Goal: Task Accomplishment & Management: Manage account settings

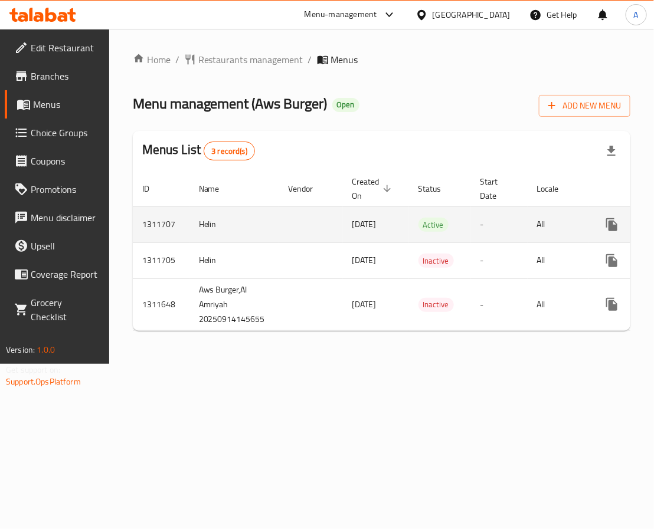
click at [473, 224] on td "-" at bounding box center [499, 225] width 57 height 36
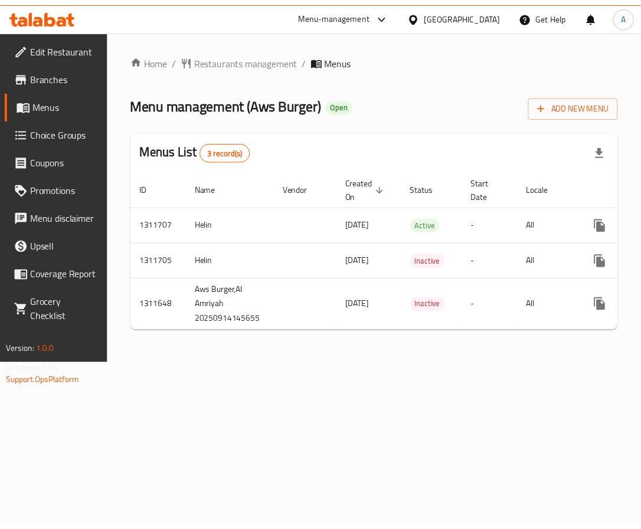
scroll to position [0, 87]
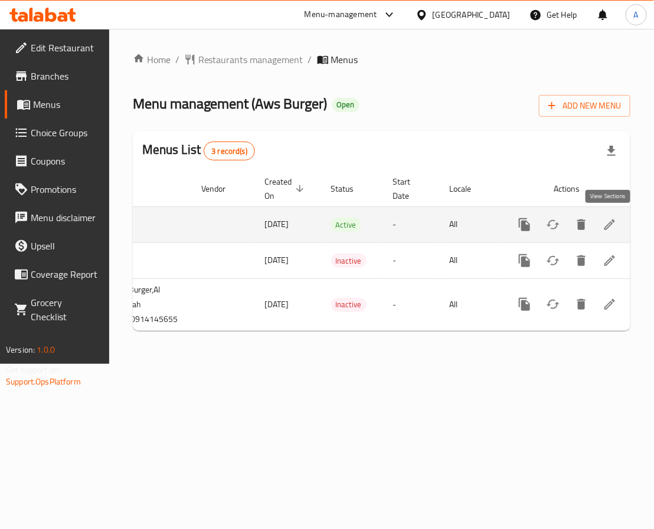
click at [604, 230] on icon "enhanced table" at bounding box center [609, 225] width 11 height 11
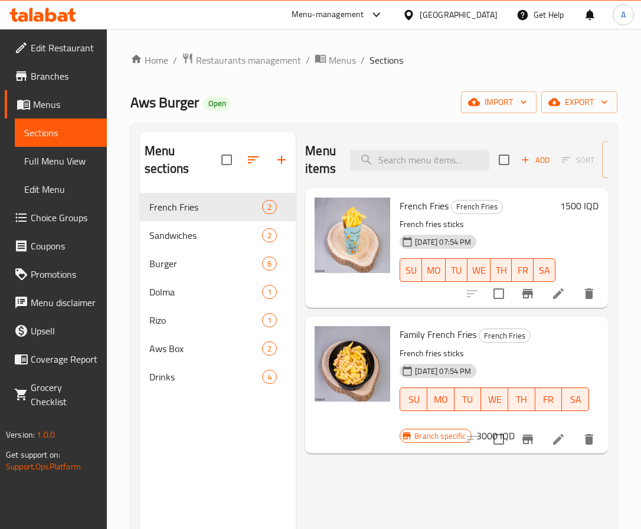
click at [200, 411] on div "Menu sections French Fries 2 Sandwiches 2 Burger 6 Dolma 1 Rizo 1 Aws Box 2 Dri…" at bounding box center [218, 396] width 156 height 529
click at [425, 156] on input "search" at bounding box center [419, 160] width 139 height 21
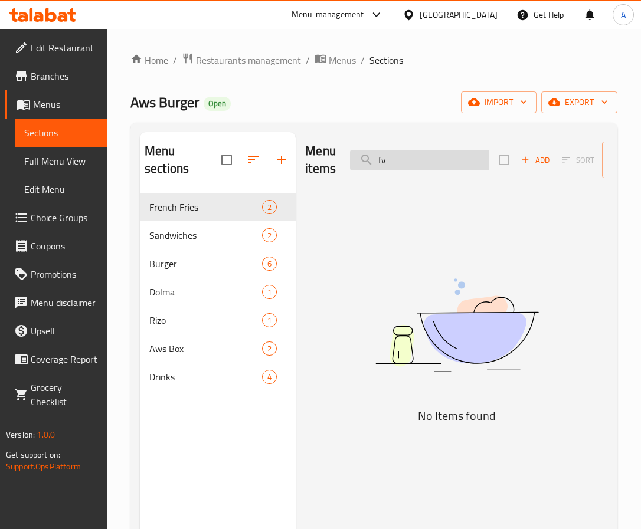
type input "f"
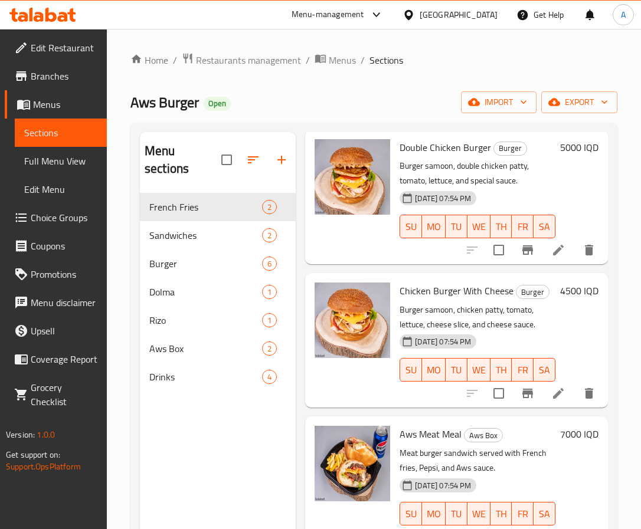
scroll to position [974, 0]
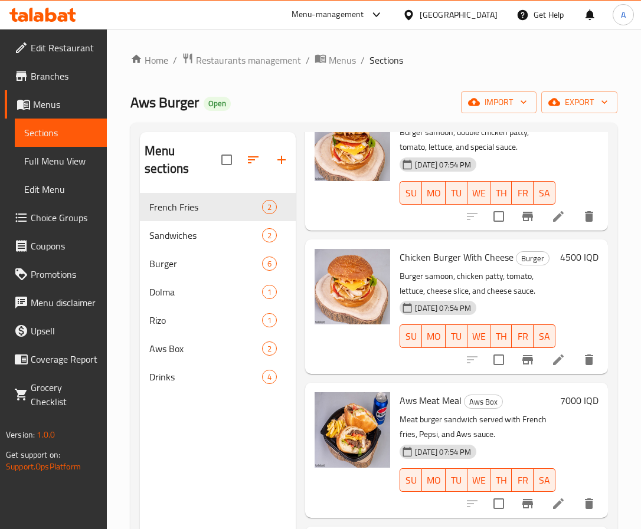
type input "bur"
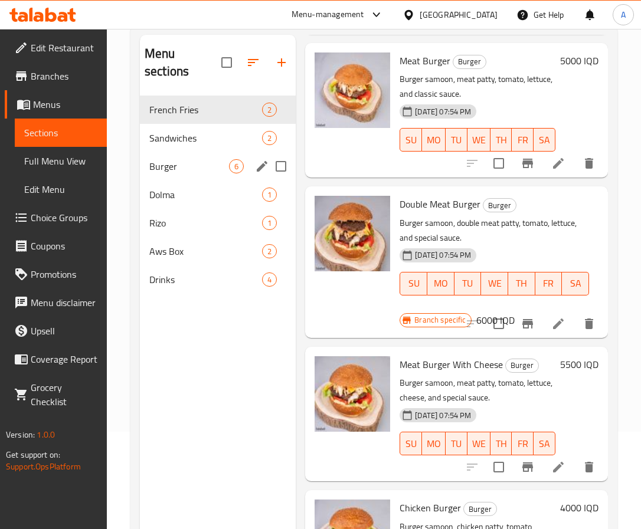
scroll to position [77, 0]
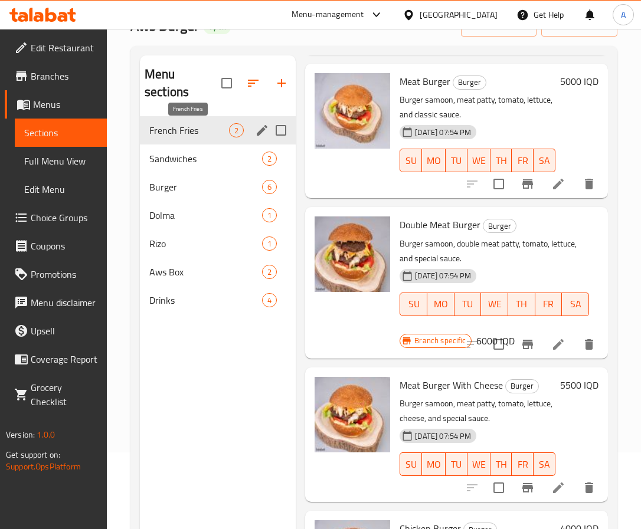
click at [207, 124] on span "French Fries" at bounding box center [189, 130] width 80 height 14
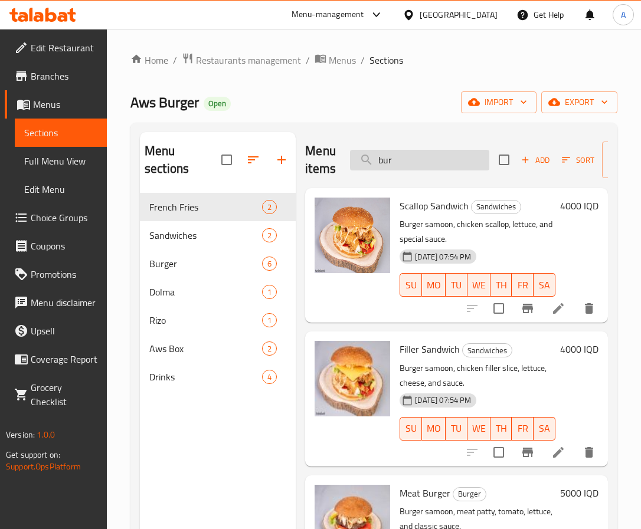
drag, startPoint x: 368, startPoint y: 166, endPoint x: 353, endPoint y: 168, distance: 15.4
click at [353, 168] on input "bur" at bounding box center [419, 160] width 139 height 21
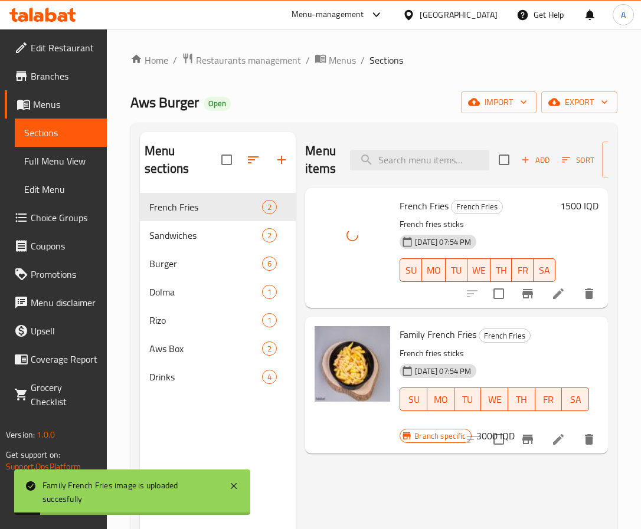
click at [57, 158] on span "Full Menu View" at bounding box center [60, 161] width 73 height 14
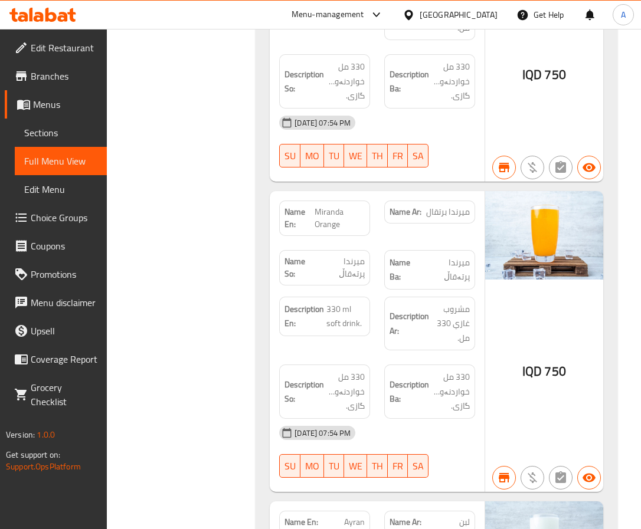
scroll to position [7534, 0]
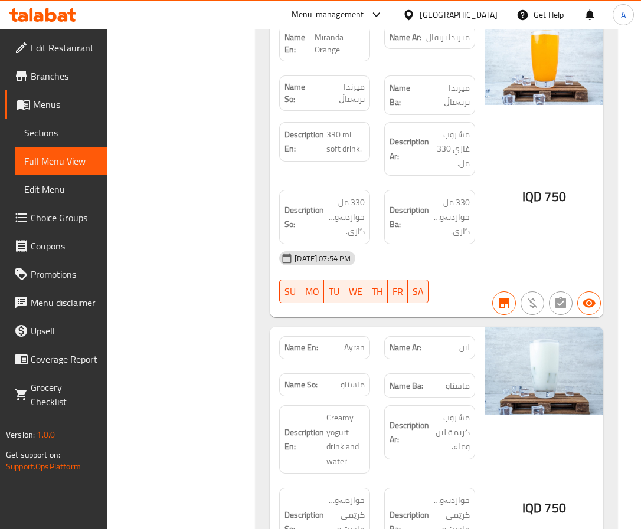
click at [35, 46] on span "Edit Restaurant" at bounding box center [64, 48] width 67 height 14
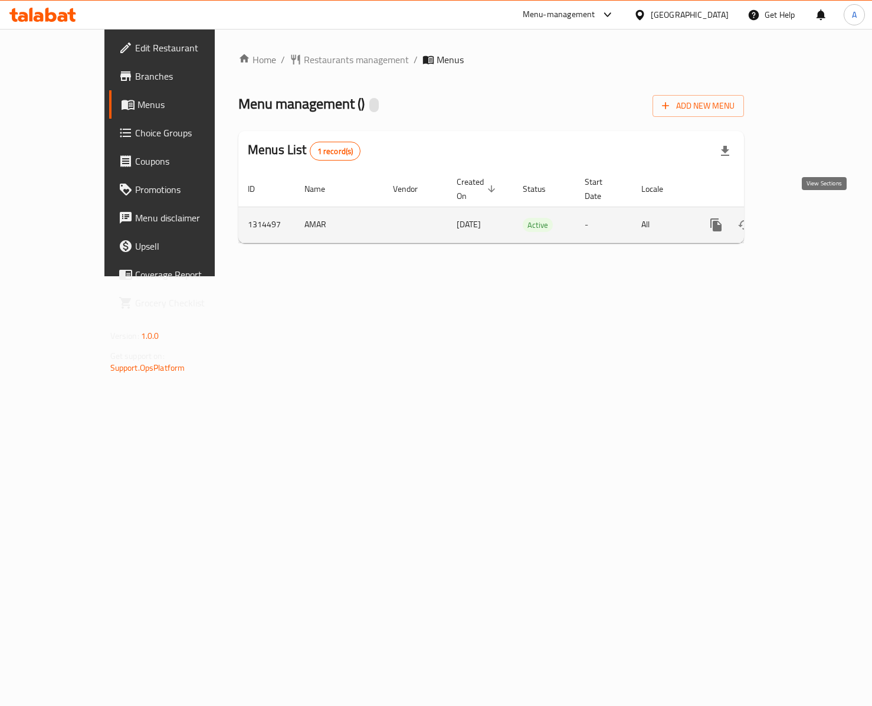
click at [808, 218] on icon "enhanced table" at bounding box center [801, 225] width 14 height 14
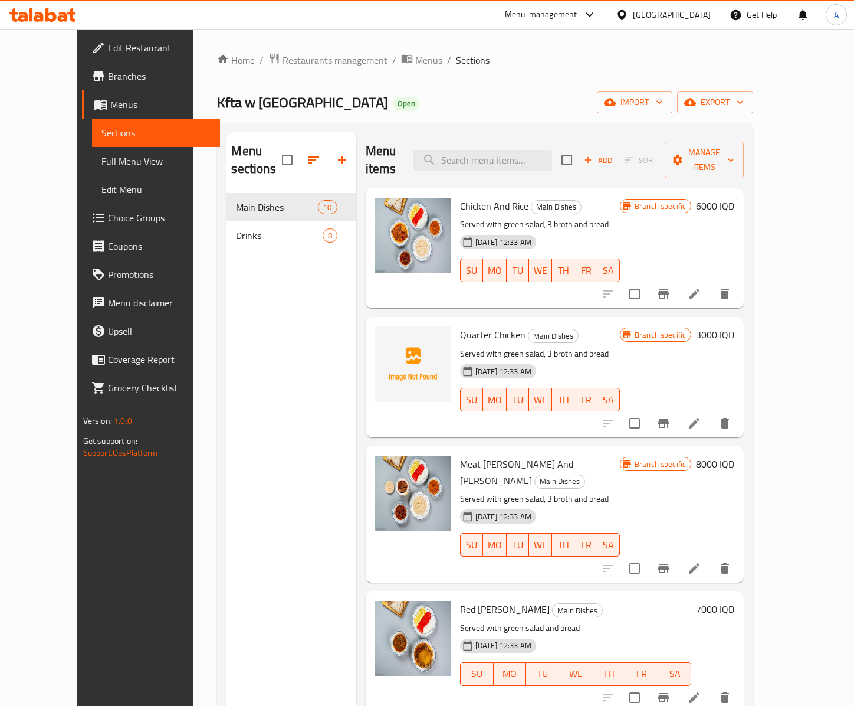
click at [484, 326] on span "Quarter Chicken" at bounding box center [492, 335] width 65 height 18
click at [663, 96] on span "import" at bounding box center [635, 102] width 57 height 15
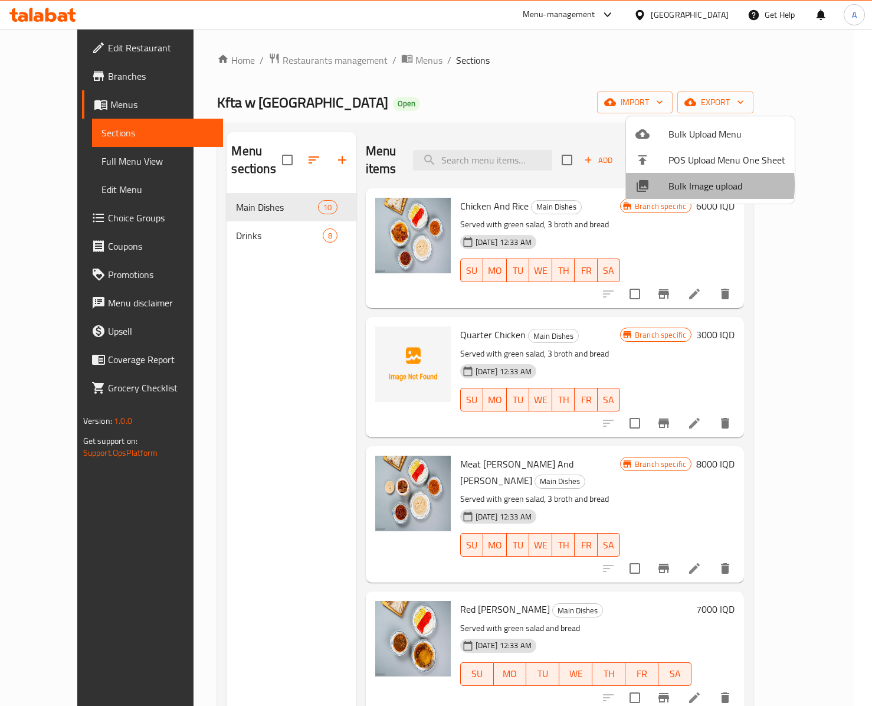
click at [677, 185] on span "Bulk Image upload" at bounding box center [727, 186] width 117 height 14
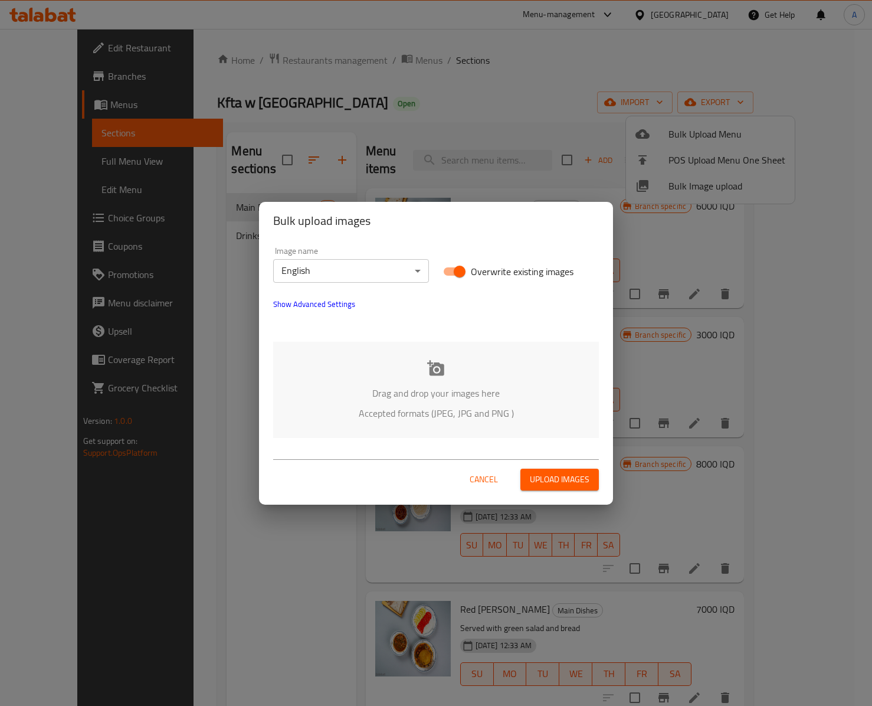
click at [385, 401] on div "Drag and drop your images here Accepted formats (JPEG, JPG and PNG )" at bounding box center [436, 390] width 326 height 96
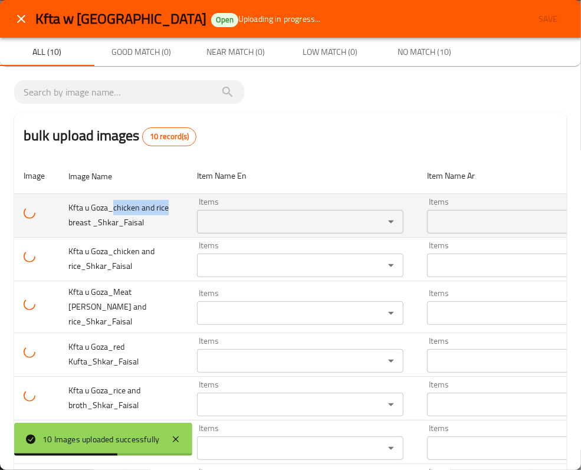
drag, startPoint x: 114, startPoint y: 207, endPoint x: 166, endPoint y: 207, distance: 51.9
click at [166, 207] on span "Kfta u Goza_chicken and rice breast _Shkar_Faisal" at bounding box center [118, 215] width 100 height 30
click at [211, 220] on _Shkar_Faisal "Items" at bounding box center [283, 222] width 165 height 17
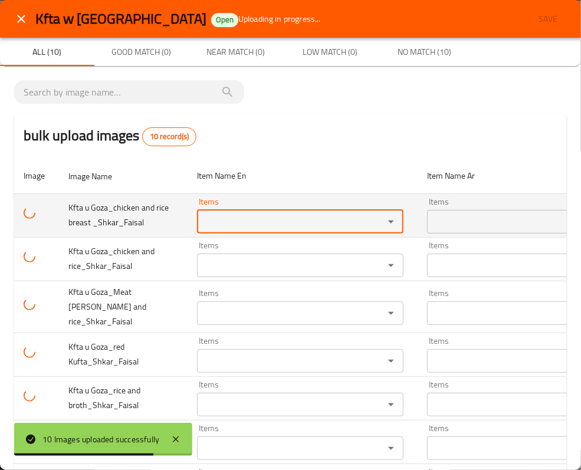
click at [228, 223] on _Shkar_Faisal "Items" at bounding box center [283, 222] width 165 height 17
paste _Shkar_Faisal "779013"
type _Shkar_Faisal "779013"
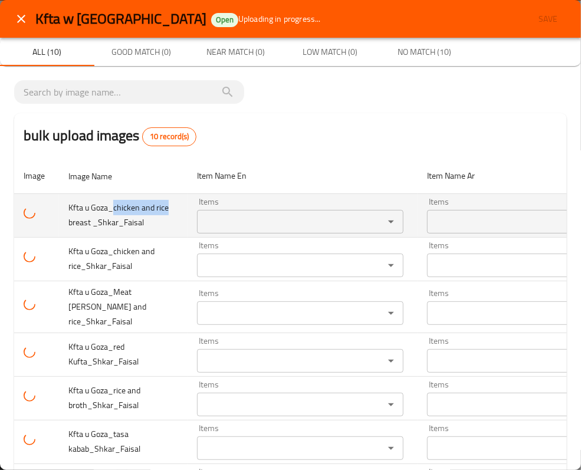
drag, startPoint x: 113, startPoint y: 209, endPoint x: 169, endPoint y: 210, distance: 55.5
click at [169, 210] on td "Kfta u Goza_chicken and rice breast _Shkar_Faisal" at bounding box center [123, 216] width 129 height 44
copy span "chicken and rice"
click at [217, 211] on div "Items" at bounding box center [300, 222] width 207 height 24
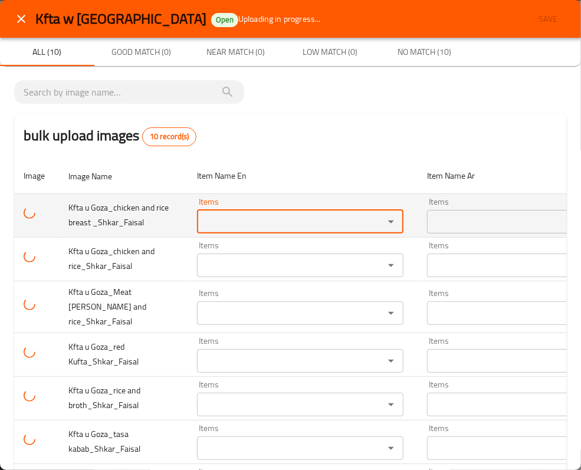
paste _Shkar_Faisal "chicken and rice"
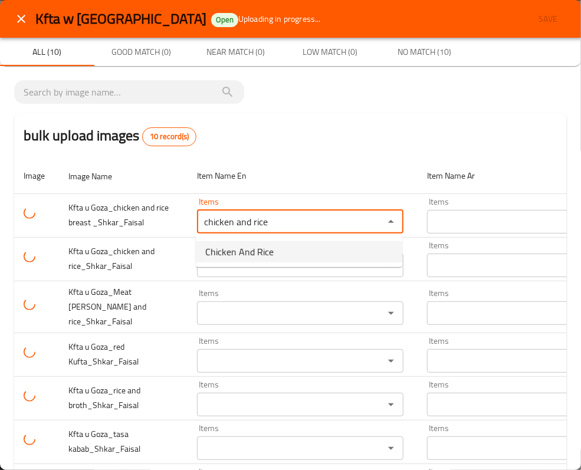
click at [265, 251] on span "Chicken And Rice" at bounding box center [239, 252] width 68 height 14
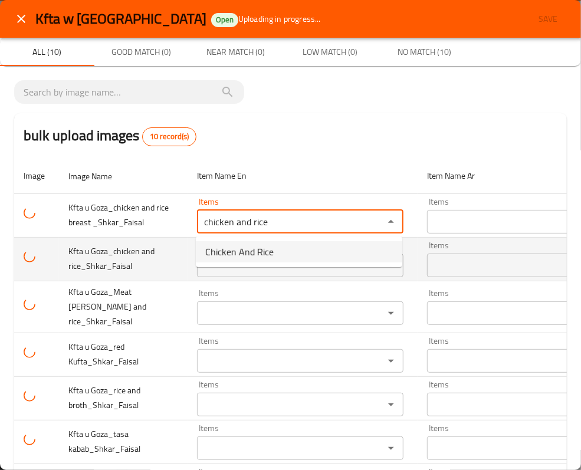
type _Shkar_Faisal "Chicken And Rice"
type _Shkar_Faisal-ar "دجاج وأرز"
type _Shkar_Faisal "Chicken And Rice"
click at [153, 255] on span "Kfta u Goza_chicken and rice_Shkar_Faisal" at bounding box center [111, 259] width 86 height 30
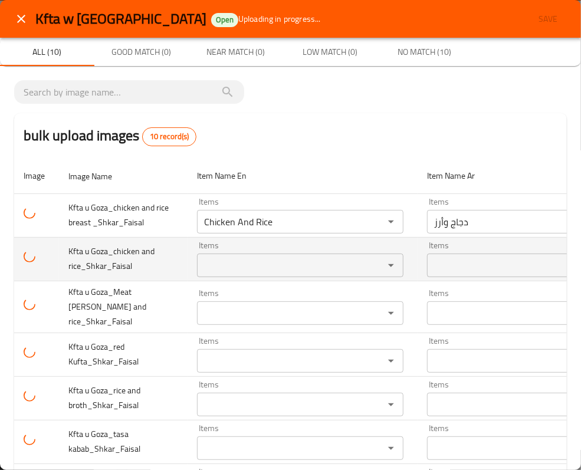
click at [232, 254] on div "Items" at bounding box center [300, 266] width 207 height 24
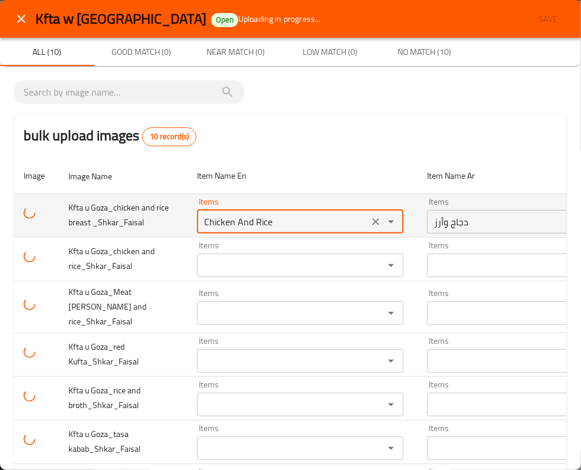
drag, startPoint x: 266, startPoint y: 215, endPoint x: 150, endPoint y: 217, distance: 115.7
click at [150, 217] on tr "Kfta u Goza_chicken and rice breast _Shkar_Faisal Items Chicken And Rice Items …" at bounding box center [364, 216] width 701 height 44
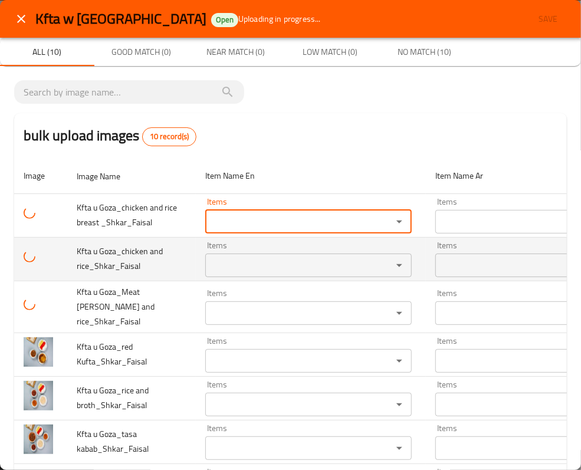
click at [223, 260] on rice_Shkar_Faisal "Items" at bounding box center [291, 265] width 165 height 17
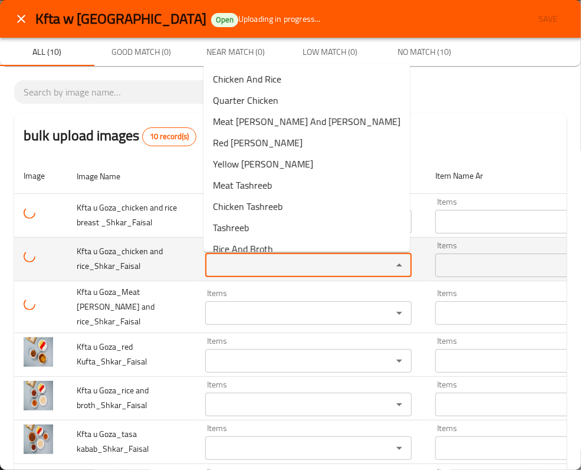
paste rice_Shkar_Faisal "Chicken And Rice"
type rice_Shkar_Faisal "Chicken And Rice"
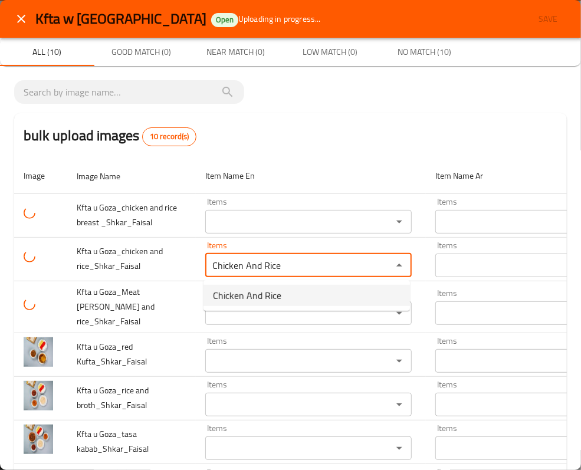
click at [258, 298] on span "Chicken And Rice" at bounding box center [247, 296] width 68 height 14
type rice_Shkar_Faisal-ar "دجاج وأرز"
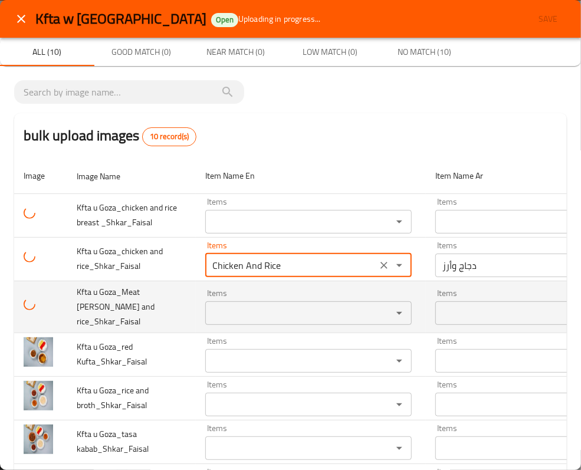
type rice_Shkar_Faisal "Chicken And Rice"
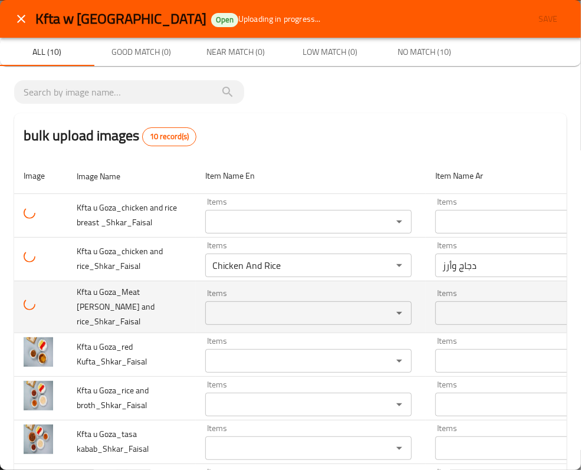
click at [155, 299] on span "Kfta u Goza_Meat goza and rice_Shkar_Faisal" at bounding box center [116, 306] width 78 height 45
drag, startPoint x: 121, startPoint y: 296, endPoint x: 156, endPoint y: 295, distance: 35.4
click at [155, 295] on span "Kfta u Goza_Meat goza and rice_Shkar_Faisal" at bounding box center [116, 306] width 78 height 45
copy span "Meat goza"
click at [237, 306] on rice_Shkar_Faisal "Items" at bounding box center [291, 313] width 165 height 17
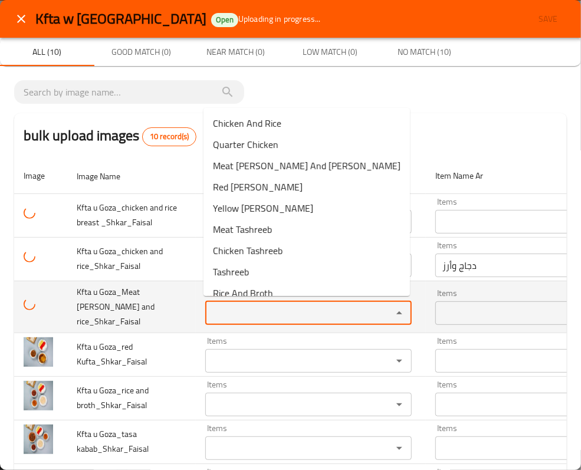
paste rice_Shkar_Faisal "Meat goza"
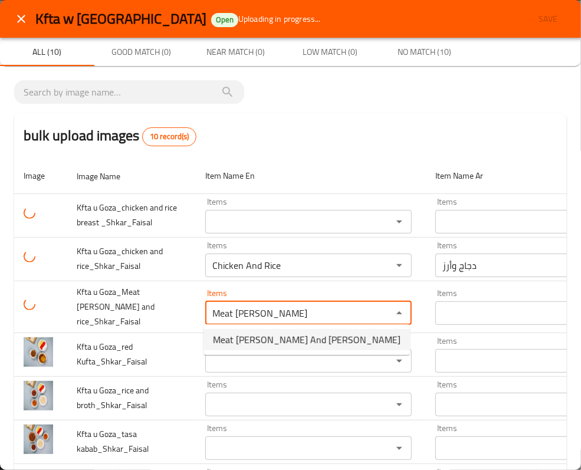
click at [290, 336] on span "Meat Goza And Rice" at bounding box center [307, 340] width 188 height 14
type rice_Shkar_Faisal "Meat Goza And Rice"
type rice_Shkar_Faisal-ar "جوزة لحم وأرز"
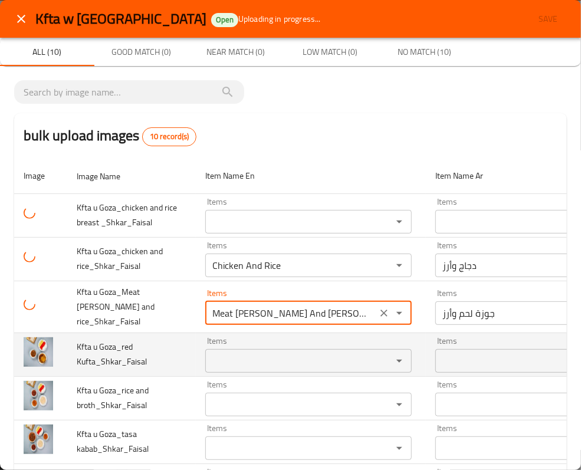
type rice_Shkar_Faisal "Meat Goza And Rice"
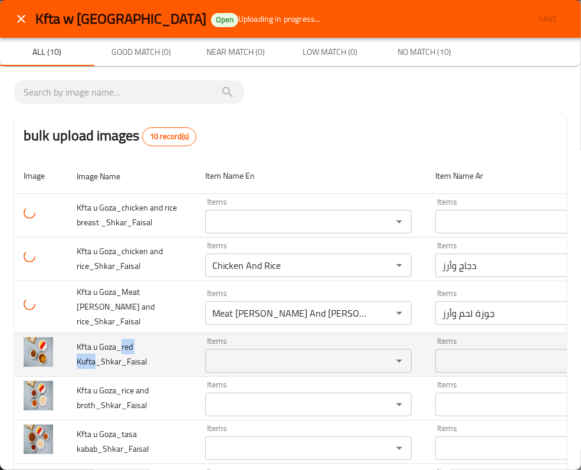
drag, startPoint x: 123, startPoint y: 340, endPoint x: 93, endPoint y: 357, distance: 33.8
click at [93, 357] on span "Kfta u Goza_red Kufta_Shkar_Faisal" at bounding box center [112, 354] width 70 height 30
copy span "red Kufta"
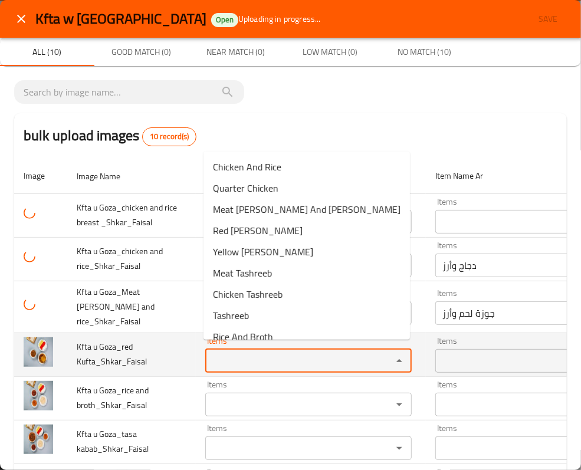
click at [227, 353] on Kufta_Shkar_Faisal "Items" at bounding box center [291, 361] width 165 height 17
paste Kufta_Shkar_Faisal "red Kufta"
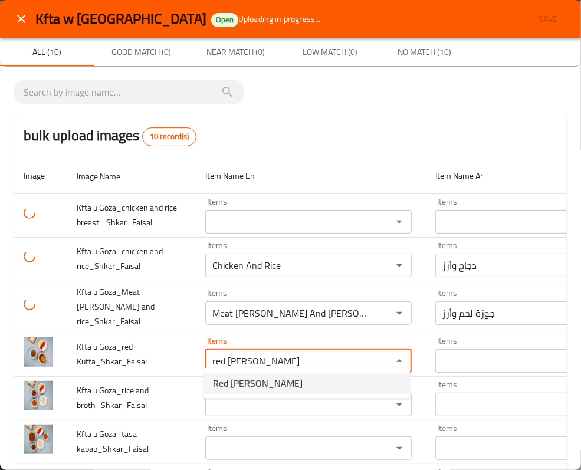
click at [242, 378] on span "Red Kufta" at bounding box center [258, 383] width 90 height 14
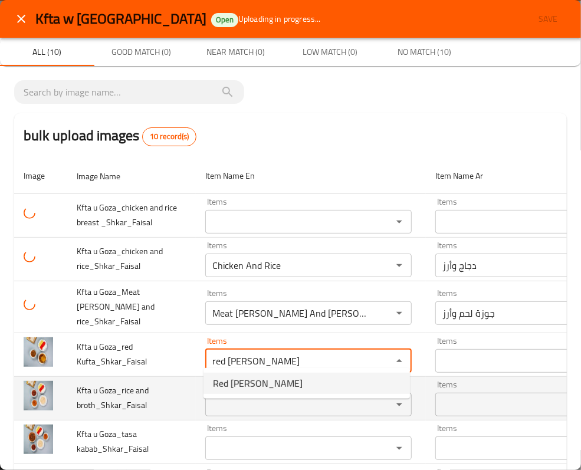
type Kufta_Shkar_Faisal "Red Kufta"
type Kufta_Shkar_Faisal-ar "كفتة حمراء"
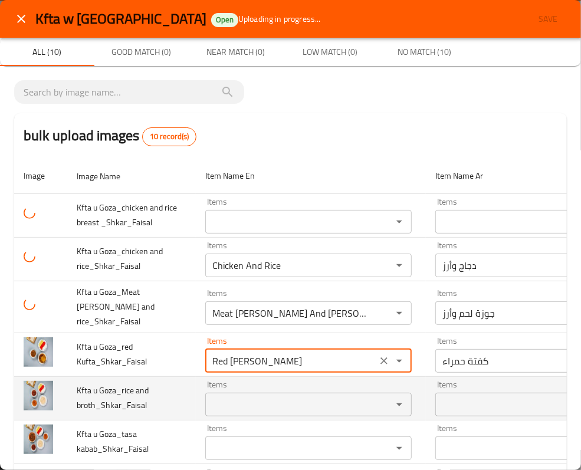
type Kufta_Shkar_Faisal "Red Kufta"
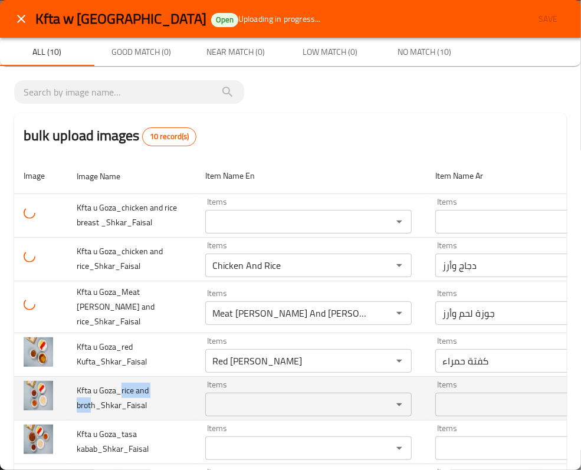
drag, startPoint x: 121, startPoint y: 385, endPoint x: 92, endPoint y: 397, distance: 31.0
click at [92, 397] on span "Kfta u Goza_rice and broth_Shkar_Faisal" at bounding box center [113, 398] width 72 height 30
copy span "rice and brot"
click at [223, 397] on broth_Shkar_Faisal "Items" at bounding box center [291, 405] width 165 height 17
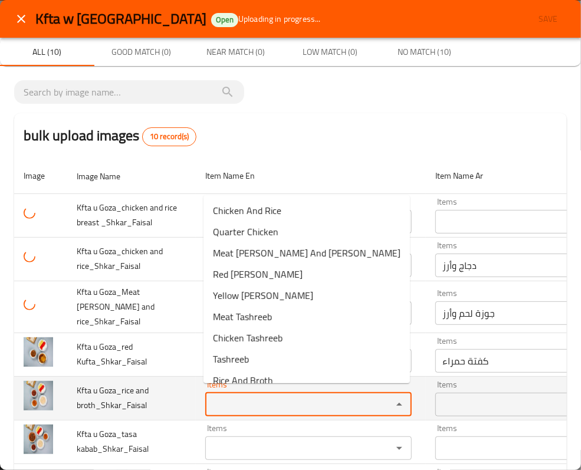
paste broth_Shkar_Faisal "rice and brot"
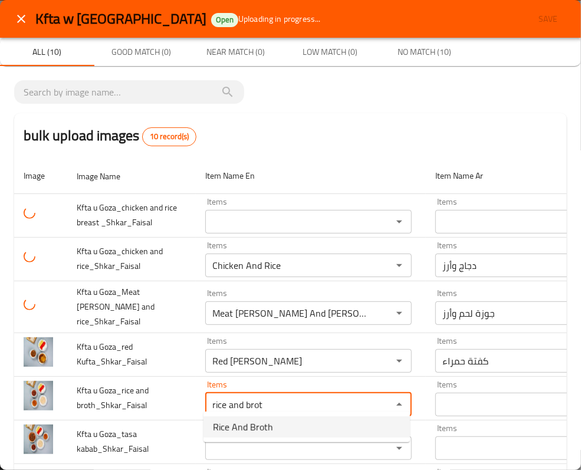
click at [253, 425] on span "Rice And Broth" at bounding box center [243, 427] width 60 height 14
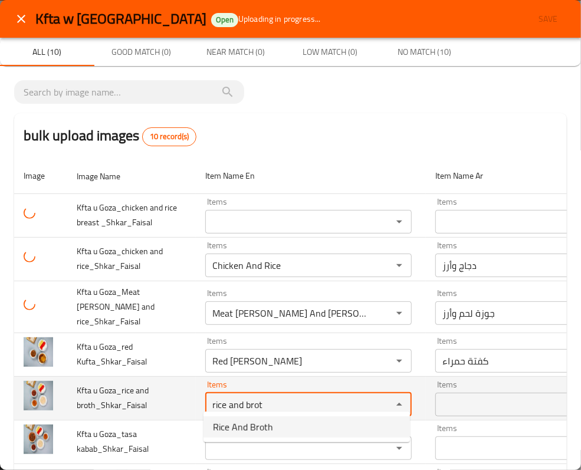
type broth_Shkar_Faisal "Rice And Broth"
type broth_Shkar_Faisal-ar "أرز ومرق"
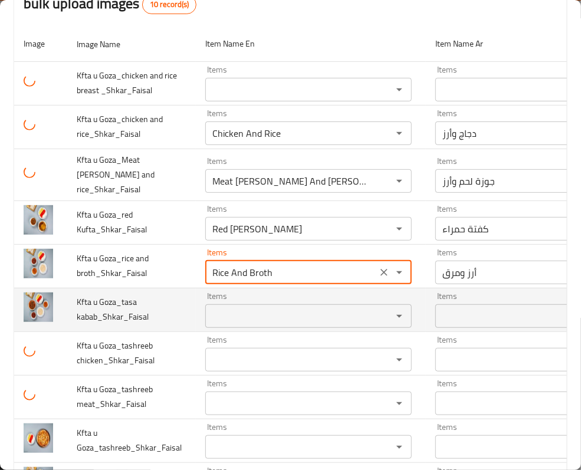
scroll to position [157, 0]
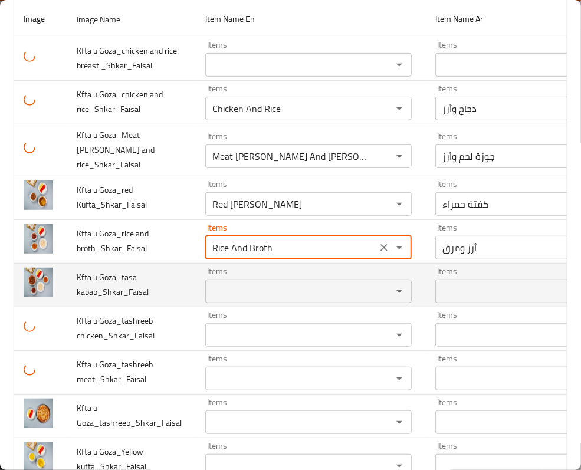
type broth_Shkar_Faisal "Rice And Broth"
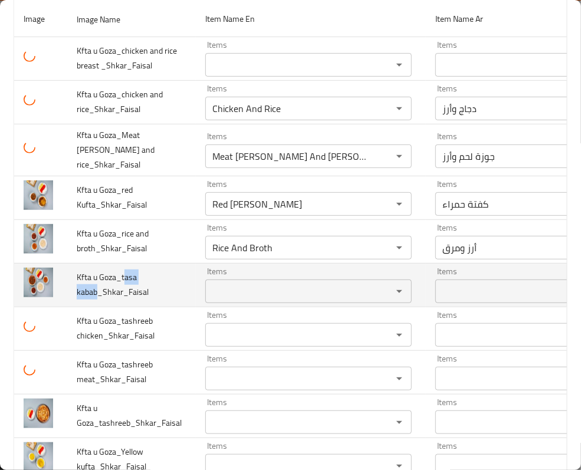
drag, startPoint x: 123, startPoint y: 270, endPoint x: 96, endPoint y: 284, distance: 31.1
click at [96, 284] on span "Kfta u Goza_tasa kabab_Shkar_Faisal" at bounding box center [113, 285] width 72 height 30
copy span "asa kabab"
click at [248, 284] on kabab_Shkar_Faisal "Items" at bounding box center [291, 291] width 165 height 17
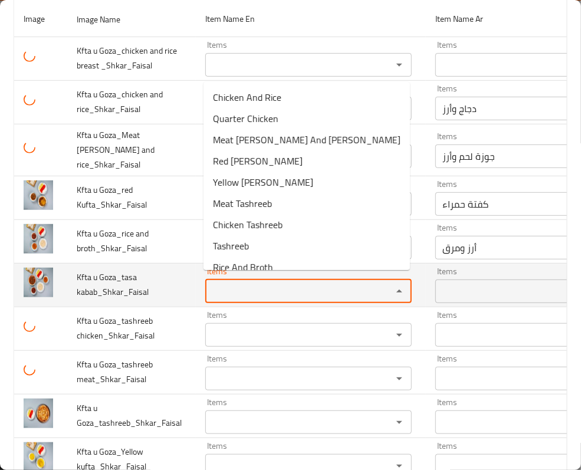
paste kabab_Shkar_Faisal "asa kabab"
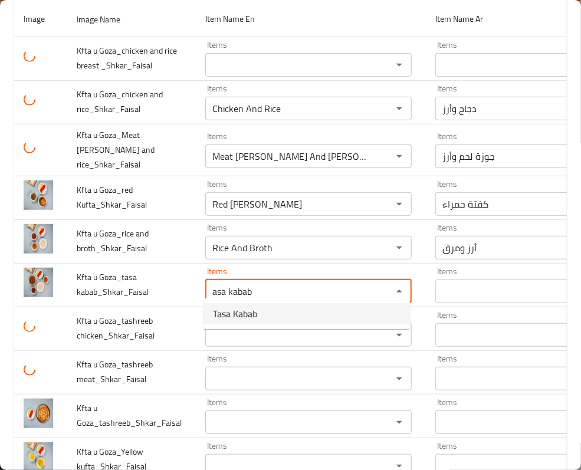
click at [244, 312] on span "Tasa Kabab" at bounding box center [235, 314] width 44 height 14
type kabab_Shkar_Faisal "Tasa Kabab"
type kabab_Shkar_Faisal-ar "طاسة كباب"
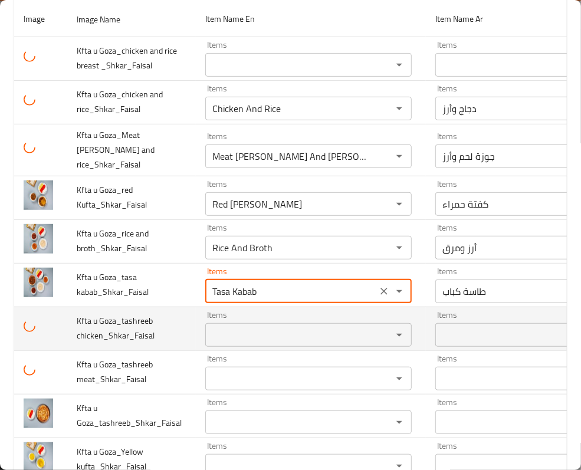
type kabab_Shkar_Faisal "Tasa Kabab"
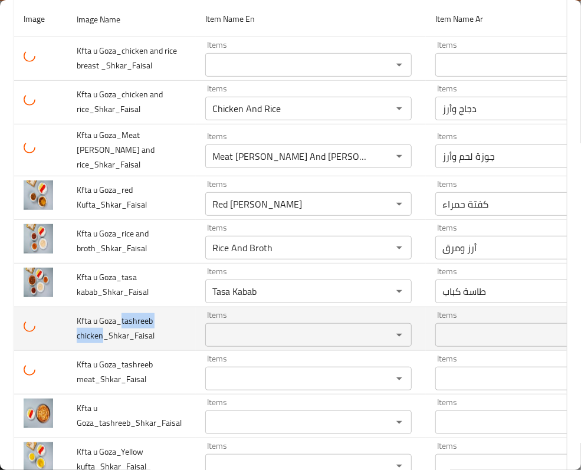
copy span "tashreeb chicken"
drag, startPoint x: 123, startPoint y: 315, endPoint x: 102, endPoint y: 328, distance: 24.4
click at [102, 328] on span "Kfta u Goza_tashreeb chicken_Shkar_Faisal" at bounding box center [116, 328] width 78 height 30
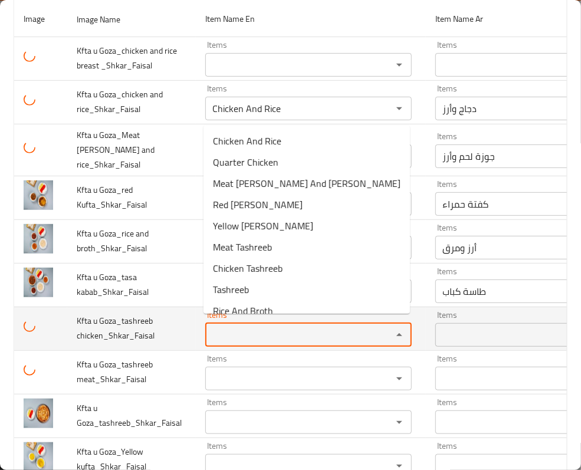
click at [223, 327] on chicken_Shkar_Faisal "Items" at bounding box center [291, 335] width 165 height 17
paste chicken_Shkar_Faisal "tashreeb chicken"
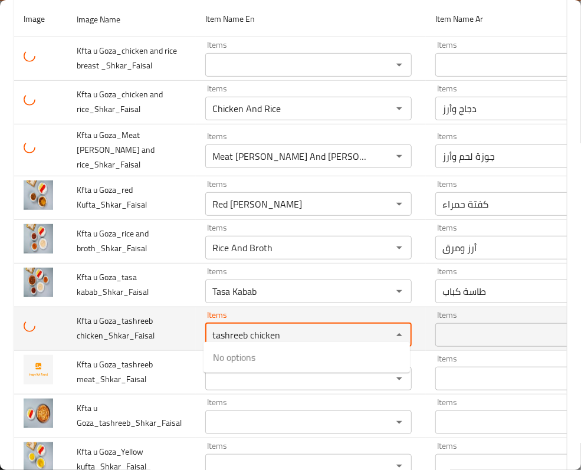
drag, startPoint x: 213, startPoint y: 328, endPoint x: 205, endPoint y: 328, distance: 7.7
click at [205, 328] on div "tashreeb chicken Items" at bounding box center [308, 335] width 207 height 24
click at [244, 328] on chicken_Shkar_Faisal "tashreeb chicken" at bounding box center [291, 335] width 165 height 17
drag, startPoint x: 248, startPoint y: 328, endPoint x: 319, endPoint y: 329, distance: 70.8
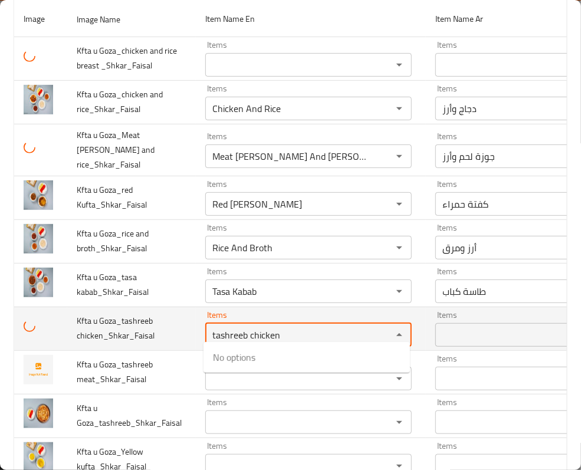
click at [319, 329] on chicken_Shkar_Faisal "tashreeb chicken" at bounding box center [291, 335] width 165 height 17
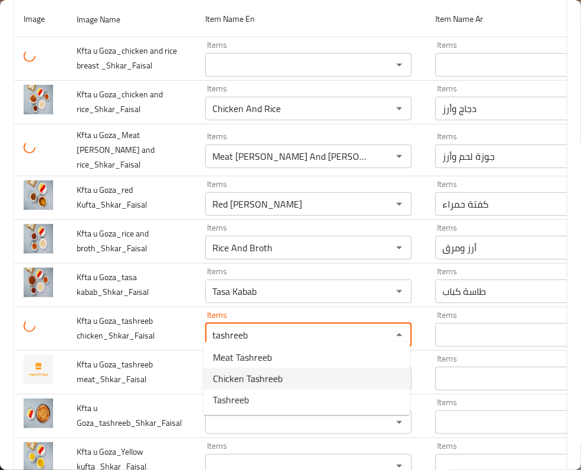
click at [293, 376] on chicken_Shkar_Faisal-option-1 "Chicken Tashreeb" at bounding box center [307, 378] width 207 height 21
type chicken_Shkar_Faisal "Chicken Tashreeb"
type chicken_Shkar_Faisal-ar "تشريب دجاج"
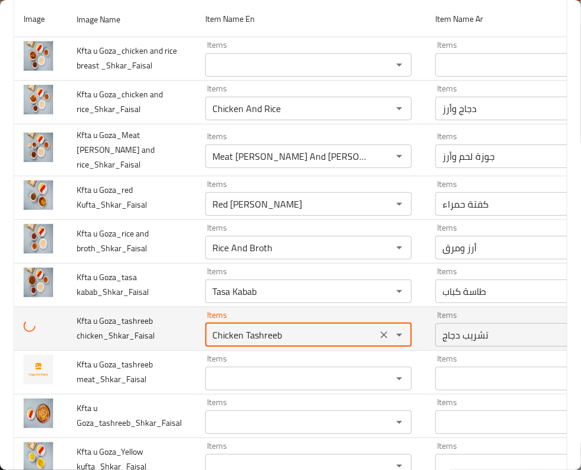
click at [248, 331] on chicken_Shkar_Faisal "Chicken Tashreeb" at bounding box center [291, 335] width 165 height 17
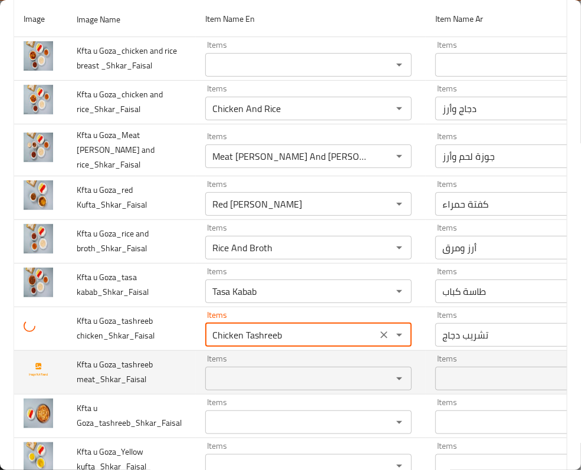
click at [261, 355] on div "Items Items" at bounding box center [308, 373] width 207 height 36
type chicken_Shkar_Faisal "Chicken Tashreeb"
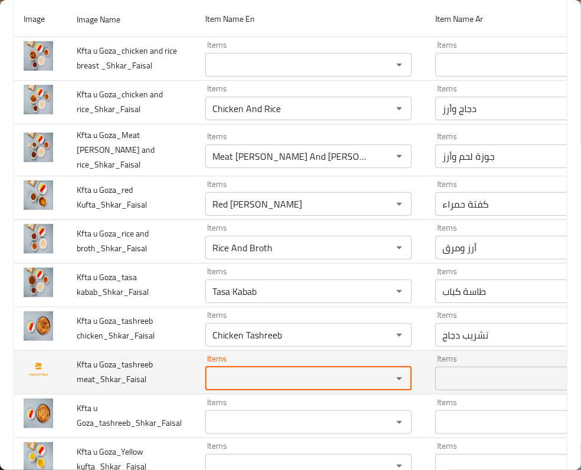
paste meat_Shkar_Faisal "Tashreeb"
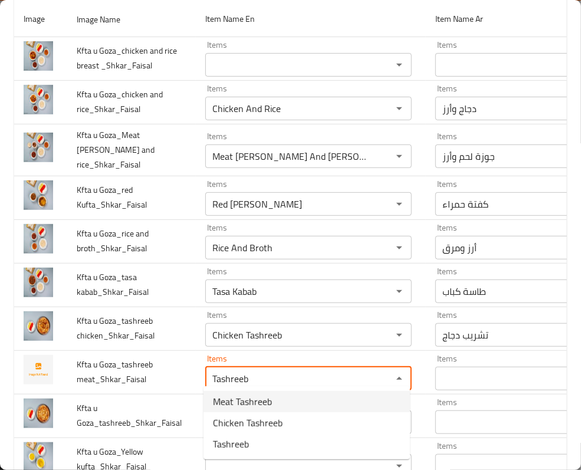
click at [267, 404] on span "Meat Tashreeb" at bounding box center [242, 402] width 59 height 14
type meat_Shkar_Faisal "Meat Tashreeb"
type meat_Shkar_Faisal-ar "تشريب لحم"
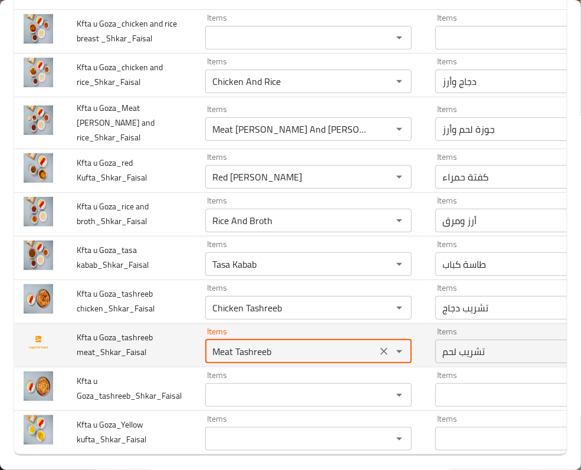
scroll to position [198, 0]
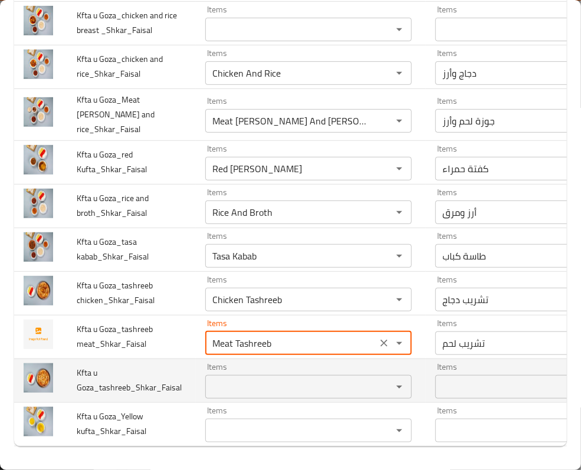
type meat_Shkar_Faisal "Meat Tashreeb"
click at [144, 362] on td "Kfta u Goza_tashreeb_Shkar_Faisal" at bounding box center [131, 381] width 129 height 44
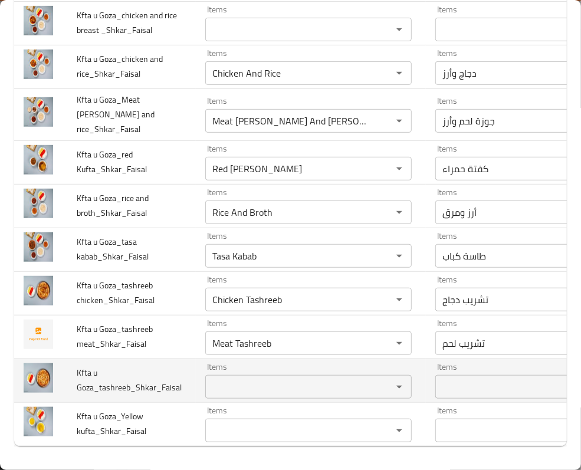
click at [114, 375] on span "Kfta u Goza_tashreeb_Shkar_Faisal" at bounding box center [129, 380] width 105 height 30
click at [148, 380] on span "Kfta u Goza_tashreeb_Shkar_Faisal" at bounding box center [129, 380] width 105 height 30
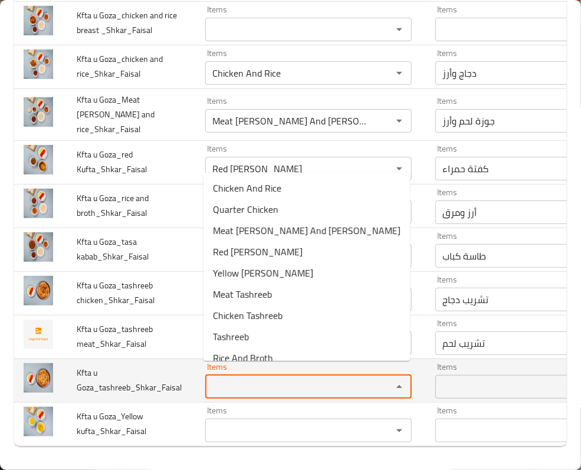
click at [241, 379] on Goza_tashreeb_Shkar_Faisal "Items" at bounding box center [291, 387] width 165 height 17
paste Goza_tashreeb_Shkar_Faisal "Tashreeb"
type Goza_tashreeb_Shkar_Faisal "Tashreeb"
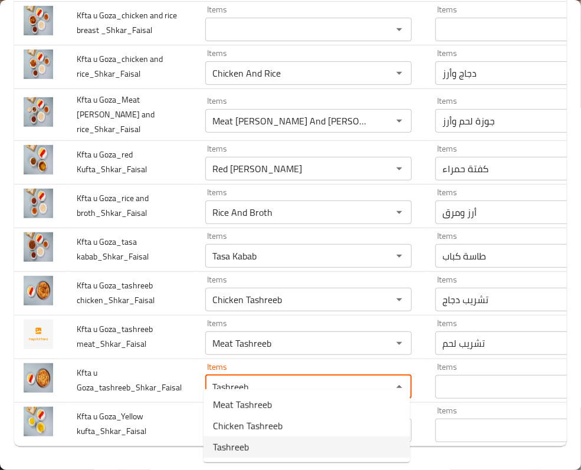
click at [256, 447] on Goza_tashreeb_Shkar_Faisal-option-2 "Tashreeb" at bounding box center [307, 447] width 207 height 21
type Goza_tashreeb_Shkar_Faisal-ar "تشريب"
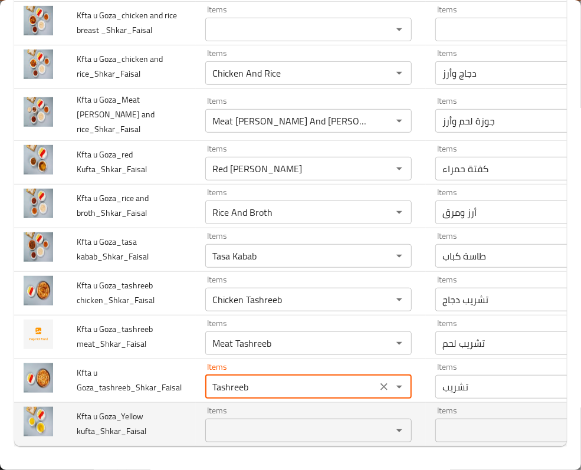
type Goza_tashreeb_Shkar_Faisal "Tashreeb"
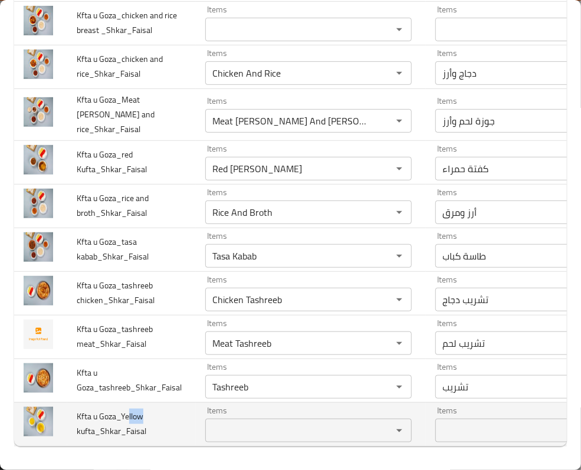
drag, startPoint x: 128, startPoint y: 402, endPoint x: 143, endPoint y: 404, distance: 14.9
click at [143, 409] on span "Kfta u Goza_Yellow kufta_Shkar_Faisal" at bounding box center [112, 424] width 70 height 30
copy span "llow"
click at [225, 419] on div "Items" at bounding box center [308, 431] width 207 height 24
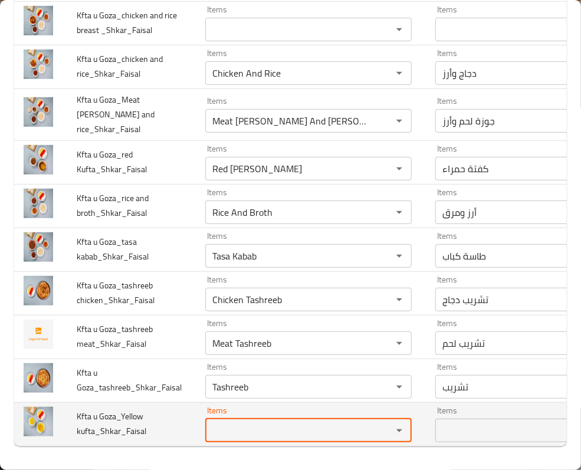
paste kufta_Shkar_Faisal "llow"
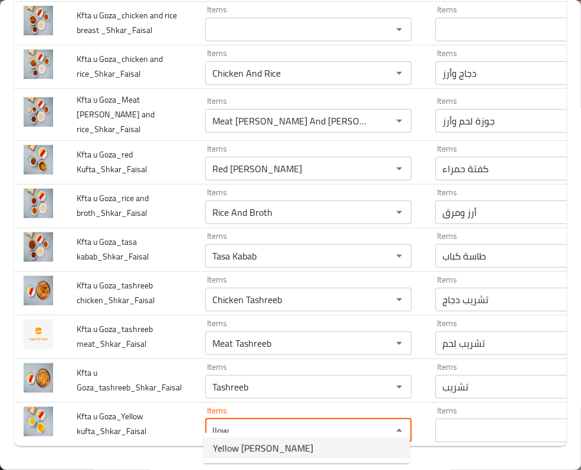
click at [243, 447] on span "Yellow Kufta" at bounding box center [263, 448] width 100 height 14
type kufta_Shkar_Faisal "Yellow Kufta"
type kufta_Shkar_Faisal-ar "كفتة صفراء"
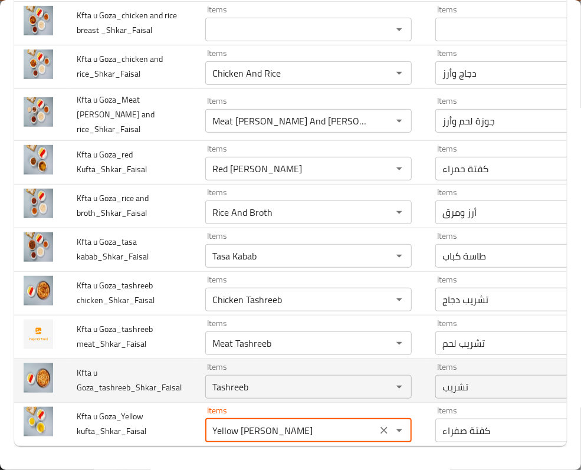
type kufta_Shkar_Faisal "Yellow Kufta"
click at [139, 359] on td "Kfta u Goza_tashreeb_Shkar_Faisal" at bounding box center [131, 381] width 129 height 44
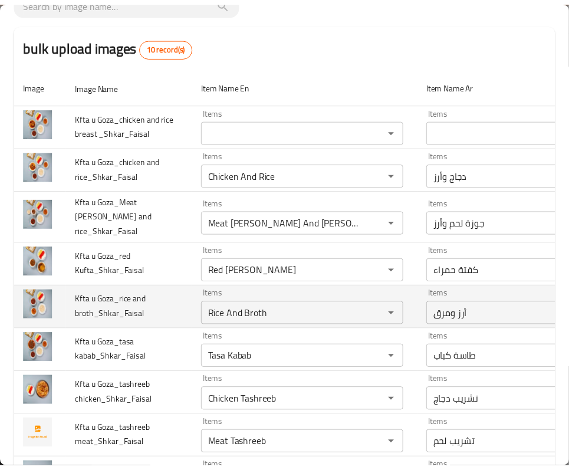
scroll to position [0, 0]
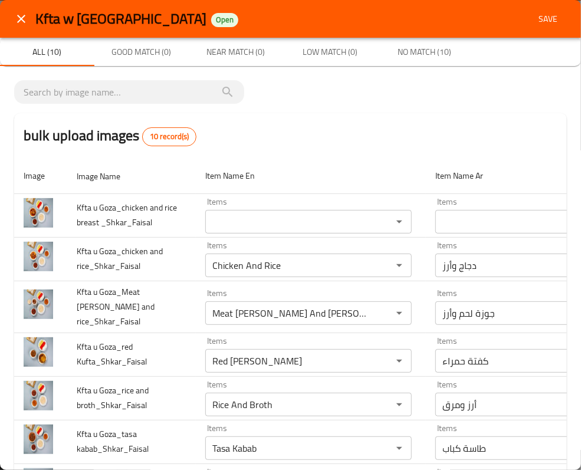
click at [439, 116] on div "bulk upload images 10 record(s)" at bounding box center [290, 135] width 553 height 45
click at [534, 15] on span "Save" at bounding box center [548, 19] width 28 height 15
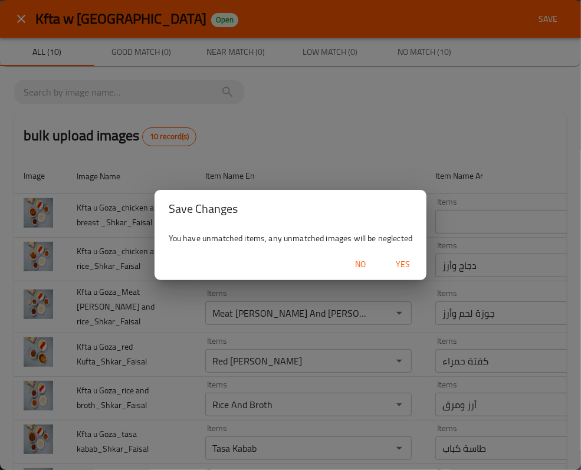
click at [400, 261] on span "Yes" at bounding box center [403, 264] width 28 height 15
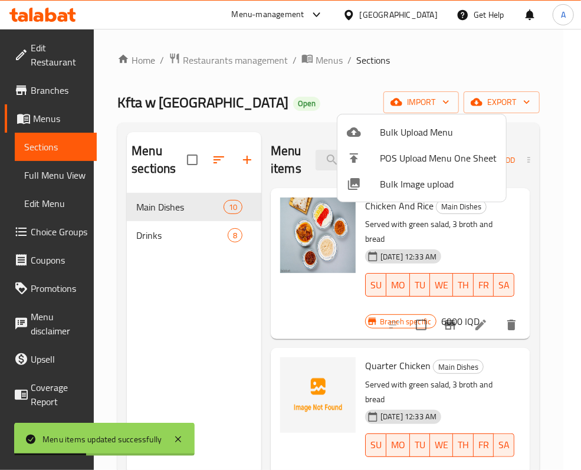
click at [202, 378] on div at bounding box center [290, 235] width 581 height 470
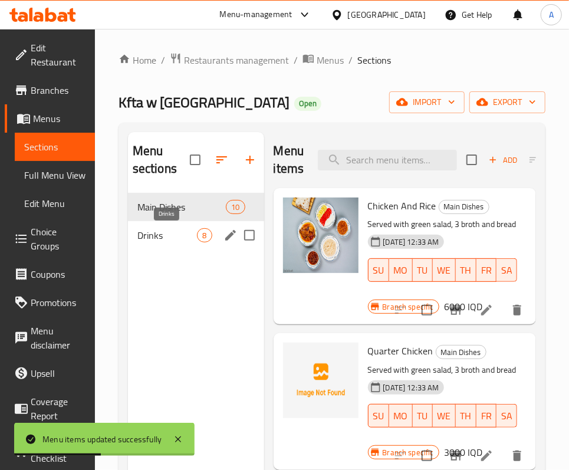
click at [153, 234] on span "Drinks" at bounding box center [167, 235] width 60 height 14
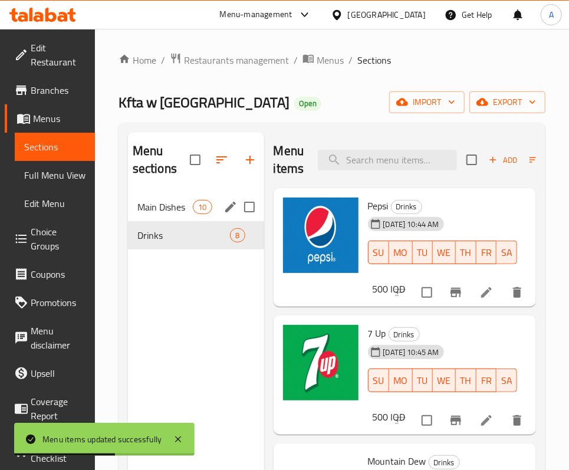
click at [180, 194] on div "Main Dishes 10" at bounding box center [196, 207] width 136 height 28
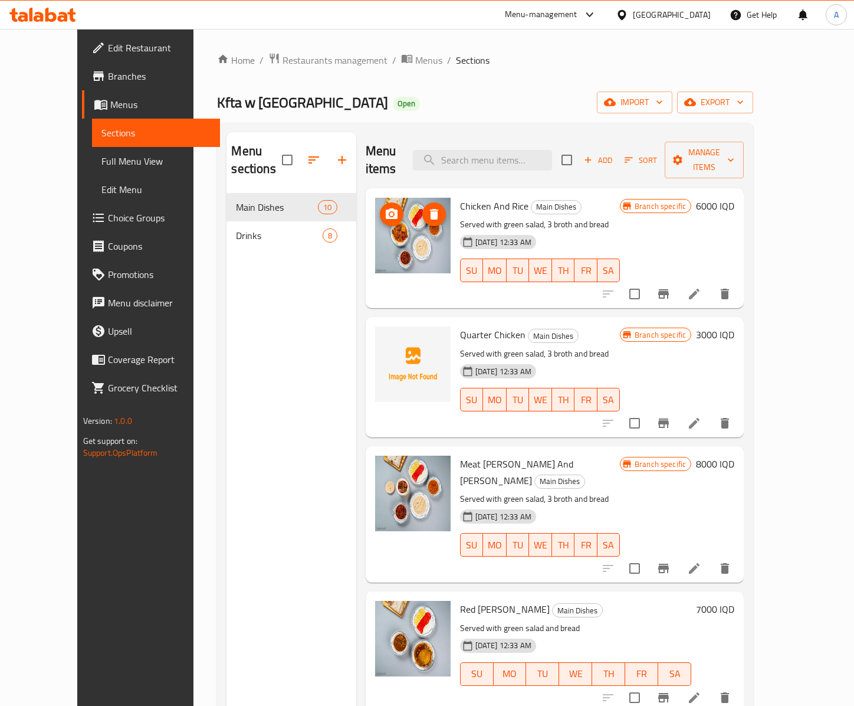
click at [565, 359] on div "27-09-2025 12:33 AM SU MO TU WE TH FR SA" at bounding box center [540, 391] width 169 height 64
click at [539, 157] on input "search" at bounding box center [482, 160] width 139 height 21
paste input "breast"
type input "brea"
click at [557, 383] on div "SU MO TU WE TH FR SA" at bounding box center [540, 399] width 169 height 33
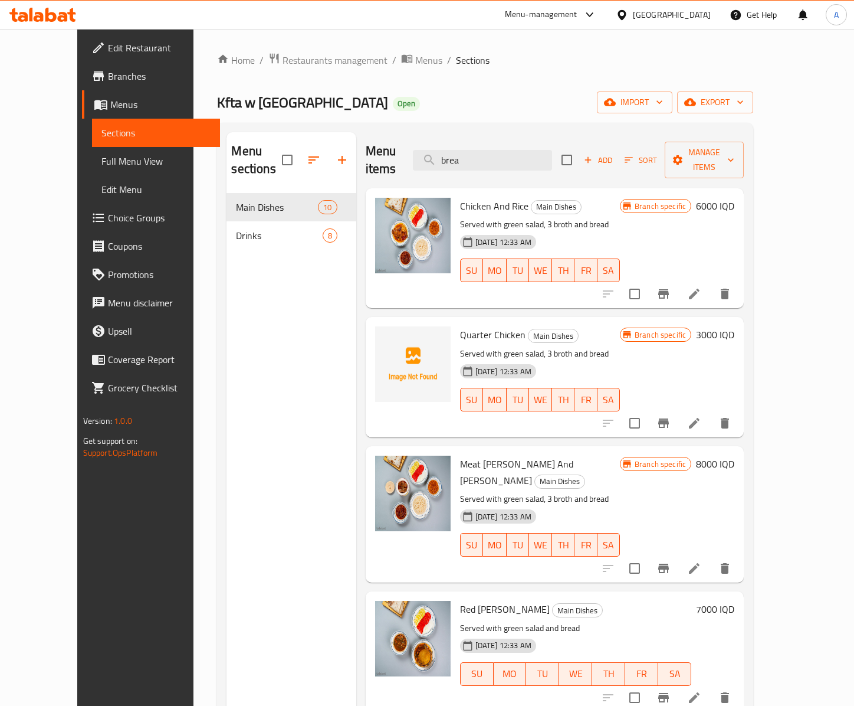
click at [92, 150] on link "Full Menu View" at bounding box center [156, 161] width 128 height 28
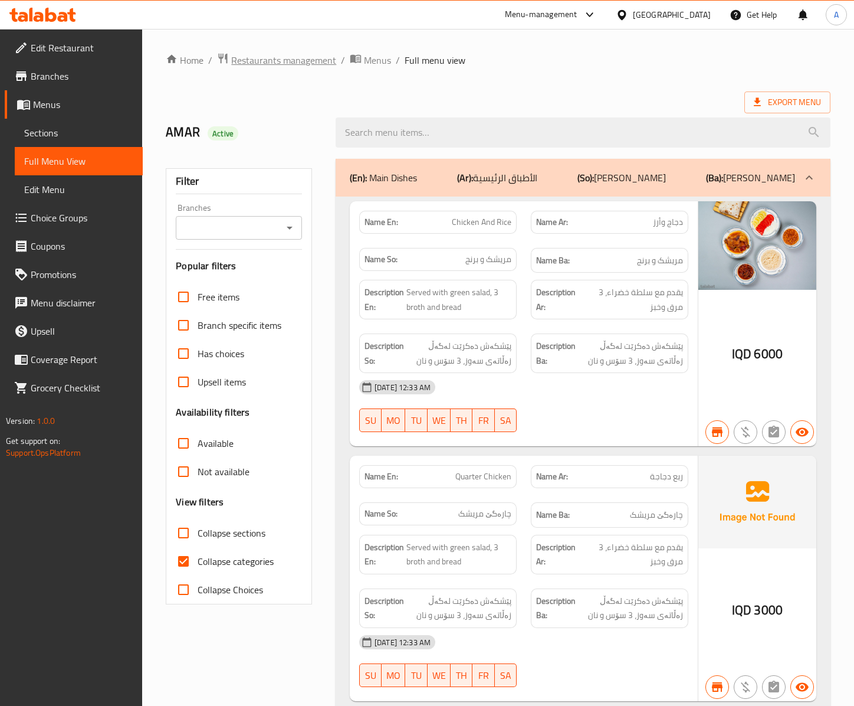
click at [288, 57] on span "Restaurants management" at bounding box center [283, 60] width 105 height 14
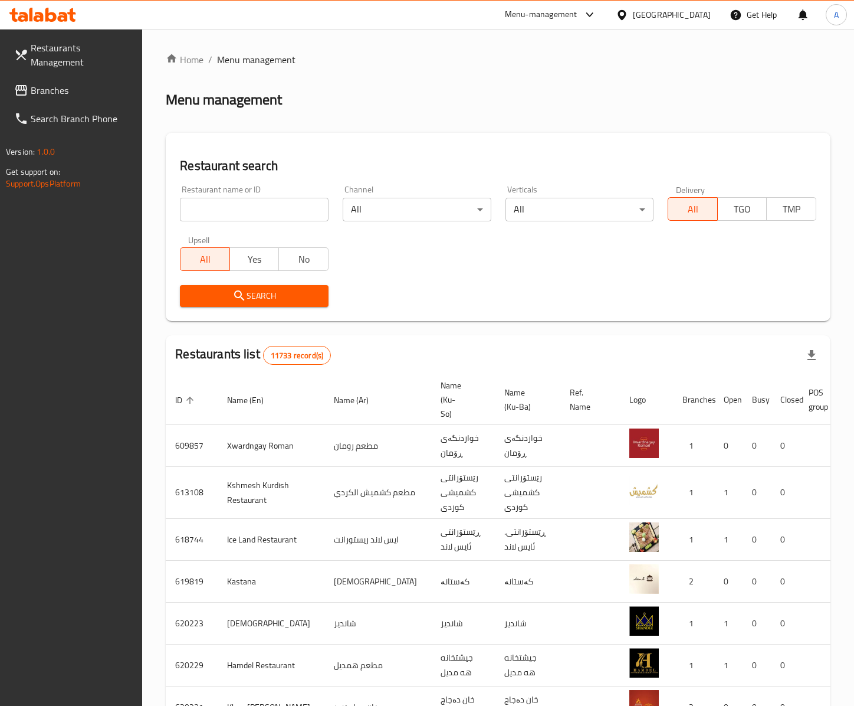
click at [404, 274] on div "Restaurant name or ID Restaurant name or ID Channel All ​ Verticals All ​ Deliv…" at bounding box center [498, 246] width 651 height 136
click at [60, 83] on span "Branches" at bounding box center [82, 90] width 103 height 14
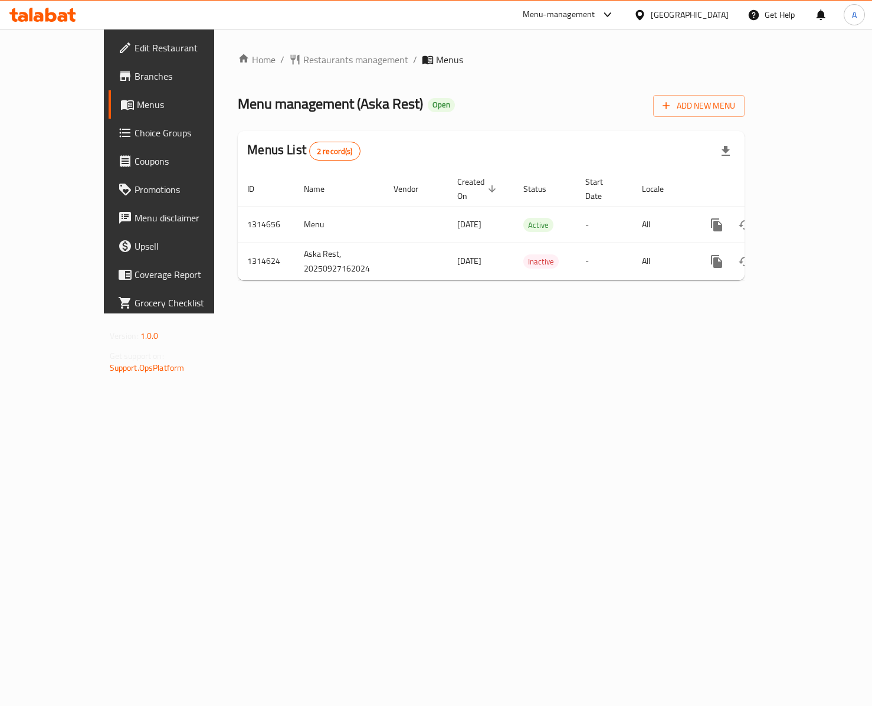
click at [329, 313] on div "Home / Restaurants management / Menus Menu management ( Aska Rest ) Open Add Ne…" at bounding box center [491, 171] width 554 height 284
click at [135, 79] on span "Branches" at bounding box center [188, 76] width 106 height 14
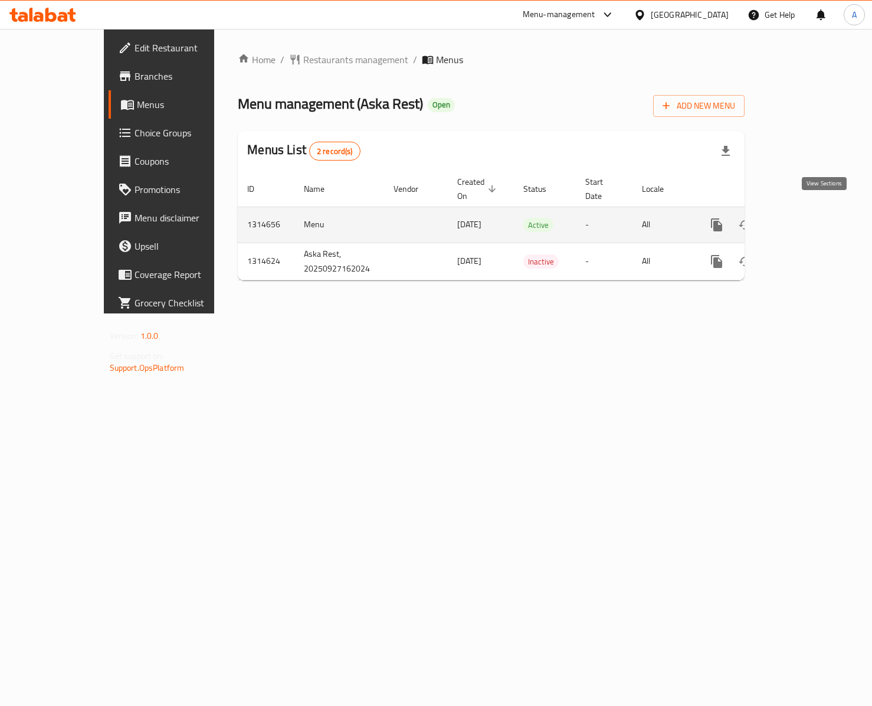
click at [809, 218] on icon "enhanced table" at bounding box center [802, 225] width 14 height 14
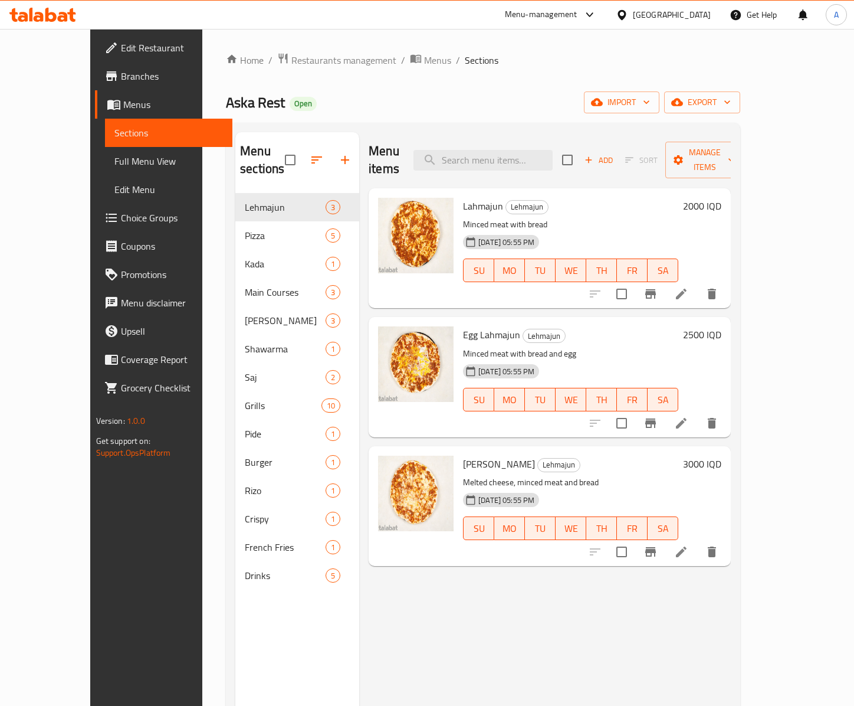
click at [536, 366] on span "27-09-2025 05:55 PM" at bounding box center [506, 371] width 65 height 11
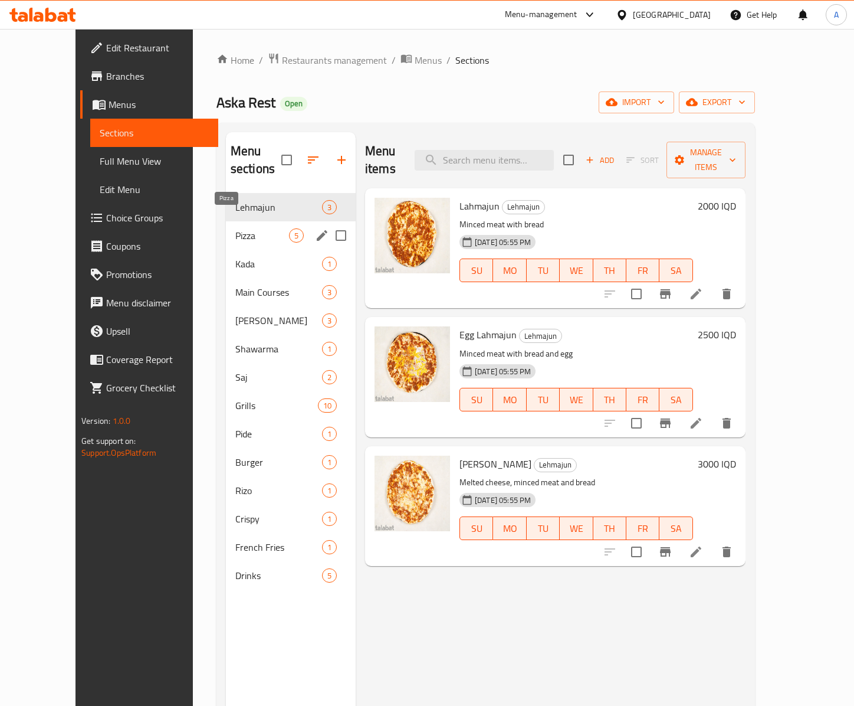
click at [238, 228] on span "Pizza" at bounding box center [262, 235] width 54 height 14
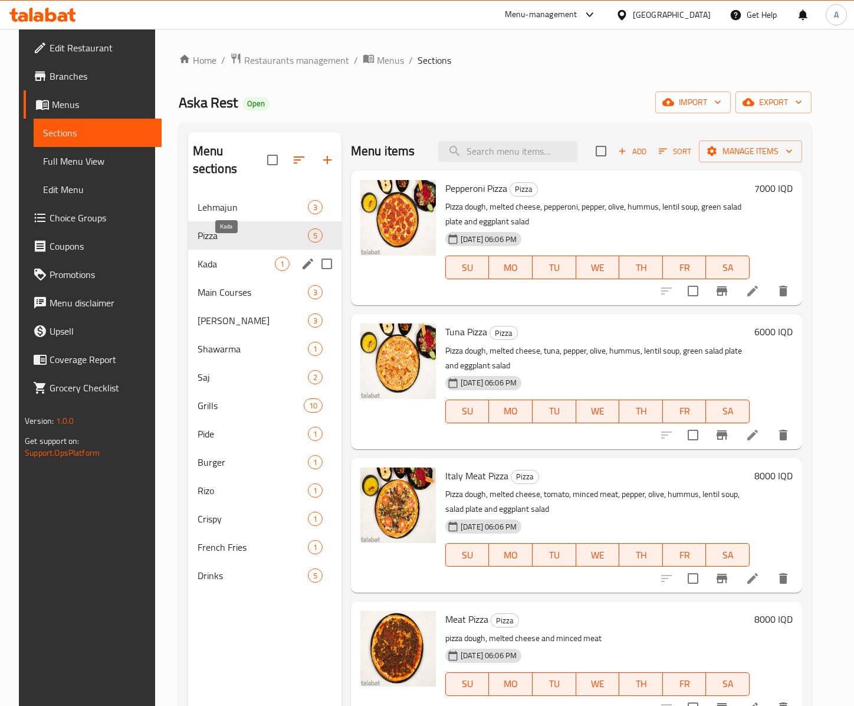
click at [234, 257] on span "Kada" at bounding box center [236, 264] width 77 height 14
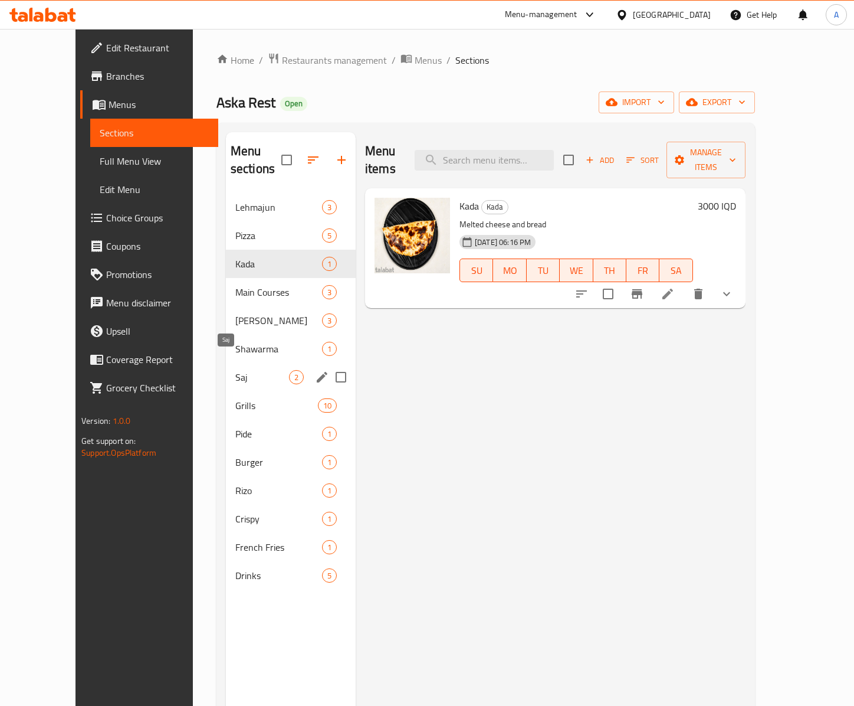
click at [235, 370] on span "Saj" at bounding box center [262, 377] width 54 height 14
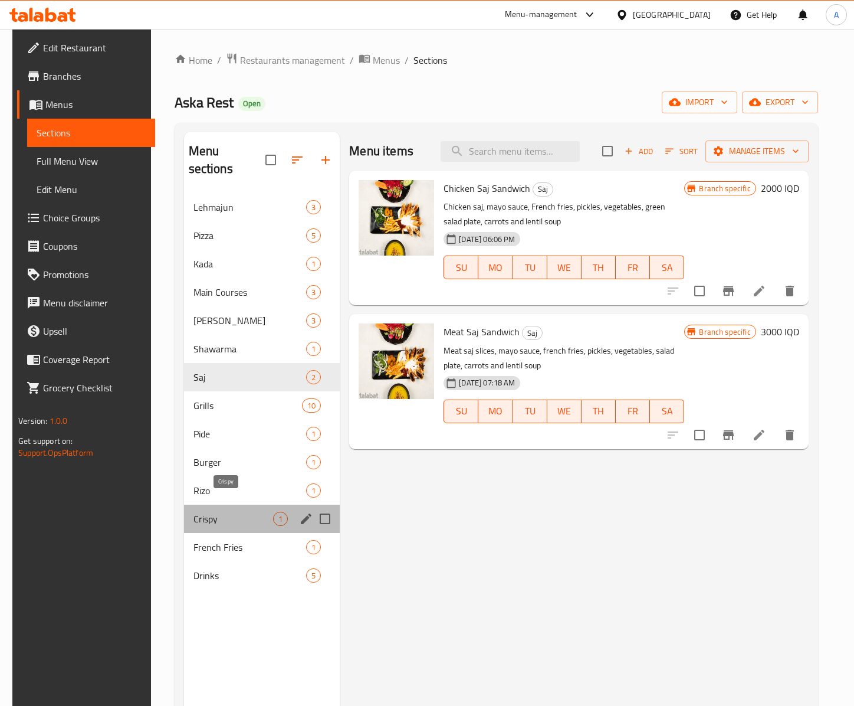
click at [237, 512] on span "Crispy" at bounding box center [234, 519] width 80 height 14
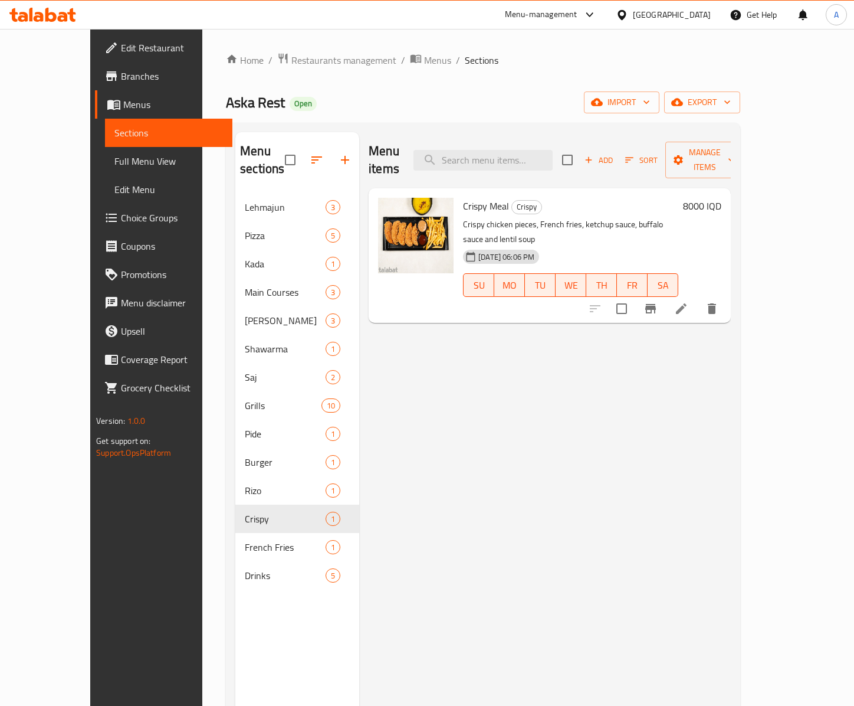
click at [236, 585] on div "Menu sections Lehmajun 3 Pizza 5 Kada 1 Main Courses 3 Gus 3 Shawarma 1 Saj 2 G…" at bounding box center [297, 485] width 124 height 706
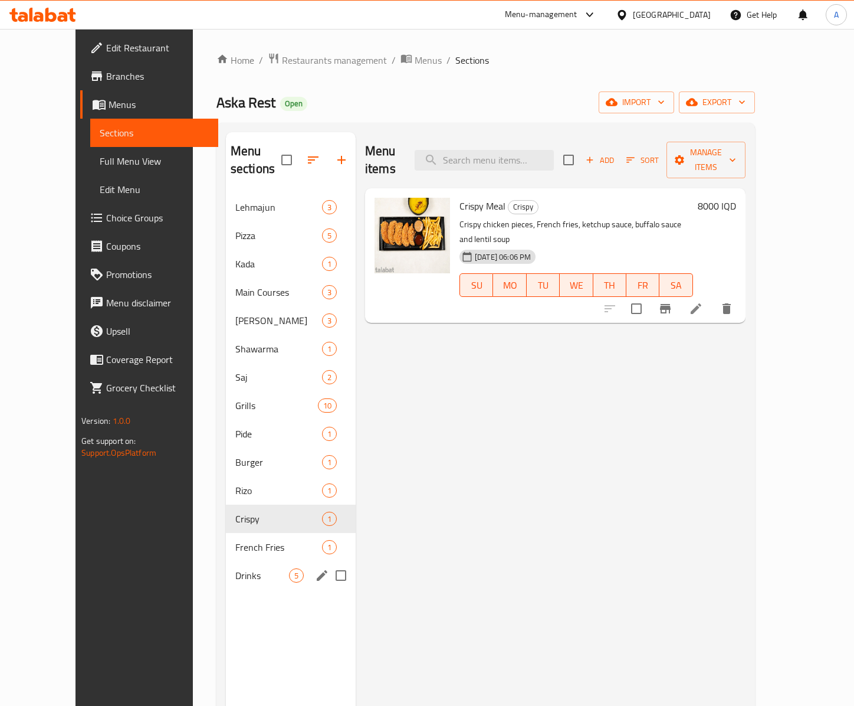
click at [247, 561] on div "Drinks 5" at bounding box center [291, 575] width 130 height 28
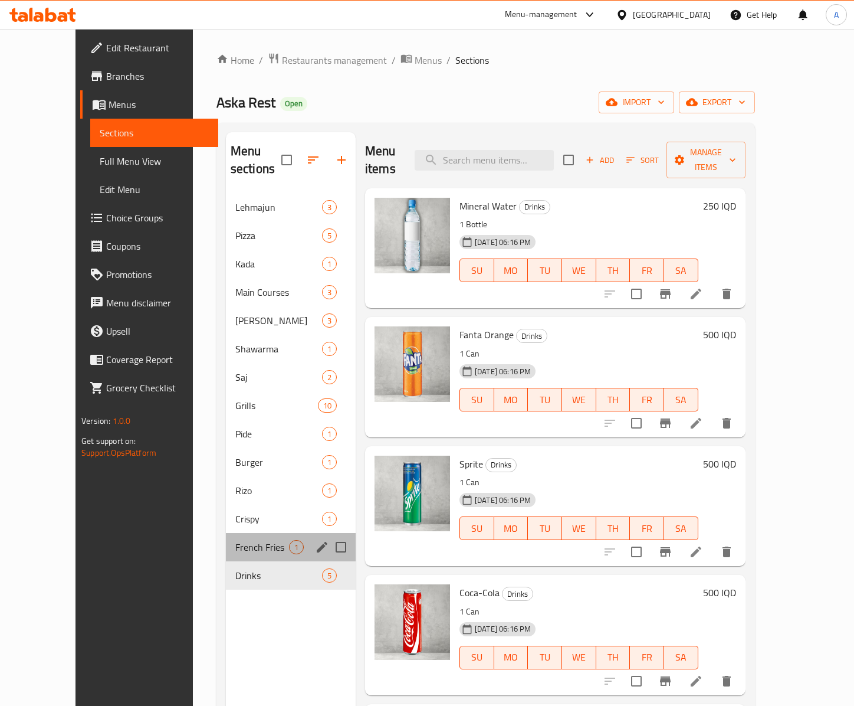
click at [248, 533] on div "French Fries 1" at bounding box center [291, 547] width 130 height 28
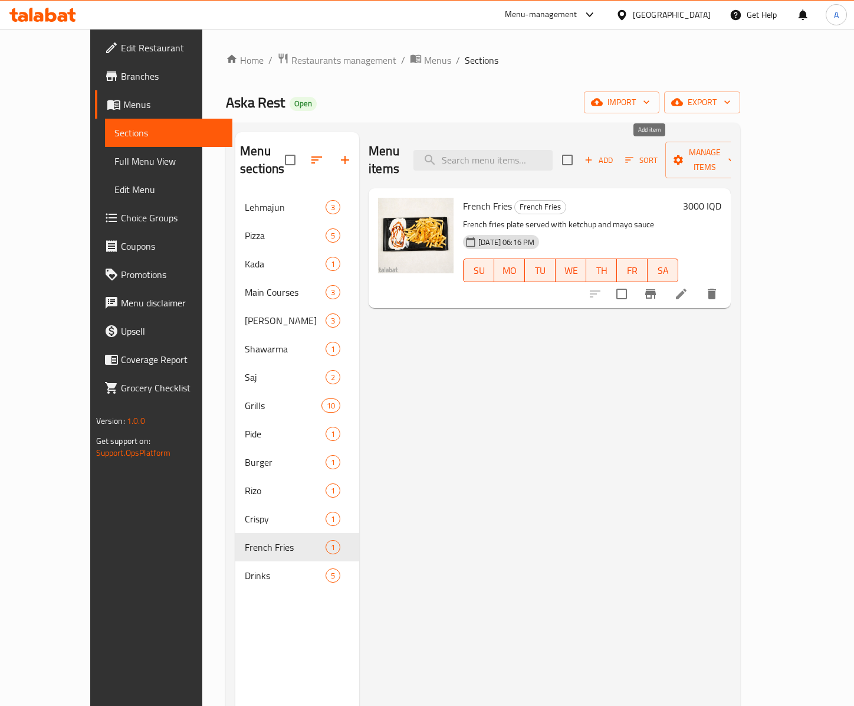
click at [618, 158] on button "Add" at bounding box center [599, 160] width 38 height 18
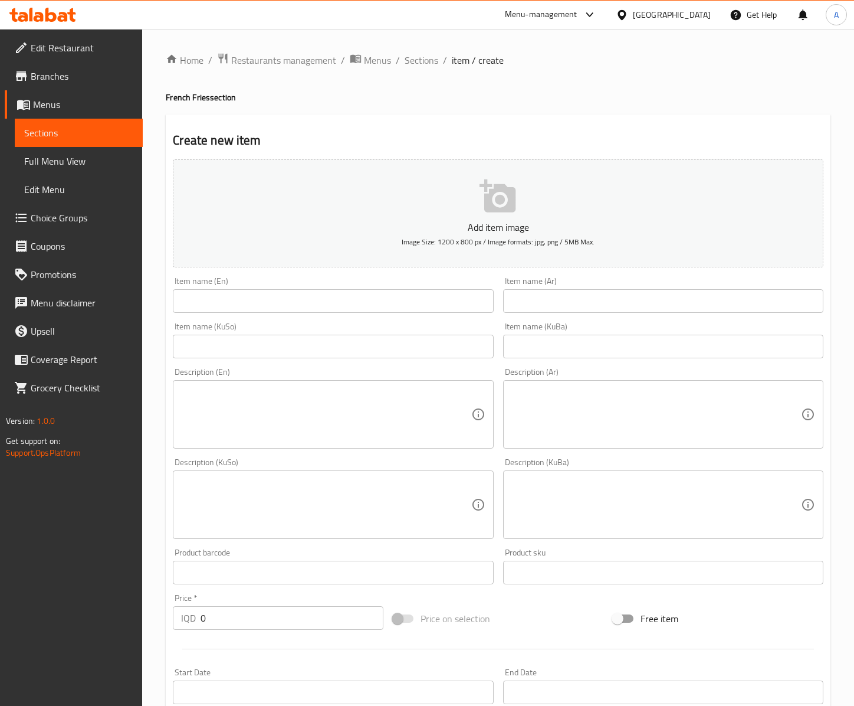
drag, startPoint x: 404, startPoint y: 59, endPoint x: 405, endPoint y: 74, distance: 15.4
click at [405, 59] on span "Sections" at bounding box center [422, 60] width 34 height 14
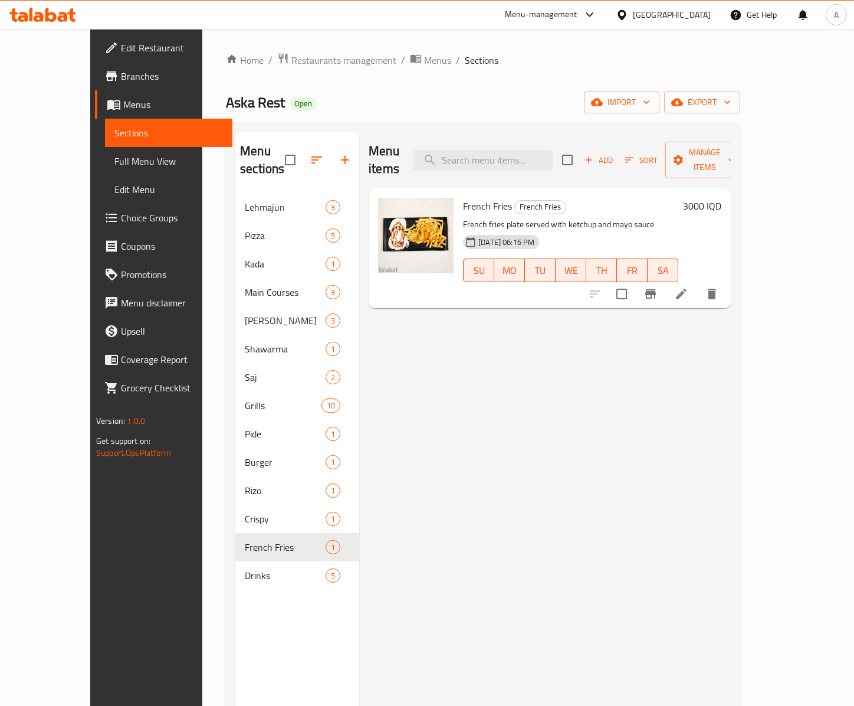
drag, startPoint x: 686, startPoint y: 369, endPoint x: 710, endPoint y: 325, distance: 51.2
click at [690, 363] on div "Menu items Add Sort Manage items French Fries French Fries French fries plate s…" at bounding box center [545, 485] width 372 height 706
click at [650, 107] on span "import" at bounding box center [622, 102] width 57 height 15
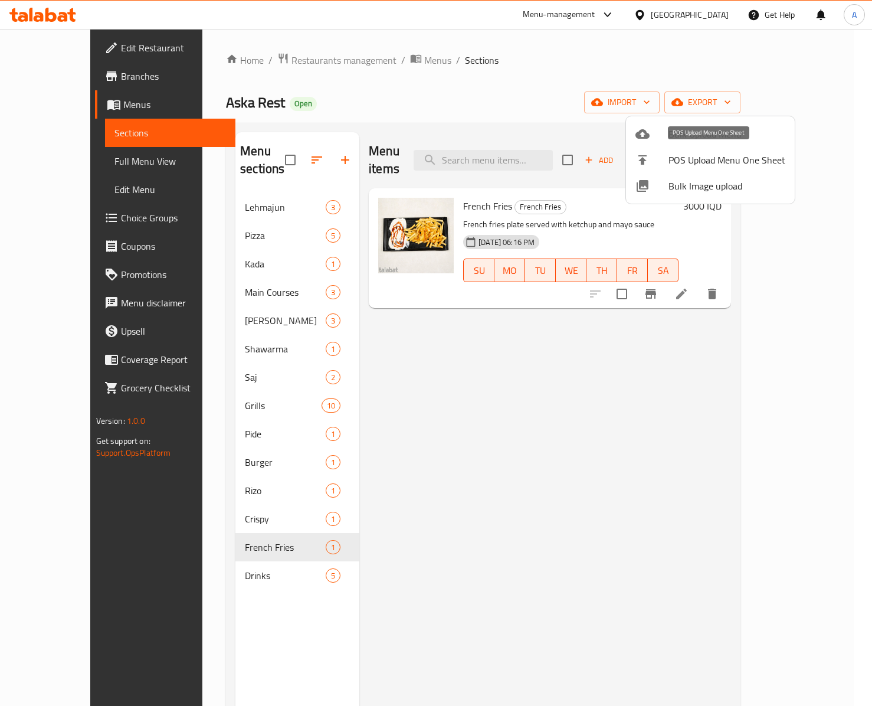
click at [661, 172] on li "POS Upload Menu One Sheet" at bounding box center [710, 160] width 169 height 26
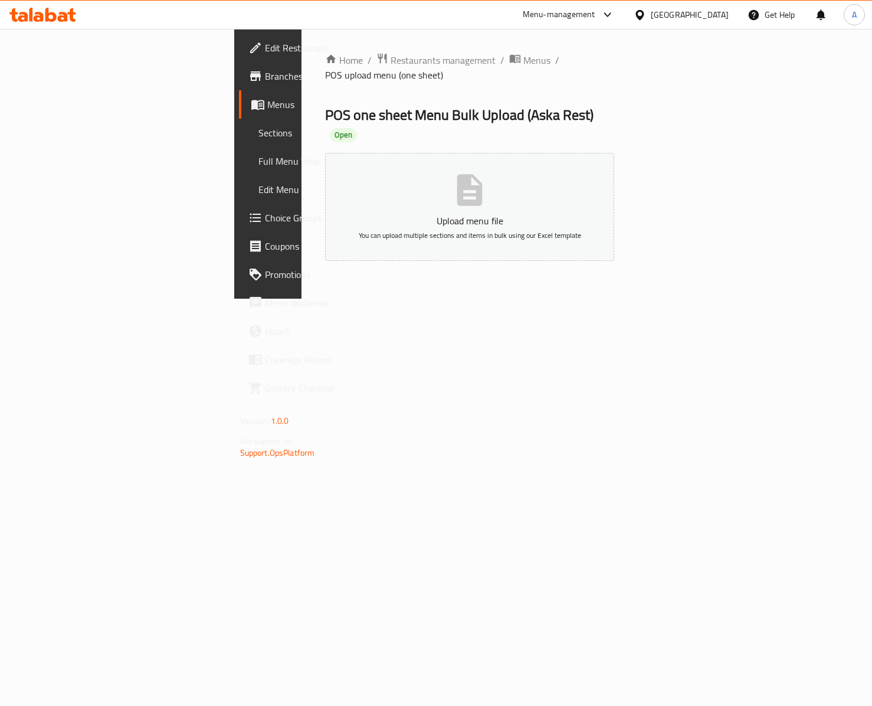
click at [380, 101] on span "POS one sheet Menu Bulk Upload ( Aska Rest )" at bounding box center [459, 114] width 268 height 27
click at [258, 135] on span "Sections" at bounding box center [314, 133] width 112 height 14
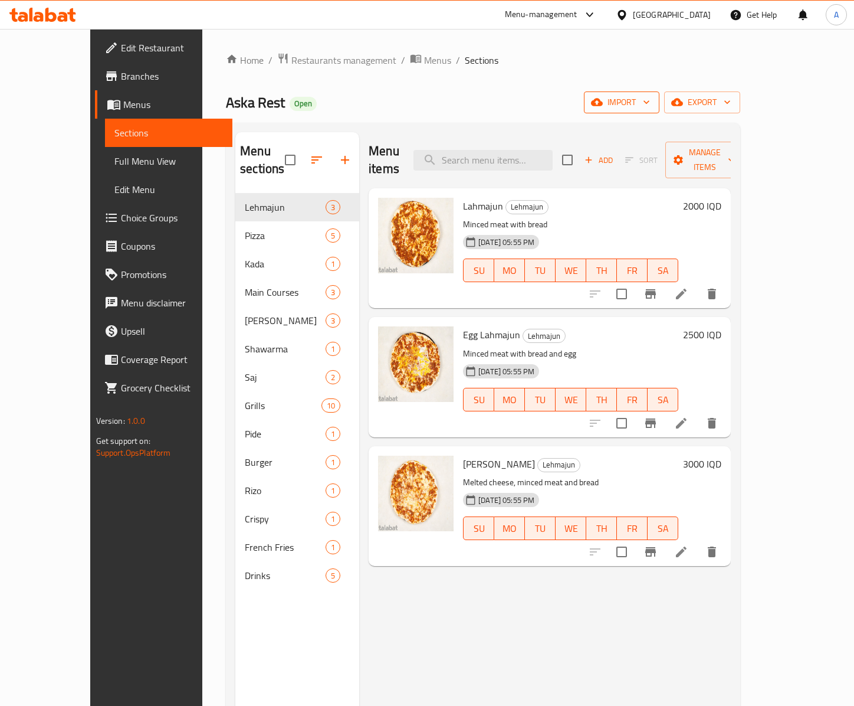
click at [650, 106] on span "import" at bounding box center [622, 102] width 57 height 15
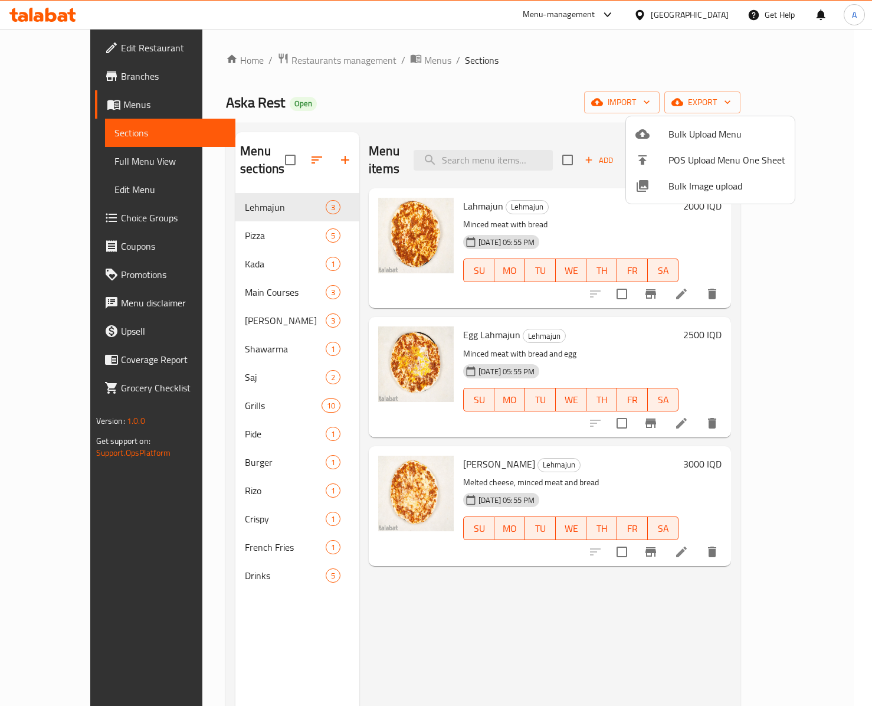
click at [673, 184] on span "Bulk Image upload" at bounding box center [727, 186] width 117 height 14
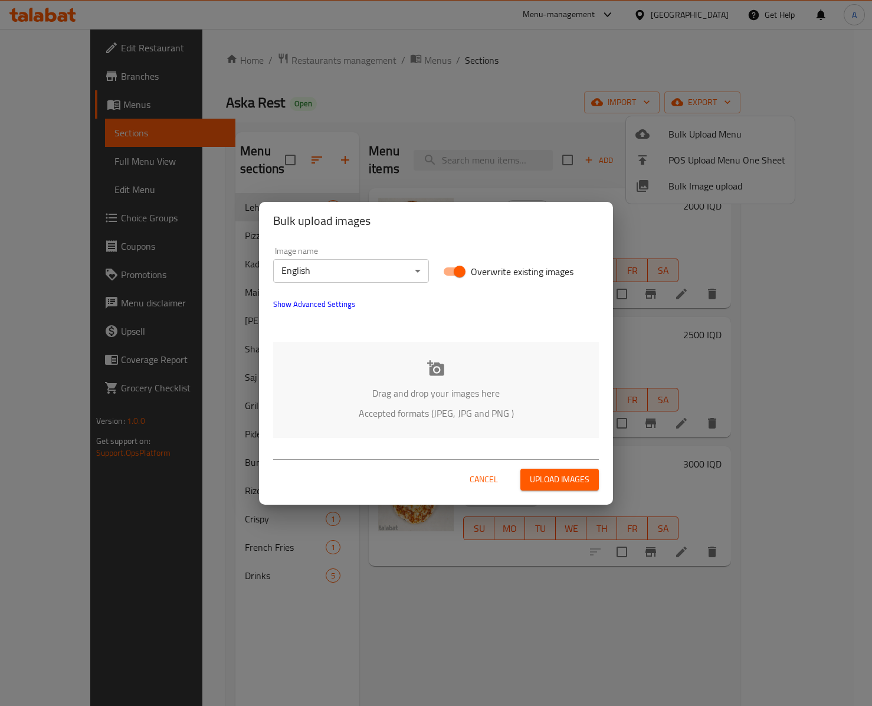
click at [418, 381] on div "Drag and drop your images here Accepted formats (JPEG, JPG and PNG )" at bounding box center [436, 390] width 326 height 96
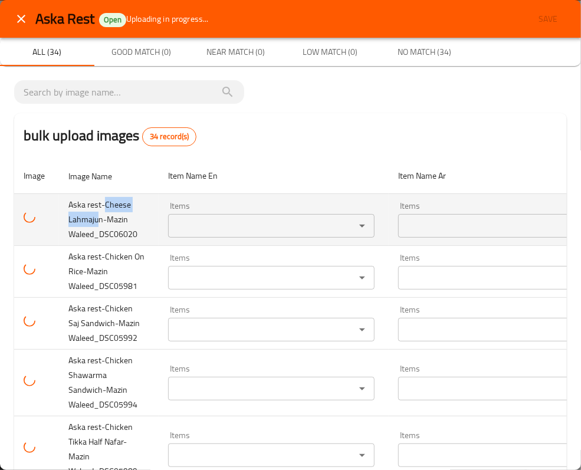
drag, startPoint x: 105, startPoint y: 204, endPoint x: 99, endPoint y: 214, distance: 11.6
click at [99, 214] on span "Aska rest-Cheese Lahmajun-Mazin Waleed_DSC06020" at bounding box center [102, 219] width 69 height 45
copy span "Cheese Lahmaju"
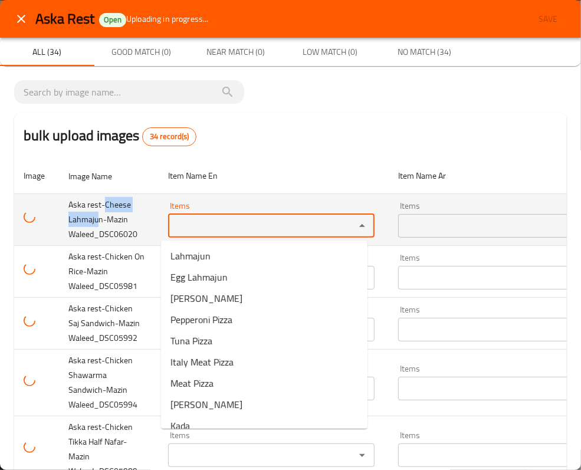
click at [186, 220] on Waleed_DSC06020 "Items" at bounding box center [254, 226] width 165 height 17
paste Waleed_DSC06020 "Cheese Lahmaju"
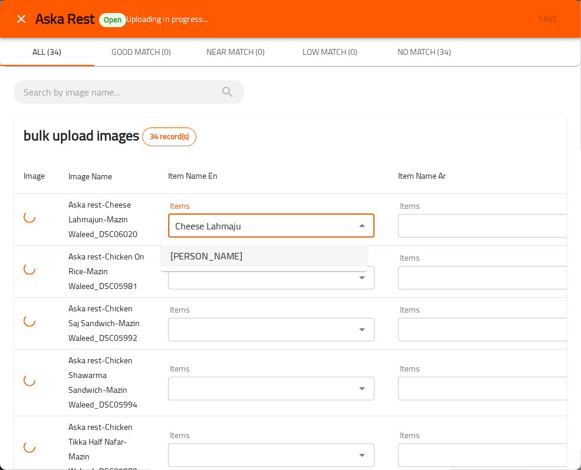
click at [211, 253] on span "[PERSON_NAME]" at bounding box center [207, 256] width 72 height 14
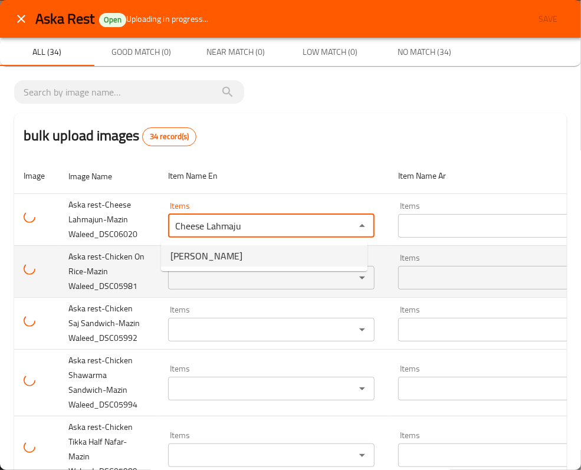
type Waleed_DSC06020 "[PERSON_NAME]"
type Waleed_DSC06020-ar "لحمجون بالجبن"
type Waleed_DSC06020 "[PERSON_NAME]"
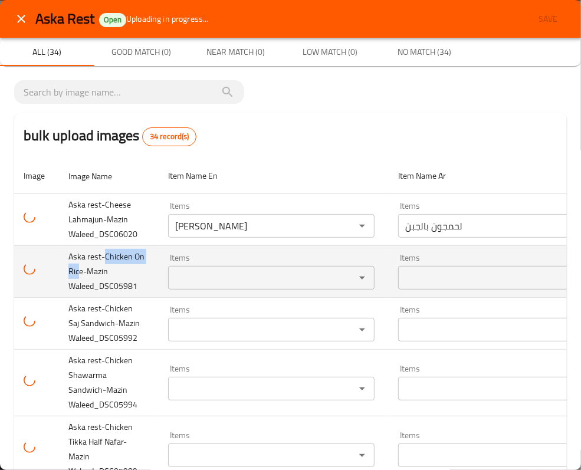
drag, startPoint x: 103, startPoint y: 263, endPoint x: 92, endPoint y: 276, distance: 17.2
click at [92, 276] on span "Aska rest-Chicken On Rice-Mazin Waleed_DSC05981" at bounding box center [106, 271] width 76 height 45
copy span "Chicken On Ric"
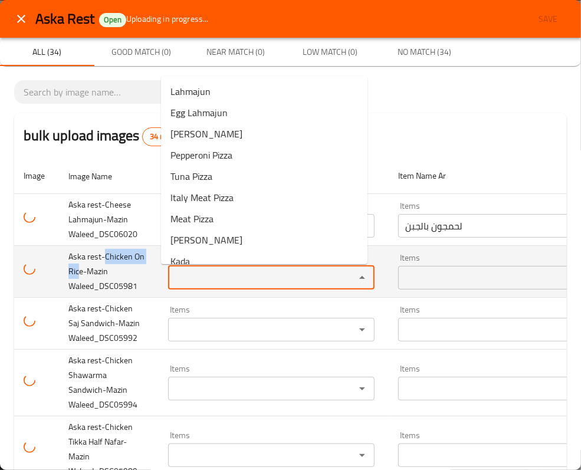
click at [179, 274] on Waleed_DSC05981 "Items" at bounding box center [254, 278] width 165 height 17
paste Waleed_DSC05981 "Chicken On Ric"
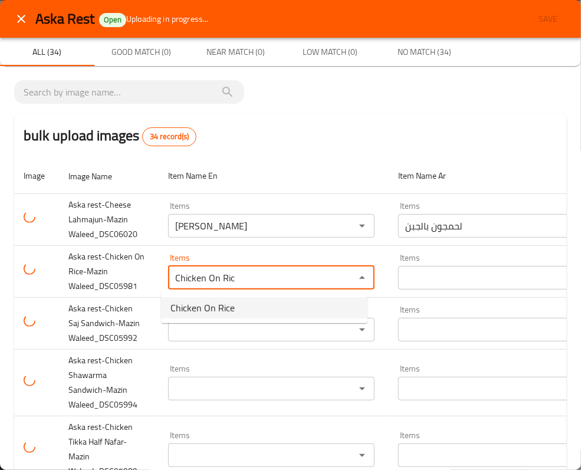
click at [212, 308] on span "Chicken On Rice" at bounding box center [203, 308] width 64 height 14
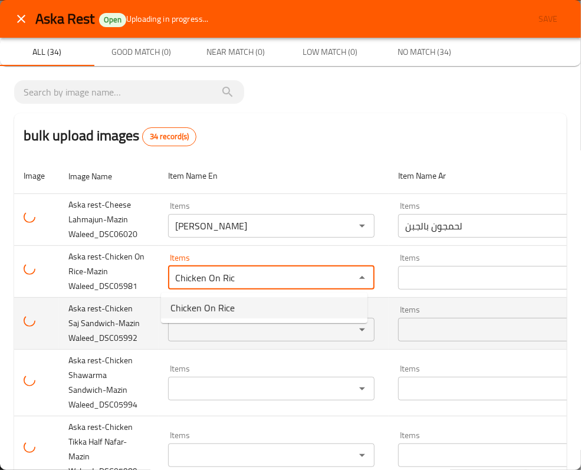
type Waleed_DSC05981 "Chicken On Rice"
type Waleed_DSC05981-ar "دجاج على أرز"
type Waleed_DSC05981 "Chicken On Rice"
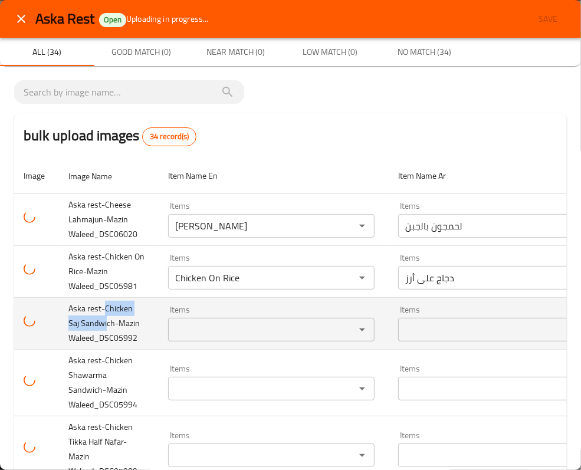
drag, startPoint x: 105, startPoint y: 310, endPoint x: 105, endPoint y: 326, distance: 15.9
click at [105, 326] on span "Aska rest-Chicken Saj Sandwich-Mazin Waleed_DSC05992" at bounding box center [103, 323] width 71 height 45
copy span "Chicken Saj Sandwi"
click at [190, 338] on Waleed_DSC05992 "Items" at bounding box center [254, 330] width 165 height 17
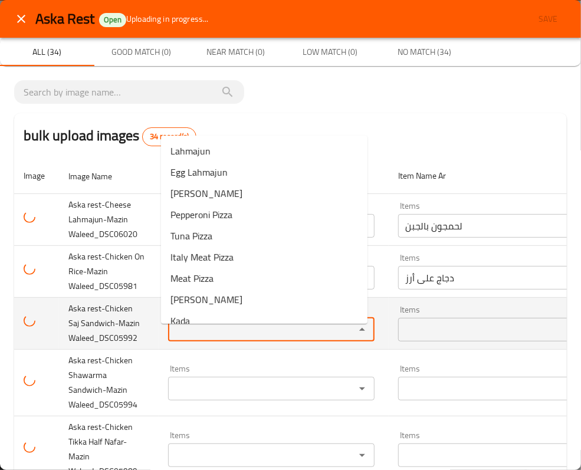
paste Waleed_DSC05992 "Chicken Saj Sandwi"
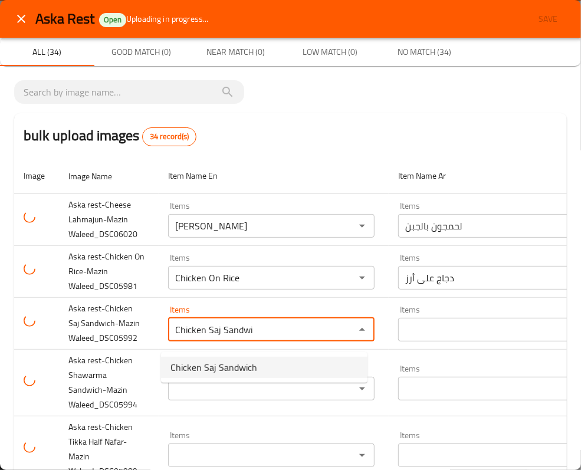
click at [205, 363] on span "Chicken Saj Sandwich" at bounding box center [214, 368] width 87 height 14
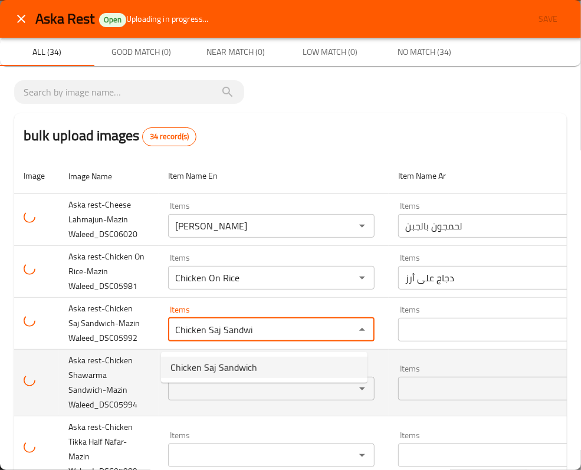
type Waleed_DSC05992 "Chicken Saj Sandwich"
type Waleed_DSC05992-ar "سندويتش دجاج صاج"
type Waleed_DSC05992 "Chicken Saj Sandwich"
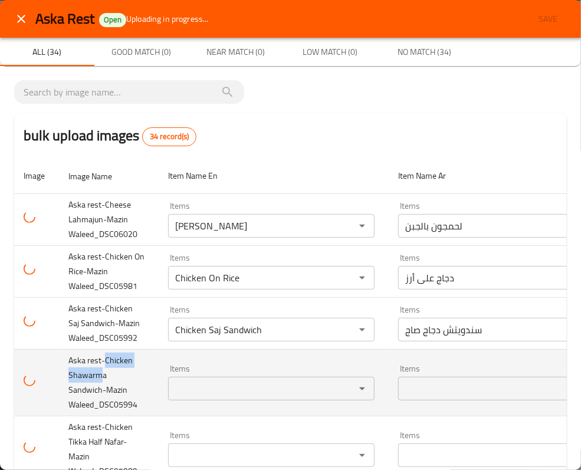
drag, startPoint x: 106, startPoint y: 374, endPoint x: 101, endPoint y: 392, distance: 18.3
click at [101, 392] on span "Aska rest-Chicken Shawarma Sandwich-Mazin Waleed_DSC05994" at bounding box center [102, 383] width 69 height 60
copy span "Chicken Shawarm"
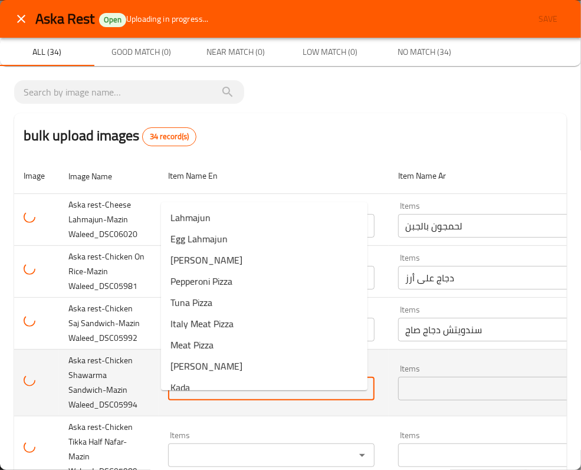
click at [196, 397] on Waleed_DSC05994 "Items" at bounding box center [254, 389] width 165 height 17
paste Waleed_DSC05994 "Chicken Shawarm"
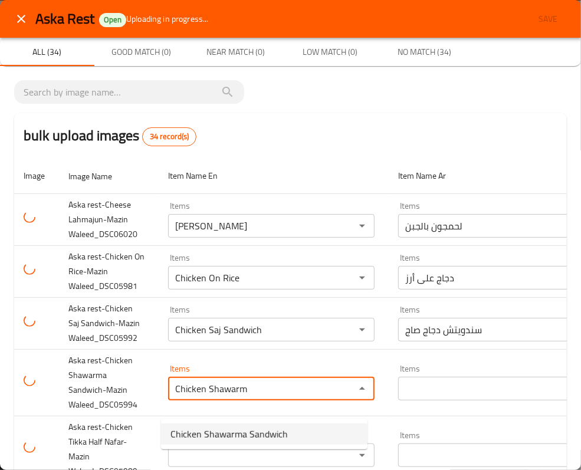
click at [205, 433] on span "Chicken Shawarma Sandwich" at bounding box center [229, 434] width 117 height 14
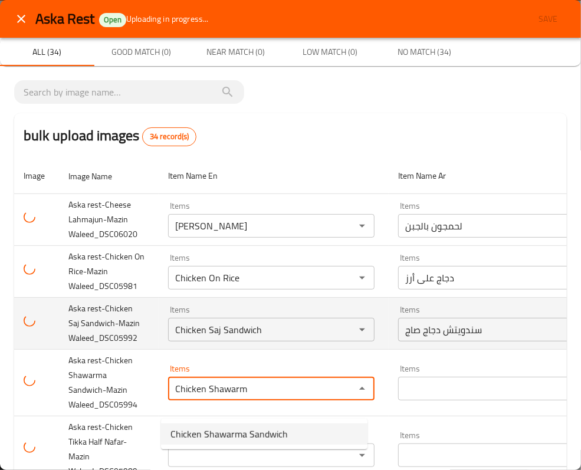
type Waleed_DSC05994 "Chicken Shawarma Sandwich"
type Waleed_DSC05994-ar "سندويتش شاورما دجاج"
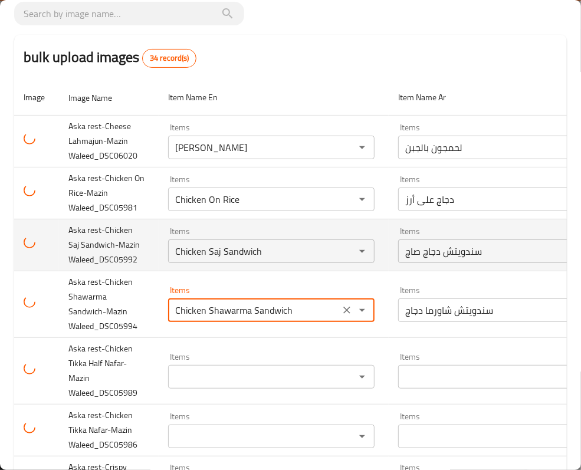
scroll to position [157, 0]
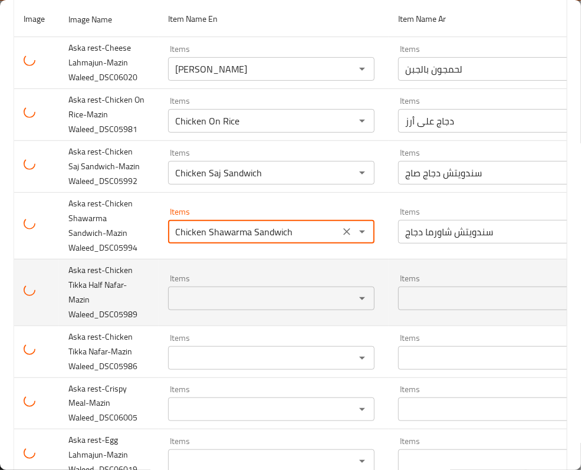
type Waleed_DSC05994 "Chicken Shawarma Sandwich"
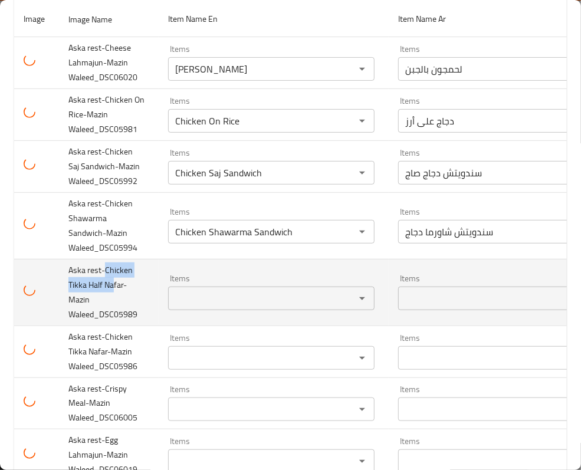
drag, startPoint x: 106, startPoint y: 286, endPoint x: 114, endPoint y: 300, distance: 16.9
click at [114, 300] on span "Aska rest-Chicken Tikka Half Nafar-Mazin Waleed_DSC05989" at bounding box center [102, 293] width 69 height 60
copy span "Chicken Tikka Half Na"
click at [199, 307] on Waleed_DSC05989 "Items" at bounding box center [254, 298] width 165 height 17
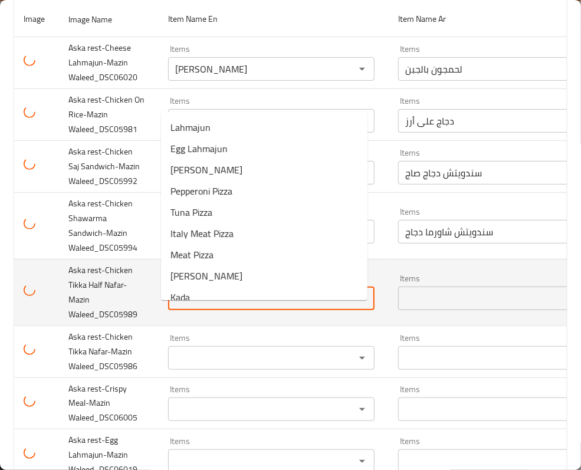
paste Waleed_DSC05989 "Chicken Tikka Half Na"
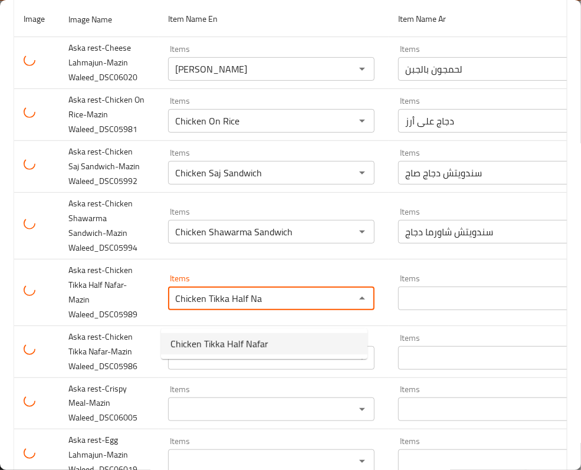
click at [220, 338] on span "Chicken Tikka Half Nafar" at bounding box center [220, 344] width 98 height 14
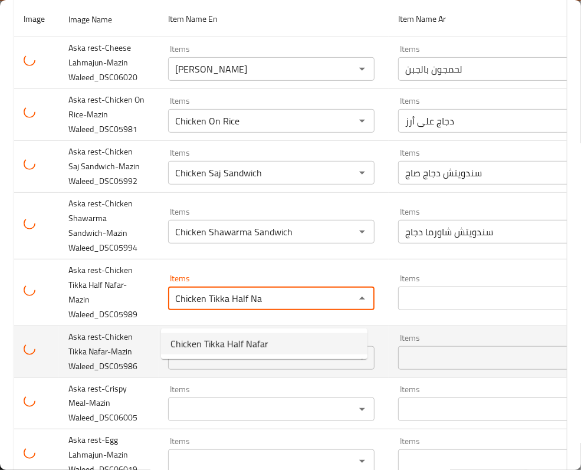
type Waleed_DSC05989 "Chicken Tikka Half Nafar"
type Waleed_DSC05989-ar "دجاج تكا نصف نفر"
type Waleed_DSC05989 "Chicken Tikka Half Nafar"
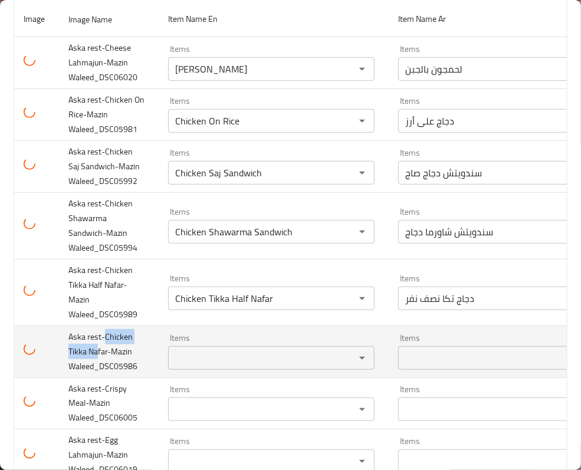
drag, startPoint x: 103, startPoint y: 353, endPoint x: 98, endPoint y: 371, distance: 18.3
click at [98, 371] on span "Aska rest-Chicken Tikka Nafar-Mazin Waleed_DSC05986" at bounding box center [102, 351] width 69 height 45
copy span "Chicken Tikka Na"
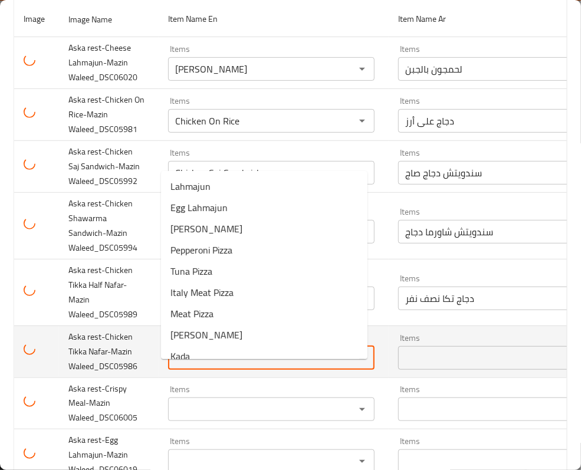
click at [188, 366] on Waleed_DSC05986 "Items" at bounding box center [254, 358] width 165 height 17
paste Waleed_DSC05986 "Chicken Tikka Na"
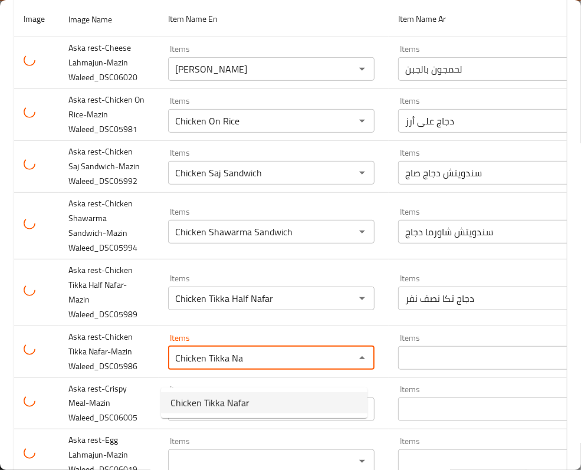
click at [192, 407] on span "Chicken Tikka Nafar" at bounding box center [210, 403] width 79 height 14
type Waleed_DSC05986 "Chicken Tikka Nafar"
type Waleed_DSC05986-ar "دجاج تكا نفر"
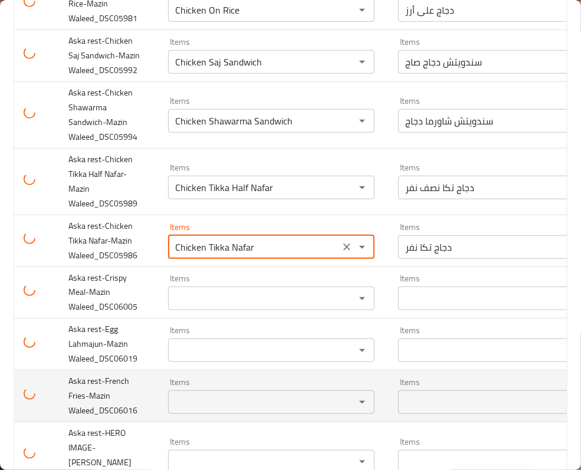
scroll to position [315, 0]
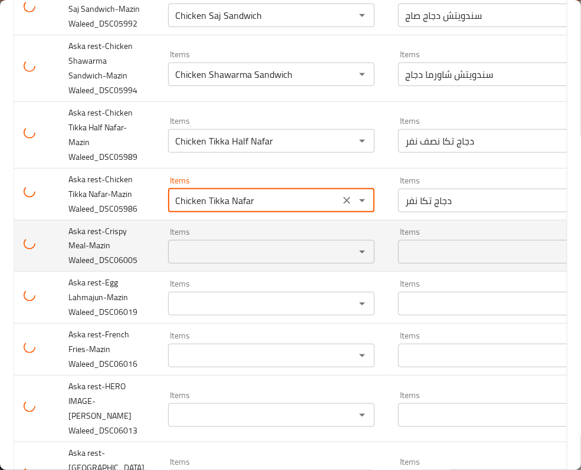
type Waleed_DSC05986 "Chicken Tikka Nafar"
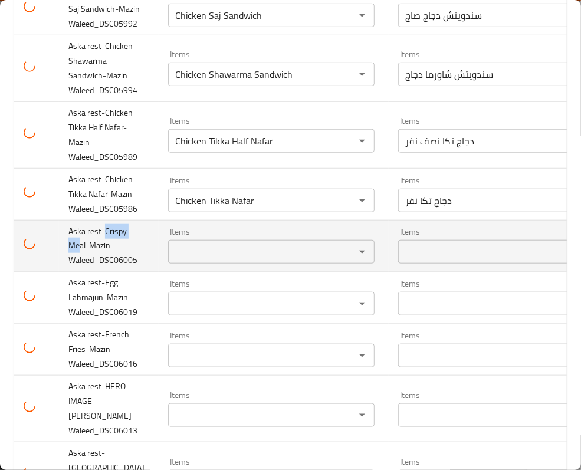
drag, startPoint x: 105, startPoint y: 245, endPoint x: 80, endPoint y: 260, distance: 28.8
click at [80, 260] on span "Aska rest-Crispy Meal-Mazin Waleed_DSC06005" at bounding box center [102, 246] width 69 height 45
copy span "Crispy Me"
click at [195, 260] on Waleed_DSC06005 "Items" at bounding box center [254, 252] width 165 height 17
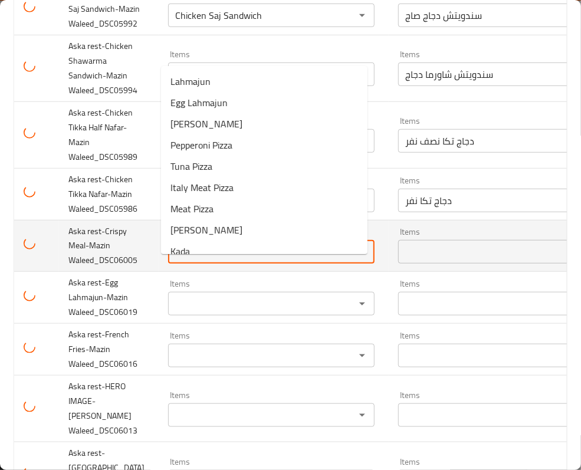
paste Waleed_DSC06005 "Crispy Me"
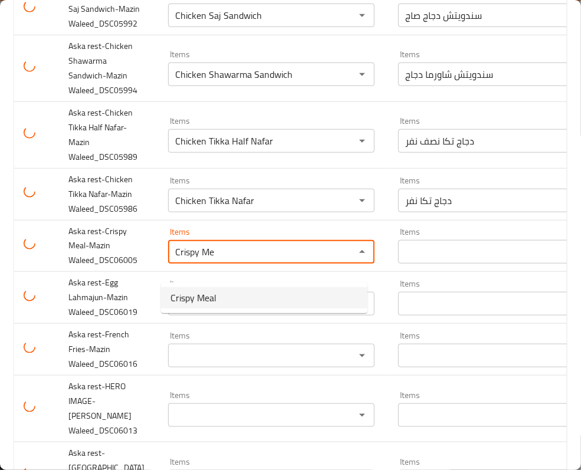
click at [192, 299] on span "Crispy Meal" at bounding box center [194, 298] width 46 height 14
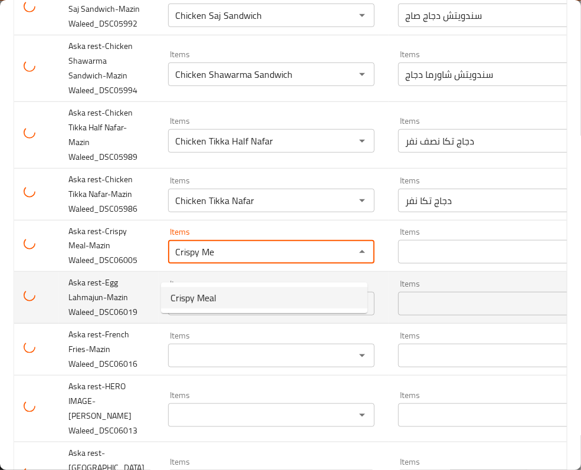
type Waleed_DSC06005 "Crispy Meal"
type Waleed_DSC06005-ar "وجبة كرسبي"
type Waleed_DSC06005 "Crispy Meal"
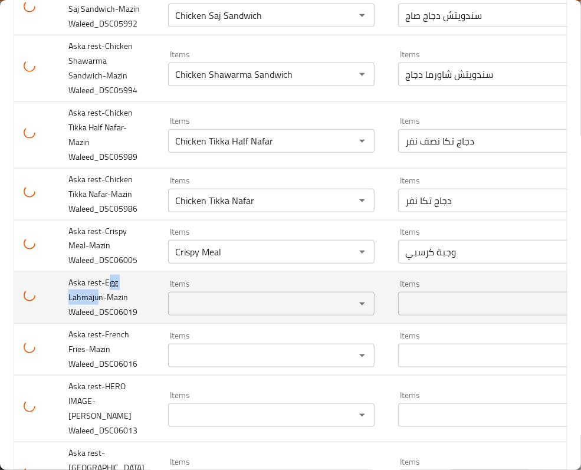
drag, startPoint x: 107, startPoint y: 296, endPoint x: 99, endPoint y: 315, distance: 20.9
click at [99, 315] on span "Aska rest-Egg Lahmajun-Mazin Waleed_DSC06019" at bounding box center [102, 297] width 69 height 45
copy span "gg Lahmaju"
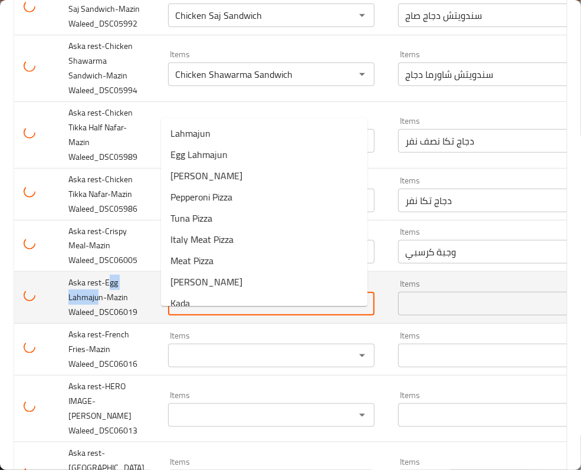
click at [181, 312] on Waleed_DSC06019 "Items" at bounding box center [254, 304] width 165 height 17
paste Waleed_DSC06019 "gg Lahmaju"
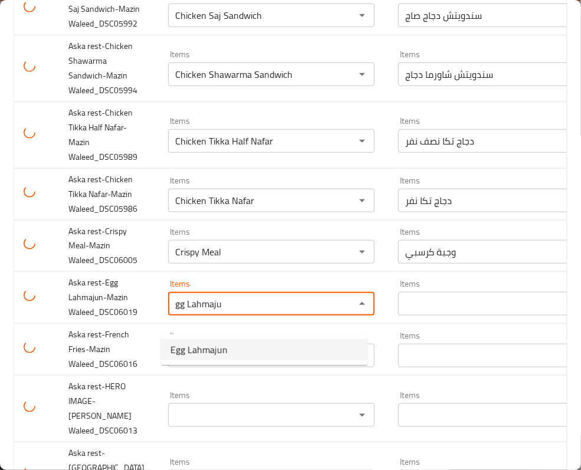
click at [194, 351] on span "Egg Lahmajun" at bounding box center [199, 350] width 57 height 14
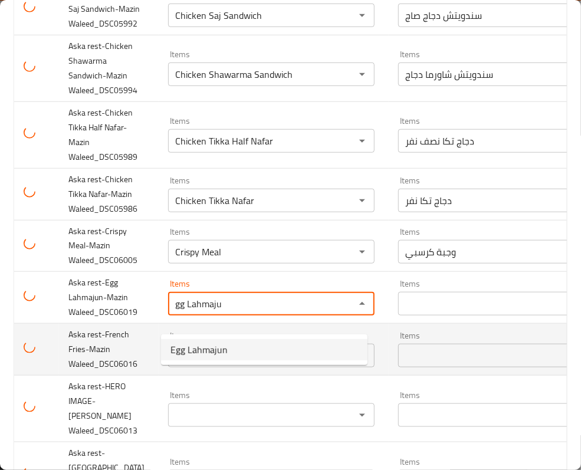
type Waleed_DSC06019 "Egg Lahmajun"
type Waleed_DSC06019-ar "لحمجون بالبيض"
type Waleed_DSC06019 "Egg Lahmajun"
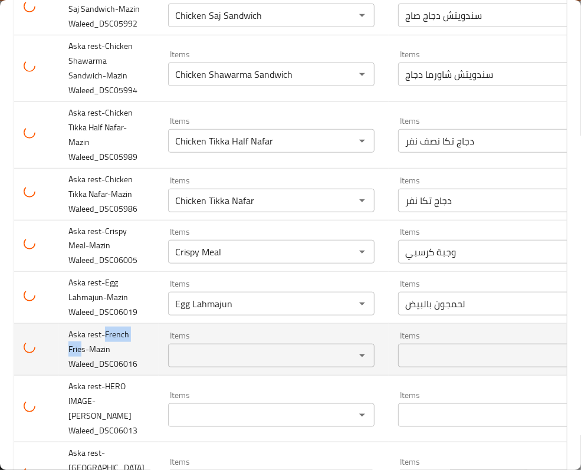
drag, startPoint x: 105, startPoint y: 349, endPoint x: 83, endPoint y: 369, distance: 30.1
click at [83, 369] on span "Aska rest-French Fries-Mazin Waleed_DSC06016" at bounding box center [102, 349] width 69 height 45
copy span "French Frie"
click at [182, 364] on Waleed_DSC06016 "Items" at bounding box center [254, 356] width 165 height 17
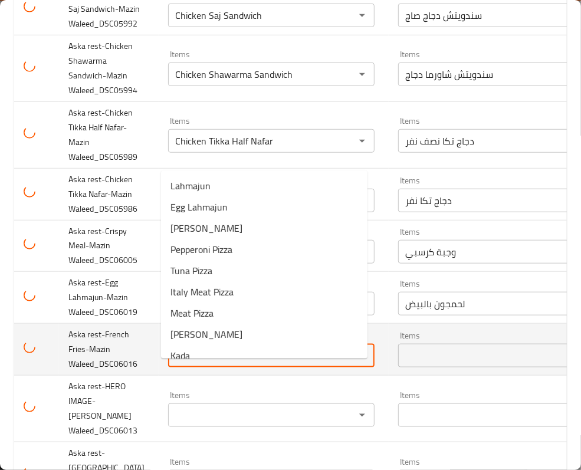
paste Waleed_DSC06016 "French Frie"
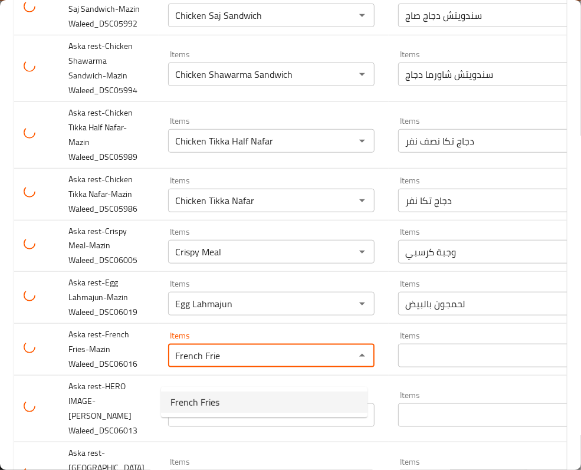
click at [199, 395] on span "French Fries" at bounding box center [195, 402] width 49 height 14
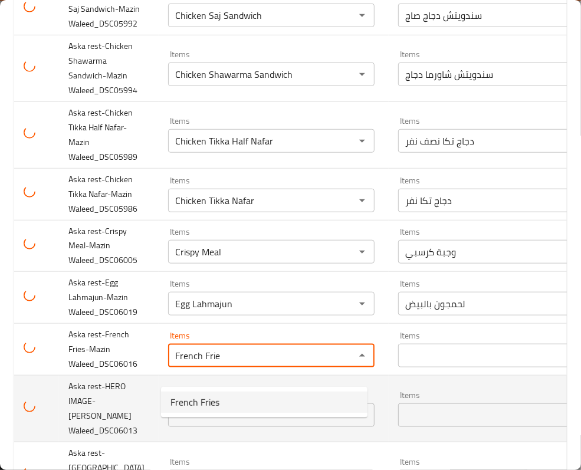
type Waleed_DSC06016 "French Fries"
type Waleed_DSC06016-ar "بطاطا مقلية"
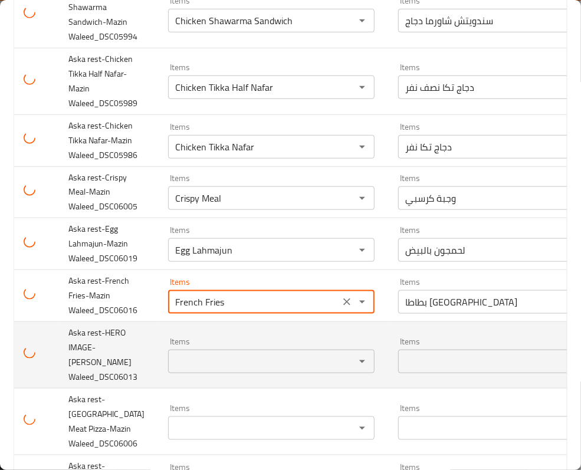
scroll to position [393, 0]
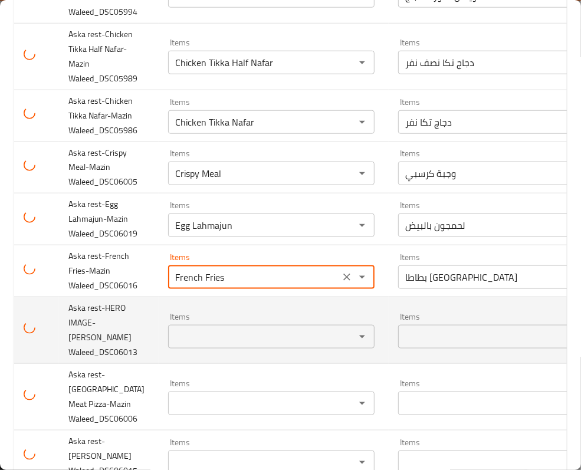
type Waleed_DSC06016 "French Fries"
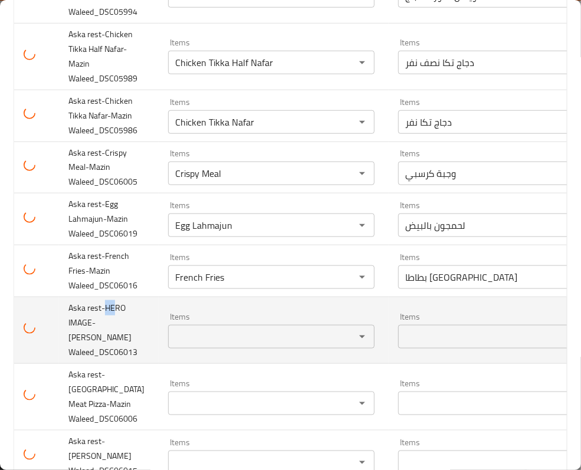
drag, startPoint x: 104, startPoint y: 323, endPoint x: 102, endPoint y: 338, distance: 14.9
click at [116, 332] on span "Aska rest-HERO IMAGE-Mazin Waleed_DSC06013" at bounding box center [102, 330] width 69 height 60
click at [117, 326] on span "Aska rest-HERO IMAGE-Mazin Waleed_DSC06013" at bounding box center [102, 330] width 69 height 60
copy span "HERO"
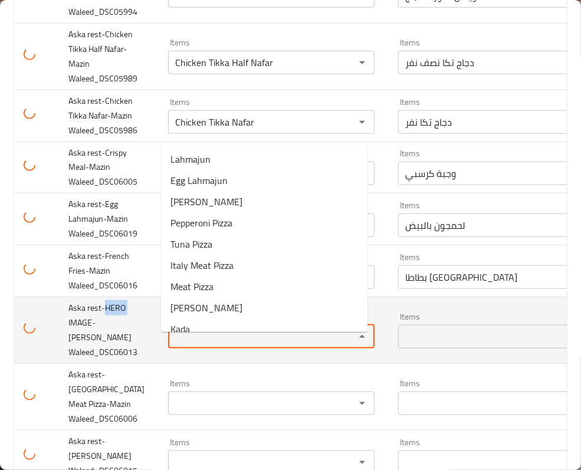
click at [201, 345] on Waleed_DSC06013 "Items" at bounding box center [254, 337] width 165 height 17
paste Waleed_DSC06013 "HERO"
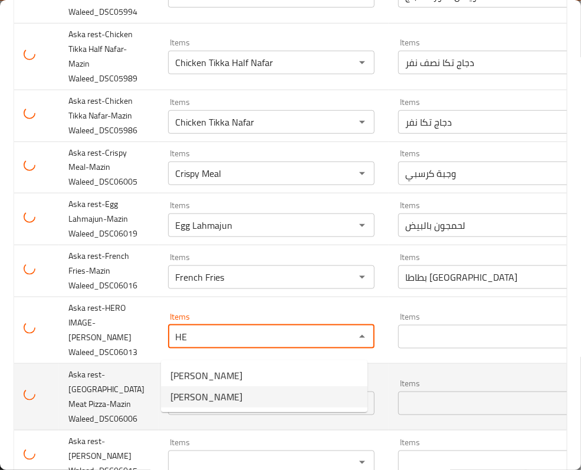
type Waleed_DSC06013 "H"
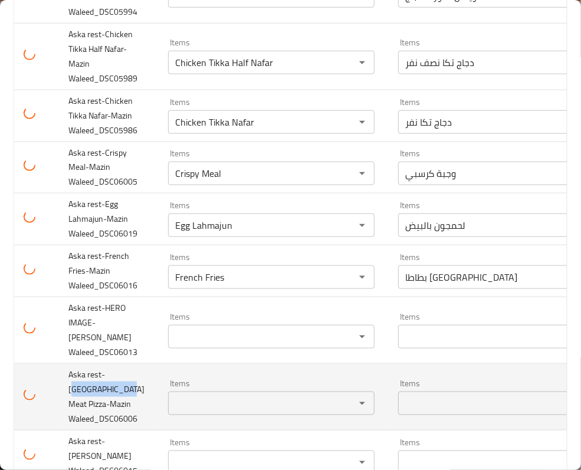
drag, startPoint x: 106, startPoint y: 372, endPoint x: 101, endPoint y: 388, distance: 16.6
click at [101, 388] on span "Aska rest-Italy Meat Pizza-Mazin Waleed_DSC06006" at bounding box center [106, 397] width 76 height 60
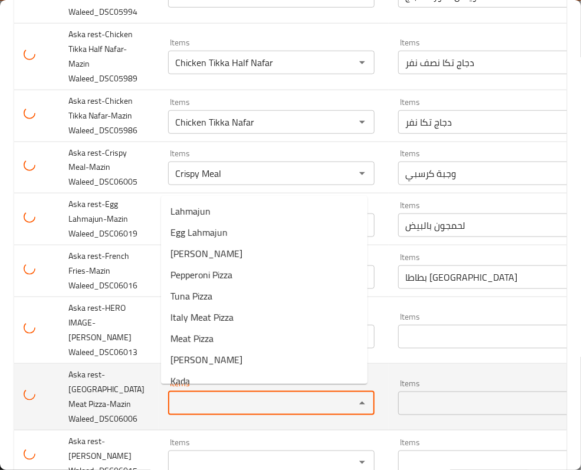
click at [227, 395] on Waleed_DSC06006 "Items" at bounding box center [254, 403] width 165 height 17
paste Waleed_DSC06006 "taly Meat Pizz"
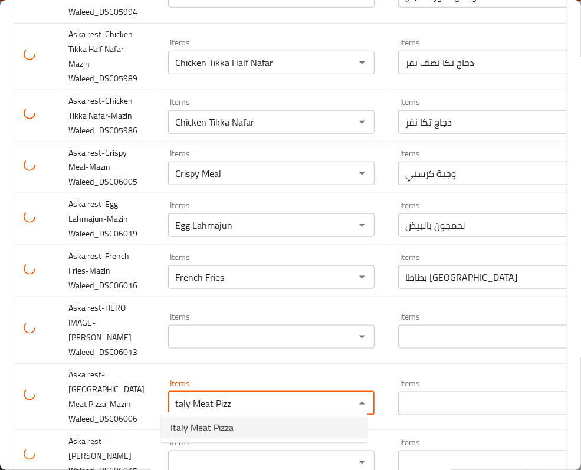
click at [201, 428] on span "Italy Meat Pizza" at bounding box center [202, 428] width 63 height 14
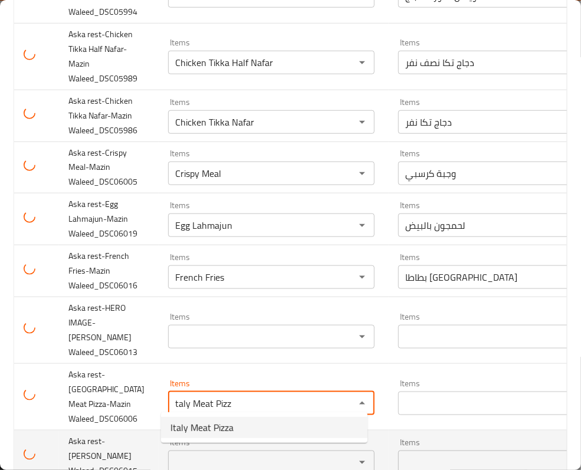
type Waleed_DSC06006 "Italy Meat Pizza"
type Waleed_DSC06006-ar "بيتزا لحم إيطالية"
type Waleed_DSC06006 "Italy Meat Pizza"
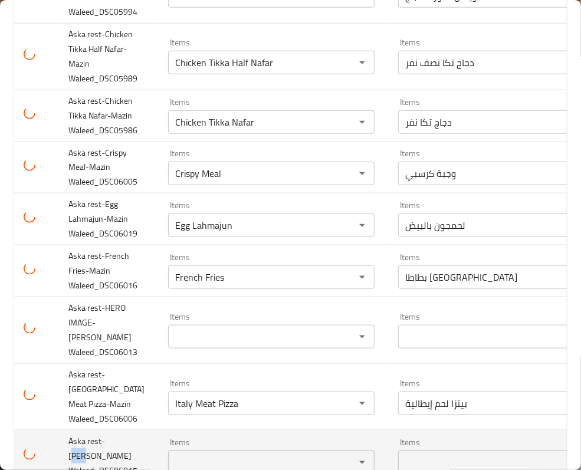
drag, startPoint x: 107, startPoint y: 430, endPoint x: 120, endPoint y: 428, distance: 13.7
click at [120, 434] on span "Aska rest-Kada-Mazin Waleed_DSC06015" at bounding box center [102, 456] width 69 height 45
click at [117, 434] on span "Aska rest-Kada-Mazin Waleed_DSC06015" at bounding box center [102, 456] width 69 height 45
click at [182, 451] on div "Items" at bounding box center [271, 463] width 207 height 24
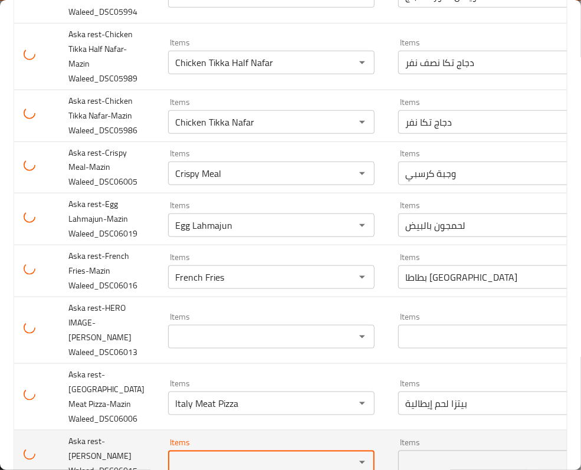
paste Waleed_DSC06015 "Kada"
type Waleed_DSC06015 "Kada"
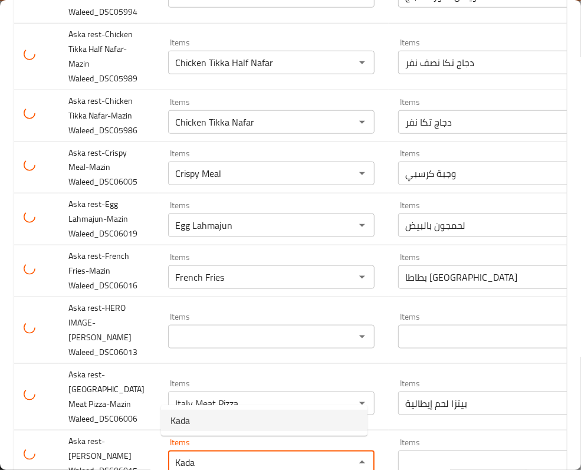
click at [184, 417] on span "Kada" at bounding box center [180, 421] width 19 height 14
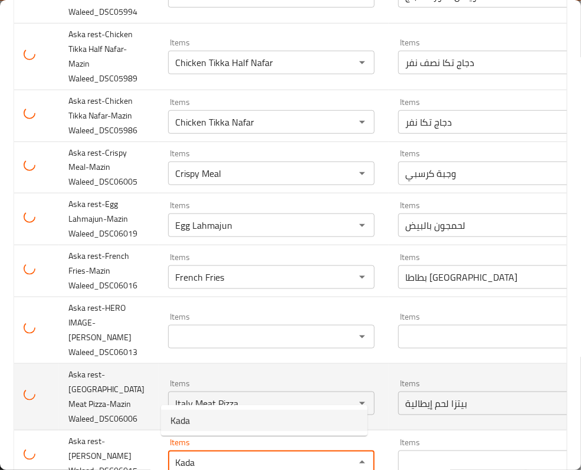
type Waleed_DSC06015-ar "كادة"
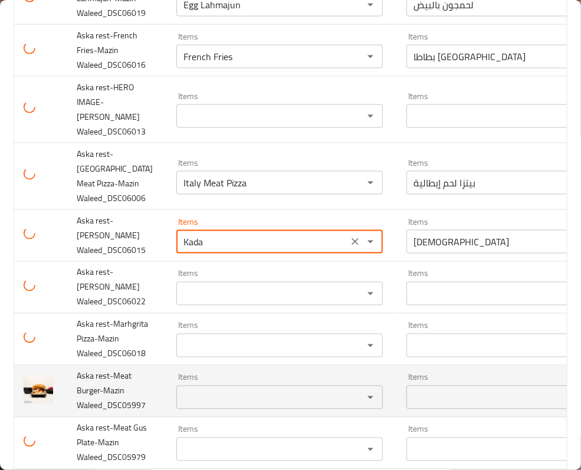
scroll to position [708, 0]
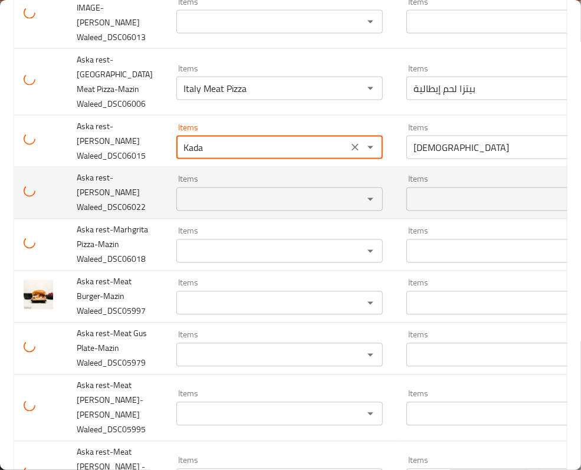
type Waleed_DSC06015 "Kada"
click at [80, 180] on span "Aska rest-Lahmajun-Mazin Waleed_DSC06022" at bounding box center [111, 193] width 69 height 45
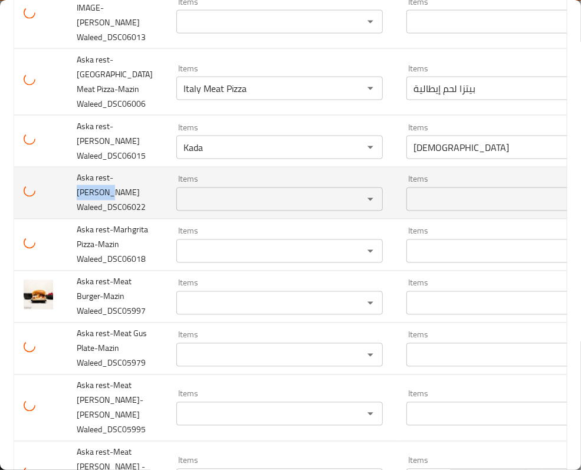
click at [80, 180] on span "Aska rest-Lahmajun-Mazin Waleed_DSC06022" at bounding box center [111, 193] width 69 height 45
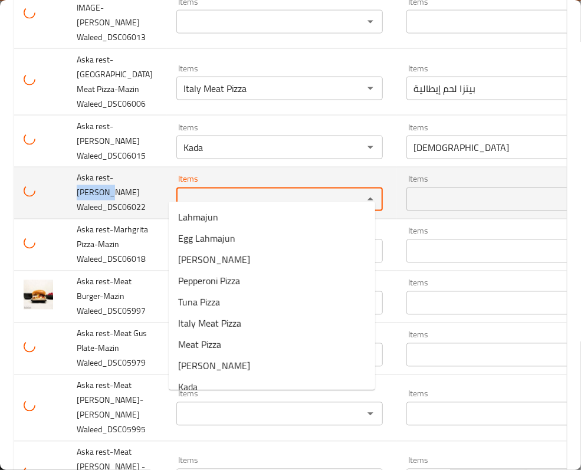
click at [204, 191] on Waleed_DSC06022 "Items" at bounding box center [262, 199] width 165 height 17
paste Waleed_DSC06022 "Lahmajun"
type Waleed_DSC06022 "Lahmajun"
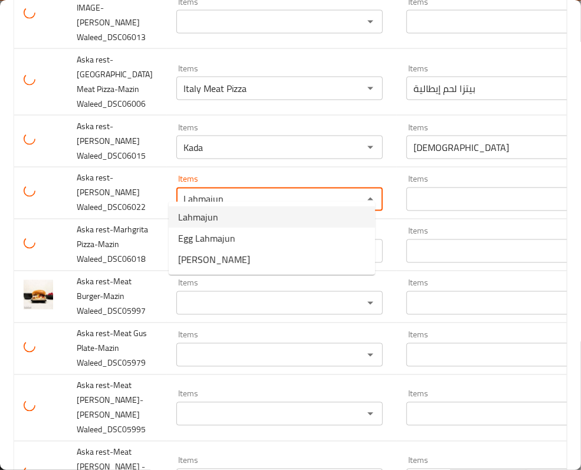
click at [211, 215] on span "Lahmajun" at bounding box center [198, 217] width 40 height 14
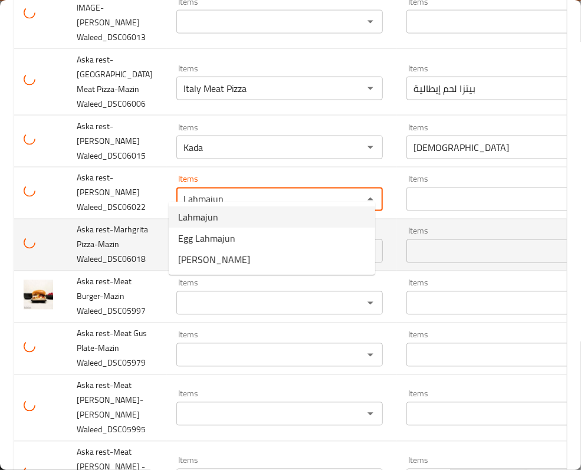
type Waleed_DSC06022-ar "لحمجون"
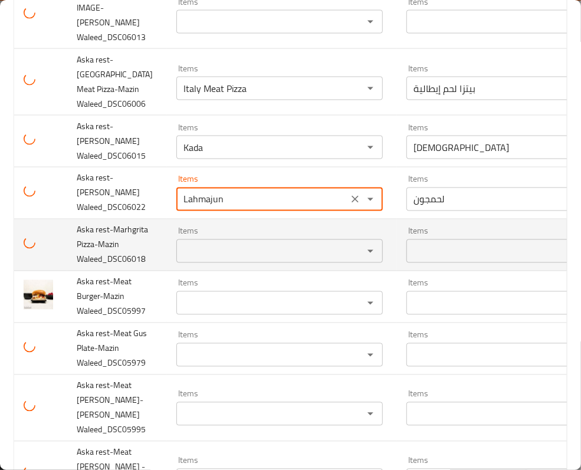
type Waleed_DSC06022 "Lahmajun"
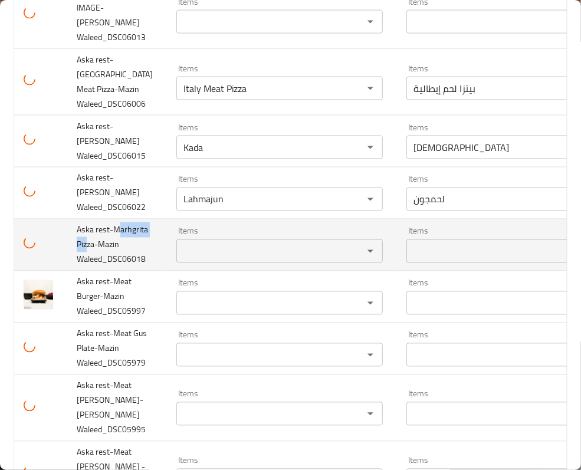
drag, startPoint x: 81, startPoint y: 232, endPoint x: 122, endPoint y: 232, distance: 40.1
click at [122, 232] on span "Aska rest-Marhgrita Pizza-Mazin Waleed_DSC06018" at bounding box center [112, 244] width 71 height 45
click at [211, 240] on div "Items" at bounding box center [279, 252] width 207 height 24
paste Waleed_DSC06018 "arhgrita Piz"
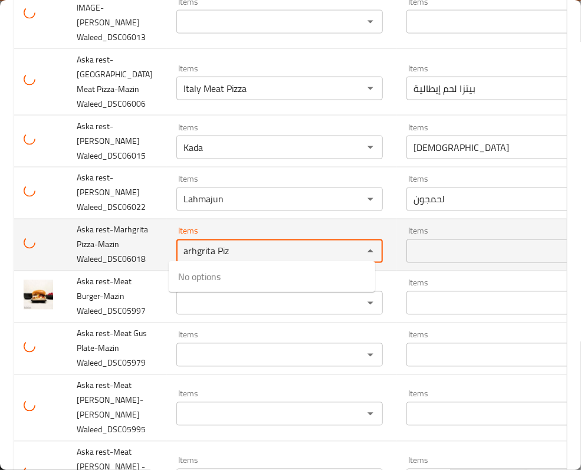
click at [213, 253] on Waleed_DSC06018 "arhgrita Piz" at bounding box center [262, 251] width 165 height 17
click at [180, 248] on Waleed_DSC06018 "arhgrita Piz" at bounding box center [262, 251] width 165 height 17
drag, startPoint x: 213, startPoint y: 244, endPoint x: 244, endPoint y: 248, distance: 31.5
click at [241, 248] on Waleed_DSC06018 "marhgrita Piz" at bounding box center [262, 251] width 165 height 17
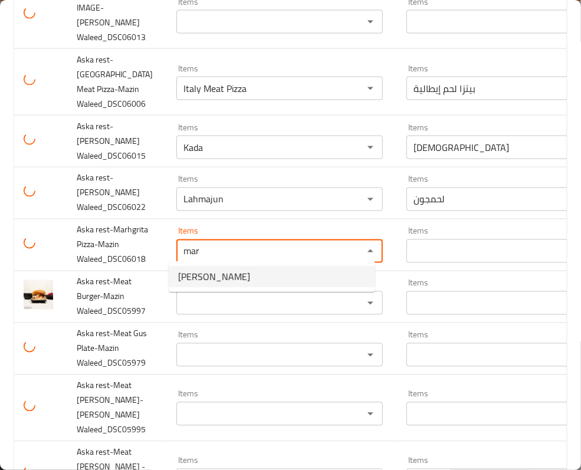
click at [241, 279] on span "Margherita Pizza" at bounding box center [214, 277] width 72 height 14
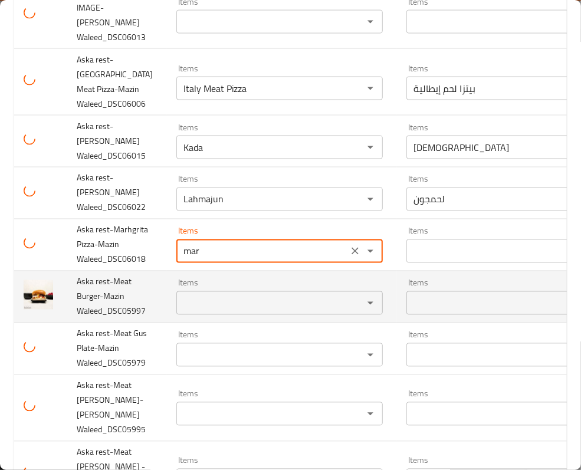
type Waleed_DSC06018 "Margherita Pizza"
type Waleed_DSC06018-ar "بيتزا مارجريتا"
type Waleed_DSC06018 "Margherita Pizza"
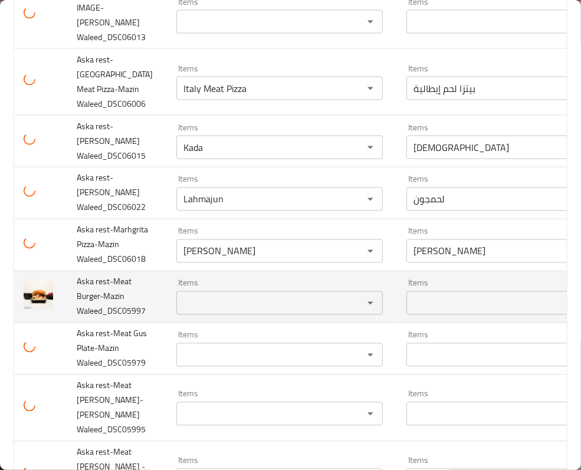
click at [89, 300] on span "Aska rest-Meat Burger-Mazin Waleed_DSC05997" at bounding box center [111, 296] width 69 height 45
click at [204, 309] on Waleed_DSC05997 "Items" at bounding box center [262, 303] width 165 height 17
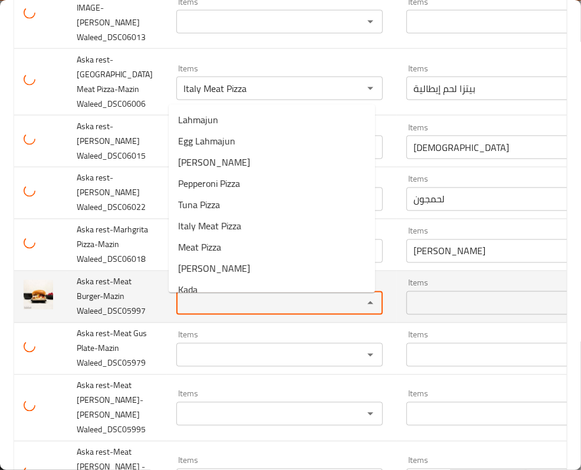
paste Waleed_DSC05997 "Burger"
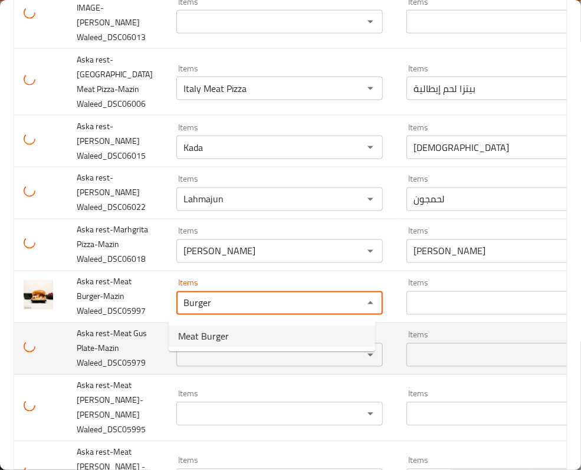
click at [202, 333] on span "Meat Burger" at bounding box center [203, 336] width 51 height 14
type Waleed_DSC05997 "Meat Burger"
type Waleed_DSC05997-ar "برجر لحم"
type Waleed_DSC05997 "Meat Burger"
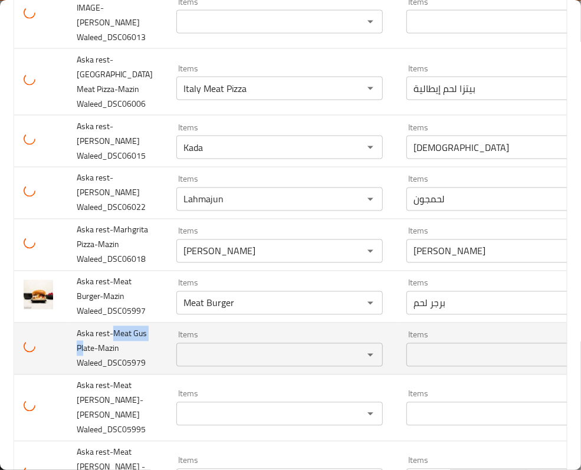
drag, startPoint x: 113, startPoint y: 338, endPoint x: 100, endPoint y: 352, distance: 19.7
click at [100, 352] on span "Aska rest-Meat Gus Plate-Mazin Waleed_DSC05979" at bounding box center [112, 348] width 70 height 45
click at [185, 353] on Waleed_DSC05979 "Items" at bounding box center [262, 355] width 165 height 17
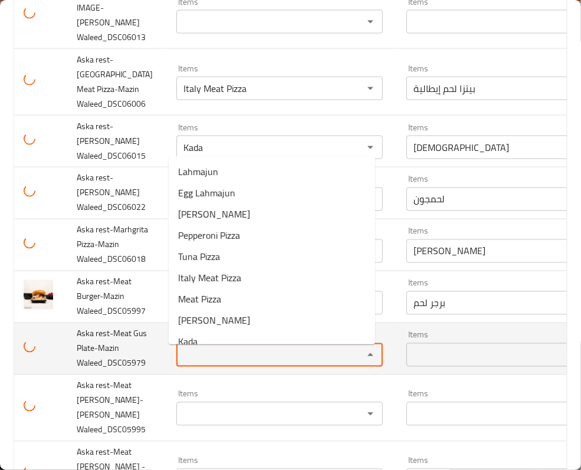
paste Waleed_DSC05979 "Meat Gus Pl"
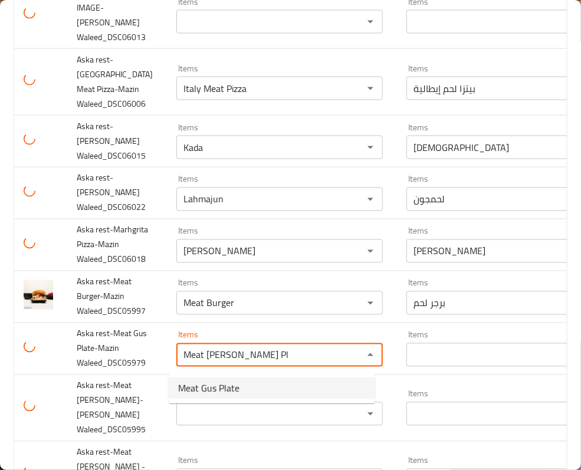
click at [198, 383] on span "Meat Gus Plate" at bounding box center [208, 388] width 61 height 14
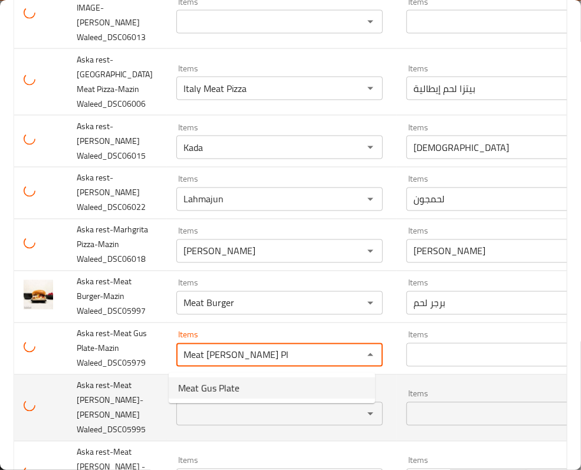
type Waleed_DSC05979 "Meat Gus Plate"
type Waleed_DSC05979-ar "طبق كص لحم"
type Waleed_DSC05979 "Meat Gus Plate"
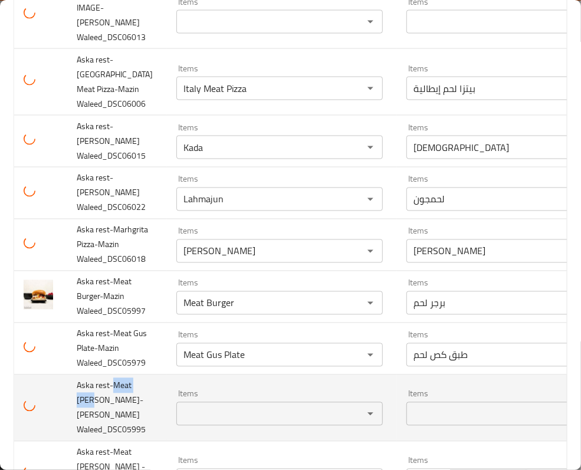
drag, startPoint x: 114, startPoint y: 388, endPoint x: 91, endPoint y: 404, distance: 27.7
click at [91, 404] on span "Aska rest-Meat Gus Sandwich-Mazin Waleed_DSC05995" at bounding box center [111, 408] width 69 height 60
click at [192, 407] on div "Items" at bounding box center [279, 414] width 207 height 24
paste Waleed_DSC05995 "Meat Gus"
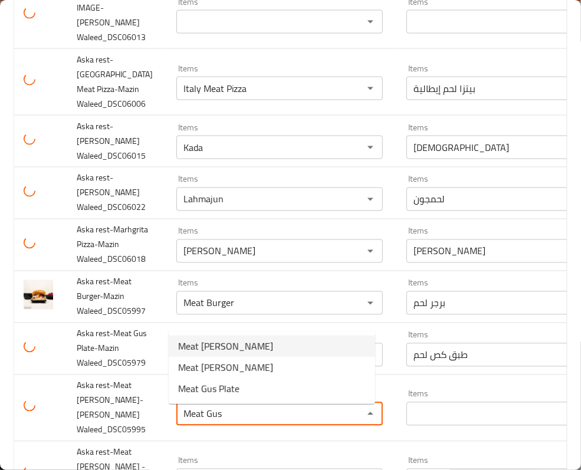
click at [248, 343] on span "Meat Gus Sandwich" at bounding box center [225, 346] width 95 height 14
type Waleed_DSC05995 "Meat Gus Sandwich"
type Waleed_DSC05995-ar "سندويتش كص لحم"
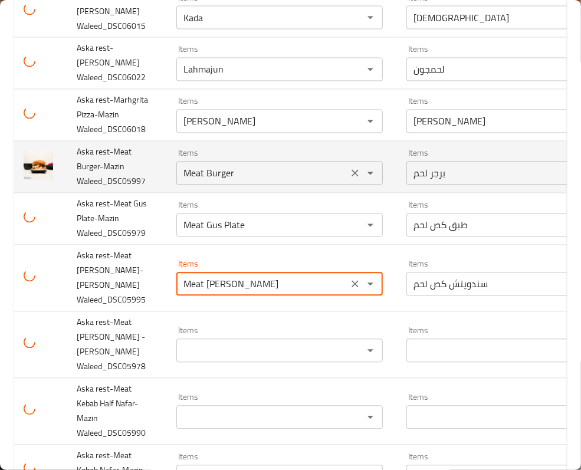
scroll to position [865, 0]
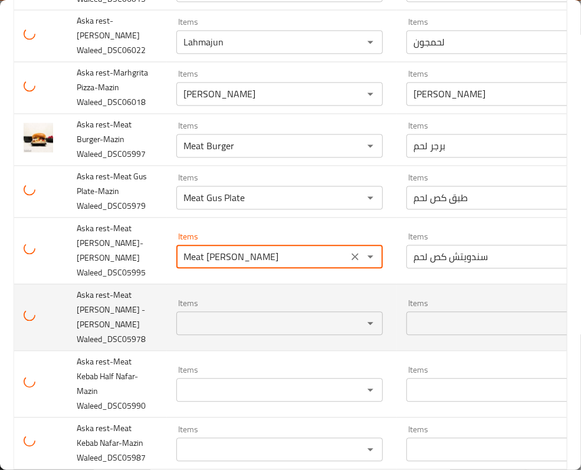
type Waleed_DSC05995 "Meat Gus Sandwich"
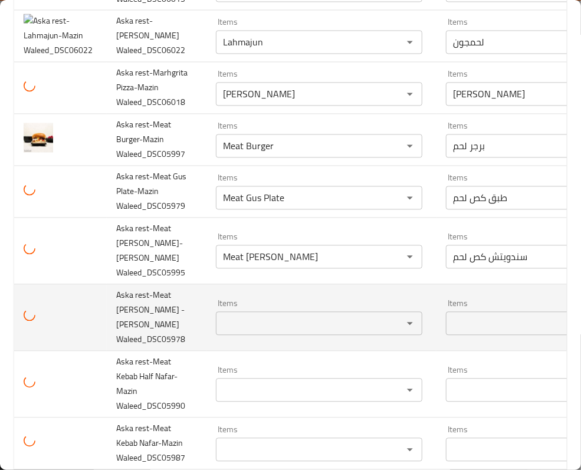
click at [93, 315] on tr "Aska rest-Meat Gus Tashreeb -Mazin Waleed_DSC05978 Items Items Items Items No M…" at bounding box center [374, 317] width 720 height 67
click at [93, 315] on td "enhanced table" at bounding box center [60, 317] width 93 height 67
click at [191, 328] on td "Aska rest-Meat Gus Tashreeb -Mazin Waleed_DSC05978" at bounding box center [157, 317] width 100 height 67
click at [142, 313] on span "Aska rest-Meat Gus Tashreeb -Mazin Waleed_DSC05978" at bounding box center [150, 318] width 69 height 60
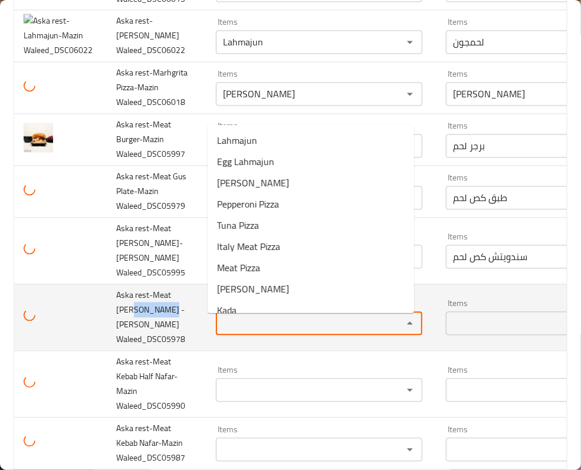
click at [241, 332] on Waleed_DSC05978 "Items" at bounding box center [302, 324] width 165 height 17
paste Waleed_DSC05978 "Tashreeb"
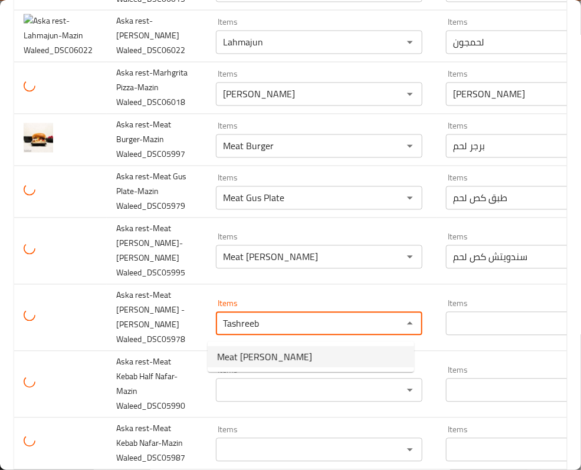
click at [256, 361] on span "Meat Gus Tashreeb" at bounding box center [264, 357] width 95 height 14
type Waleed_DSC05978 "Meat Gus Tashreeb"
type Waleed_DSC05978-ar "تشريب كص لحم"
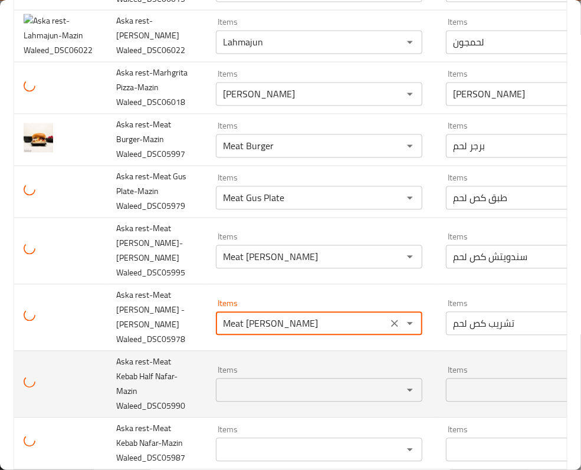
type Waleed_DSC05978 "Meat Gus Tashreeb"
click at [128, 381] on span "Aska rest-Meat Kebab Half Nafar-Mazin Waleed_DSC05990" at bounding box center [150, 385] width 69 height 60
click at [253, 393] on Waleed_DSC05990 "Items" at bounding box center [302, 390] width 165 height 17
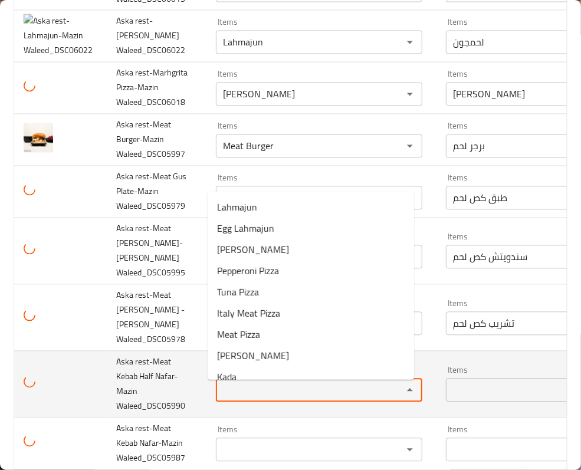
paste Waleed_DSC05990 "Kebab"
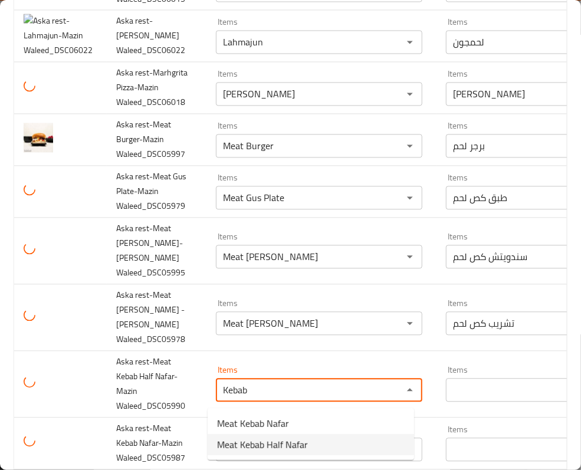
click at [270, 445] on span "Meat Kebab Half Nafar" at bounding box center [262, 445] width 91 height 14
type Waleed_DSC05990 "Meat Kebab Half Nafar"
type Waleed_DSC05990-ar "كباب لحم نصف نفر"
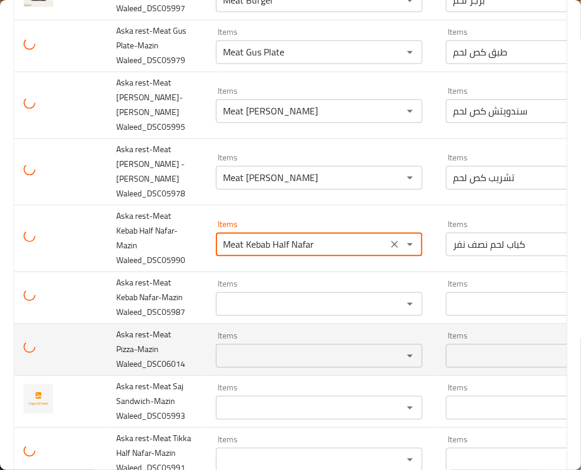
scroll to position [1023, 0]
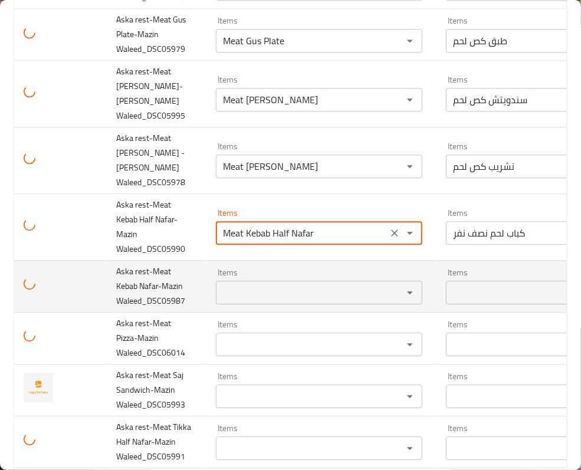
type Waleed_DSC05990 "Meat Kebab Half Nafar"
click at [240, 298] on Waleed_DSC05987 "Items" at bounding box center [302, 292] width 165 height 17
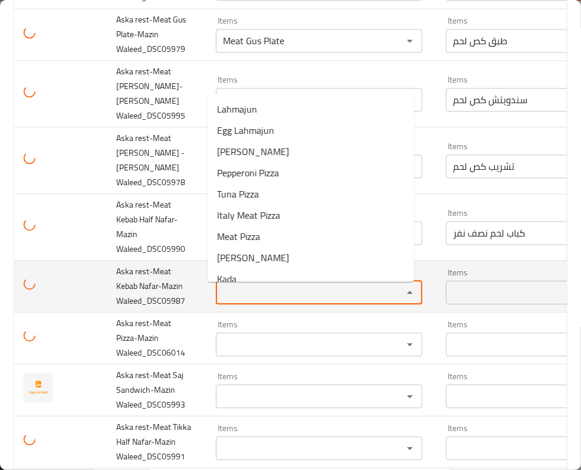
paste Waleed_DSC05987 "Kebab"
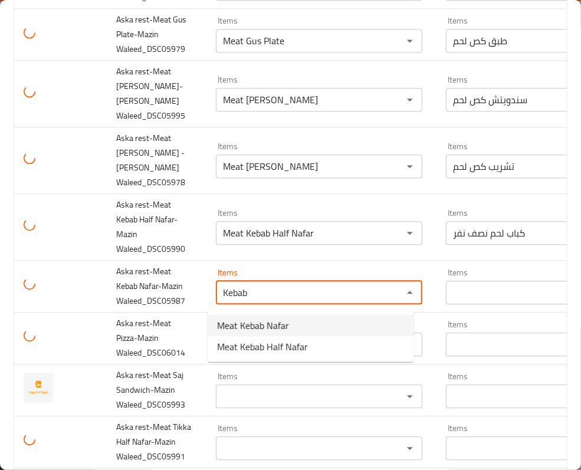
click at [267, 326] on span "Meat Kebab Nafar" at bounding box center [253, 326] width 72 height 14
type Waleed_DSC05987 "Meat Kebab Nafar"
type Waleed_DSC05987-ar "كباب لحم نفر"
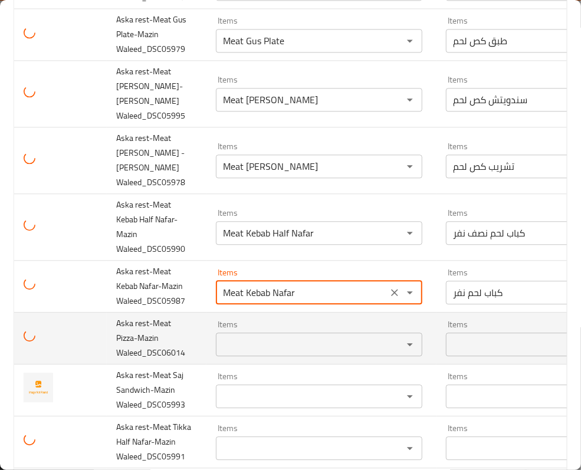
type Waleed_DSC05987 "Meat Kebab Nafar"
click at [123, 339] on span "Aska rest-Meat Pizza-Mazin Waleed_DSC06014" at bounding box center [150, 338] width 69 height 45
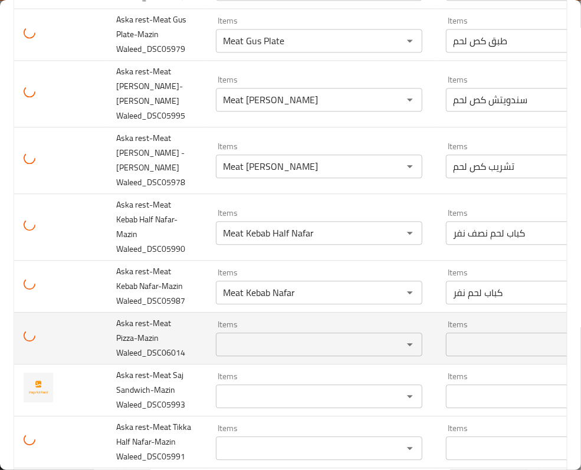
click at [123, 339] on span "Aska rest-Meat Pizza-Mazin Waleed_DSC06014" at bounding box center [150, 338] width 69 height 45
click at [264, 339] on div "Items" at bounding box center [319, 345] width 207 height 24
paste Waleed_DSC06014 "Pizza"
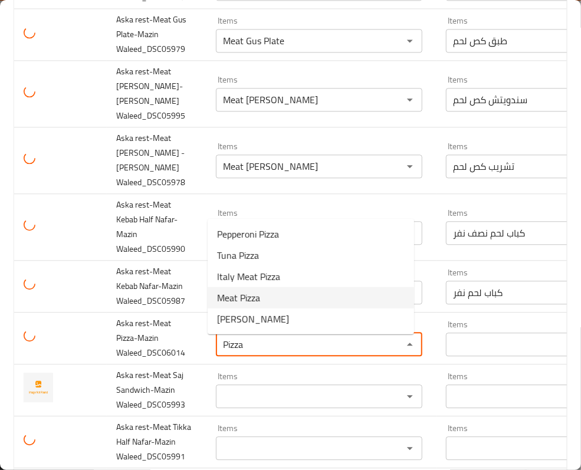
click at [273, 298] on Waleed_DSC06014-option-3 "Meat Pizza" at bounding box center [311, 297] width 207 height 21
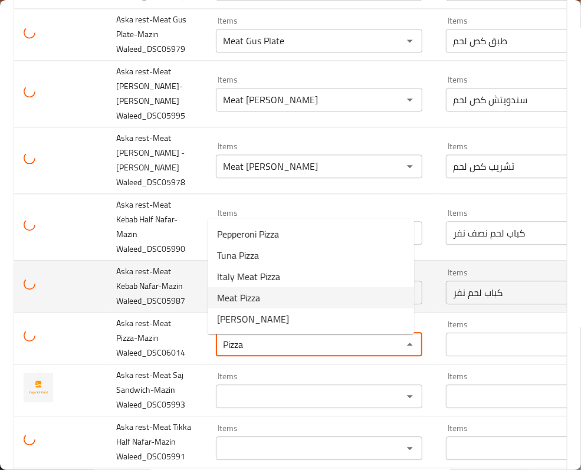
type Waleed_DSC06014 "Meat Pizza"
type Waleed_DSC06014-ar "بيتزا لحم"
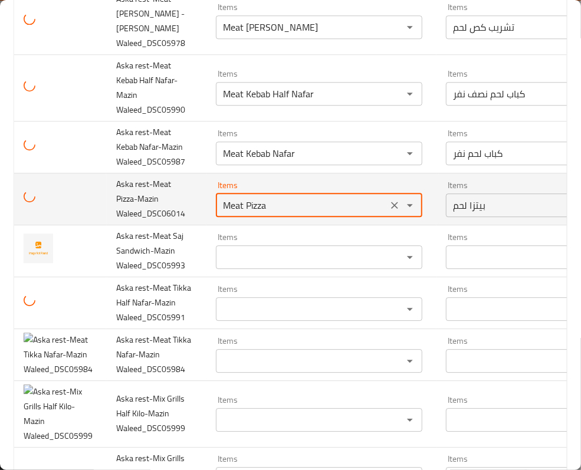
scroll to position [1180, 0]
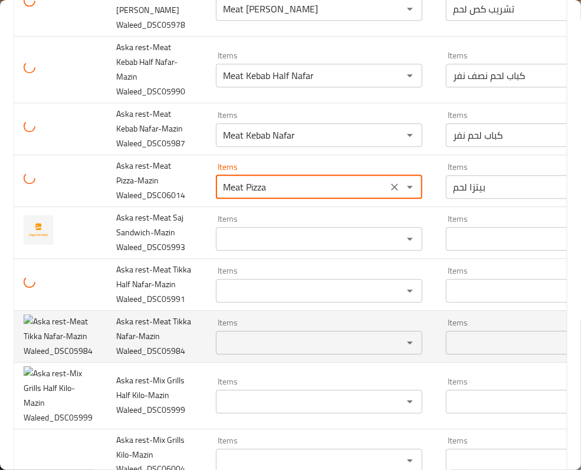
type Waleed_DSC06014 "Meat Pizza"
click at [84, 355] on img "enhanced table" at bounding box center [58, 337] width 69 height 44
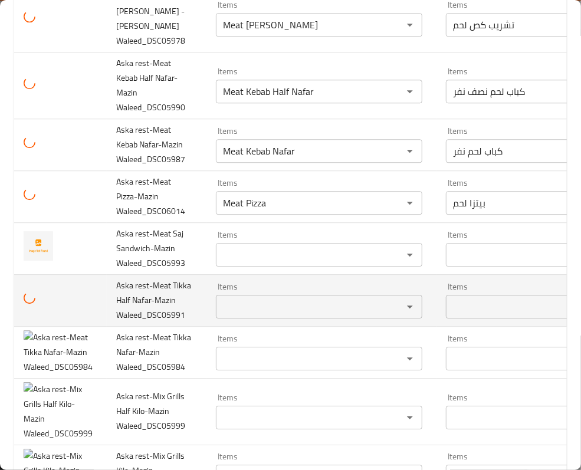
scroll to position [1329, 0]
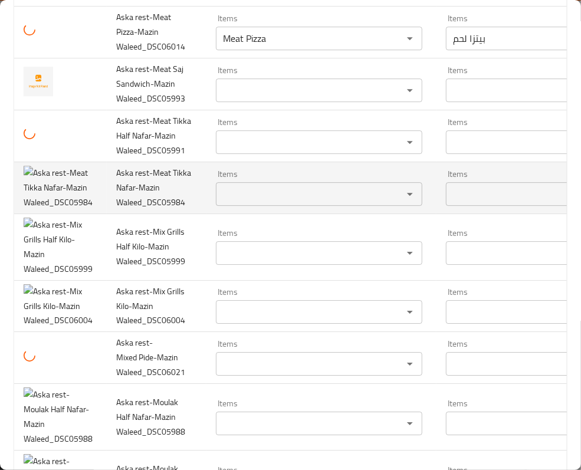
click at [48, 210] on img "enhanced table" at bounding box center [58, 188] width 69 height 44
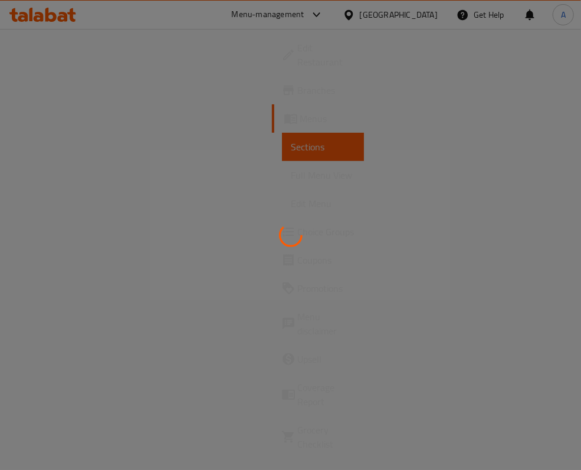
click at [230, 281] on div at bounding box center [290, 235] width 581 height 470
click at [313, 232] on div at bounding box center [290, 235] width 581 height 470
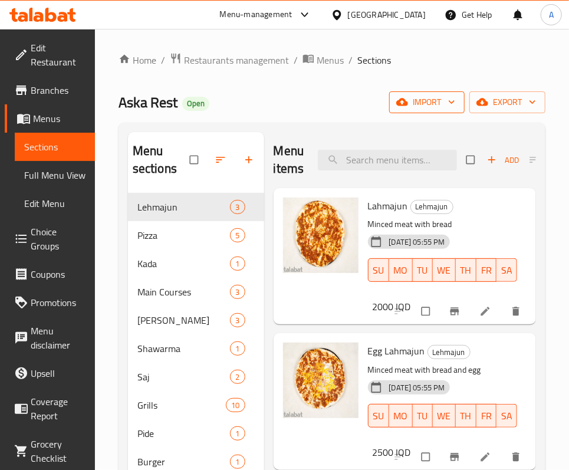
click at [426, 109] on span "import" at bounding box center [427, 102] width 57 height 15
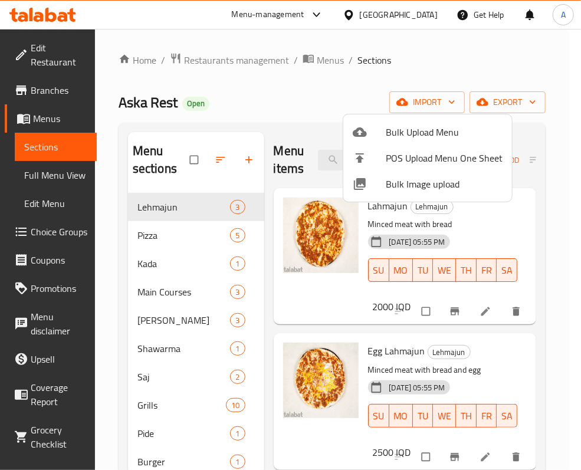
click at [419, 191] on span "Bulk Image upload" at bounding box center [444, 184] width 117 height 14
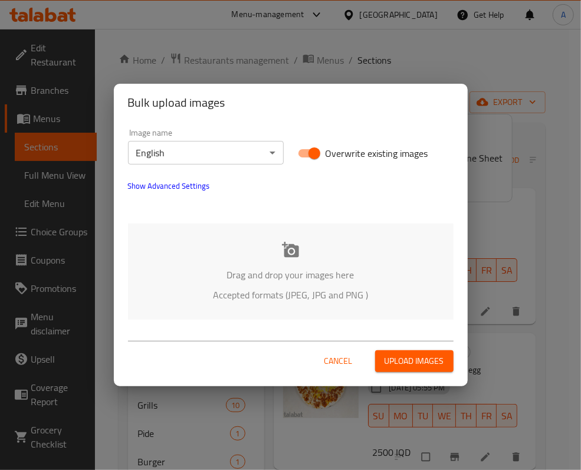
click at [286, 261] on div "Drag and drop your images here Accepted formats (JPEG, JPG and PNG )" at bounding box center [291, 272] width 326 height 96
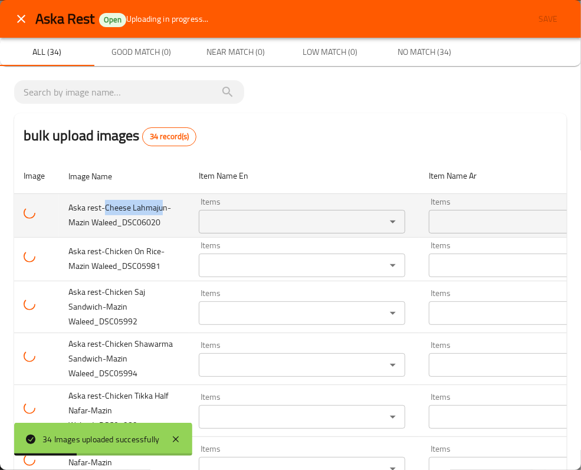
drag, startPoint x: 105, startPoint y: 205, endPoint x: 98, endPoint y: 215, distance: 12.3
click at [98, 215] on span "Aska rest-Cheese Lahmajun-Mazin Waleed_DSC06020" at bounding box center [119, 215] width 103 height 30
copy span "Cheese Lahmaju"
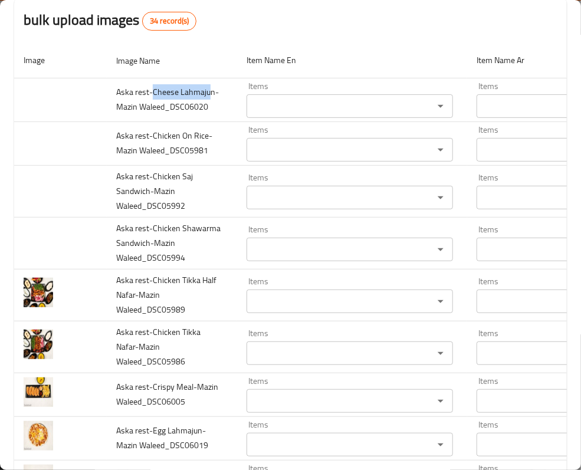
scroll to position [74, 0]
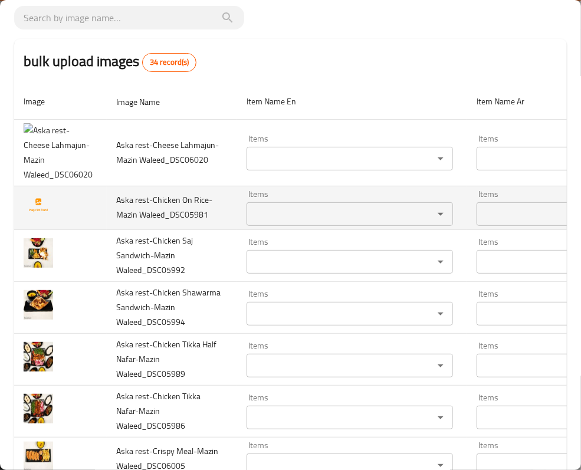
click at [146, 205] on span "Aska rest-Chicken On Rice-Mazin Waleed_DSC05981" at bounding box center [164, 207] width 96 height 30
click at [126, 222] on span "Aska rest-Chicken On Rice-Mazin Waleed_DSC05981" at bounding box center [164, 207] width 96 height 30
click at [124, 222] on span "Aska rest-Chicken On Rice-Mazin Waleed_DSC05981" at bounding box center [164, 207] width 96 height 30
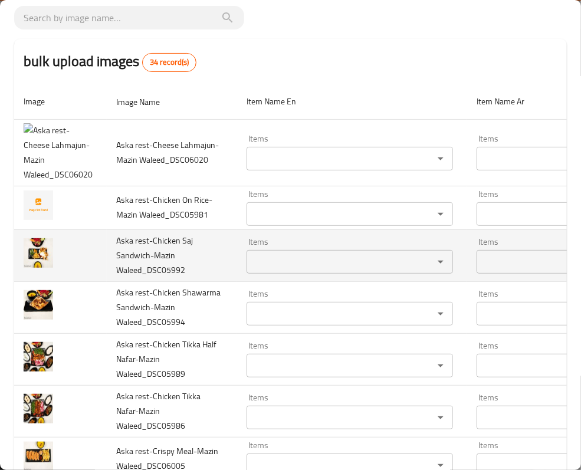
click at [130, 238] on td "Aska rest-Chicken Saj Sandwich-Mazin Waleed_DSC05992" at bounding box center [172, 256] width 130 height 52
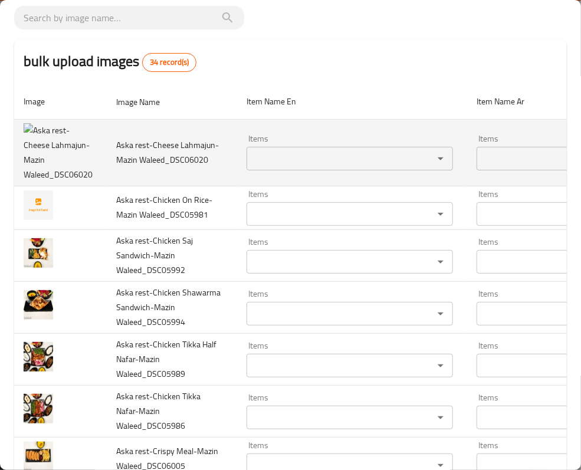
click at [57, 140] on img "enhanced table" at bounding box center [58, 152] width 69 height 59
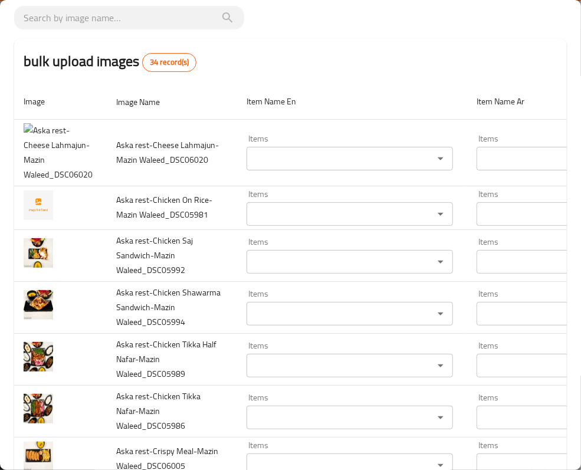
scroll to position [0, 0]
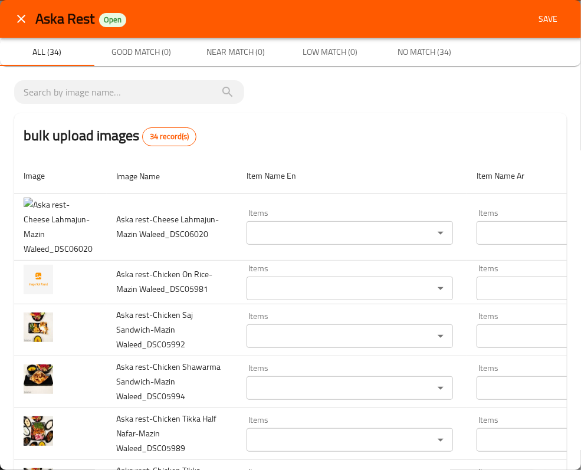
click at [169, 57] on span "Good Match (0)" at bounding box center [141, 52] width 80 height 15
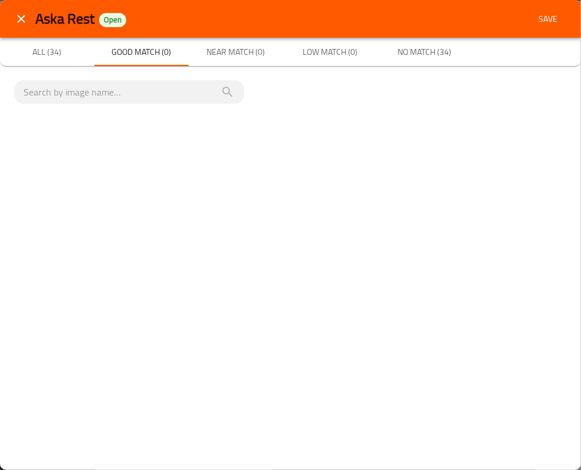
click at [231, 45] on span "Near Match (0)" at bounding box center [236, 52] width 80 height 15
click at [329, 52] on span "Low Match (0)" at bounding box center [330, 52] width 80 height 15
click at [437, 50] on span "No Match (34)" at bounding box center [425, 52] width 80 height 15
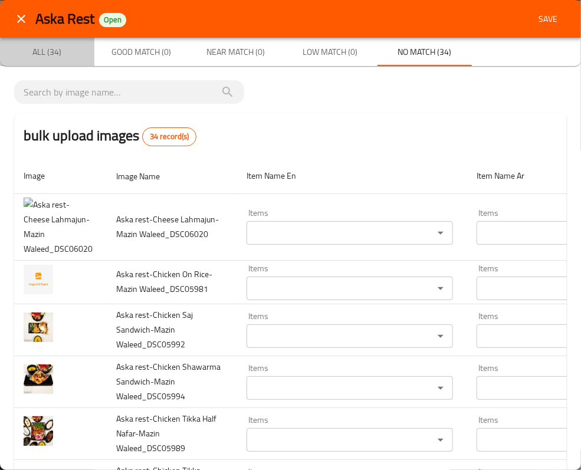
click at [30, 42] on button "All (34)" at bounding box center [47, 52] width 94 height 28
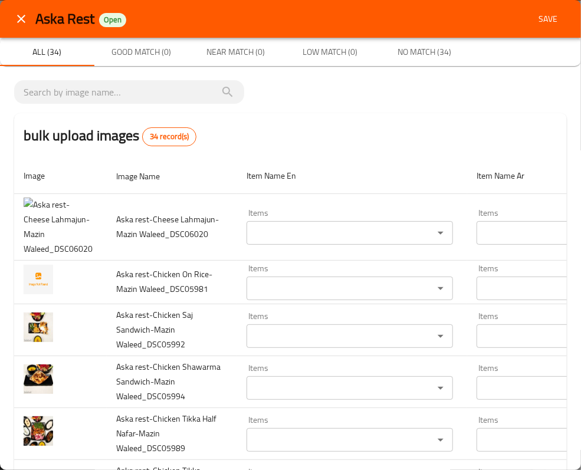
click at [19, 8] on button "close" at bounding box center [21, 19] width 28 height 28
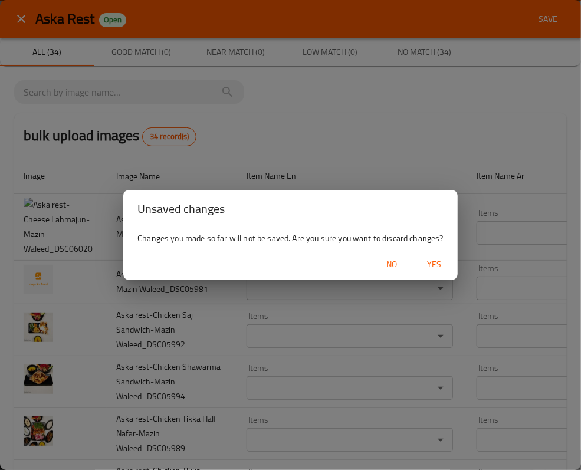
click at [437, 268] on span "Yes" at bounding box center [434, 264] width 28 height 15
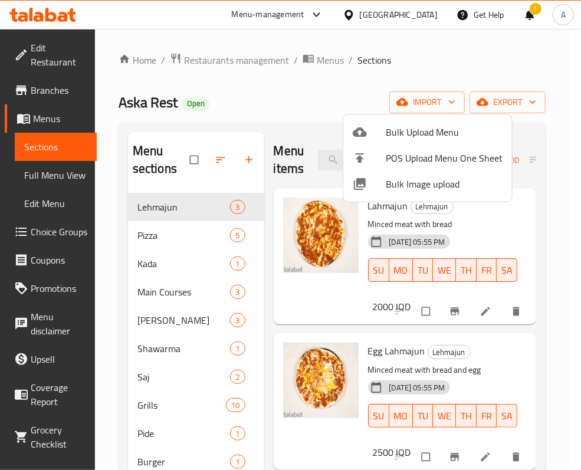
click at [437, 100] on div at bounding box center [290, 235] width 581 height 470
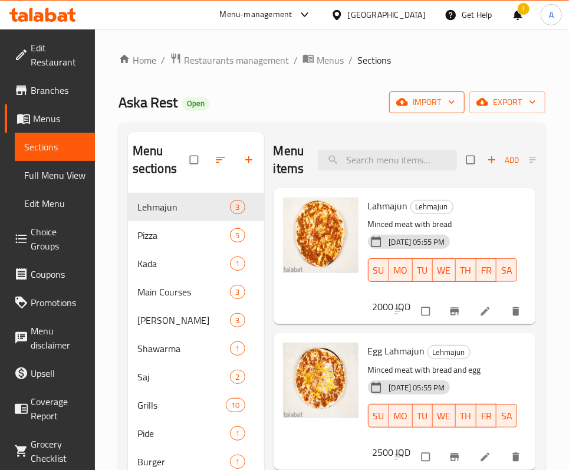
click at [435, 100] on span "import" at bounding box center [427, 102] width 57 height 15
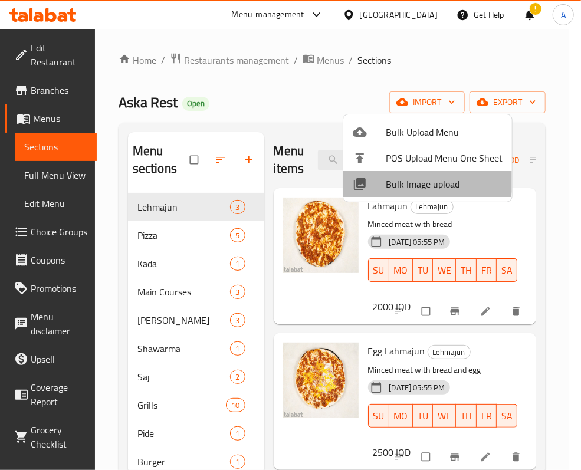
click at [397, 177] on span "Bulk Image upload" at bounding box center [444, 184] width 117 height 14
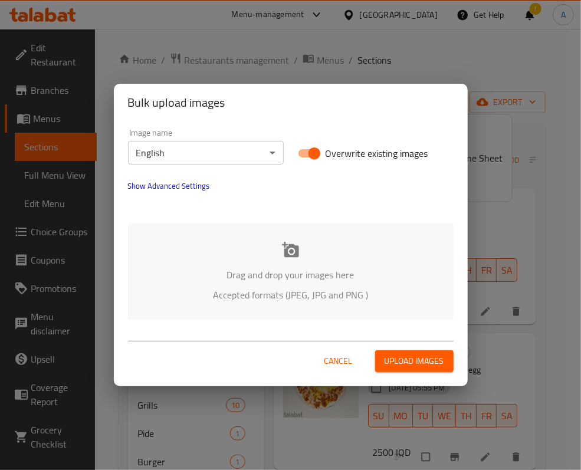
click at [281, 263] on div "Drag and drop your images here Accepted formats (JPEG, JPG and PNG )" at bounding box center [291, 272] width 326 height 96
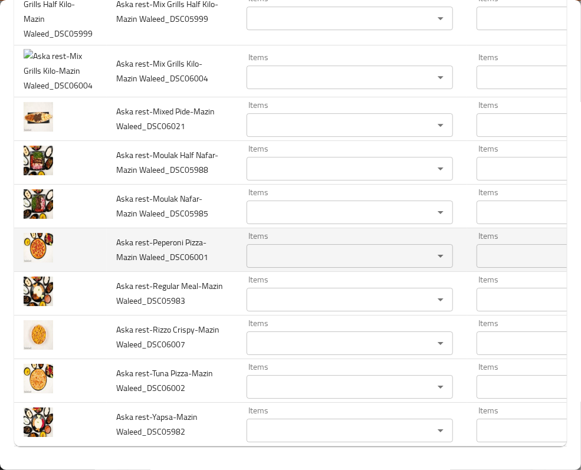
scroll to position [1678, 0]
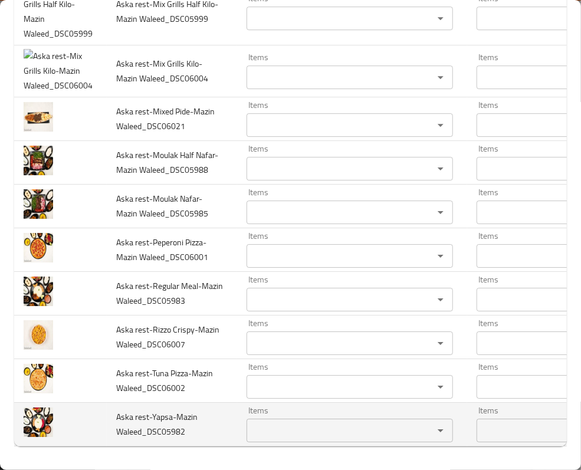
click at [158, 410] on span "Aska rest-Yapsa-Mazin Waleed_DSC05982" at bounding box center [156, 425] width 81 height 30
copy span "Yapsa"
click at [270, 422] on Waleed_DSC05982 "Items" at bounding box center [332, 430] width 165 height 17
paste Waleed_DSC05982 "Yapsa"
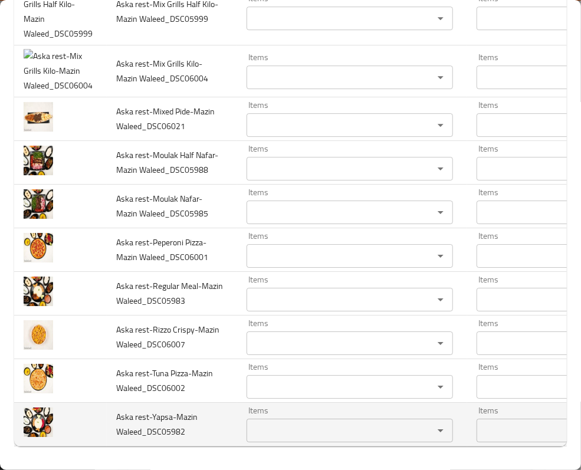
type Waleed_DSC05982 "Yapsa"
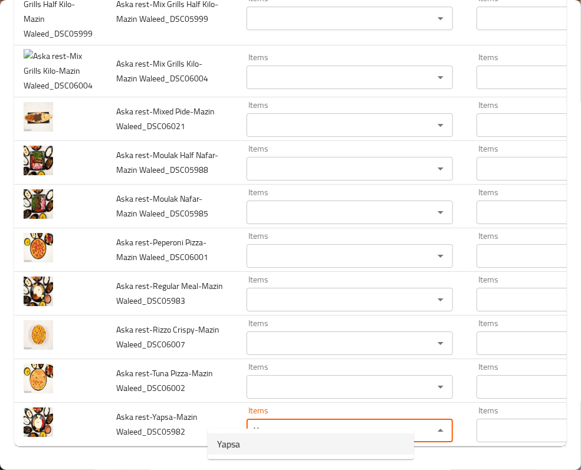
click at [227, 446] on span "Yapsa" at bounding box center [228, 444] width 23 height 14
type Waleed_DSC05982-ar "يابسا"
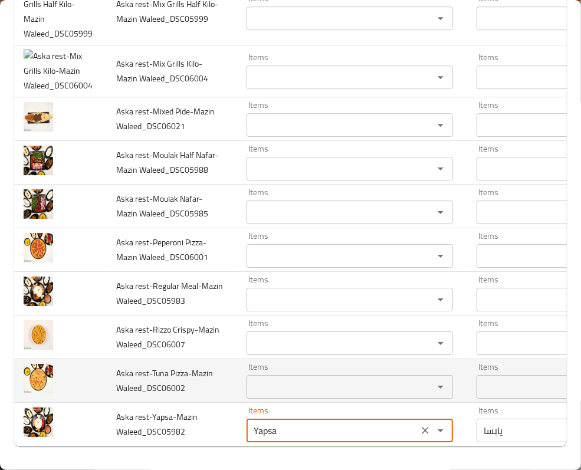
type Waleed_DSC05982 "Yapsa"
click at [159, 366] on span "Aska rest-Tuna Pizza-Mazin Waleed_DSC06002" at bounding box center [164, 381] width 97 height 30
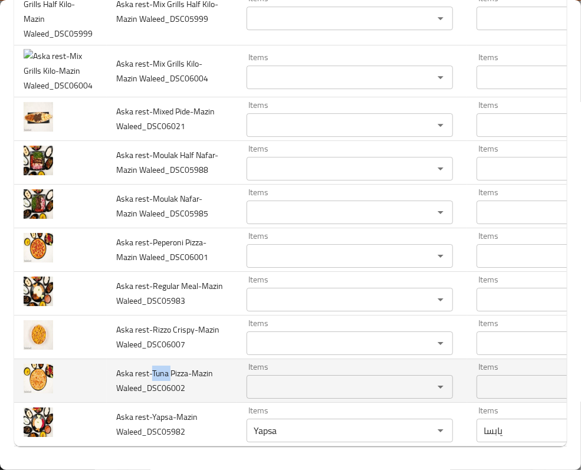
click at [159, 366] on span "Aska rest-Tuna Pizza-Mazin Waleed_DSC06002" at bounding box center [164, 381] width 97 height 30
copy span "Tuna"
click at [247, 375] on div "Items" at bounding box center [350, 387] width 207 height 24
paste Waleed_DSC06002 "Tuna"
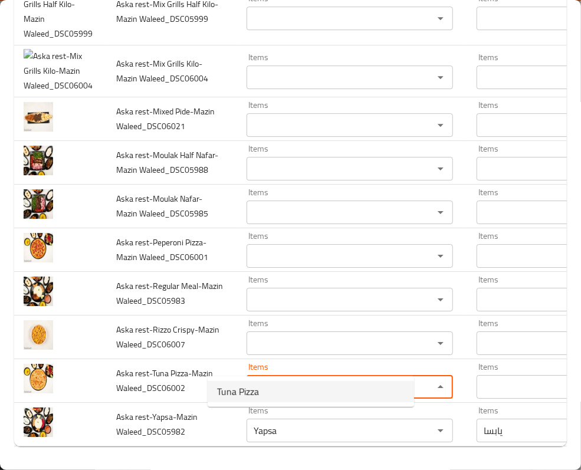
click at [243, 385] on span "Tuna Pizza" at bounding box center [238, 392] width 42 height 14
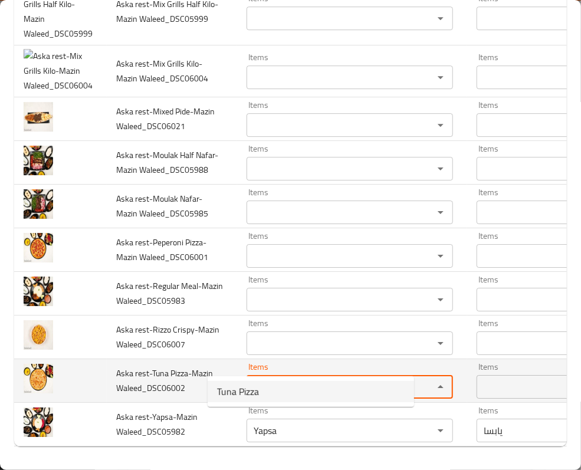
type Waleed_DSC06002 "Tuna Pizza"
type Waleed_DSC06002-ar "بيتزا تونة"
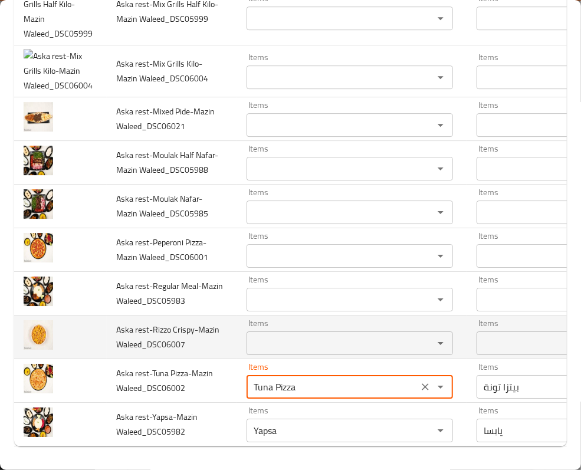
type Waleed_DSC06002 "Tuna Pizza"
click at [156, 322] on span "Aska rest-Rizzo Crispy-Mazin Waleed_DSC06007" at bounding box center [167, 337] width 103 height 30
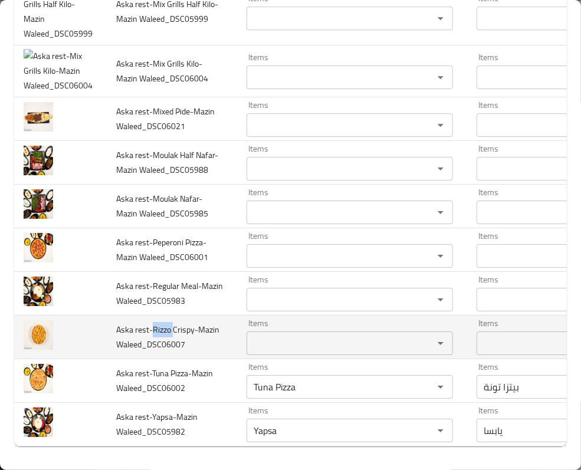
click at [156, 322] on span "Aska rest-Rizzo Crispy-Mazin Waleed_DSC06007" at bounding box center [167, 337] width 103 height 30
copy span "Rizzo"
click at [250, 335] on Waleed_DSC06007 "Items" at bounding box center [332, 343] width 165 height 17
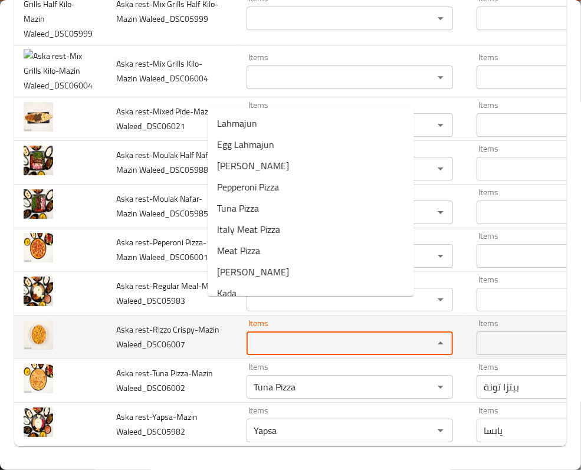
paste Waleed_DSC06007 "Rizzo"
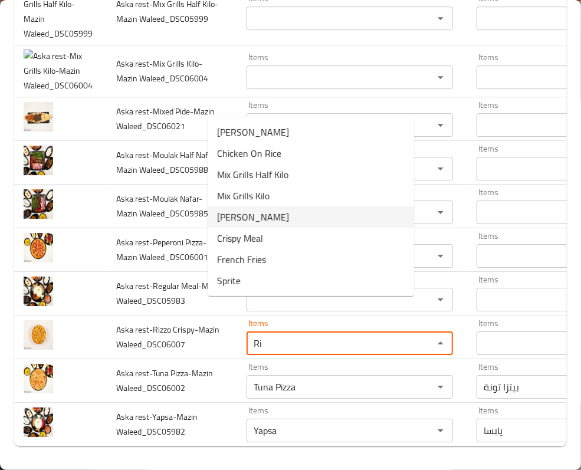
click at [257, 214] on span "Rizo Crispy" at bounding box center [253, 217] width 72 height 14
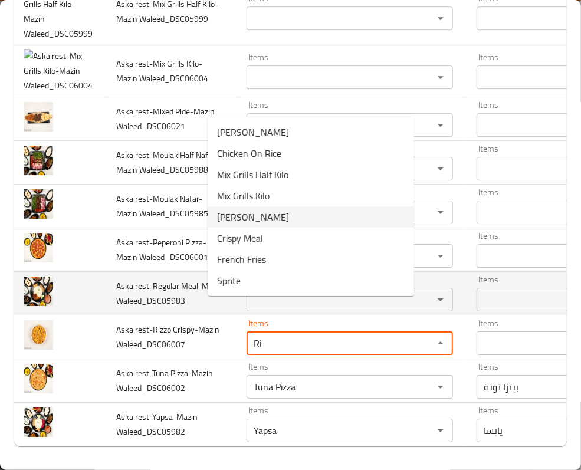
type Waleed_DSC06007 "Rizo Crispy"
type Waleed_DSC06007-ar "ريزو مقرمش"
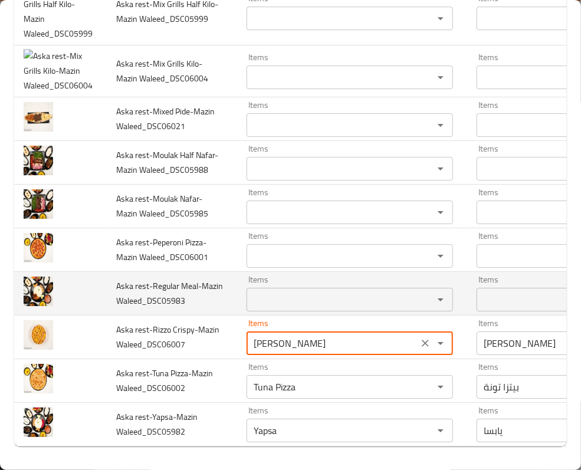
type Waleed_DSC06007 "Rizo Crispy"
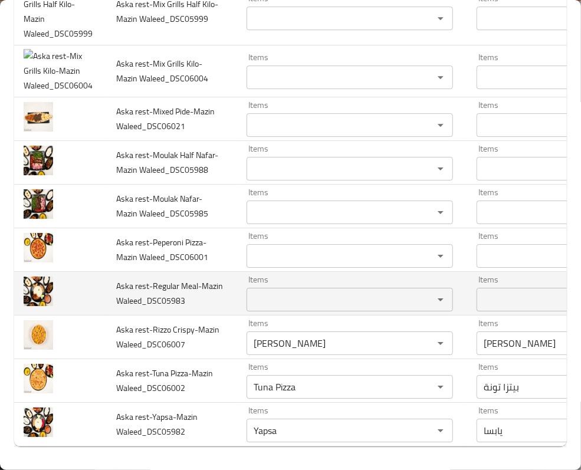
click at [163, 279] on span "Aska rest-Regular Meal-Mazin Waleed_DSC05983" at bounding box center [169, 294] width 107 height 30
copy span "Regular"
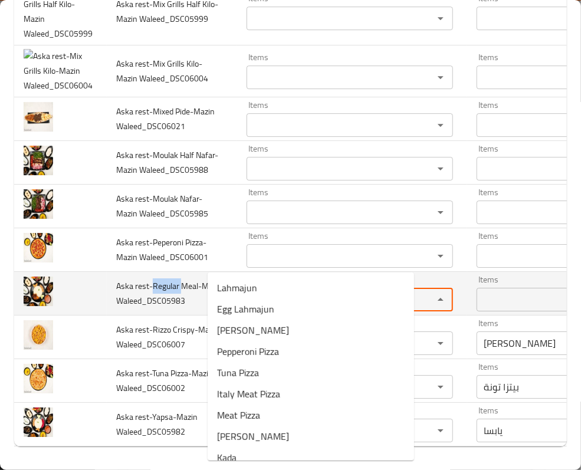
click at [251, 291] on Waleed_DSC05983 "Items" at bounding box center [332, 299] width 165 height 17
paste Waleed_DSC05983 "Regular"
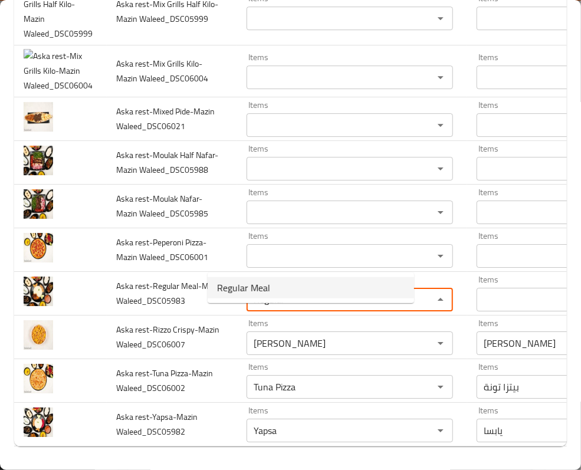
click at [254, 283] on span "Regular Meal" at bounding box center [243, 288] width 53 height 14
type Waleed_DSC05983 "Regular Meal"
type Waleed_DSC05983-ar "وجبة عادي"
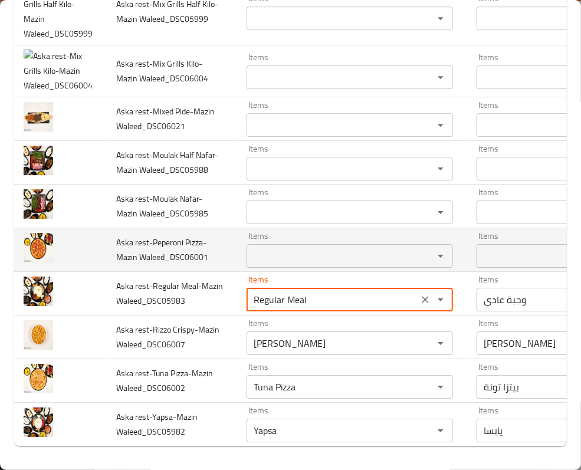
type Waleed_DSC05983 "Regular Meal"
click at [161, 235] on span "Aska rest-Peperoni Pizza-Mazin Waleed_DSC06001" at bounding box center [162, 250] width 92 height 30
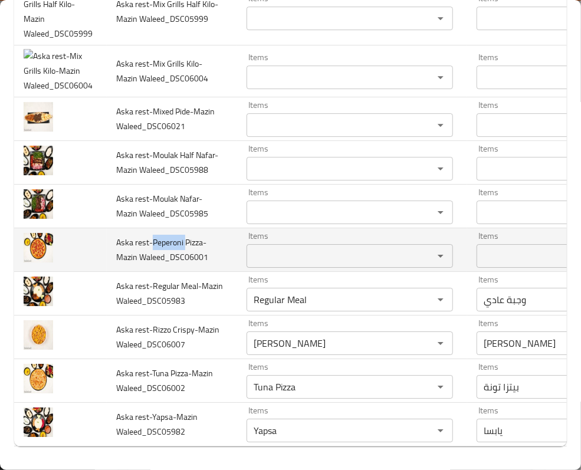
click at [161, 235] on span "Aska rest-Peperoni Pizza-Mazin Waleed_DSC06001" at bounding box center [162, 250] width 92 height 30
copy span "Peperoni"
click at [250, 248] on Waleed_DSC06001 "Items" at bounding box center [332, 256] width 165 height 17
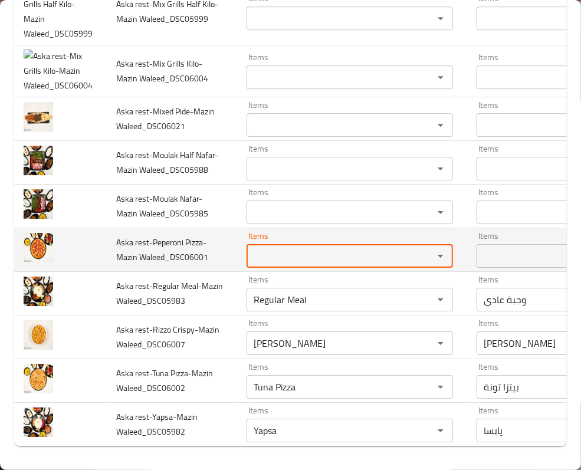
paste Waleed_DSC06001 "Peperoni"
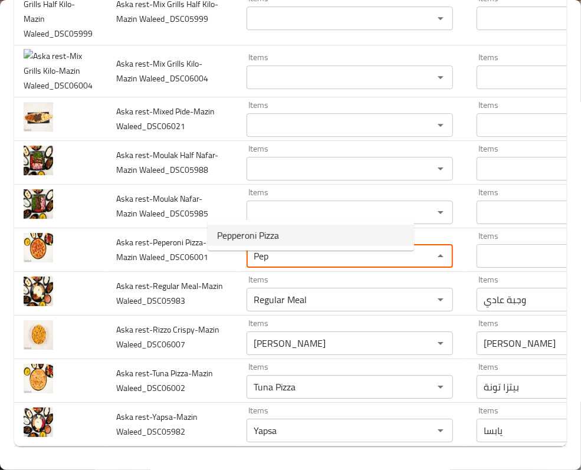
click at [257, 235] on span "Pepperoni Pizza" at bounding box center [248, 235] width 62 height 14
type Waleed_DSC06001 "Pepperoni Pizza"
type Waleed_DSC06001-ar "بيتزا بيبروني"
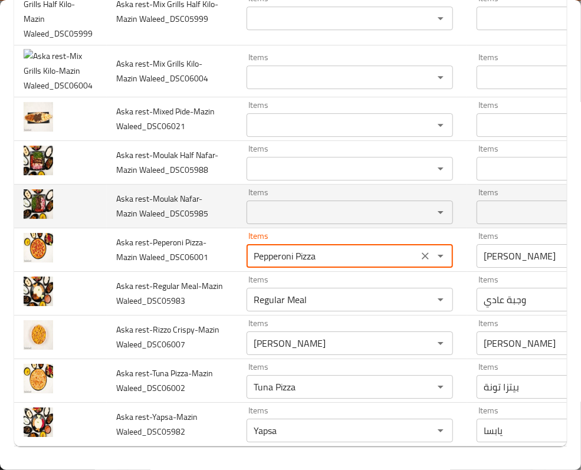
type Waleed_DSC06001 "Pepperoni Pizza"
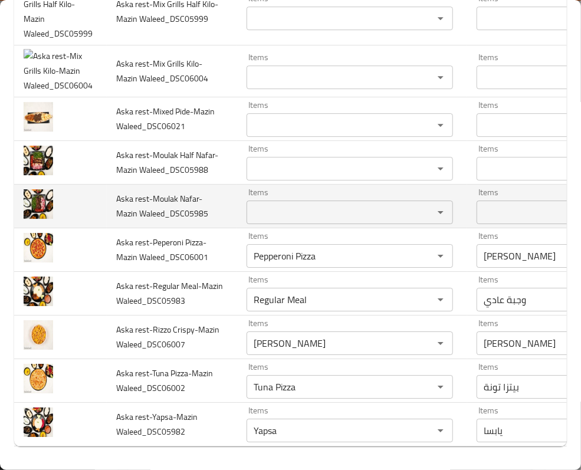
click at [165, 191] on span "Aska rest-Moulak Nafar-Mazin Waleed_DSC05985" at bounding box center [162, 206] width 92 height 30
copy span "Moulak"
click at [250, 204] on Waleed_DSC05985 "Items" at bounding box center [332, 212] width 165 height 17
paste Waleed_DSC05985 "Moulak"
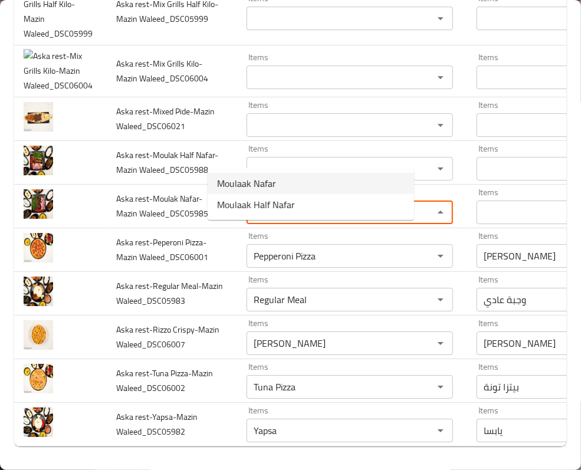
click at [302, 185] on Waleed_DSC05985-option-0 "Moulaak Nafar" at bounding box center [311, 183] width 207 height 21
type Waleed_DSC05985 "Moulaak Nafar"
type Waleed_DSC05985-ar "معلاق نفر"
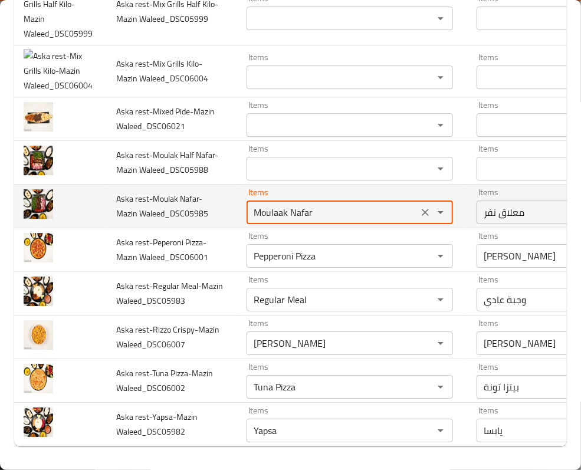
click at [250, 204] on Waleed_DSC05985 "Moulaak Nafar" at bounding box center [332, 212] width 165 height 17
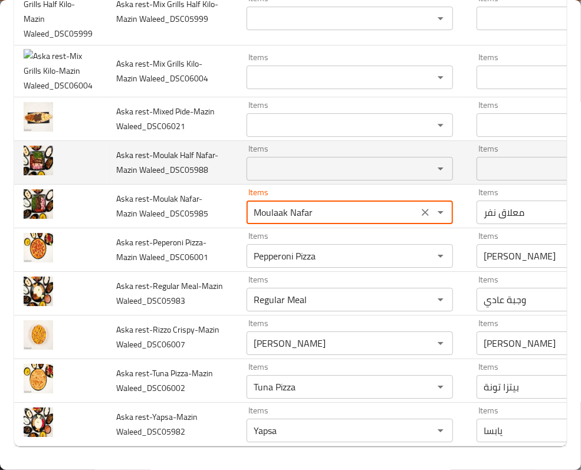
type Waleed_DSC05985 "Moulaak Nafar"
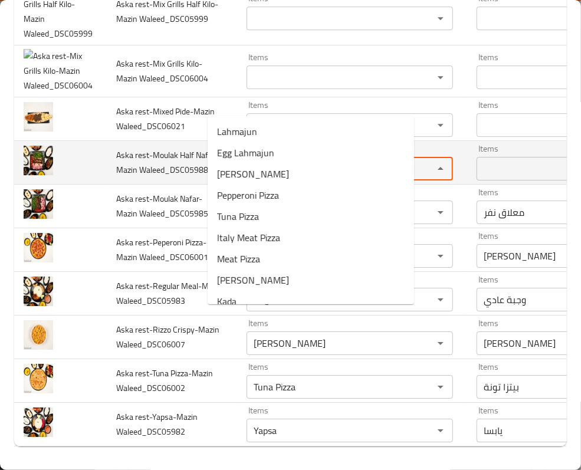
click at [250, 161] on Waleed_DSC05988 "Items" at bounding box center [332, 169] width 165 height 17
paste Waleed_DSC05988 "Moulaak"
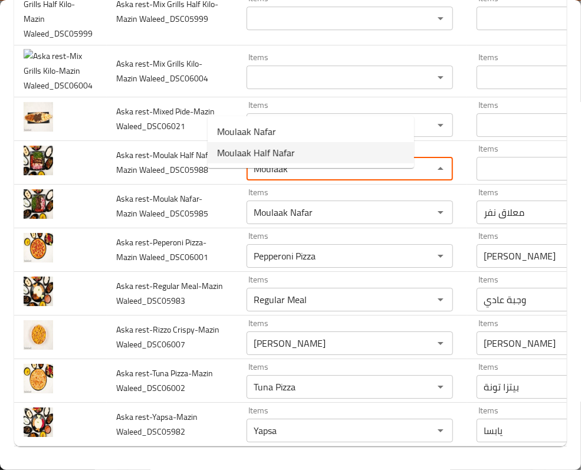
click at [264, 148] on span "Moulaak Half Nafar" at bounding box center [256, 153] width 78 height 14
type Waleed_DSC05988 "Moulaak Half Nafar"
type Waleed_DSC05988-ar "معلاق نصف نفر"
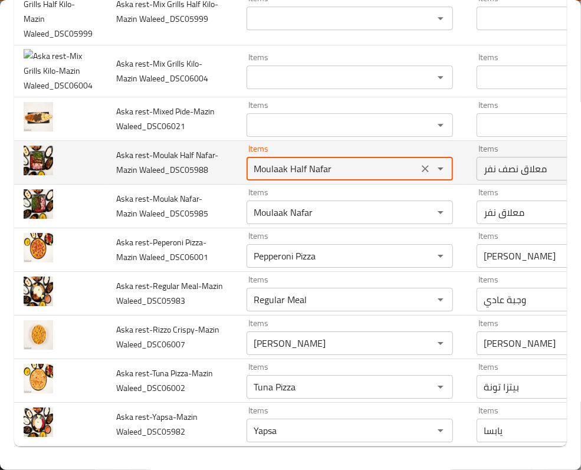
scroll to position [1599, 0]
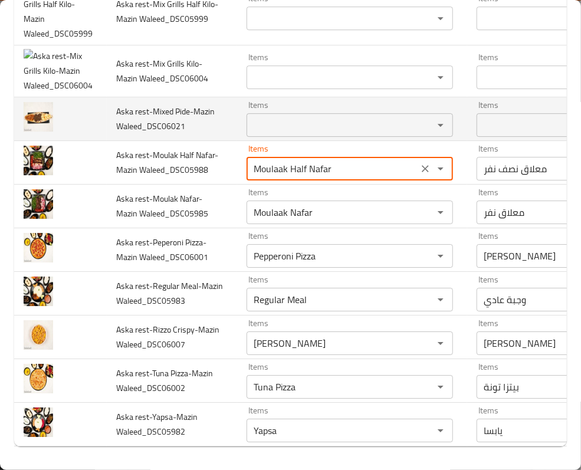
type Waleed_DSC05988 "Moulaak Half Nafar"
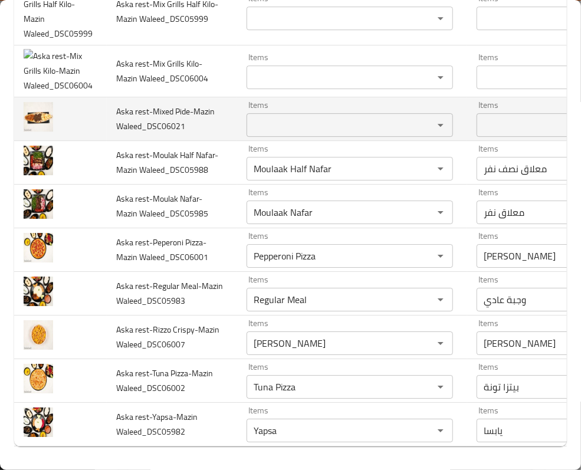
click at [126, 122] on span "Aska rest-Mixed Pide-Mazin Waleed_DSC06021" at bounding box center [165, 119] width 99 height 30
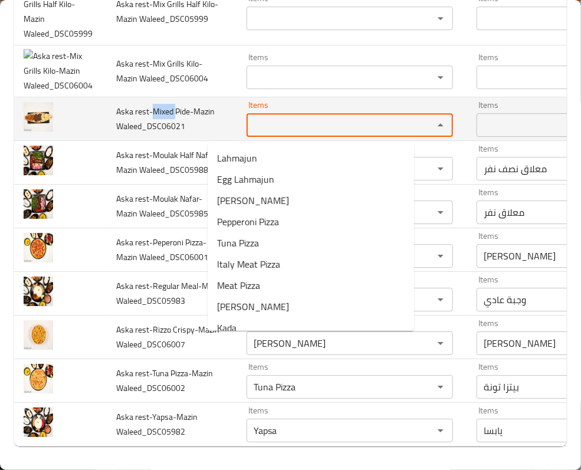
click at [250, 127] on Waleed_DSC06021 "Items" at bounding box center [332, 125] width 165 height 17
paste Waleed_DSC06021 "Moulaak"
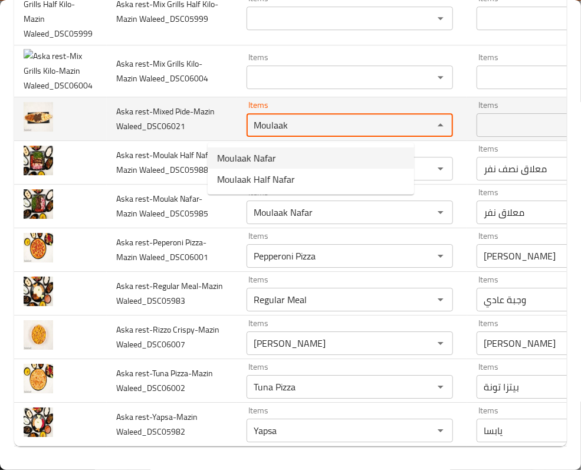
type Waleed_DSC06021 "Moulaak"
click at [138, 120] on span "Aska rest-Mixed Pide-Mazin Waleed_DSC06021" at bounding box center [165, 119] width 99 height 30
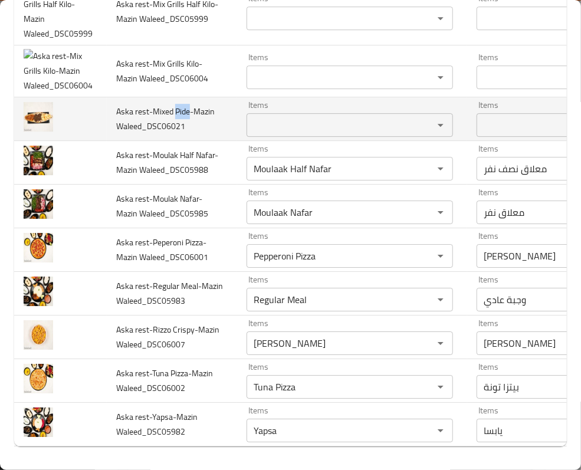
click at [138, 120] on span "Aska rest-Mixed Pide-Mazin Waleed_DSC06021" at bounding box center [165, 119] width 99 height 30
copy span "Pide"
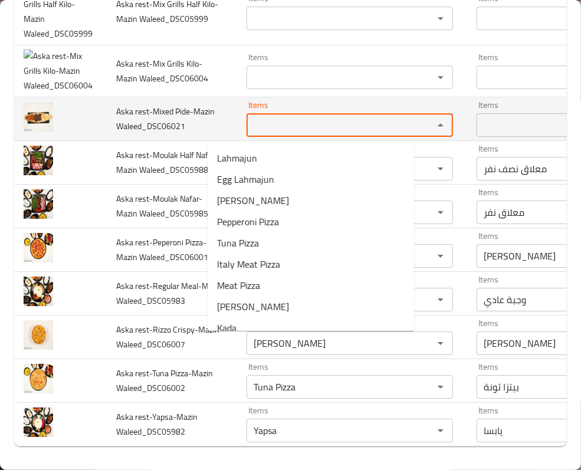
click at [250, 133] on Waleed_DSC06021 "Items" at bounding box center [332, 125] width 165 height 17
paste Waleed_DSC06021 "Pide"
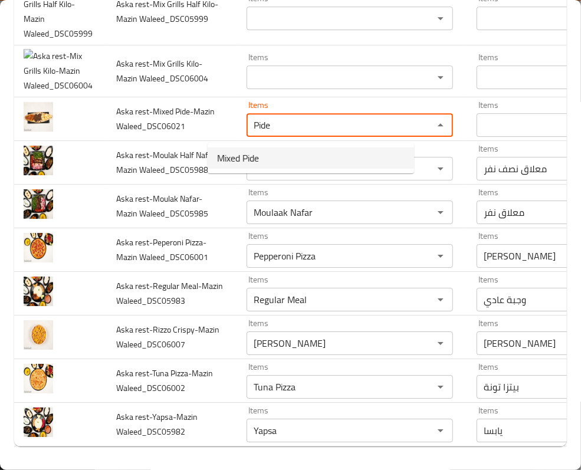
click at [255, 155] on span "Mixed Pide" at bounding box center [238, 158] width 42 height 14
type Waleed_DSC06021 "Mixed Pide"
type Waleed_DSC06021-ar "بيدا مشكلة"
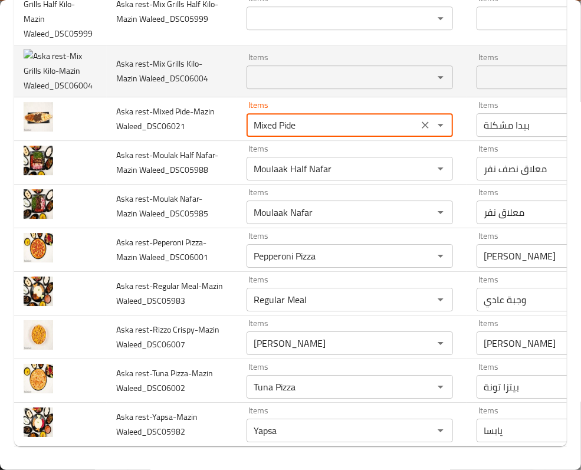
scroll to position [1442, 0]
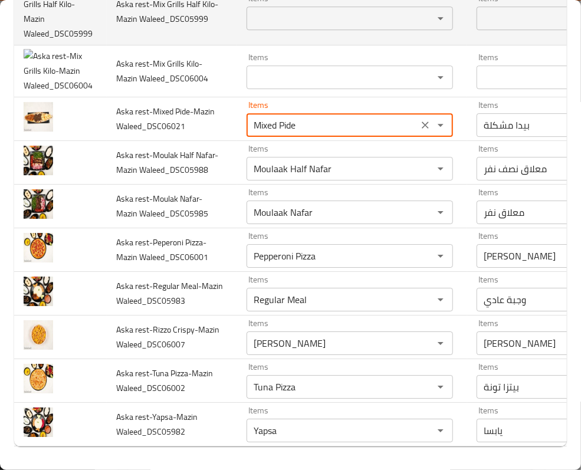
type Waleed_DSC06021 "Mixed Pide"
click at [159, 27] on span "Aska rest-Mix Grills Half Kilo-Mazin Waleed_DSC05999" at bounding box center [167, 11] width 102 height 30
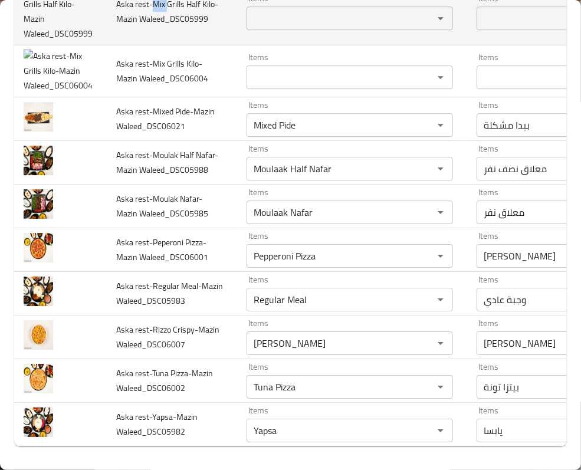
click at [159, 27] on span "Aska rest-Mix Grills Half Kilo-Mazin Waleed_DSC05999" at bounding box center [167, 11] width 102 height 30
copy span "Aska rest-Mix Grills Half Kilo-Mazin Waleed_DSC05999"
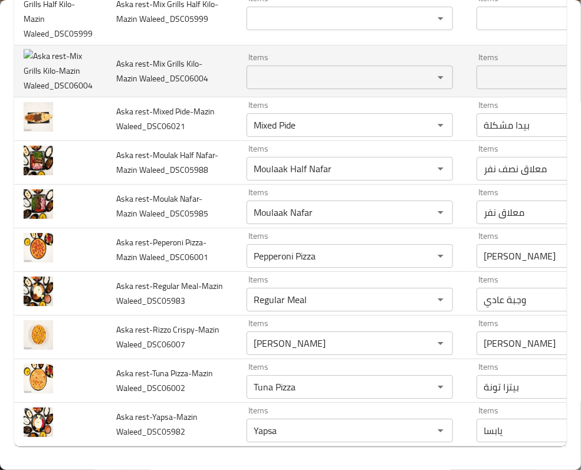
click at [133, 86] on span "Aska rest-Mix Grills Kilo-Mazin Waleed_DSC06004" at bounding box center [162, 71] width 92 height 30
copy span "Aska rest-Mix Grills Kilo-Mazin Waleed_DSC06004"
click at [163, 97] on td "Aska rest-Mix Grills Kilo-Mazin Waleed_DSC06004" at bounding box center [172, 71] width 130 height 52
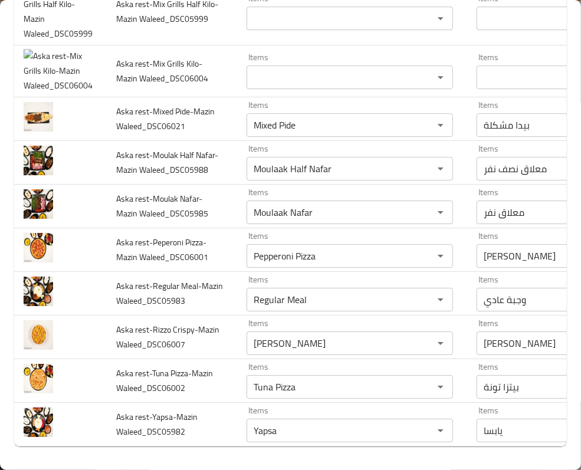
scroll to position [1363, 0]
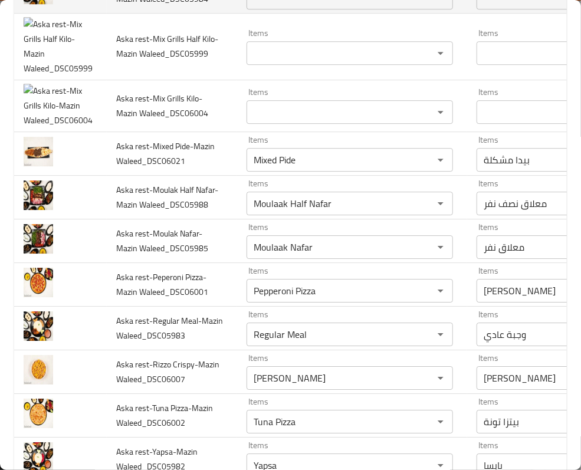
paste Waleed_DSC05984 "Tikka"
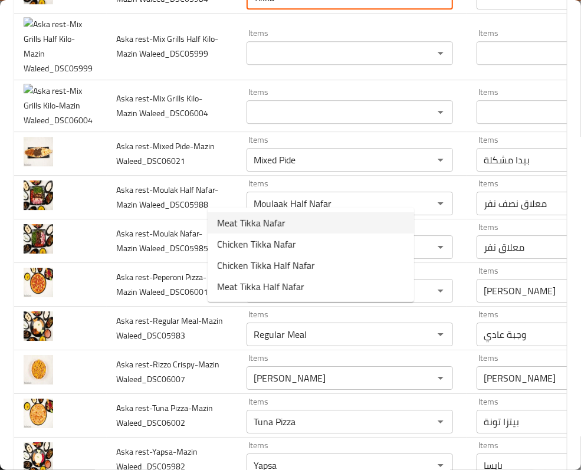
click at [300, 218] on Waleed_DSC05984-option-0 "Meat Tikka Nafar" at bounding box center [311, 222] width 207 height 21
type Waleed_DSC05984 "Meat Tikka Nafar"
type Waleed_DSC05984-ar "لحم تكا نفر"
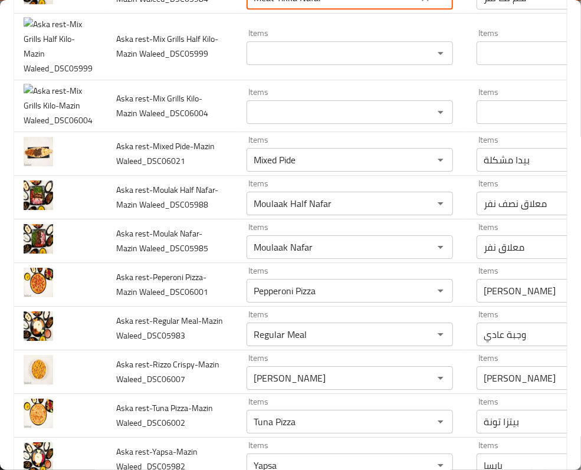
type Waleed_DSC05984 "Meat Tikka Nafar"
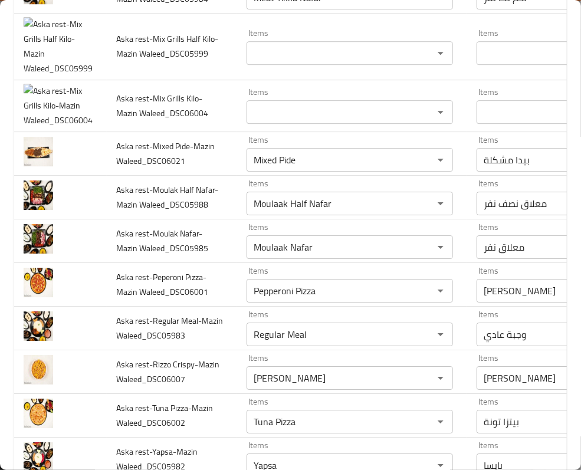
paste Waleed_DSC05991 "Tikka"
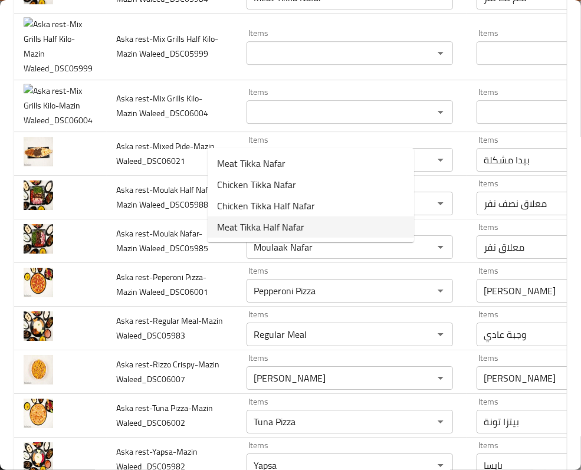
click at [291, 222] on span "Meat Tikka Half Nafar" at bounding box center [260, 227] width 87 height 14
type Waleed_DSC05991 "Meat Tikka Half Nafar"
type Waleed_DSC05991-ar "لحم تكا نصف نفر"
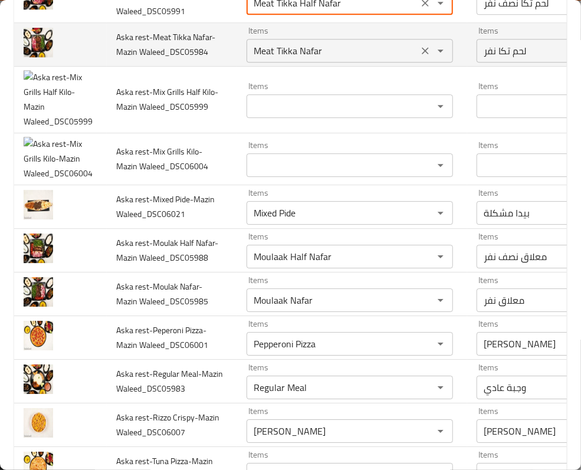
scroll to position [1285, 0]
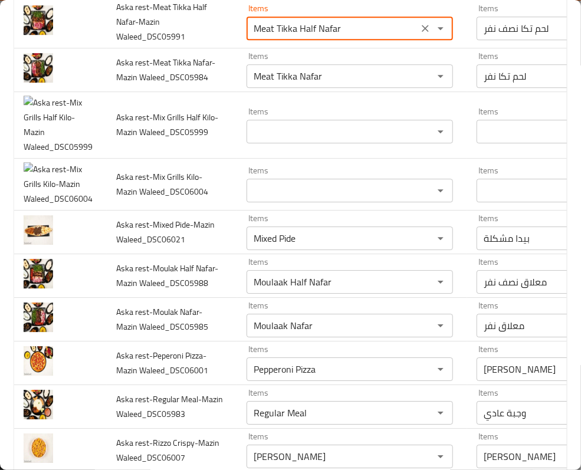
type Waleed_DSC05991 "Meat Tikka Half Nafar"
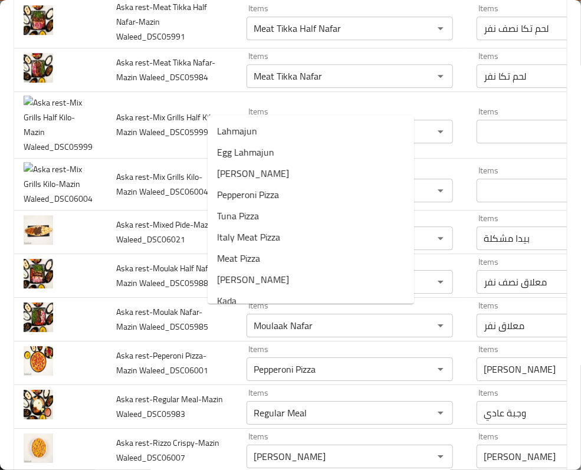
paste Waleed_DSC06014 "Meat"
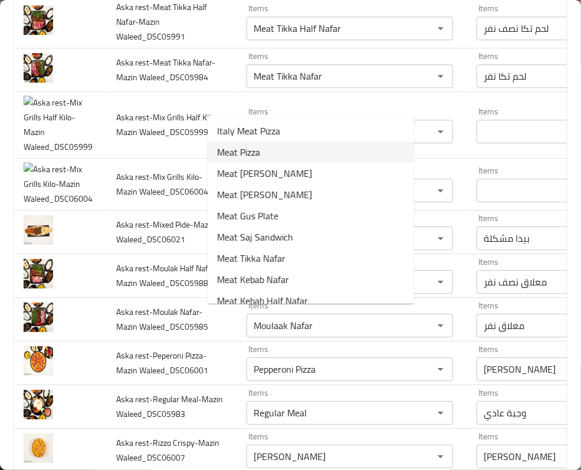
click at [267, 151] on Waleed_DSC06014-option-1 "Meat Pizza" at bounding box center [311, 152] width 207 height 21
type Waleed_DSC06014 "Meat Pizza"
type Waleed_DSC06014-ar "بيتزا لحم"
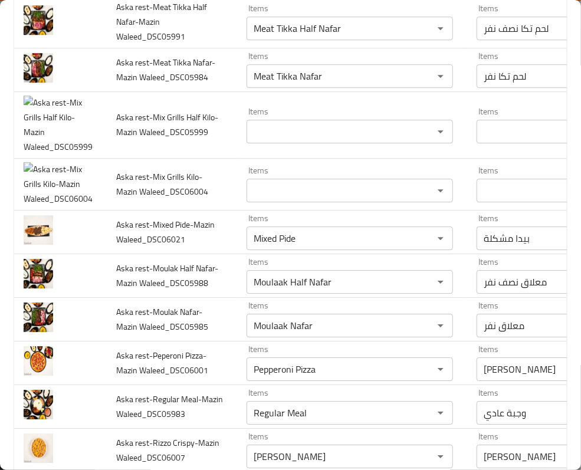
type Waleed_DSC06014 "Meat Pizza"
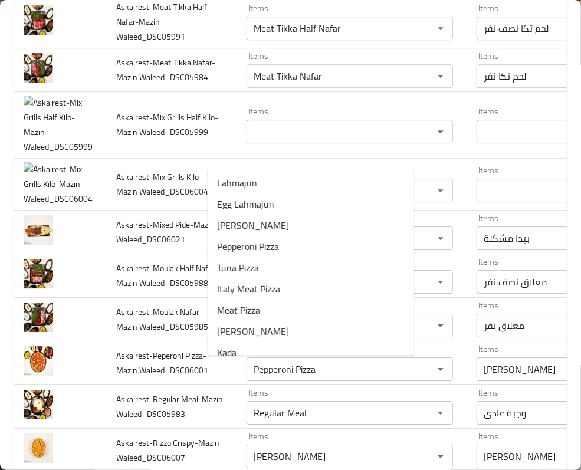
paste Waleed_DSC05993 "Meat"
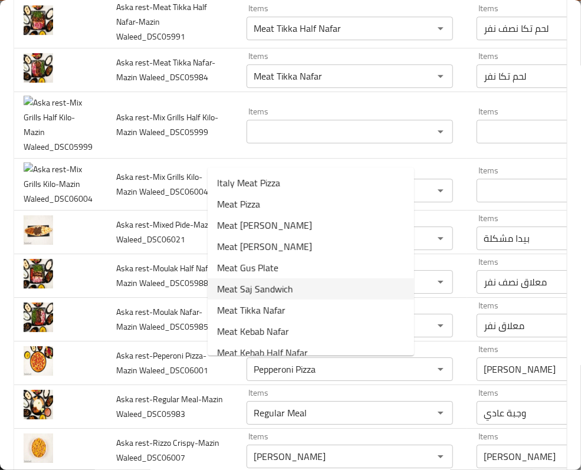
click at [276, 289] on span "Meat Saj Sandwich" at bounding box center [255, 289] width 76 height 14
type Waleed_DSC05993 "Meat Saj Sandwich"
type Waleed_DSC05993-ar "سندويتش صاج لحم"
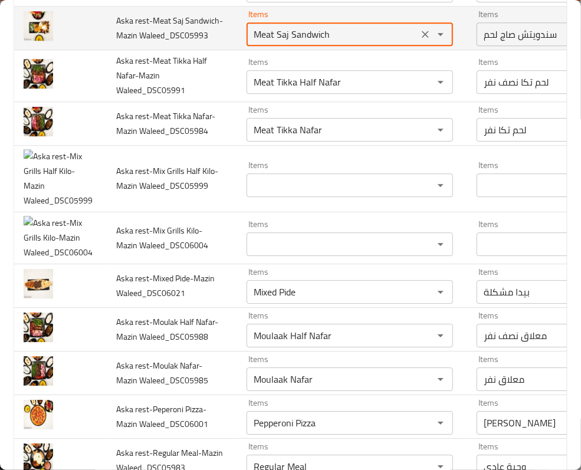
scroll to position [1206, 0]
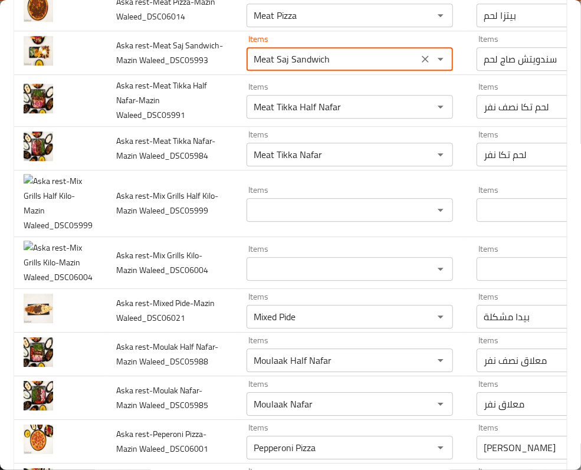
drag, startPoint x: 208, startPoint y: 123, endPoint x: 214, endPoint y: 109, distance: 15.7
type Waleed_DSC05993 "Meat Saj Sandwich"
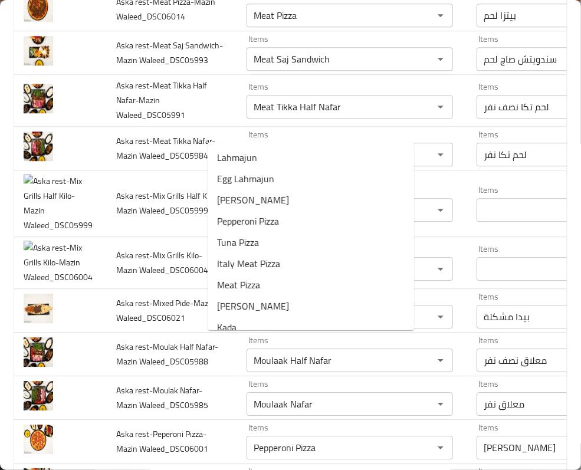
paste Waleed_DSC05987 "Meat"
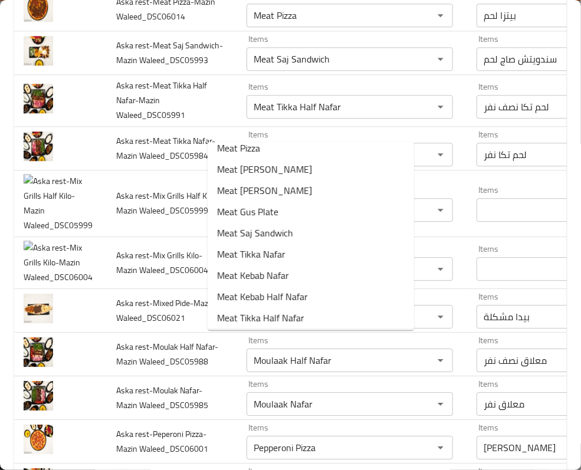
scroll to position [55, 0]
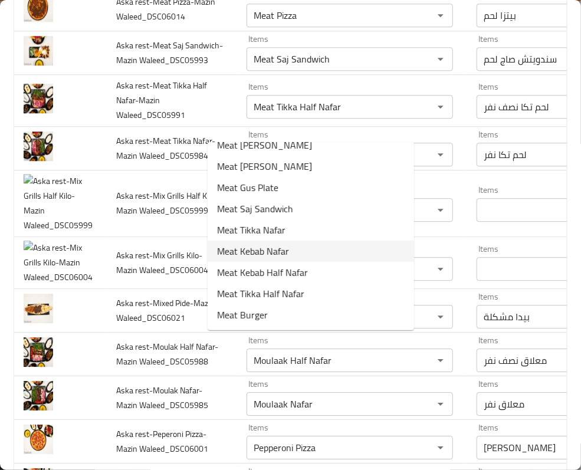
click at [279, 250] on span "Meat Kebab Nafar" at bounding box center [253, 251] width 72 height 14
type Waleed_DSC05987 "Meat Kebab Nafar"
type Waleed_DSC05987-ar "كباب لحم نفر"
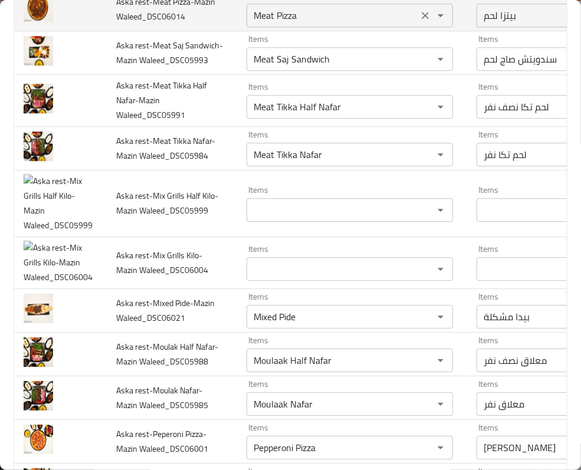
scroll to position [1127, 0]
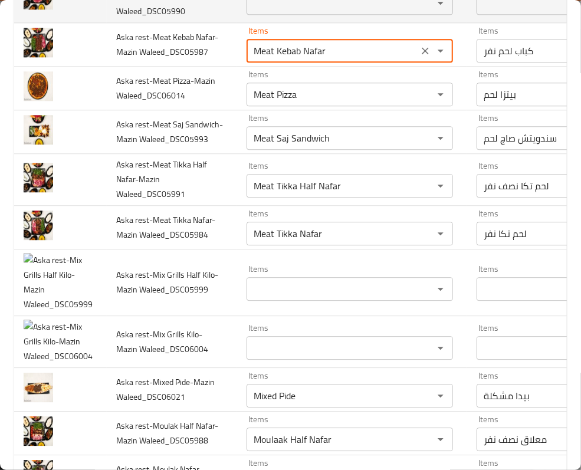
type Waleed_DSC05987 "Meat Kebab Nafar"
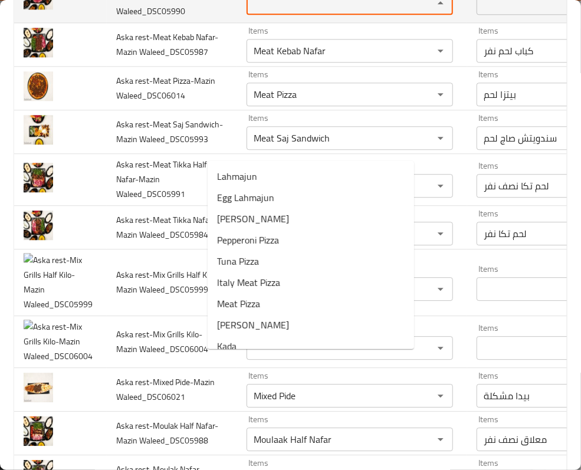
paste Waleed_DSC05990 "Meat"
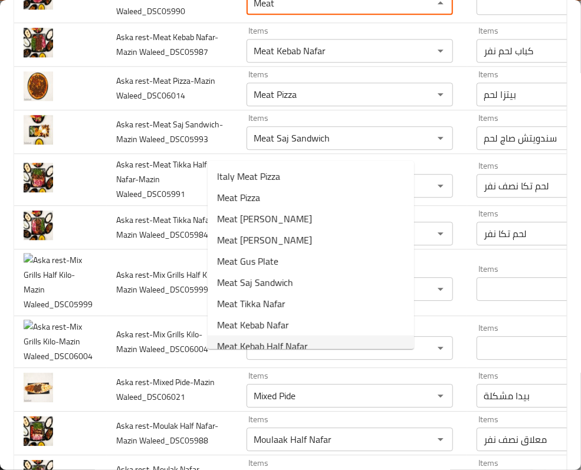
click at [293, 339] on span "Meat Kebab Half Nafar" at bounding box center [262, 346] width 91 height 14
type Waleed_DSC05990 "Meat Kebab Half Nafar"
type Waleed_DSC05990-ar "كباب لحم نصف نفر"
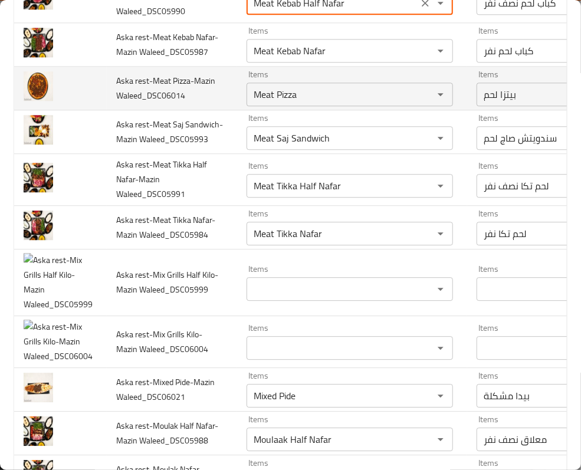
scroll to position [1049, 0]
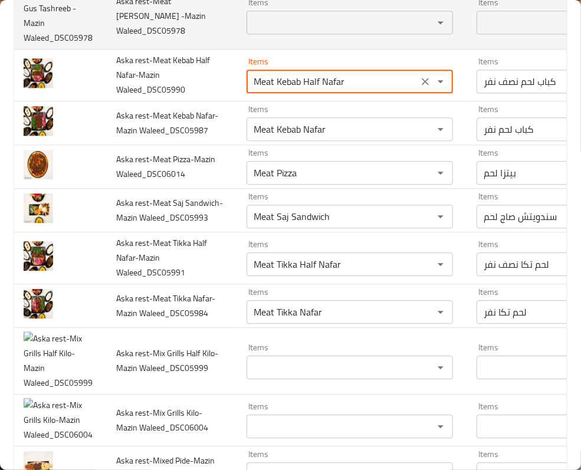
type Waleed_DSC05990 "Meat Kebab Half Nafar"
click at [149, 38] on span "Aska rest-Meat Gus Tashreeb -Mazin Waleed_DSC05978" at bounding box center [161, 16] width 90 height 45
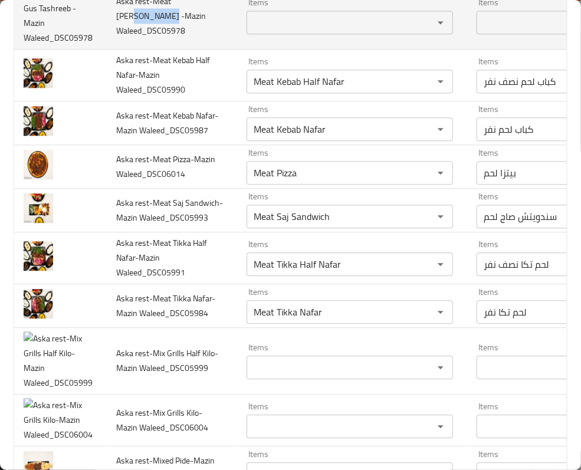
click at [149, 38] on span "Aska rest-Meat Gus Tashreeb -Mazin Waleed_DSC05978" at bounding box center [161, 16] width 90 height 45
click at [150, 38] on span "Aska rest-Meat Gus Tashreeb -Mazin Waleed_DSC05978" at bounding box center [161, 16] width 90 height 45
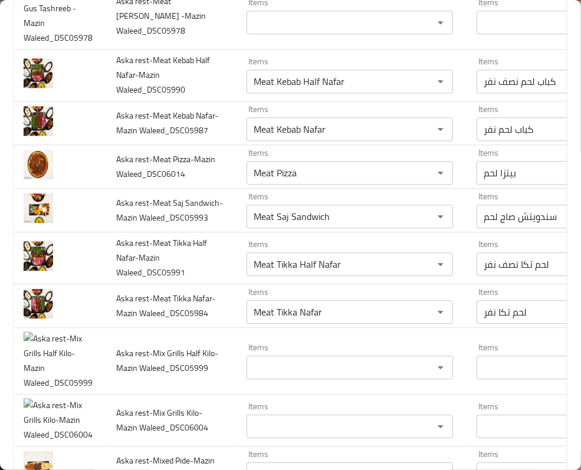
paste Waleed_DSC05995 "Gus"
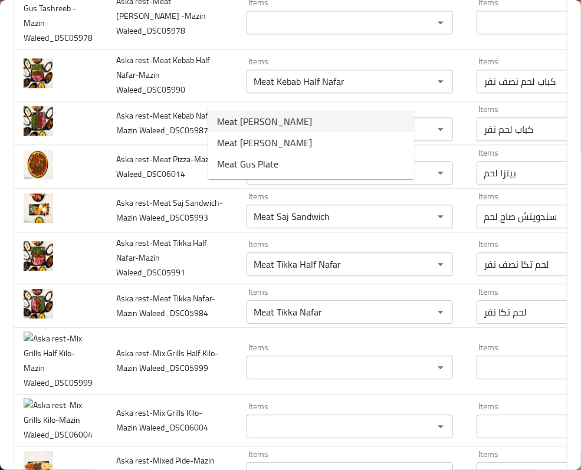
click at [290, 126] on span "Meat Gus Sandwich" at bounding box center [264, 121] width 95 height 14
type Waleed_DSC05995 "Meat Gus Sandwich"
type Waleed_DSC05995-ar "سندويتش كص لحم"
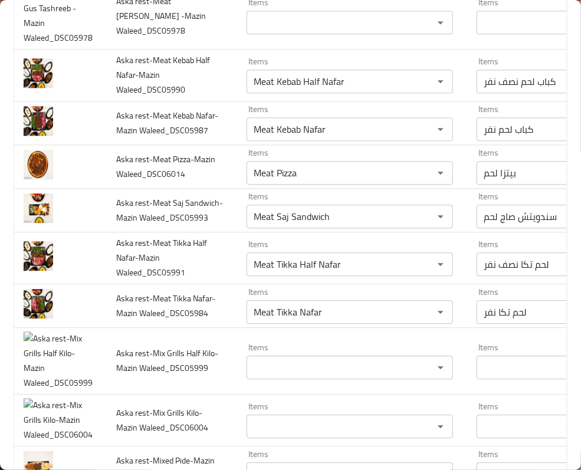
scroll to position [970, 0]
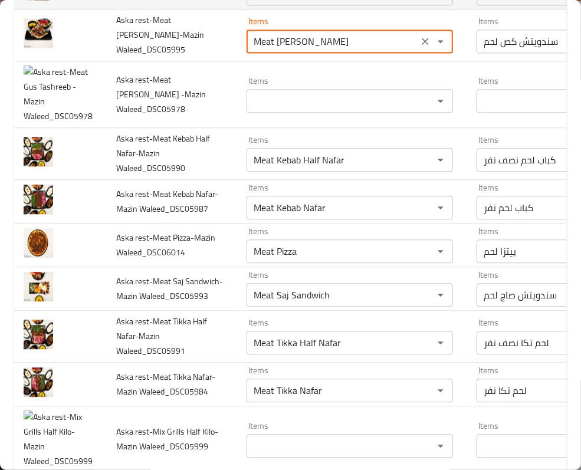
type Waleed_DSC05995 "Meat Gus Sandwich"
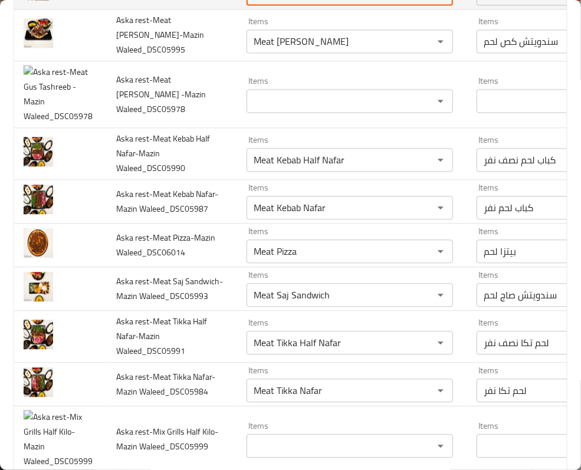
drag, startPoint x: 256, startPoint y: 111, endPoint x: 230, endPoint y: 109, distance: 26.0
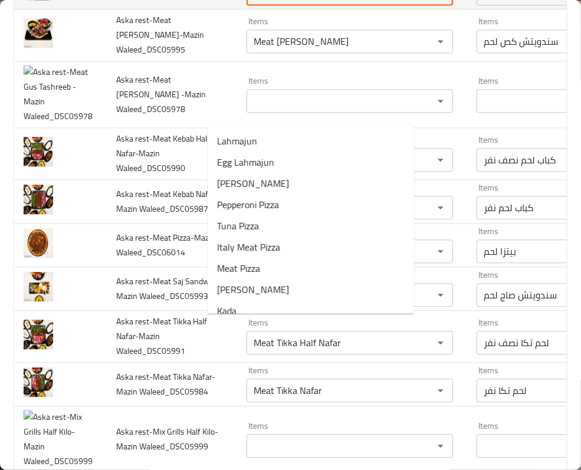
paste Waleed_DSC05979 "Gus"
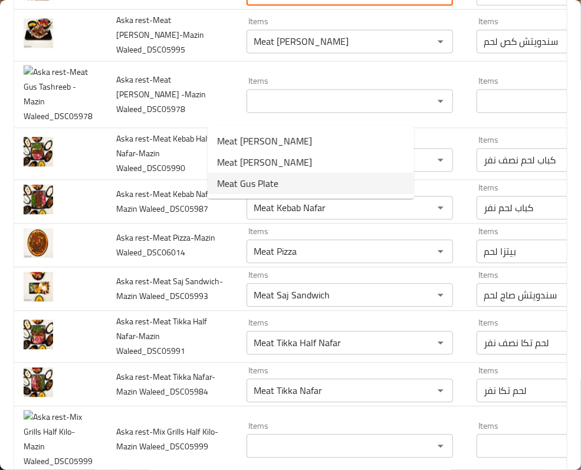
click at [286, 178] on Waleed_DSC05979-option-2 "Meat Gus Plate" at bounding box center [311, 183] width 207 height 21
type Waleed_DSC05979 "Meat Gus Plate"
type Waleed_DSC05979-ar "طبق كص لحم"
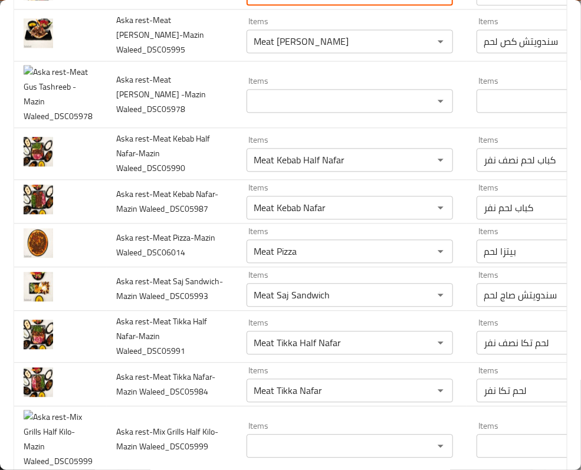
type Waleed_DSC05979 "Meat Gus Plate"
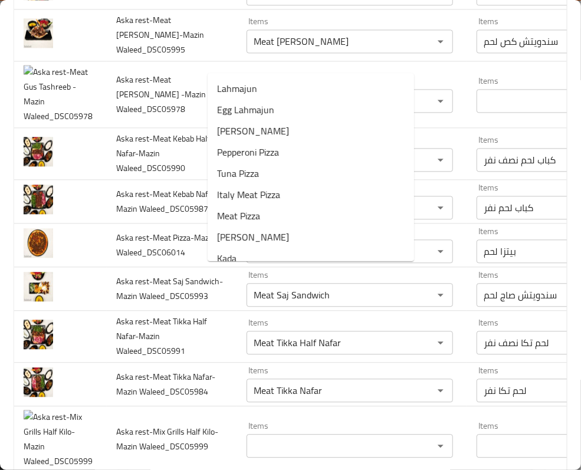
paste Waleed_DSC05997 "Burger"
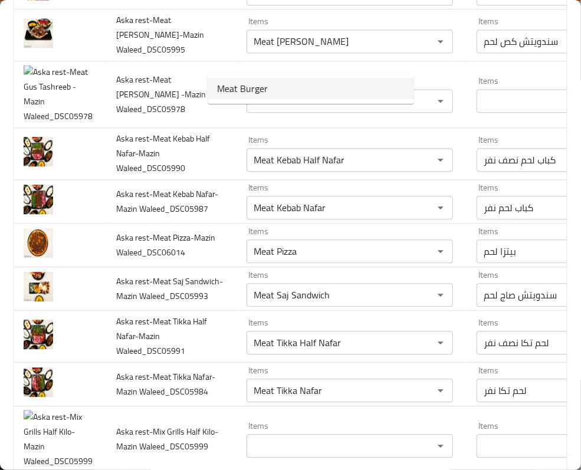
click at [239, 93] on span "Meat Burger" at bounding box center [242, 88] width 51 height 14
type Waleed_DSC05997 "Meat Burger"
type Waleed_DSC05997-ar "برجر لحم"
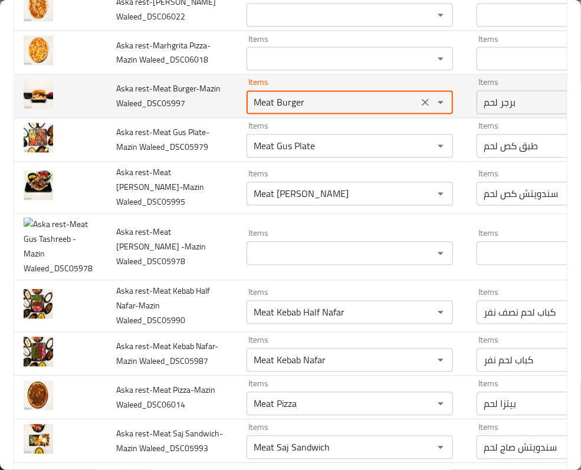
scroll to position [813, 0]
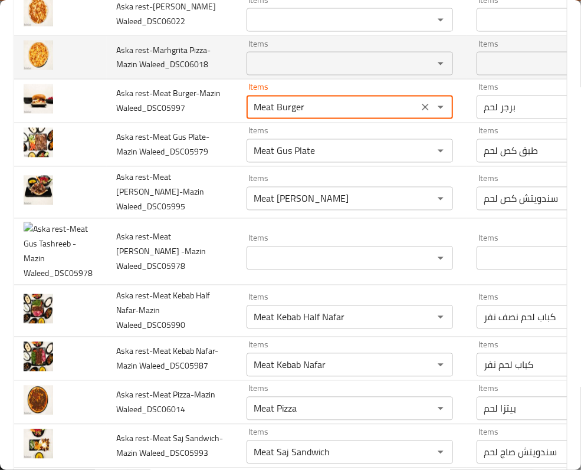
type Waleed_DSC05997 "Meat Burger"
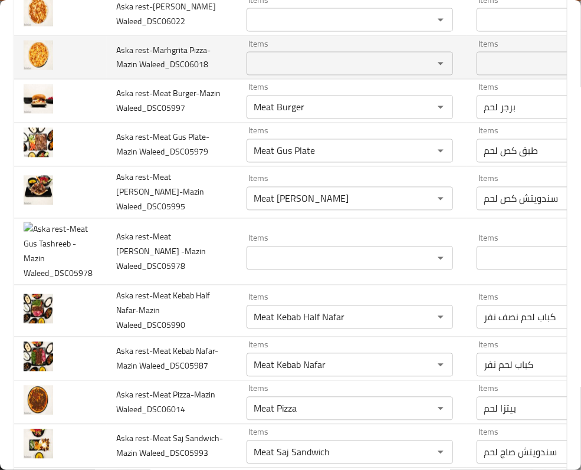
click at [157, 73] on span "Aska rest-Marhgrita Pizza-Mazin Waleed_DSC06018" at bounding box center [163, 57] width 94 height 30
click at [250, 72] on Waleed_DSC06018 "Items" at bounding box center [332, 63] width 165 height 17
paste Waleed_DSC06018 "Pizza"
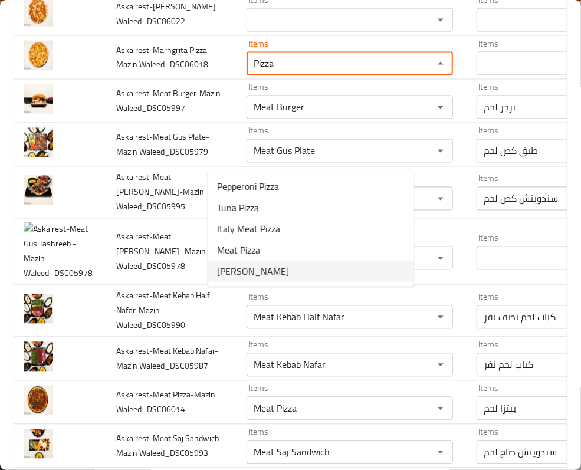
click at [251, 265] on span "Margherita Pizza" at bounding box center [253, 271] width 72 height 14
type Waleed_DSC06018 "Margherita Pizza"
type Waleed_DSC06018-ar "بيتزا مارجريتا"
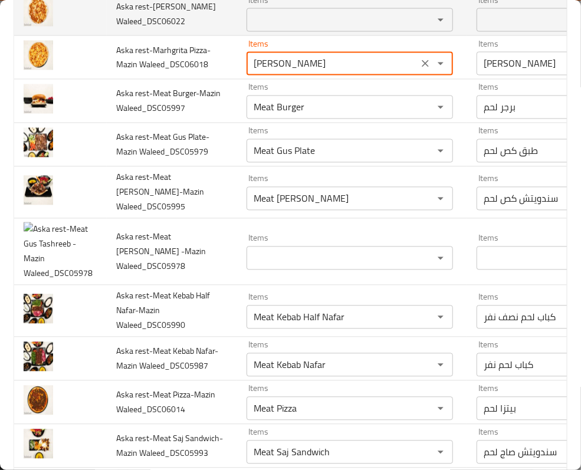
type Waleed_DSC06018 "Margherita Pizza"
click at [138, 29] on span "Aska rest-Lahmajun-Mazin Waleed_DSC06022" at bounding box center [166, 14] width 100 height 30
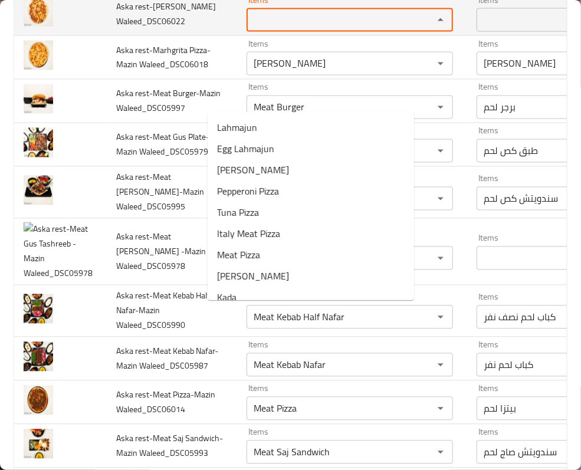
paste Waleed_DSC06022 "Lahmajun"
type Waleed_DSC06022 "Lahmajun"
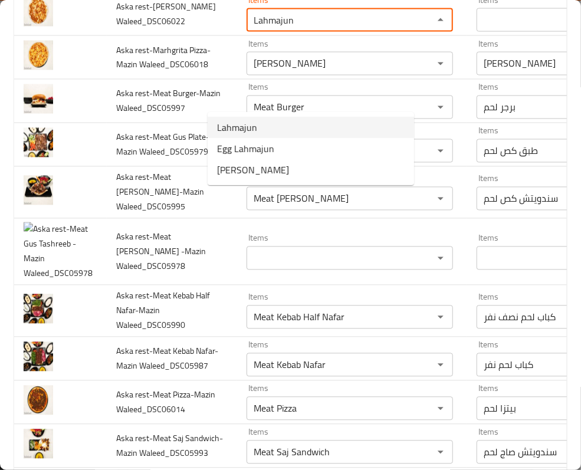
click at [244, 130] on span "Lahmajun" at bounding box center [237, 127] width 40 height 14
type Waleed_DSC06022-ar "لحمجون"
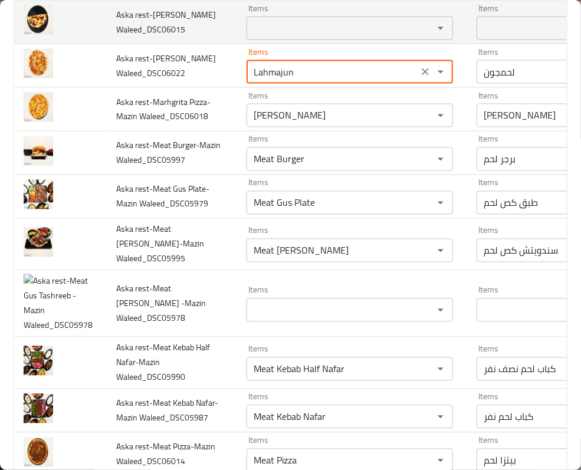
scroll to position [734, 0]
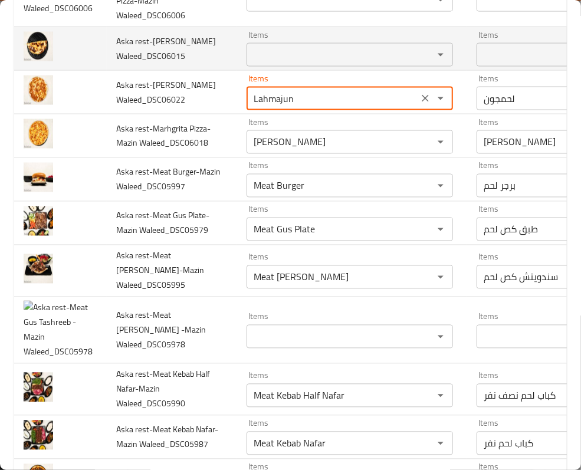
type Waleed_DSC06022 "Lahmajun"
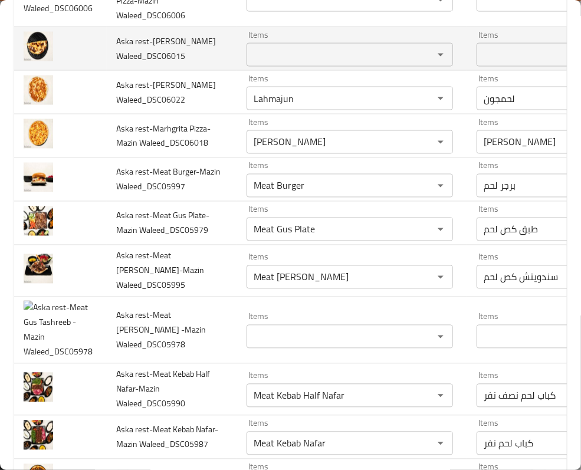
click at [155, 64] on span "Aska rest-Kada-Mazin Waleed_DSC06015" at bounding box center [166, 49] width 100 height 30
click at [250, 63] on Waleed_DSC06015 "Items" at bounding box center [332, 55] width 165 height 17
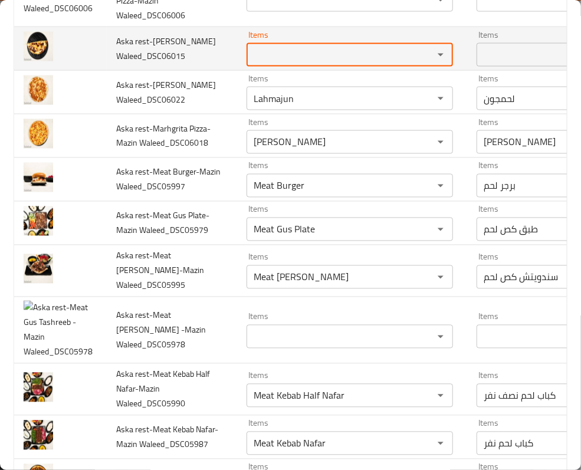
paste Waleed_DSC06015 "Kada"
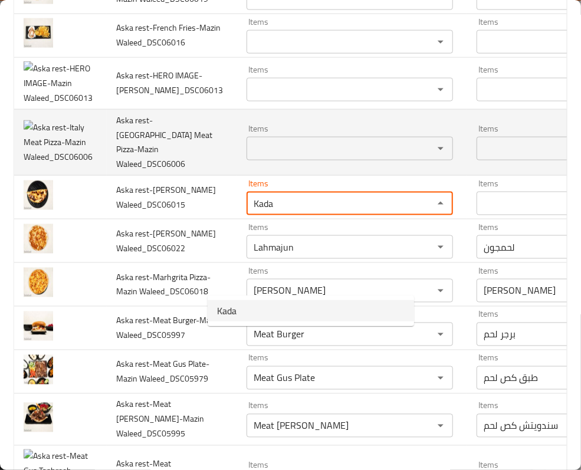
scroll to position [577, 0]
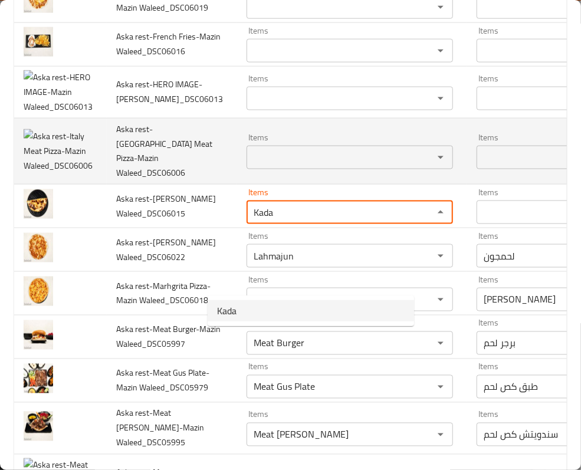
type Waleed_DSC06015 "Kada"
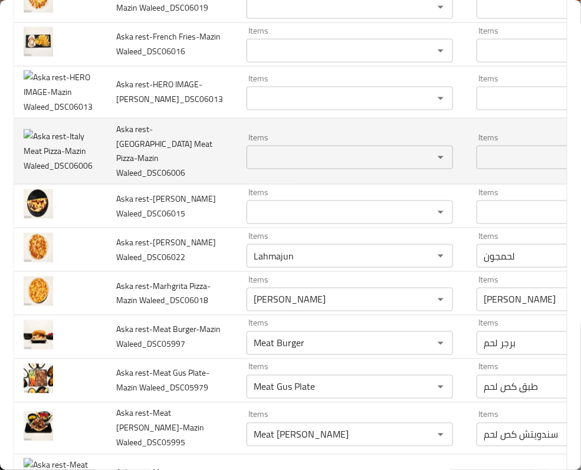
click at [130, 181] on span "Aska rest-Italy Meat Pizza-Mazin Waleed_DSC06006" at bounding box center [164, 152] width 96 height 60
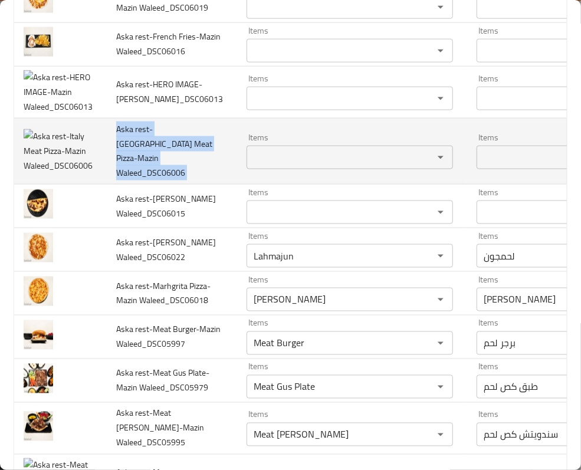
click at [130, 181] on span "Aska rest-Italy Meat Pizza-Mazin Waleed_DSC06006" at bounding box center [164, 152] width 96 height 60
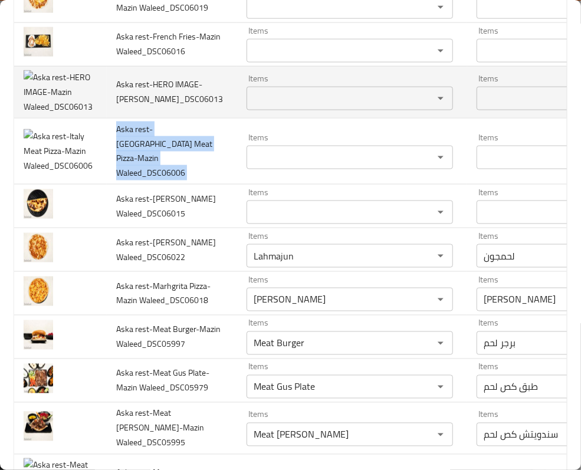
click at [133, 107] on span "Aska rest-HERO IMAGE-Mazin Waleed_DSC06013" at bounding box center [169, 92] width 107 height 30
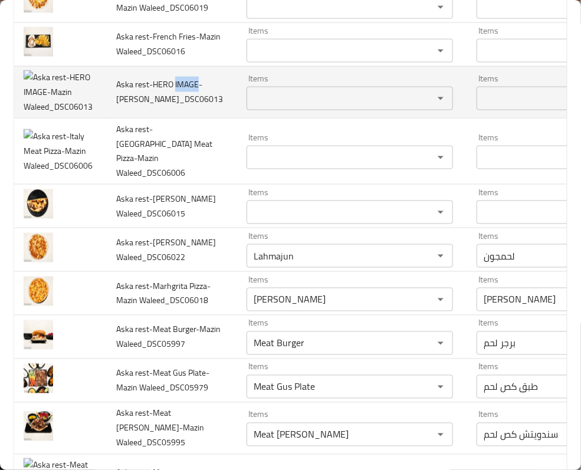
click at [133, 107] on span "Aska rest-HERO IMAGE-Mazin Waleed_DSC06013" at bounding box center [169, 92] width 107 height 30
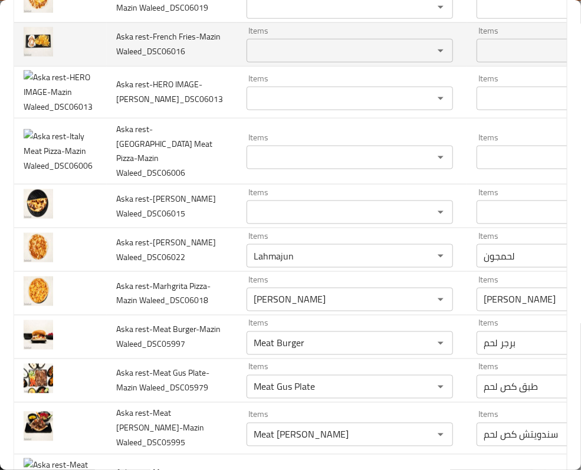
click at [155, 59] on span "Aska rest-French Fries-Mazin Waleed_DSC06016" at bounding box center [168, 44] width 104 height 30
click at [247, 63] on div "Items" at bounding box center [350, 51] width 207 height 24
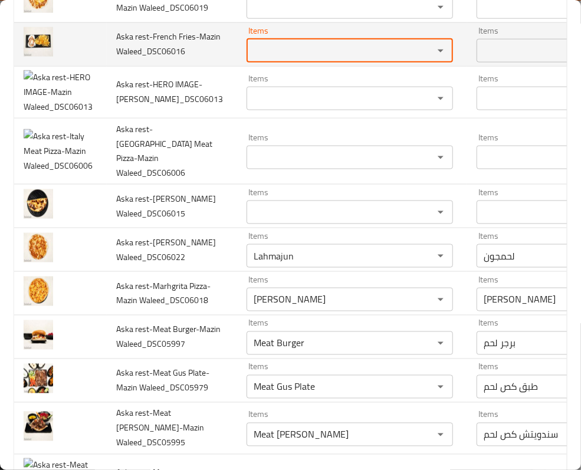
drag, startPoint x: 242, startPoint y: 133, endPoint x: 215, endPoint y: 118, distance: 31.2
click at [250, 59] on Waleed_DSC06016 "Items" at bounding box center [332, 50] width 165 height 17
paste Waleed_DSC06016 "French"
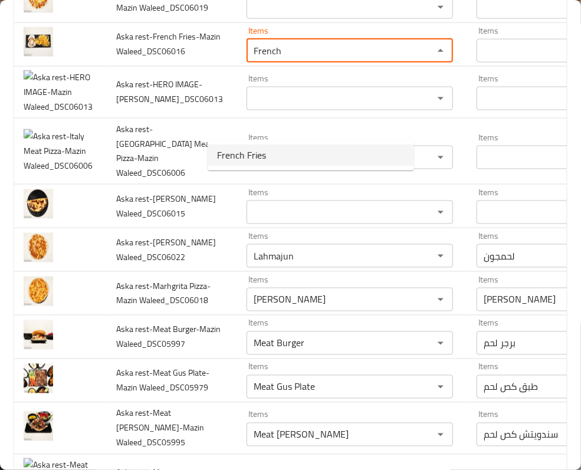
click at [238, 161] on span "French Fries" at bounding box center [241, 155] width 49 height 14
type Waleed_DSC06016 "French Fries"
type Waleed_DSC06016-ar "بطاطا مقلية"
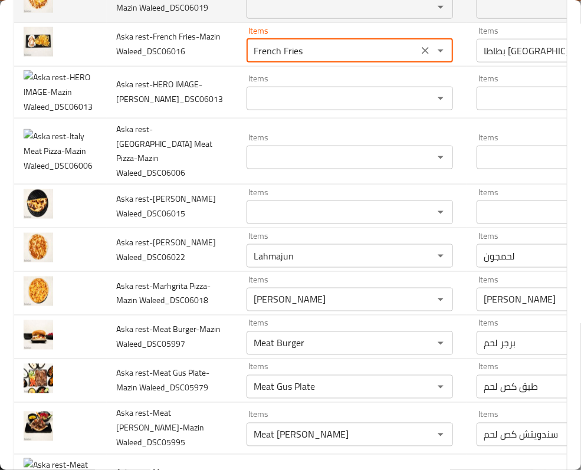
type Waleed_DSC06016 "French Fries"
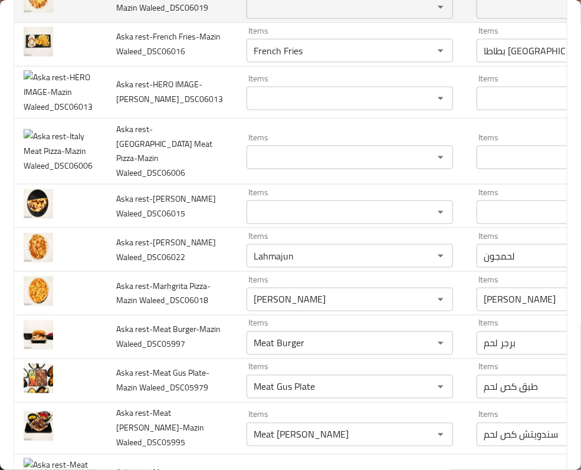
click at [156, 15] on span "Aska rest-Egg Lahmajun-Mazin Waleed_DSC06019" at bounding box center [162, 0] width 92 height 30
click at [250, 15] on Waleed_DSC06019 "Items" at bounding box center [332, 7] width 165 height 17
paste Waleed_DSC06019 "Egg"
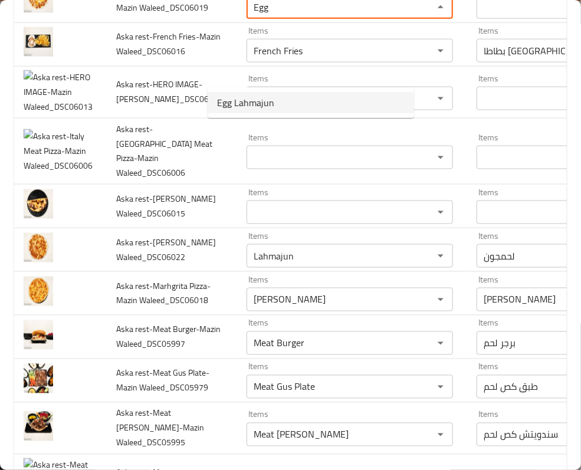
click at [253, 100] on span "Egg Lahmajun" at bounding box center [245, 103] width 57 height 14
type Waleed_DSC06019 "Egg Lahmajun"
type Waleed_DSC06019-ar "لحمجون بالبيض"
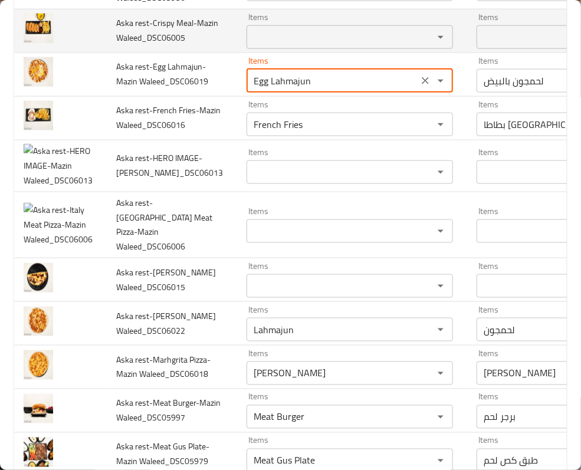
scroll to position [419, 0]
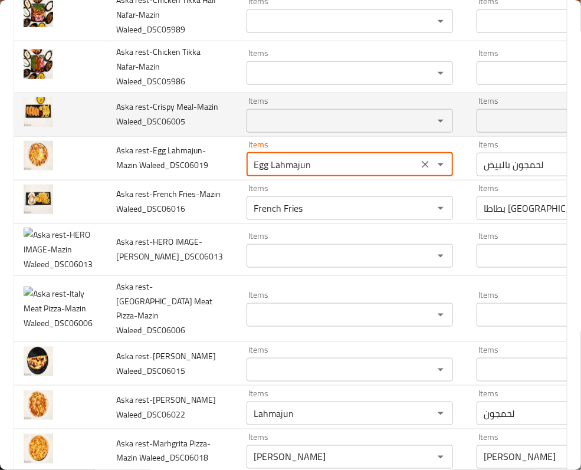
type Waleed_DSC06019 "Egg Lahmajun"
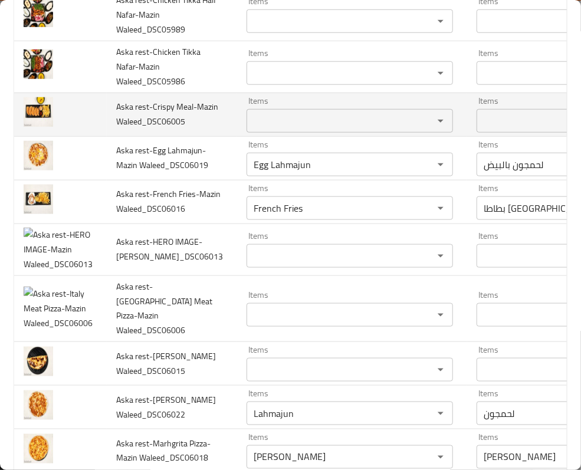
click at [156, 129] on span "Aska rest-Crispy Meal-Mazin Waleed_DSC06005" at bounding box center [167, 114] width 102 height 30
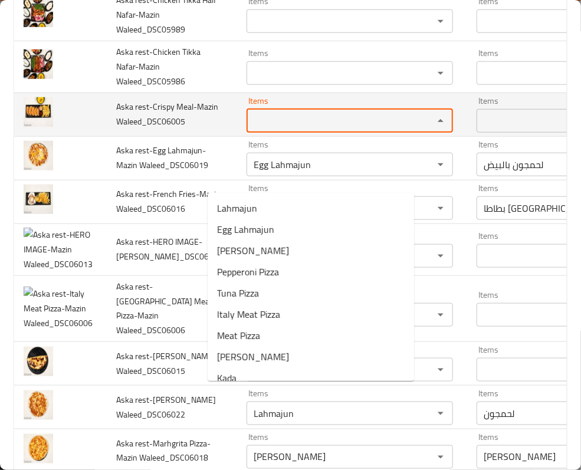
click at [250, 129] on Waleed_DSC06005 "Items" at bounding box center [332, 121] width 165 height 17
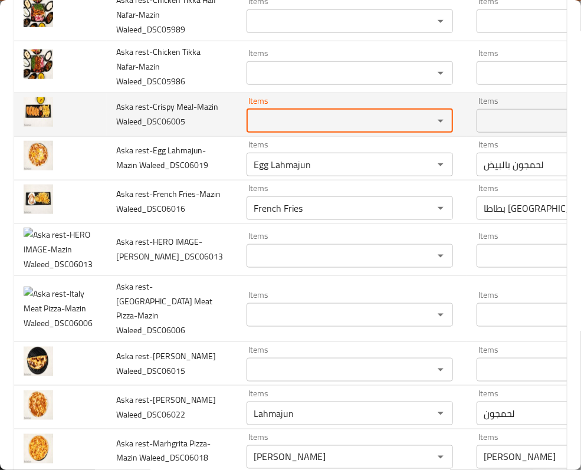
paste Waleed_DSC06005 "Crispy"
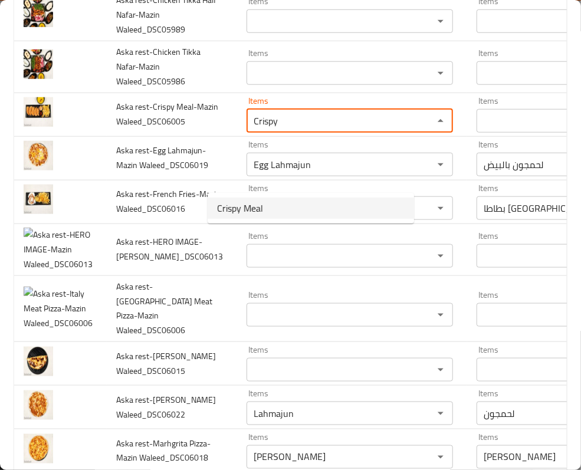
click at [246, 212] on span "Crispy Meal" at bounding box center [240, 208] width 46 height 14
type Waleed_DSC06005 "Crispy Meal"
type Waleed_DSC06005-ar "وجبة كرسبي"
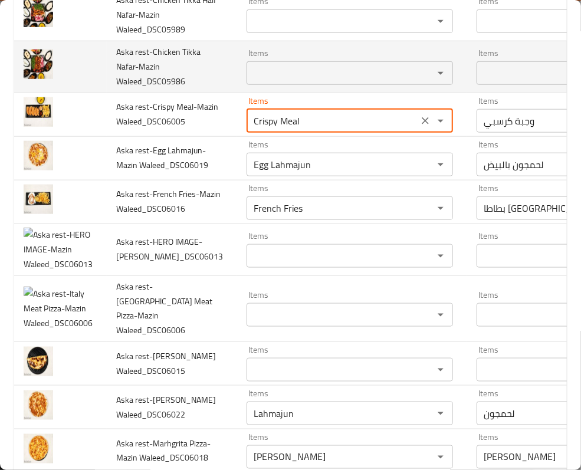
type Waleed_DSC06005 "Crispy Meal"
click at [114, 93] on td "Aska rest-Chicken Tikka Nafar-Mazin Waleed_DSC05986" at bounding box center [172, 67] width 130 height 52
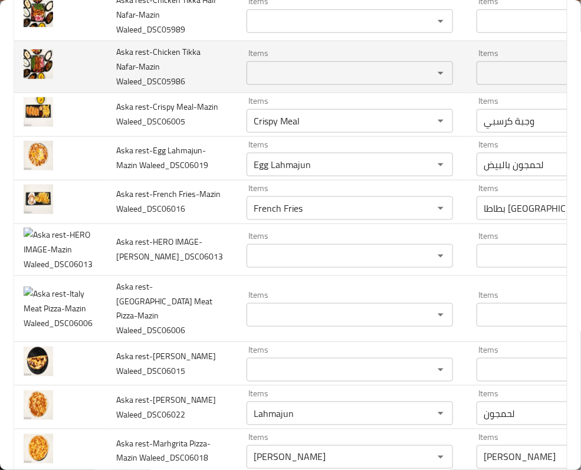
click at [124, 89] on span "Aska rest-Chicken Tikka Nafar-Mazin Waleed_DSC05986" at bounding box center [158, 66] width 84 height 45
click at [250, 81] on Waleed_DSC05986 "Items" at bounding box center [332, 73] width 165 height 17
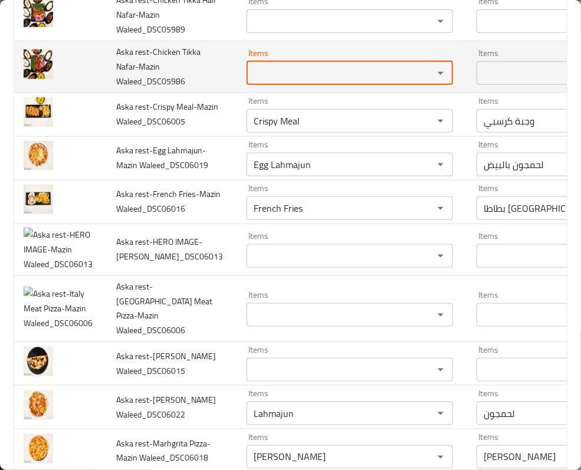
paste Waleed_DSC05986 "Tikka"
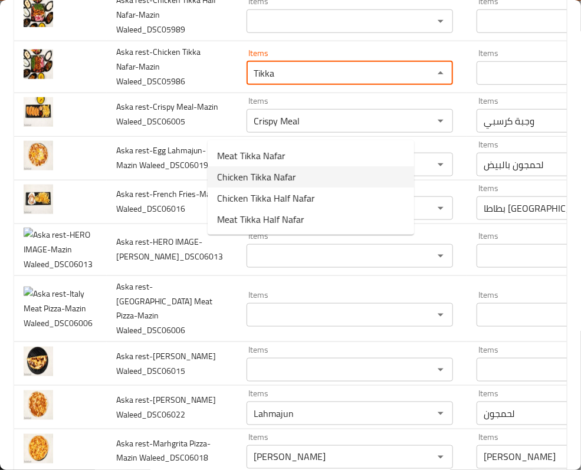
click at [277, 182] on span "Chicken Tikka Nafar" at bounding box center [256, 177] width 79 height 14
type Waleed_DSC05986 "Chicken Tikka Nafar"
type Waleed_DSC05986-ar "دجاج تكا نفر"
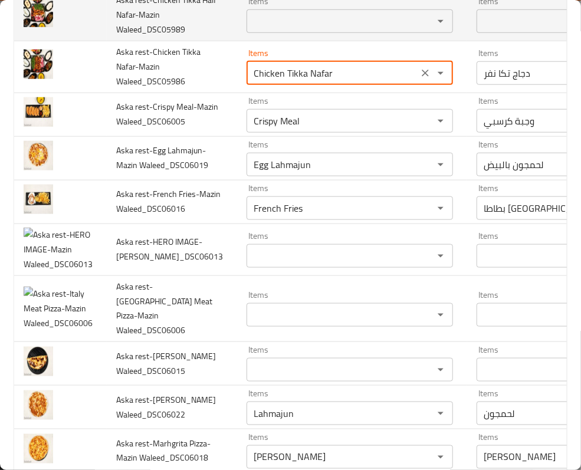
type Waleed_DSC05986 "Chicken Tikka Nafar"
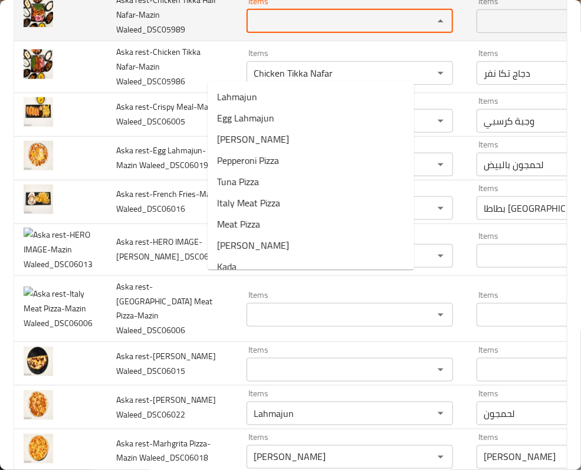
paste Waleed_DSC05989 "Tikka"
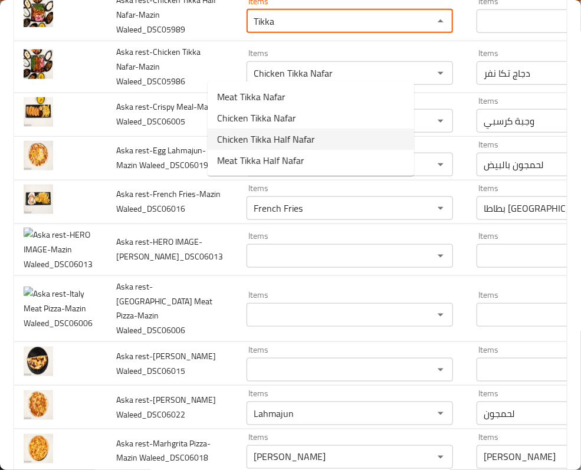
click at [300, 142] on span "Chicken Tikka Half Nafar" at bounding box center [266, 139] width 98 height 14
type Waleed_DSC05989 "Chicken Tikka Half Nafar"
type Waleed_DSC05989-ar "دجاج تكا نصف نفر"
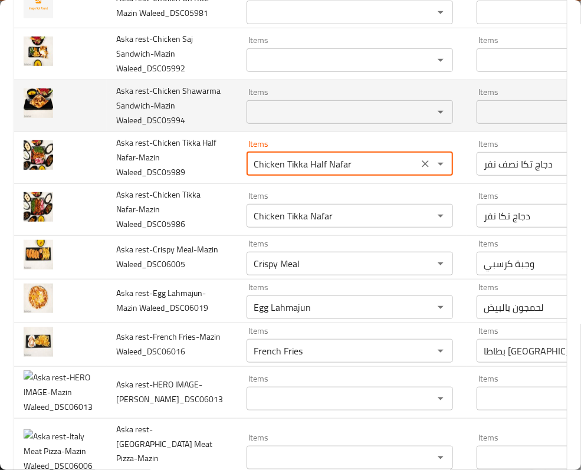
scroll to position [262, 0]
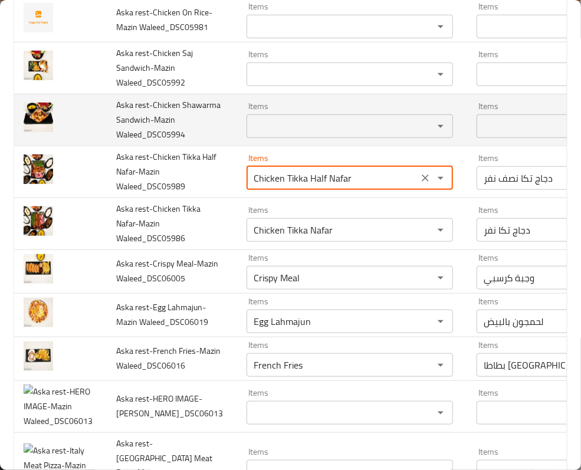
type Waleed_DSC05989 "Chicken Tikka Half Nafar"
click at [163, 127] on span "Aska rest-Chicken Shawarma Sandwich-Mazin Waleed_DSC05994" at bounding box center [168, 119] width 104 height 45
click at [130, 142] on span "Aska rest-Chicken Shawarma Sandwich-Mazin Waleed_DSC05994" at bounding box center [168, 119] width 104 height 45
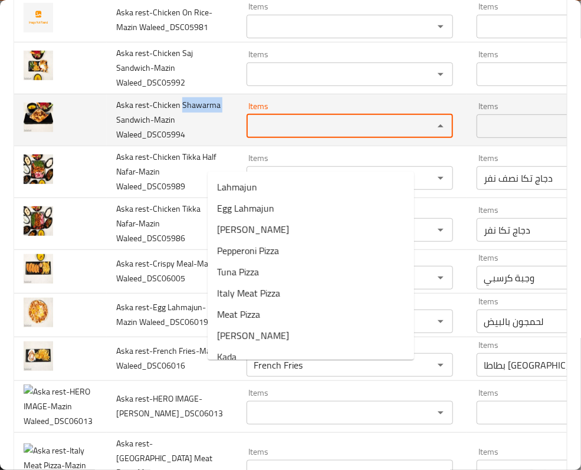
click at [250, 135] on Waleed_DSC05994 "Items" at bounding box center [332, 126] width 165 height 17
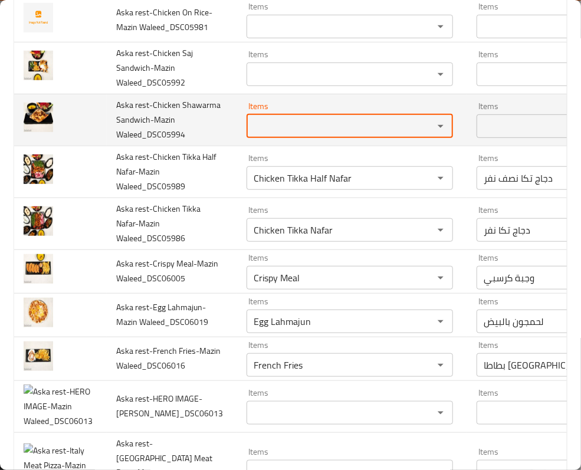
paste Waleed_DSC05994 "Shawarma"
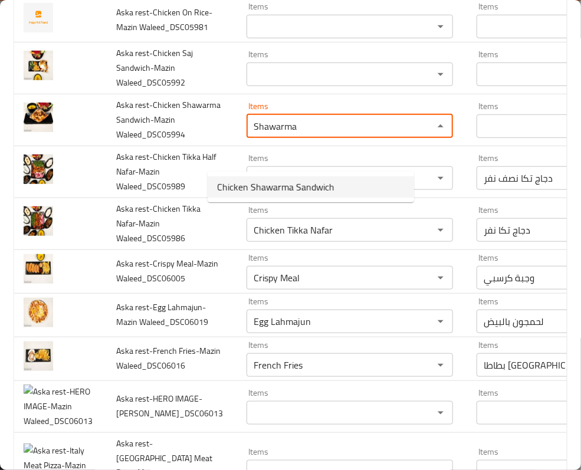
click at [283, 185] on span "Chicken Shawarma Sandwich" at bounding box center [275, 187] width 117 height 14
type Waleed_DSC05994 "Chicken Shawarma Sandwich"
type Waleed_DSC05994-ar "سندويتش شاورما دجاج"
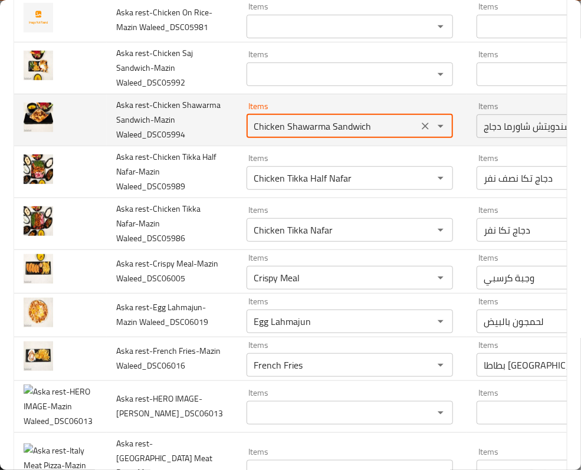
scroll to position [183, 0]
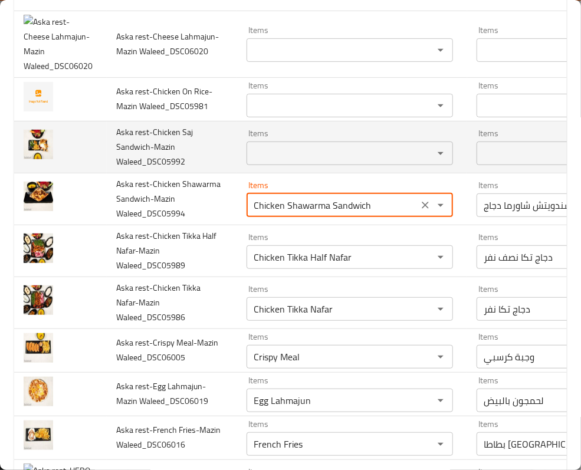
type Waleed_DSC05994 "Chicken Shawarma Sandwich"
click at [133, 159] on span "Aska rest-Chicken Saj Sandwich-Mazin Waleed_DSC05992" at bounding box center [154, 147] width 77 height 45
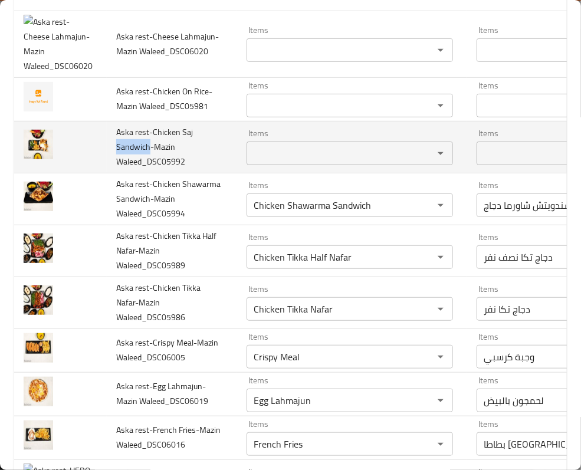
click at [133, 159] on span "Aska rest-Chicken Saj Sandwich-Mazin Waleed_DSC05992" at bounding box center [154, 147] width 77 height 45
click at [166, 145] on span "Aska rest-Chicken Saj Sandwich-Mazin Waleed_DSC05992" at bounding box center [154, 147] width 77 height 45
click at [121, 156] on span "Aska rest-Chicken Saj Sandwich-Mazin Waleed_DSC05992" at bounding box center [154, 147] width 77 height 45
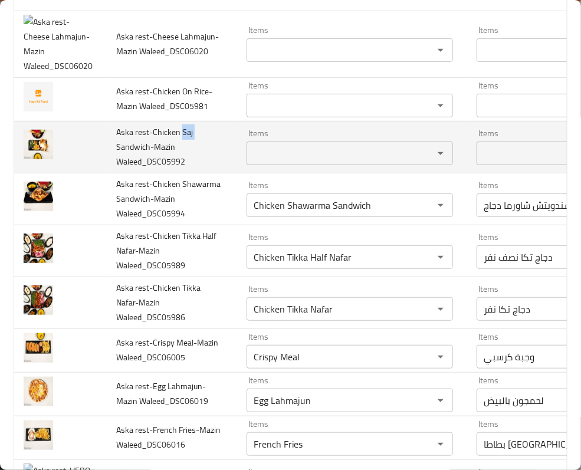
click at [250, 162] on Waleed_DSC05992 "Items" at bounding box center [332, 153] width 165 height 17
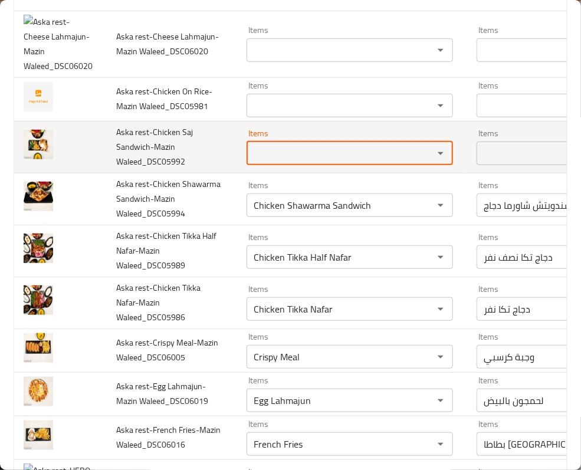
paste Waleed_DSC05992 "Saj"
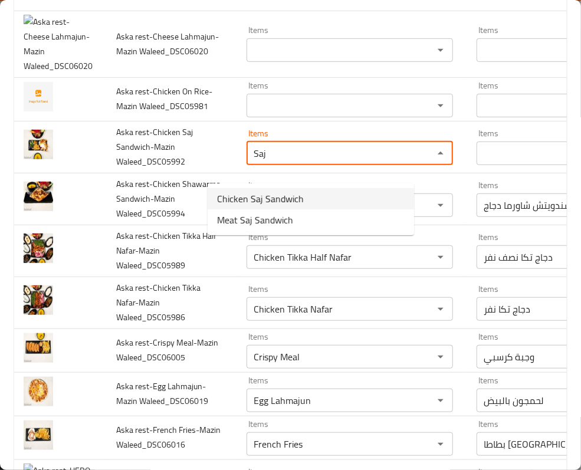
click at [301, 201] on span "Chicken Saj Sandwich" at bounding box center [260, 199] width 87 height 14
type Waleed_DSC05992 "Chicken Saj Sandwich"
type Waleed_DSC05992-ar "سندويتش دجاج صاج"
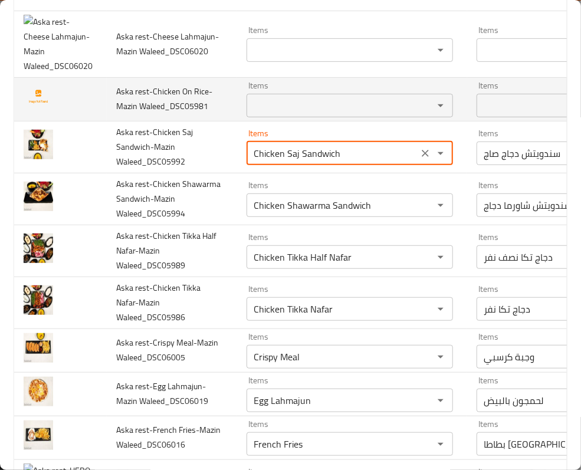
scroll to position [104, 0]
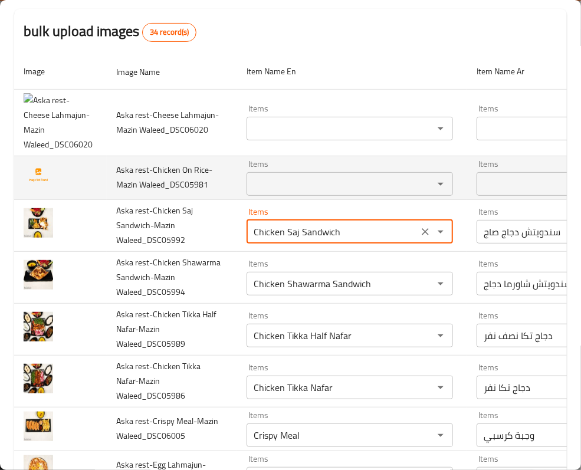
type Waleed_DSC05992 "Chicken Saj Sandwich"
click at [168, 170] on span "Aska rest-Chicken On Rice-Mazin Waleed_DSC05981" at bounding box center [164, 177] width 96 height 30
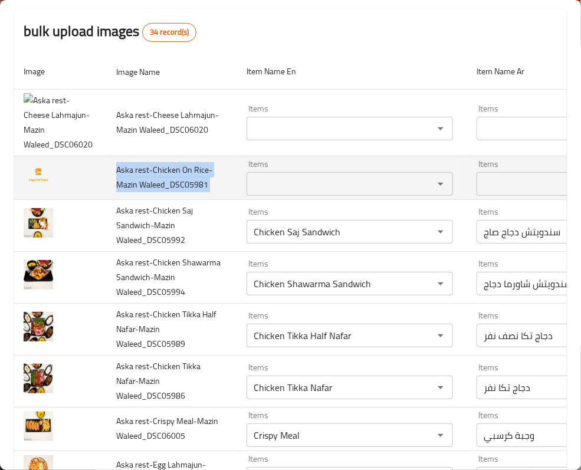
click at [168, 170] on span "Aska rest-Chicken On Rice-Mazin Waleed_DSC05981" at bounding box center [164, 177] width 96 height 30
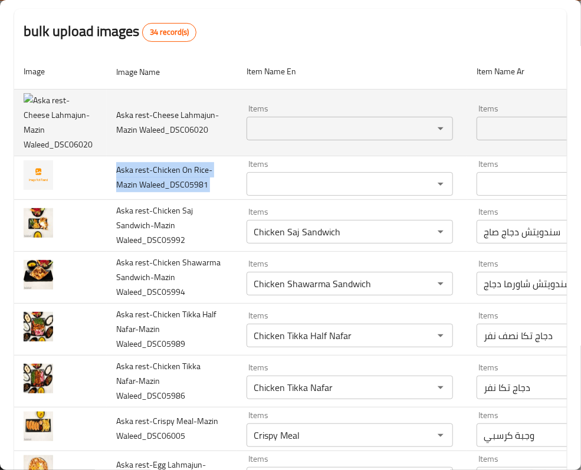
click at [57, 139] on img "enhanced table" at bounding box center [58, 122] width 69 height 59
drag, startPoint x: 57, startPoint y: 139, endPoint x: 35, endPoint y: 117, distance: 30.9
click at [35, 117] on img "enhanced table" at bounding box center [58, 122] width 69 height 59
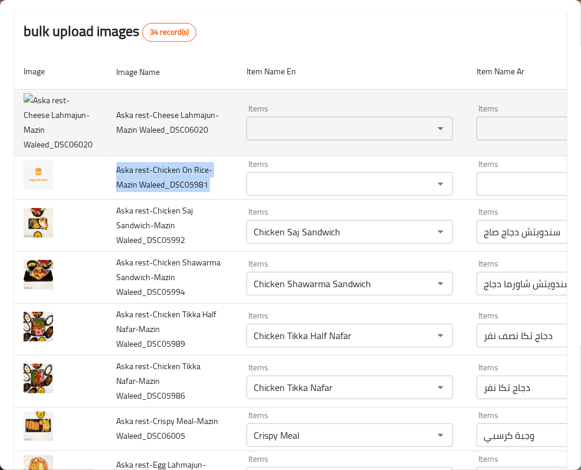
click at [35, 117] on img "enhanced table" at bounding box center [58, 122] width 69 height 59
click at [176, 125] on td "Aska rest-Cheese Lahmajun-Mazin Waleed_DSC06020" at bounding box center [172, 122] width 130 height 67
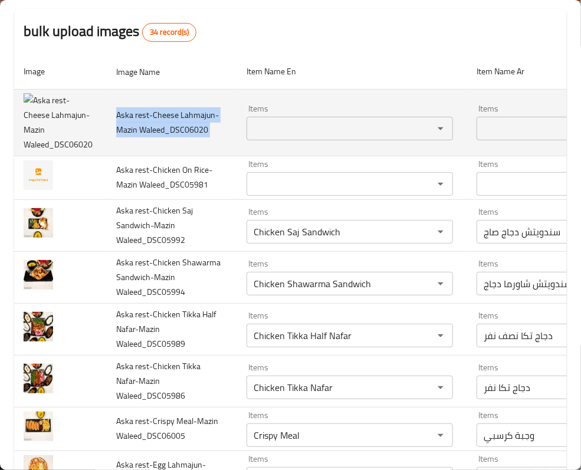
click at [176, 125] on td "Aska rest-Cheese Lahmajun-Mazin Waleed_DSC06020" at bounding box center [172, 122] width 130 height 67
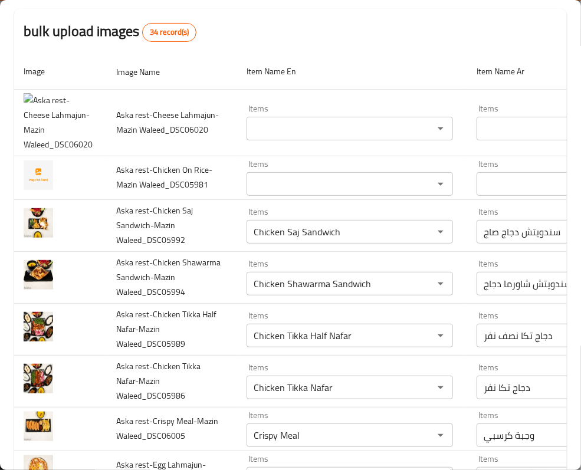
click at [326, 62] on th "Item Name En" at bounding box center [352, 72] width 230 height 36
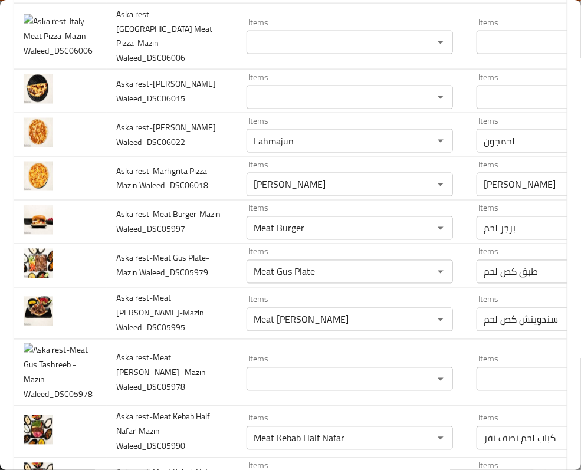
scroll to position [551, 0]
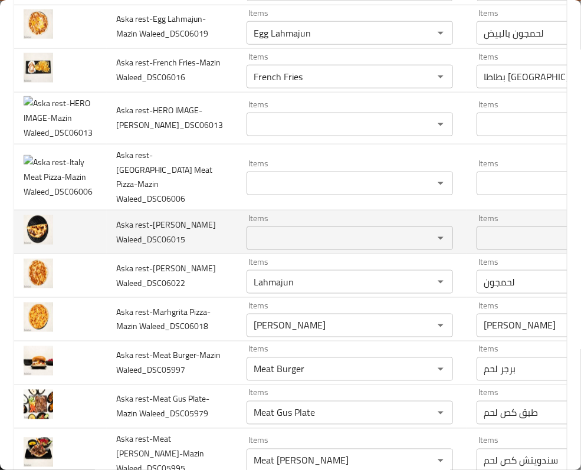
click at [153, 247] on span "Aska rest-Kada-Mazin Waleed_DSC06015" at bounding box center [166, 232] width 100 height 30
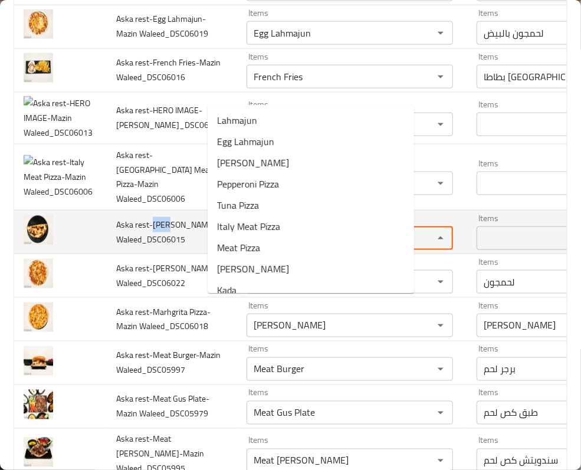
click at [250, 247] on Waleed_DSC06015 "Items" at bounding box center [332, 238] width 165 height 17
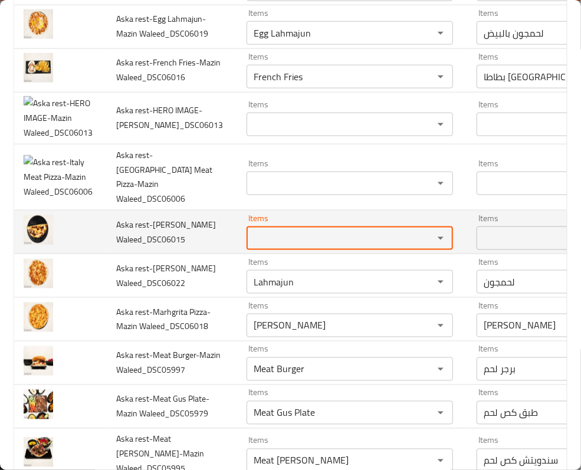
paste Waleed_DSC06015 "Kada"
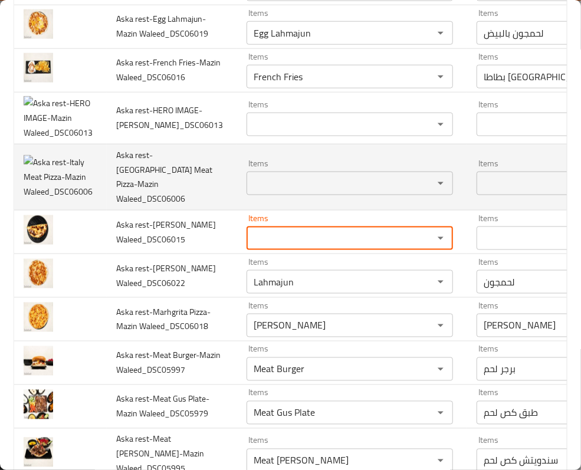
type Waleed_DSC06015 "Kada"
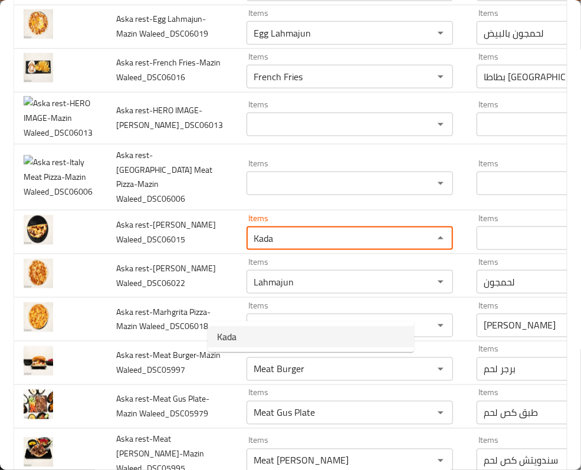
click at [228, 341] on span "Kada" at bounding box center [226, 337] width 19 height 14
type Waleed_DSC06015-ar "كادة"
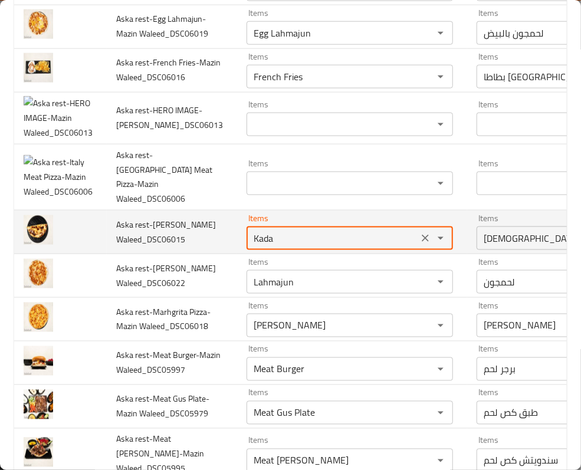
type Waleed_DSC06015 "Kada"
click at [166, 254] on td "Aska rest-Kada-Mazin Waleed_DSC06015" at bounding box center [172, 233] width 130 height 44
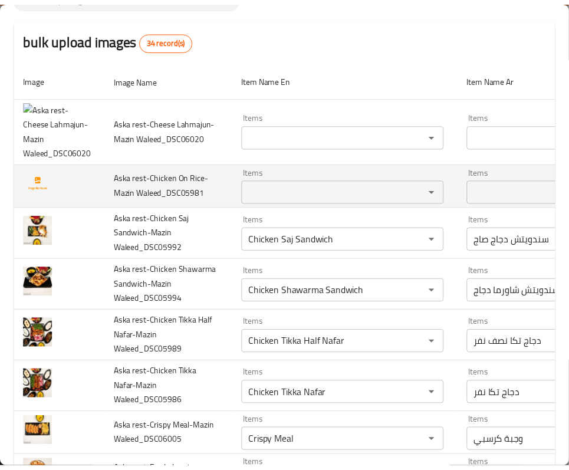
scroll to position [0, 0]
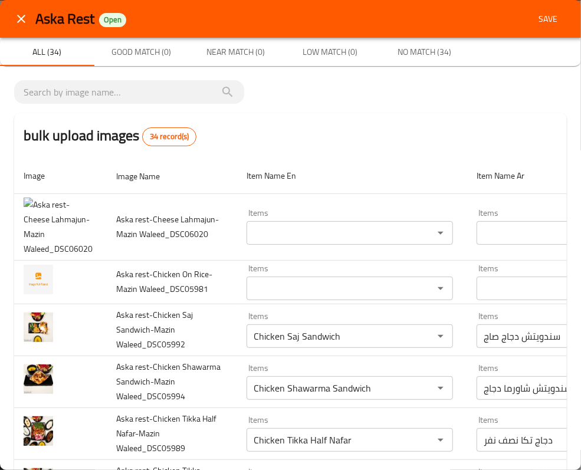
click at [534, 21] on span "Save" at bounding box center [548, 19] width 28 height 15
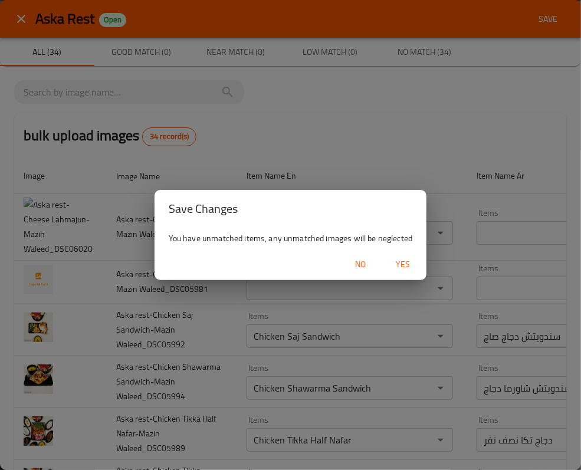
click at [399, 261] on span "Yes" at bounding box center [403, 264] width 28 height 15
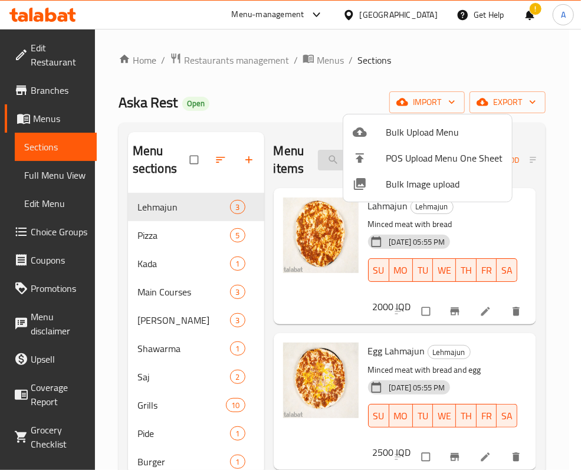
click at [333, 168] on div at bounding box center [290, 235] width 581 height 470
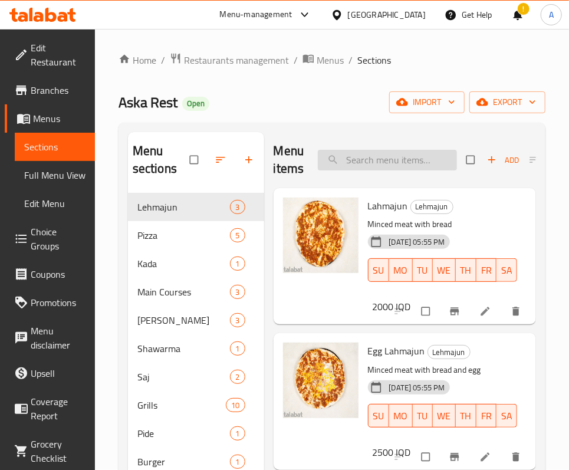
click at [342, 161] on input "search" at bounding box center [387, 160] width 139 height 21
paste input "Mix"
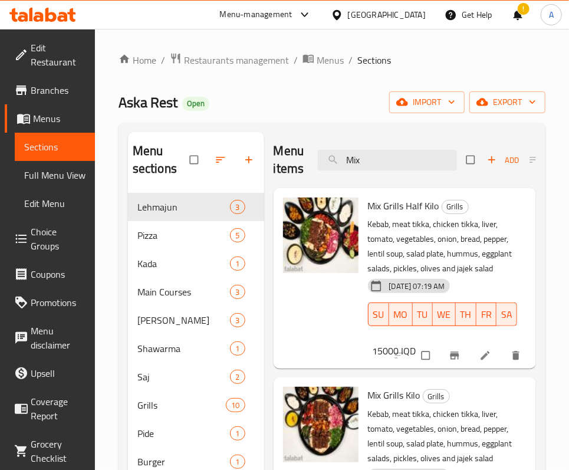
drag, startPoint x: 381, startPoint y: 151, endPoint x: 304, endPoint y: 149, distance: 76.1
click at [304, 149] on div "Menu items Mix Add Sort Manage items" at bounding box center [405, 160] width 263 height 56
paste input "Gus"
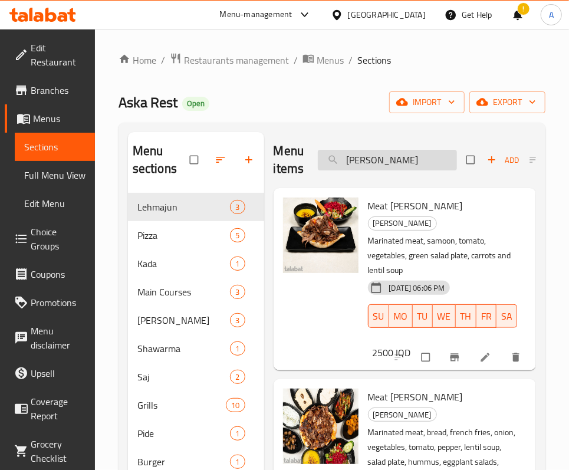
click at [385, 168] on input "Gus" at bounding box center [387, 160] width 139 height 21
paste input "Meat Gus Tashree"
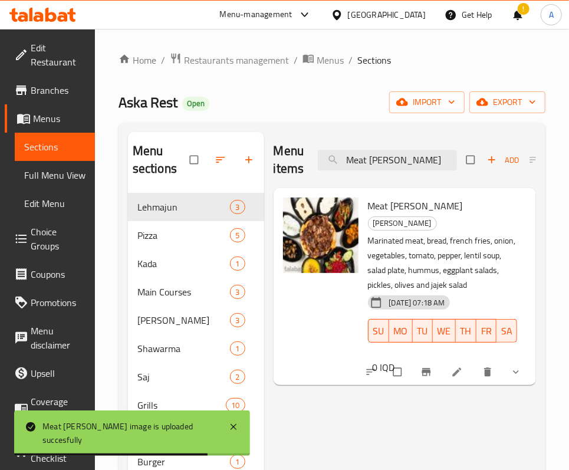
drag, startPoint x: 426, startPoint y: 159, endPoint x: 291, endPoint y: 156, distance: 135.1
click at [291, 156] on div "Menu items Meat Gus Tashree Add Sort Manage items" at bounding box center [405, 160] width 263 height 56
paste input "Italy Meat Piz"
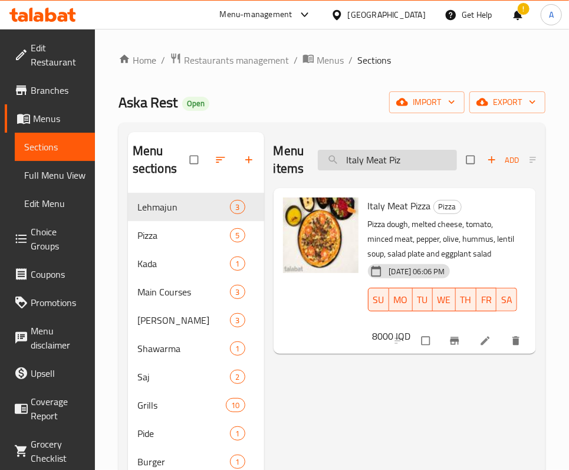
click at [386, 156] on input "Italy Meat Piz" at bounding box center [387, 160] width 139 height 21
paste input "HERO"
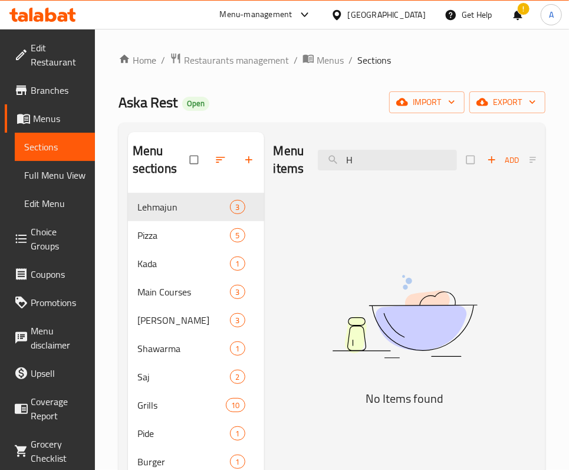
type input "H"
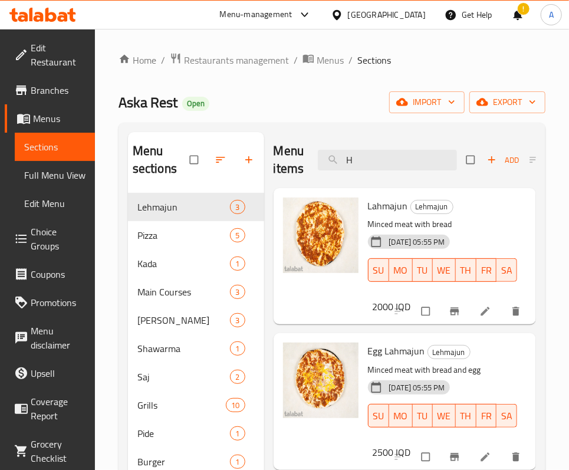
drag, startPoint x: 35, startPoint y: 178, endPoint x: 329, endPoint y: 87, distance: 306.8
click at [35, 178] on span "Full Menu View" at bounding box center [54, 175] width 61 height 14
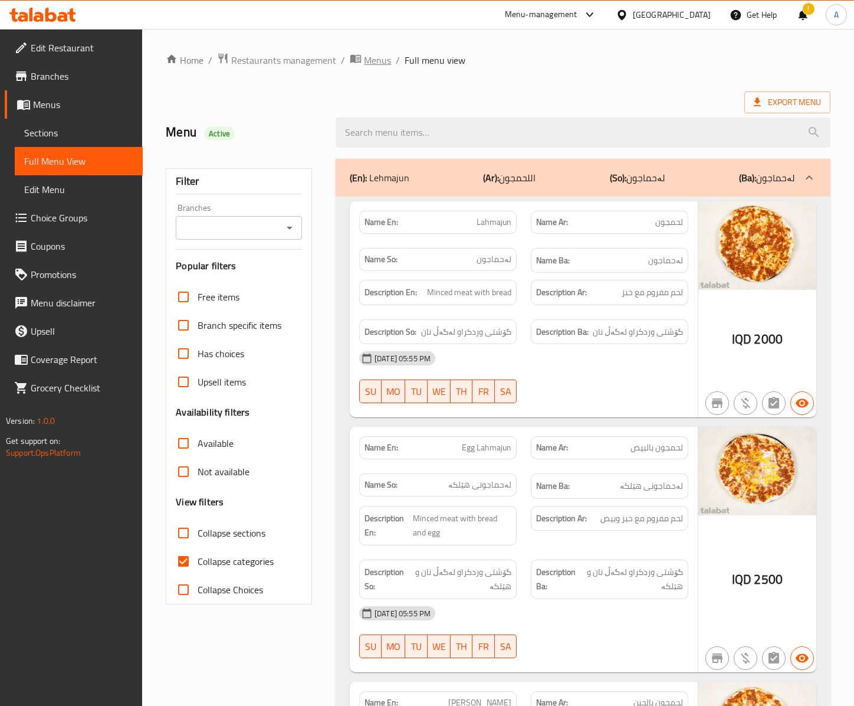
click at [375, 60] on span "Menus" at bounding box center [377, 60] width 27 height 14
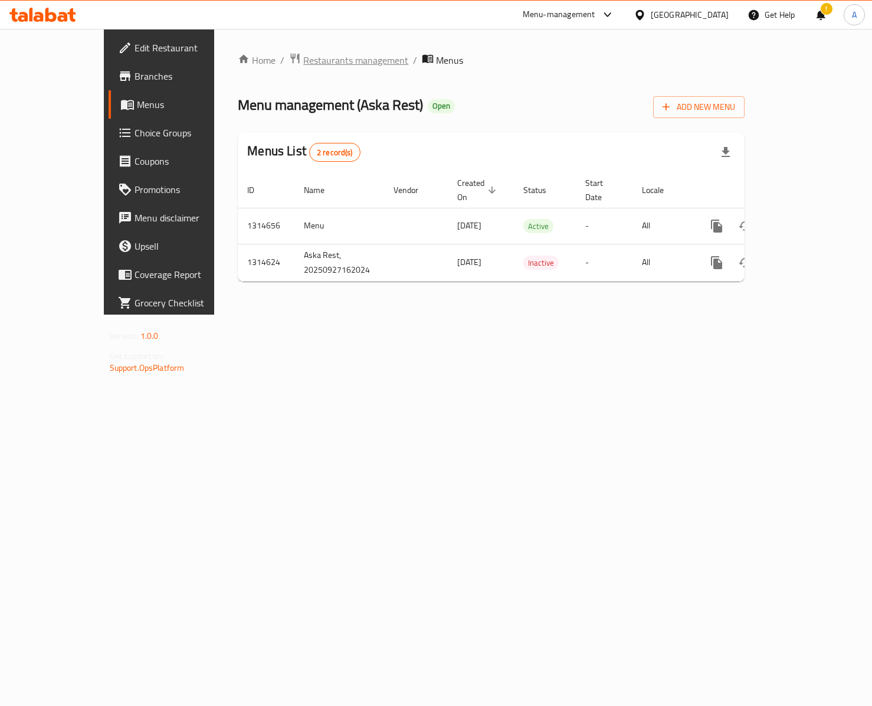
click at [303, 61] on span "Restaurants management" at bounding box center [355, 60] width 105 height 14
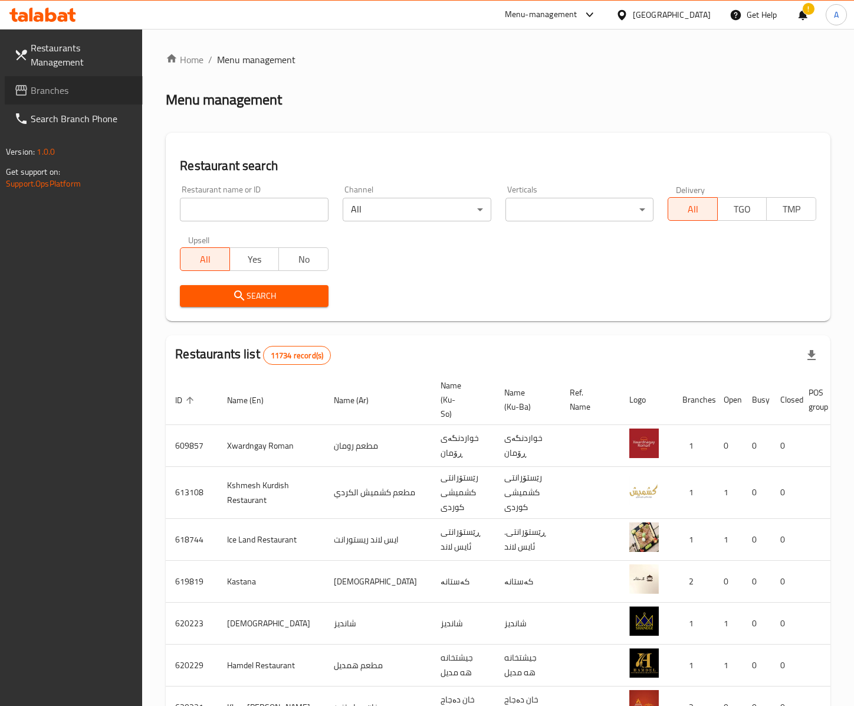
click at [64, 90] on span "Branches" at bounding box center [82, 90] width 103 height 14
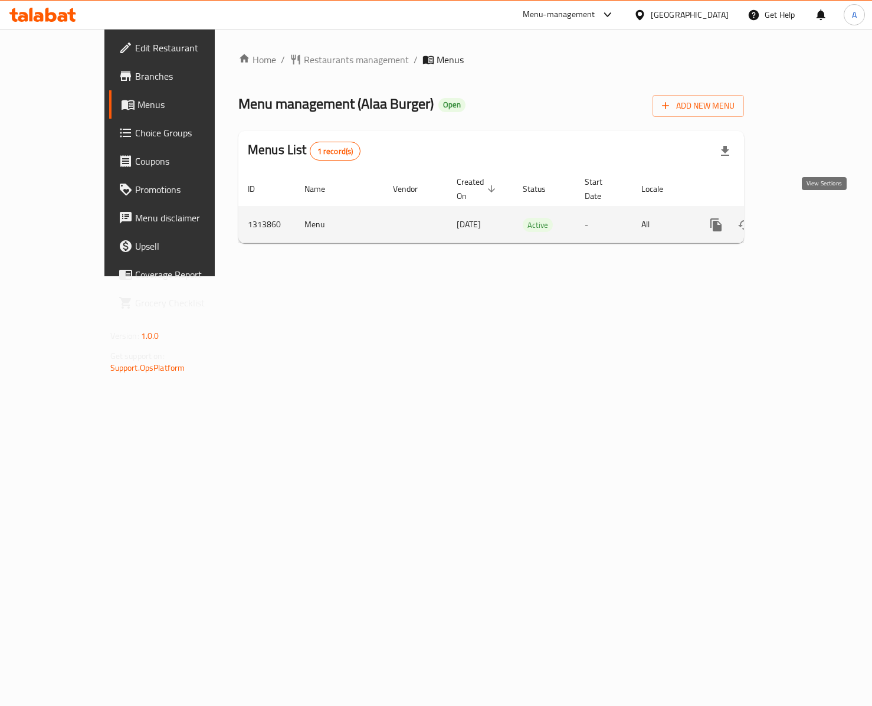
click at [807, 220] on icon "enhanced table" at bounding box center [801, 225] width 11 height 11
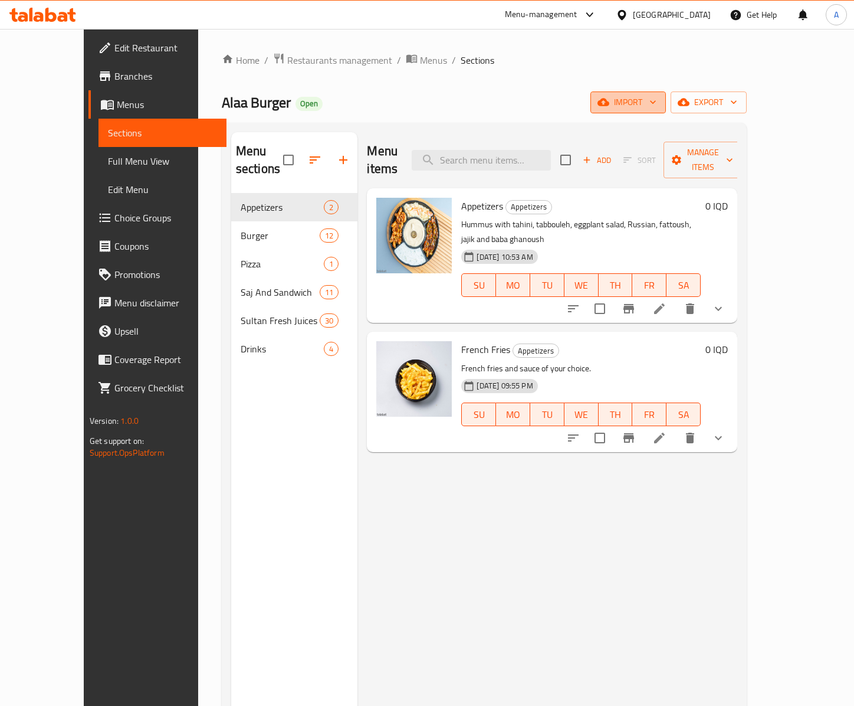
click at [657, 103] on span "import" at bounding box center [628, 102] width 57 height 15
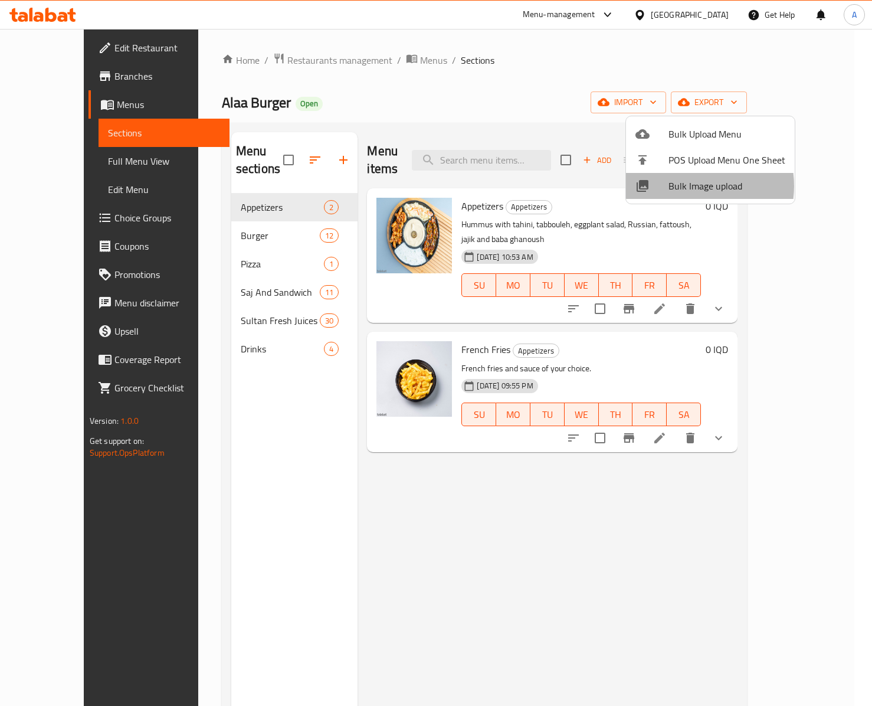
click at [684, 186] on span "Bulk Image upload" at bounding box center [727, 186] width 117 height 14
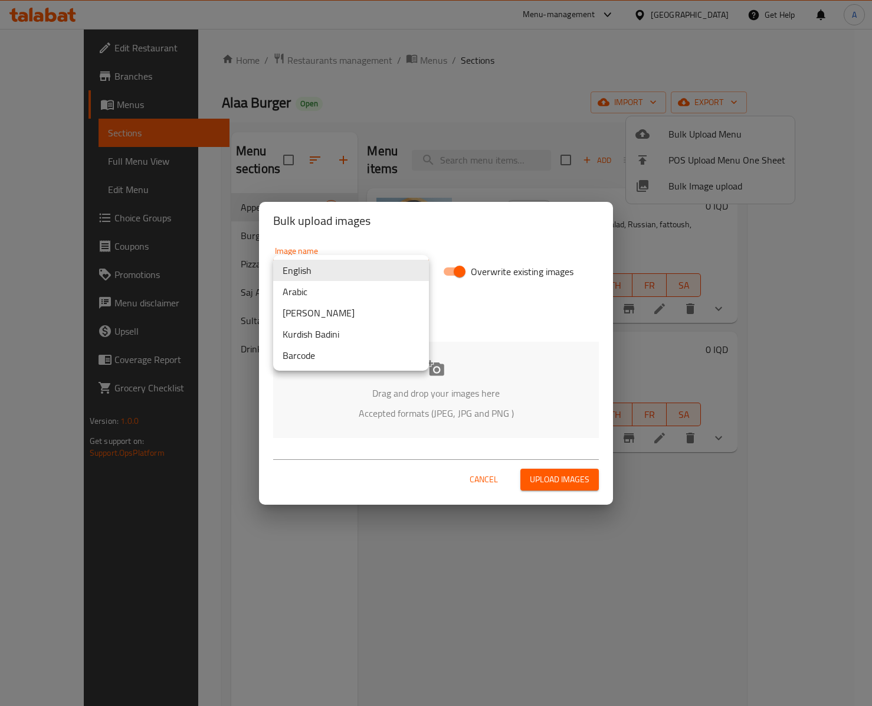
click at [411, 268] on body "​ Menu-management [GEOGRAPHIC_DATA] Get Help A Edit Restaurant Branches Menus S…" at bounding box center [436, 367] width 872 height 677
click at [347, 295] on li "Arabic" at bounding box center [351, 291] width 156 height 21
click at [421, 387] on p "Drag and drop your images here" at bounding box center [436, 393] width 290 height 14
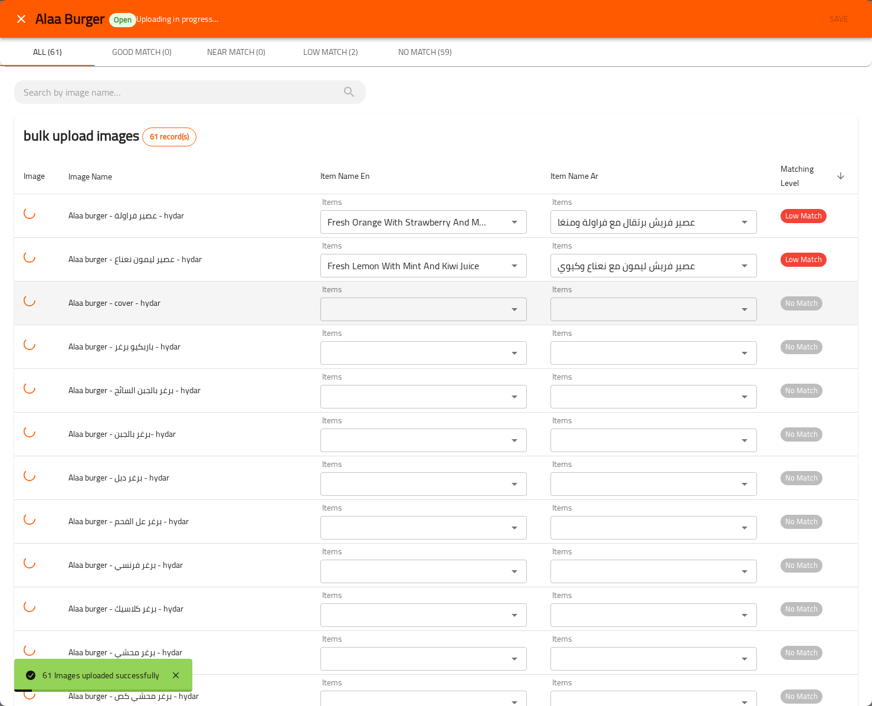
click at [216, 312] on td "Alaa burger - cover - hydar" at bounding box center [185, 303] width 252 height 44
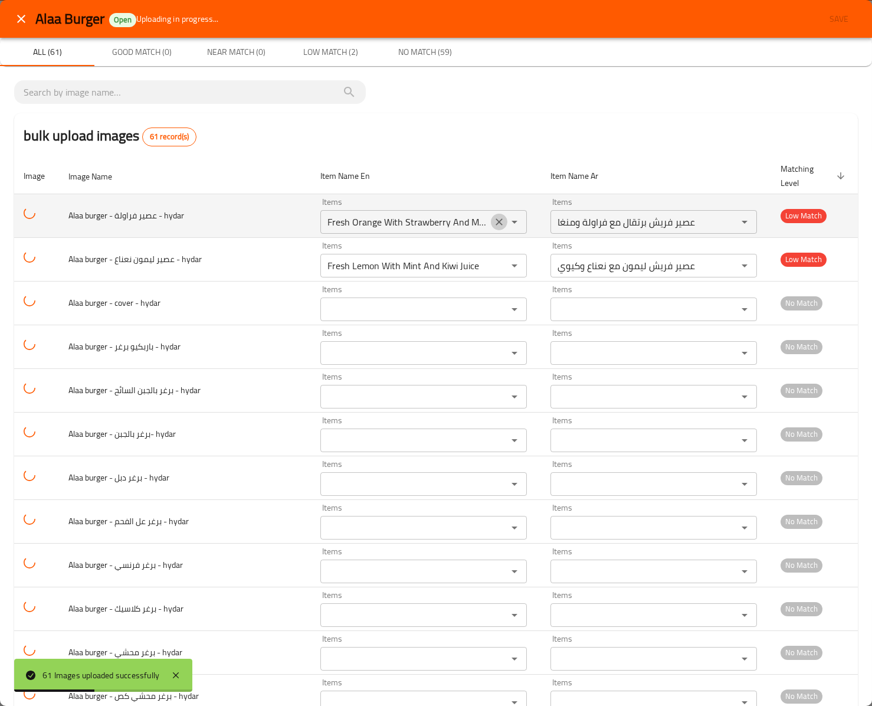
click at [493, 216] on icon "Clear" at bounding box center [499, 222] width 12 height 12
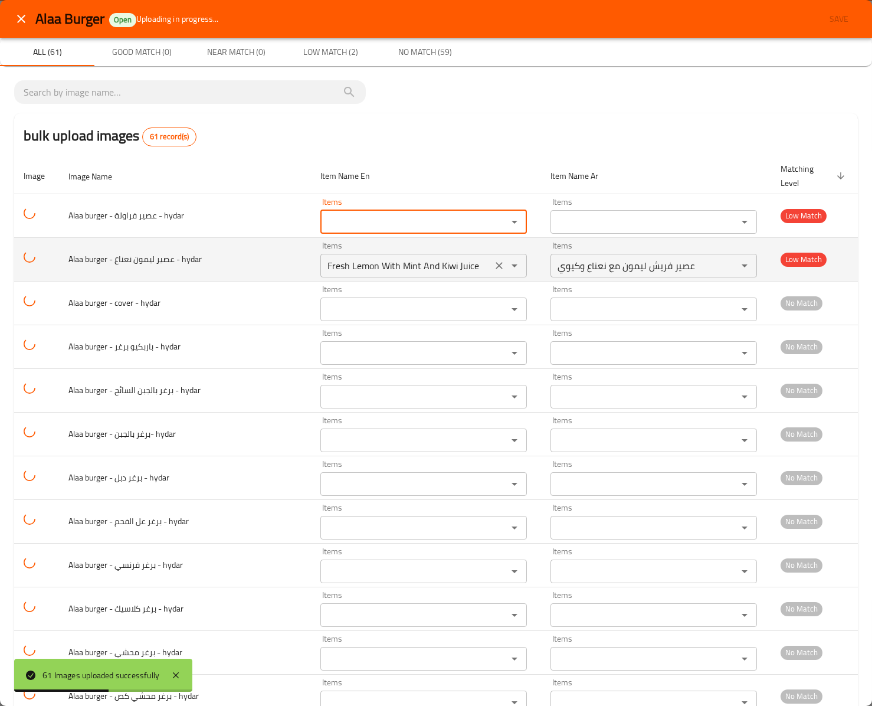
click at [493, 260] on icon "Clear" at bounding box center [499, 266] width 12 height 12
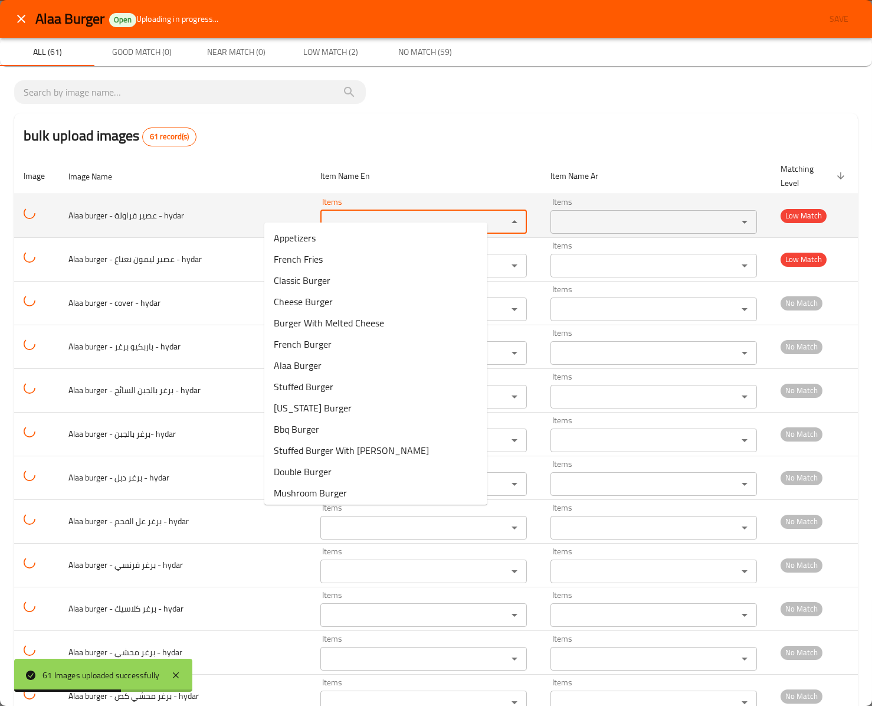
click at [345, 214] on hydar "Items" at bounding box center [406, 222] width 165 height 17
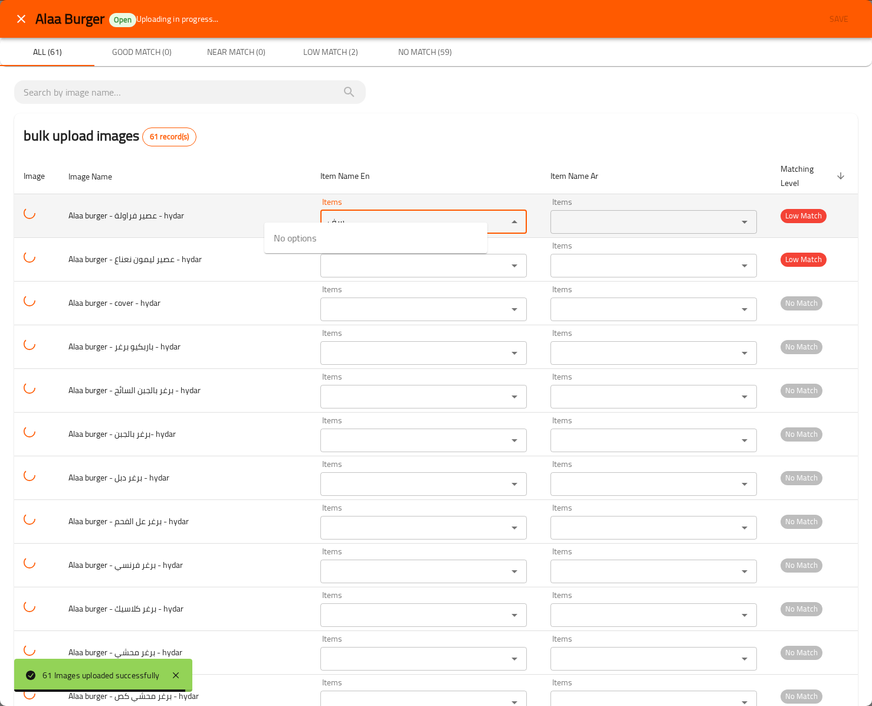
type hydar "س"
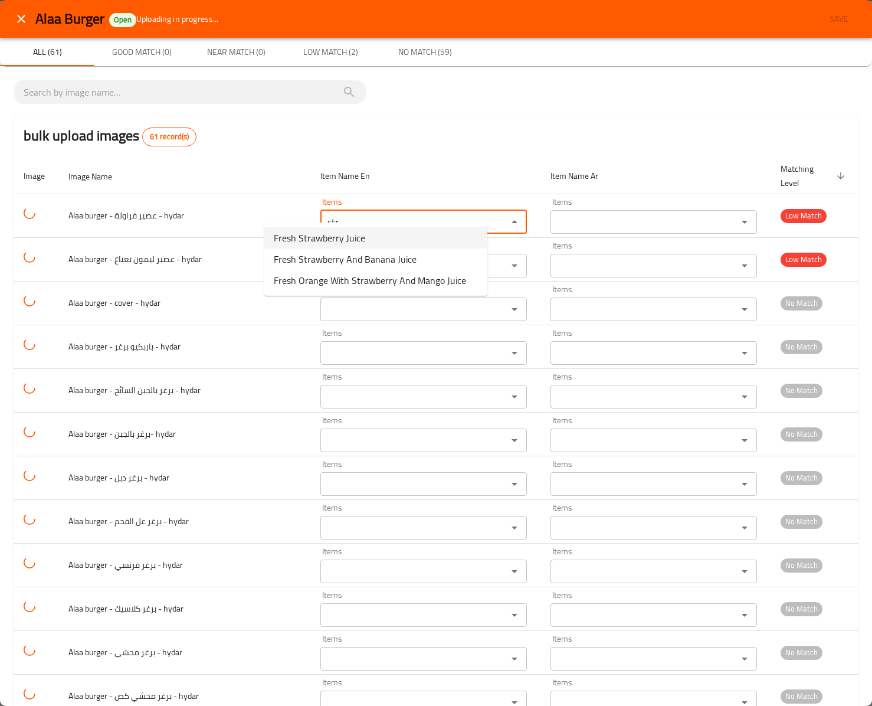
click at [355, 232] on span "Fresh Strawberry Juice" at bounding box center [319, 238] width 91 height 14
type hydar "Fresh Strawberry Juice"
type hydar-ar "عصير فريش فراولة"
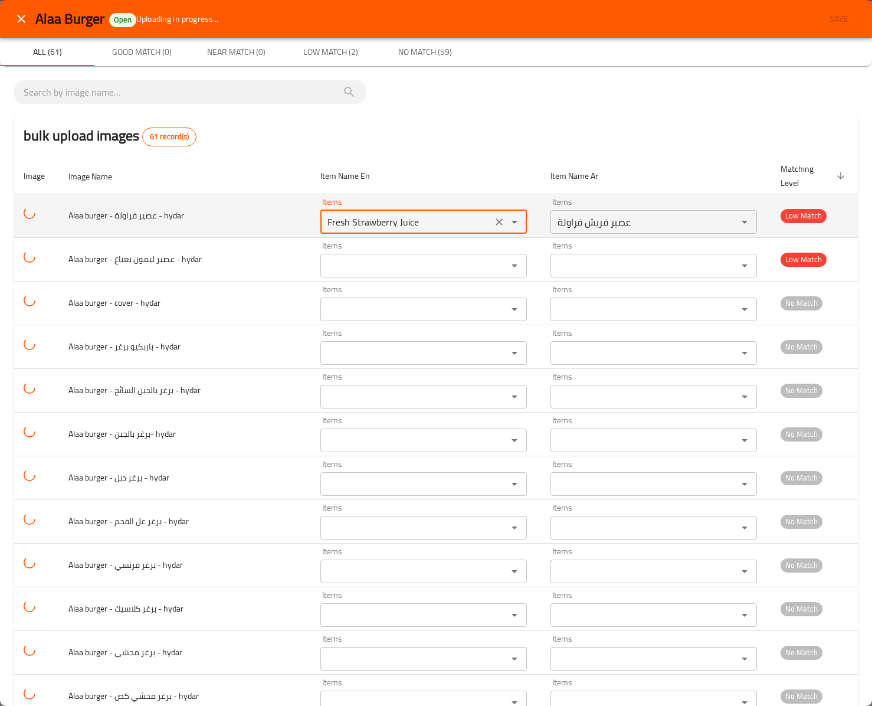
click at [340, 214] on hydar "Fresh Strawberry Juice" at bounding box center [406, 222] width 165 height 17
click at [349, 214] on hydar "Fresh Strawberry Juice" at bounding box center [406, 222] width 165 height 17
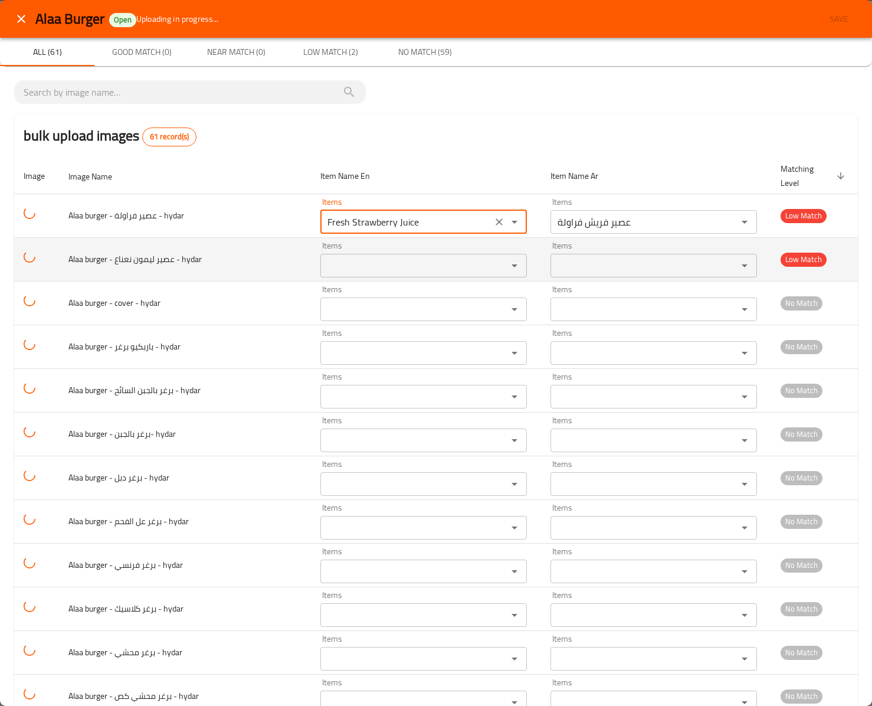
type hydar "Fresh Strawberry Juice"
click at [340, 257] on hydar "Items" at bounding box center [406, 265] width 165 height 17
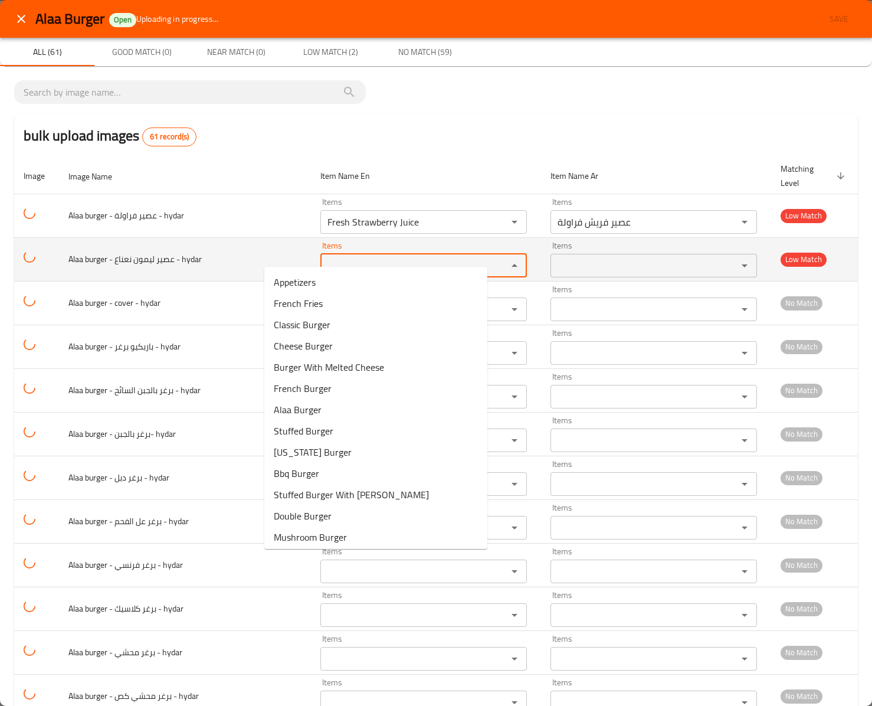
paste hydar "Juice"
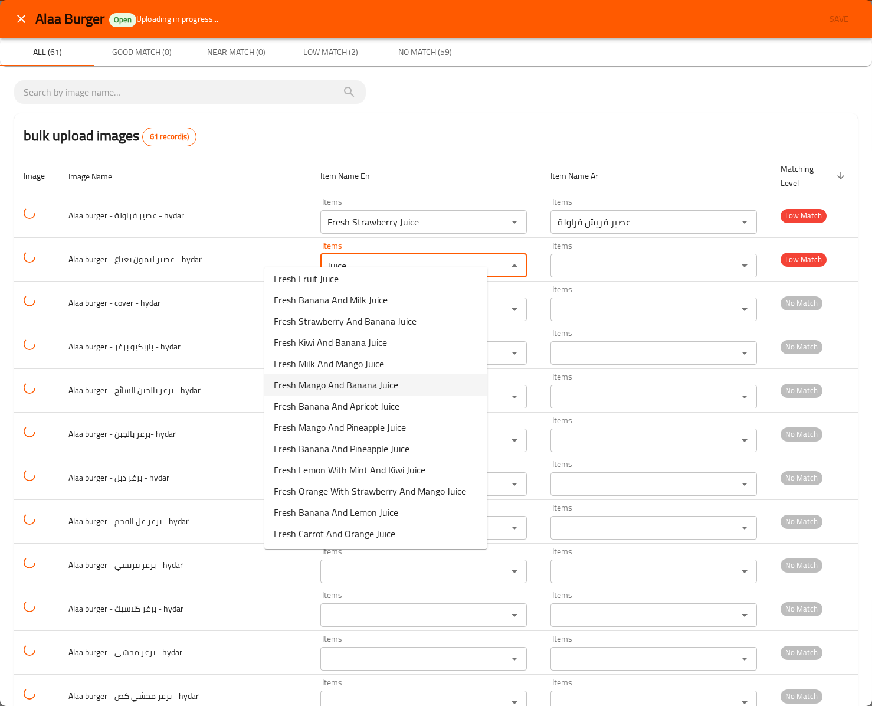
scroll to position [379, 0]
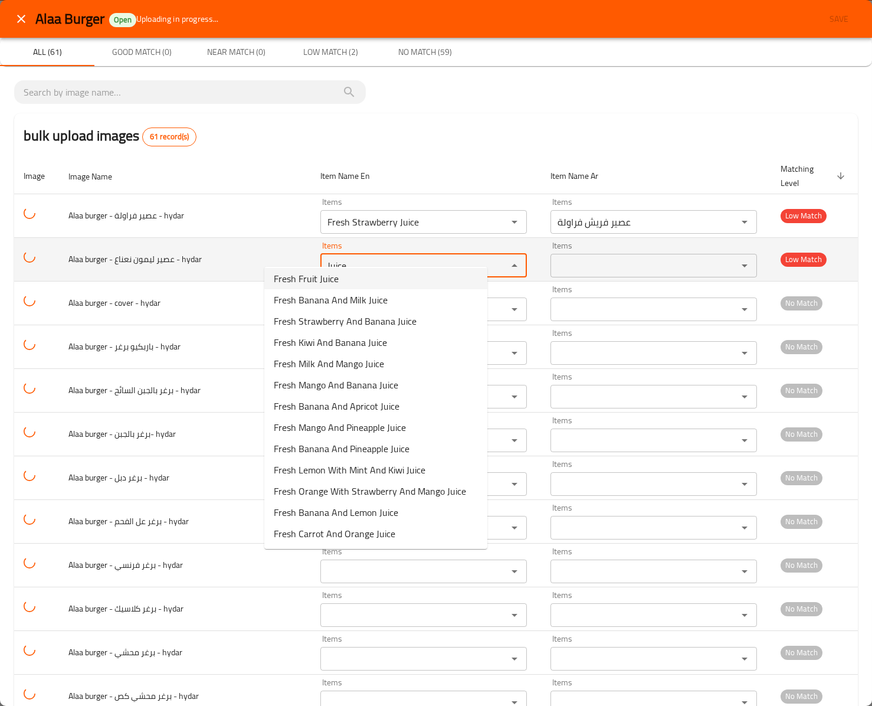
drag, startPoint x: 353, startPoint y: 251, endPoint x: 232, endPoint y: 242, distance: 120.7
click at [232, 242] on tr "Alaa burger - عصير ليمون نعناع - hydar Items Juice Items Items Items Low Match" at bounding box center [436, 259] width 844 height 44
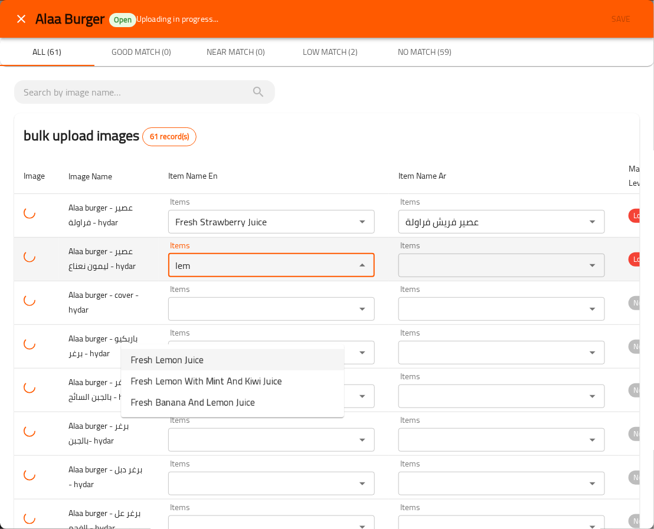
type hydar "lem"
click at [245, 281] on td "Items Items" at bounding box center [274, 259] width 230 height 44
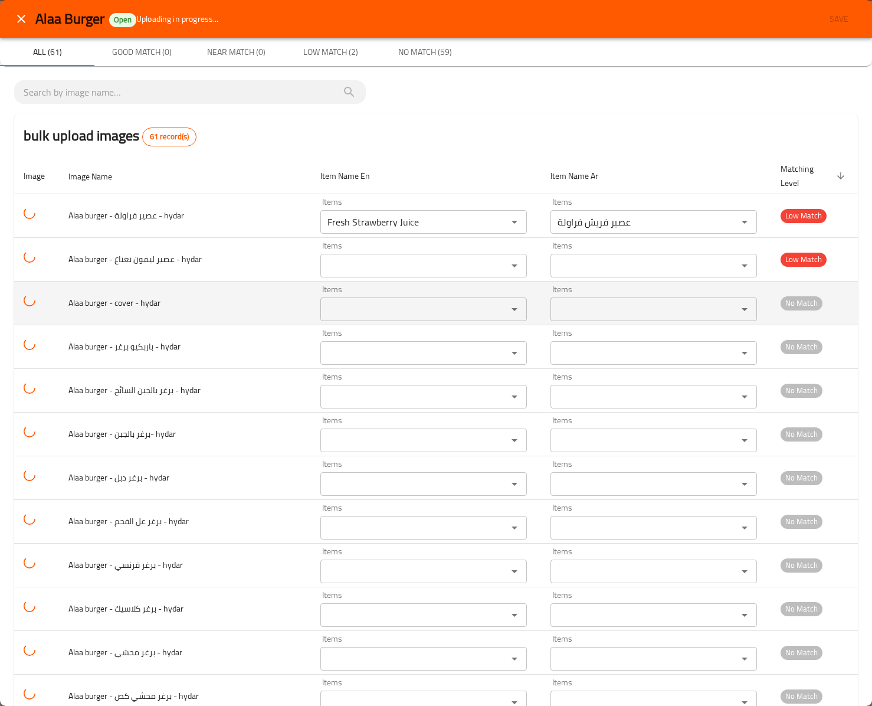
click at [232, 296] on td "Alaa burger - cover - hydar" at bounding box center [185, 303] width 252 height 44
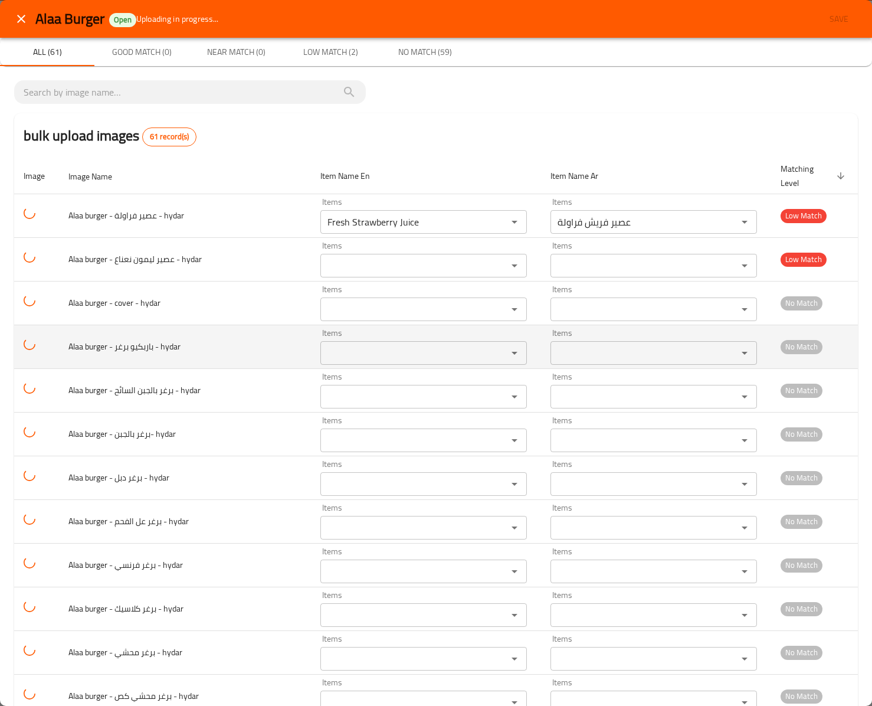
click at [143, 353] on td "Alaa burger - باربكيو برغر - hydar" at bounding box center [185, 347] width 252 height 44
click at [324, 349] on hydar "Items" at bounding box center [406, 353] width 165 height 17
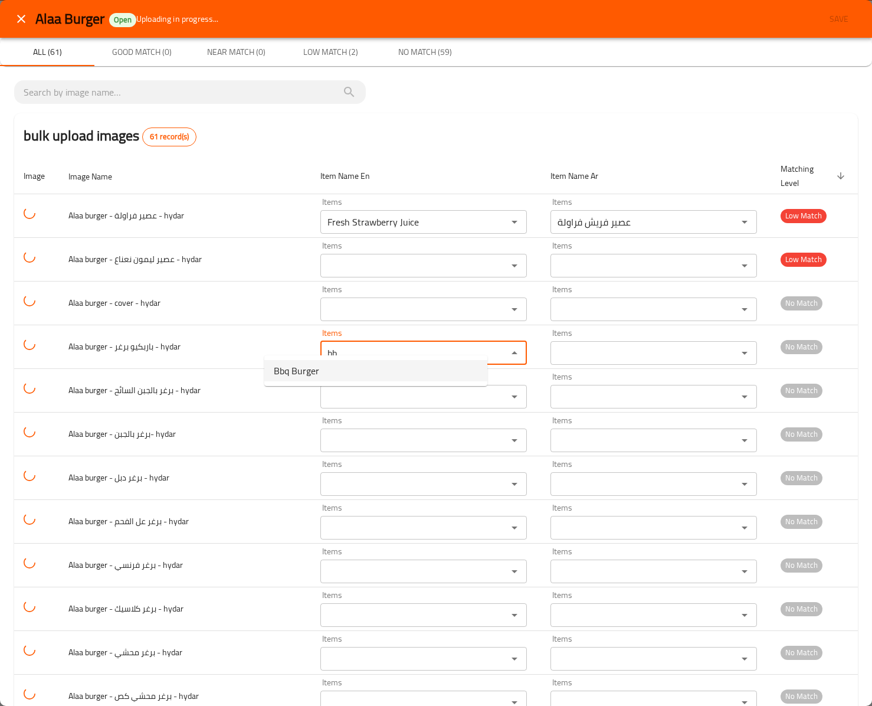
click at [306, 366] on span "Bbq Burger" at bounding box center [296, 370] width 45 height 14
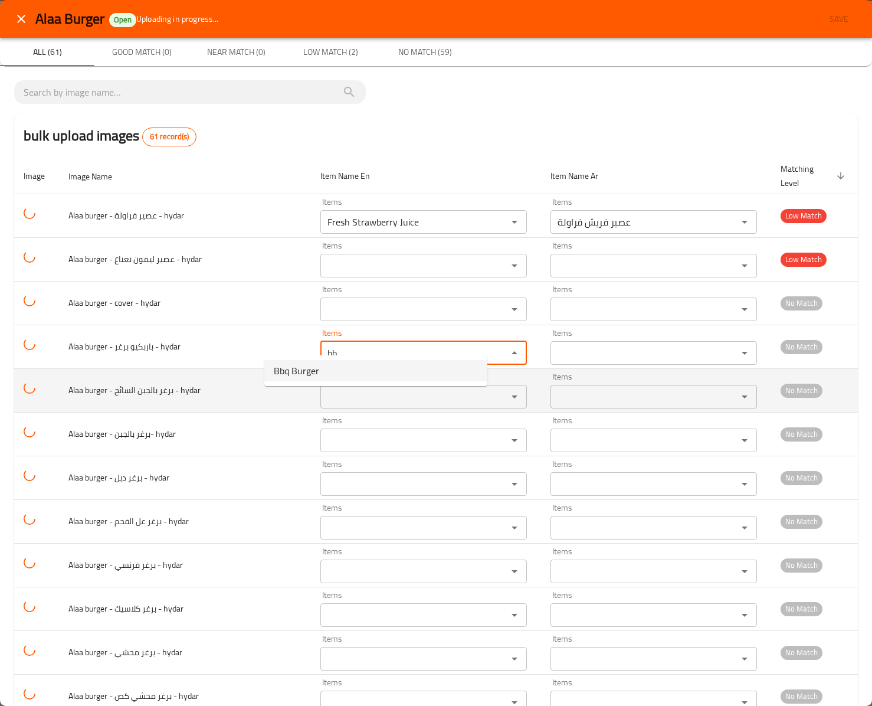
type hydar "Bbq Burger"
type hydar-ar "باربيكيو برجر"
type hydar "Bbq Burger"
click at [324, 388] on hydar "Items" at bounding box center [406, 396] width 165 height 17
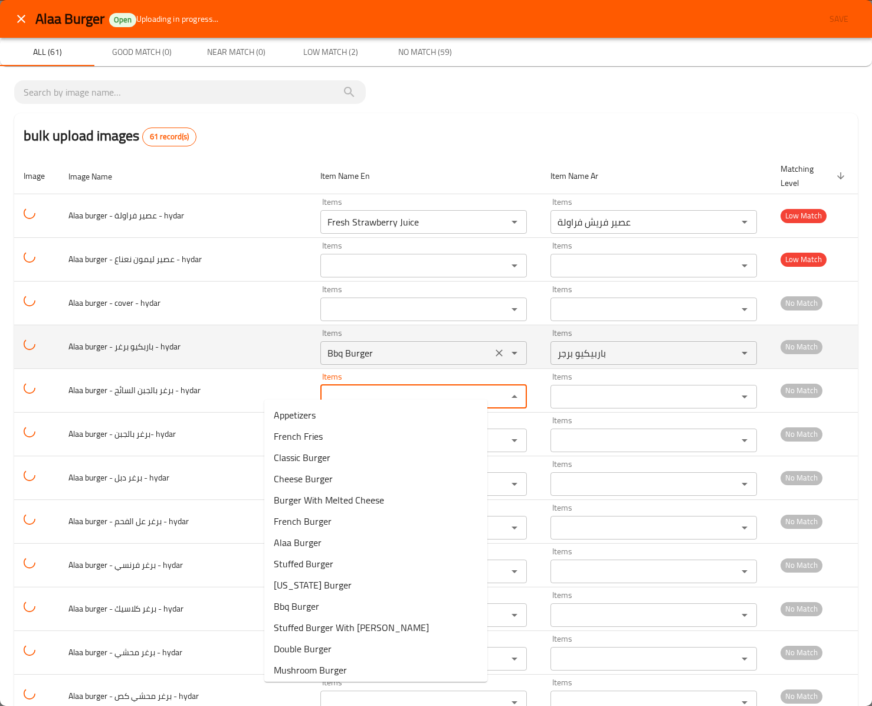
click at [324, 345] on hydar "Bbq Burger" at bounding box center [406, 353] width 165 height 17
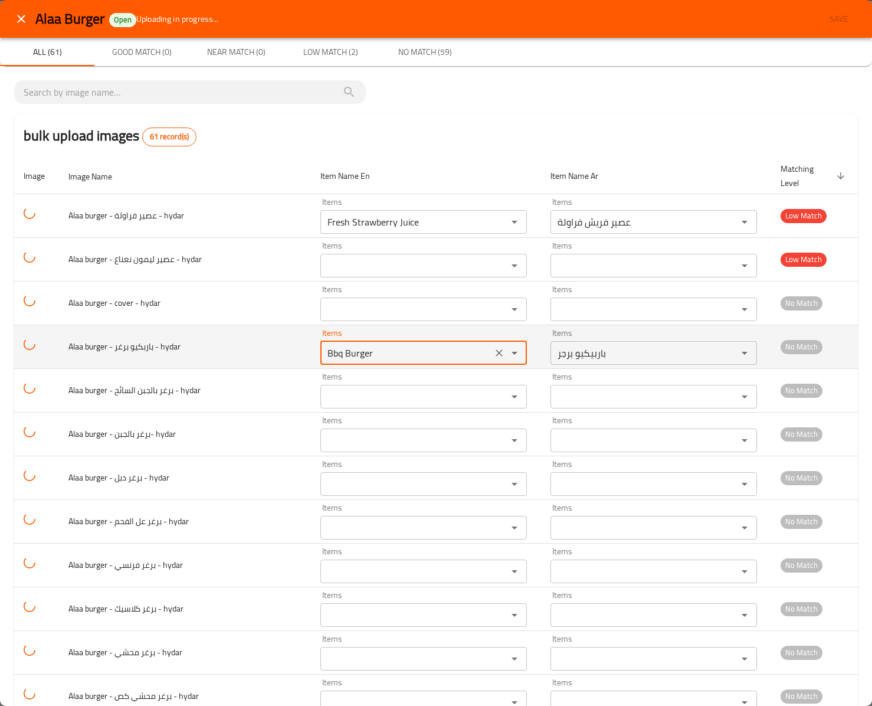
click at [324, 345] on hydar "Bbq Burger" at bounding box center [406, 353] width 165 height 17
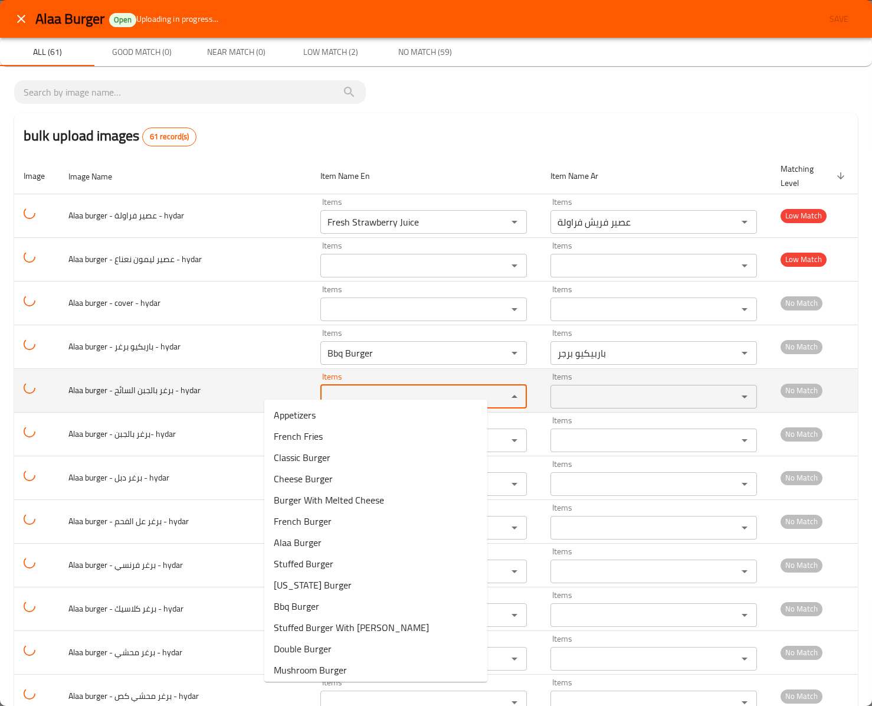
click at [324, 388] on hydar "Items" at bounding box center [406, 396] width 165 height 17
paste hydar "Bbq Burger"
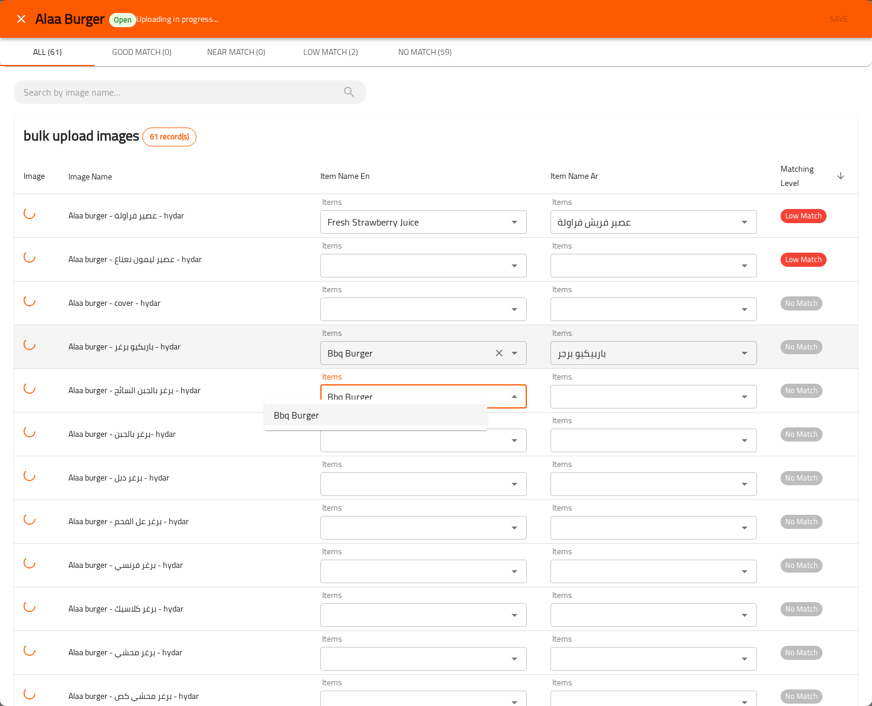
type hydar "Bbq Burger"
click at [324, 347] on hydar "Bbq Burger" at bounding box center [406, 353] width 165 height 17
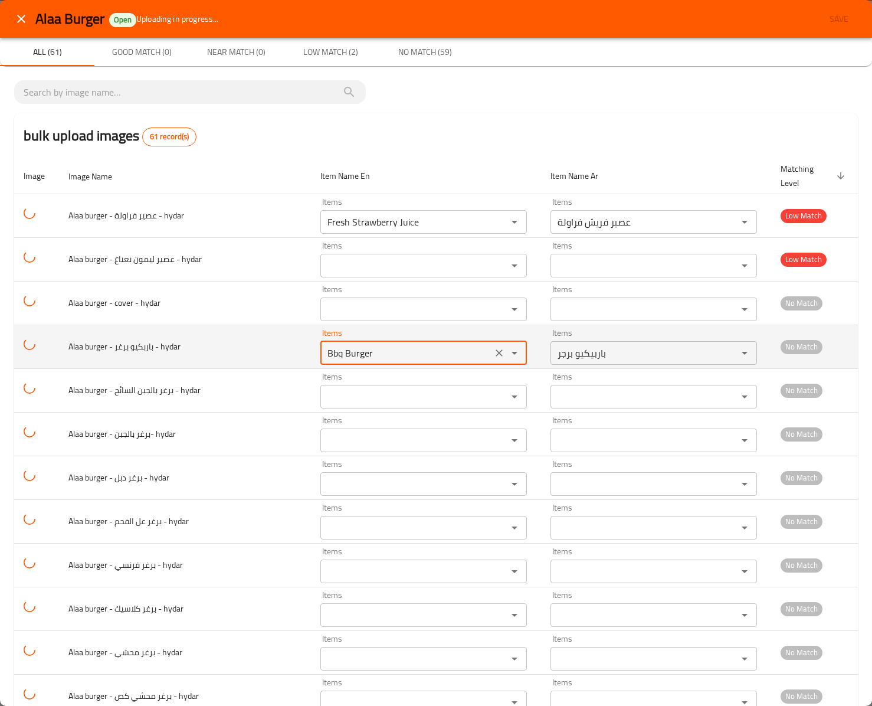
click at [324, 347] on hydar "Bbq Burger" at bounding box center [406, 353] width 165 height 17
click at [324, 345] on hydar "Bbq Burger" at bounding box center [406, 353] width 165 height 17
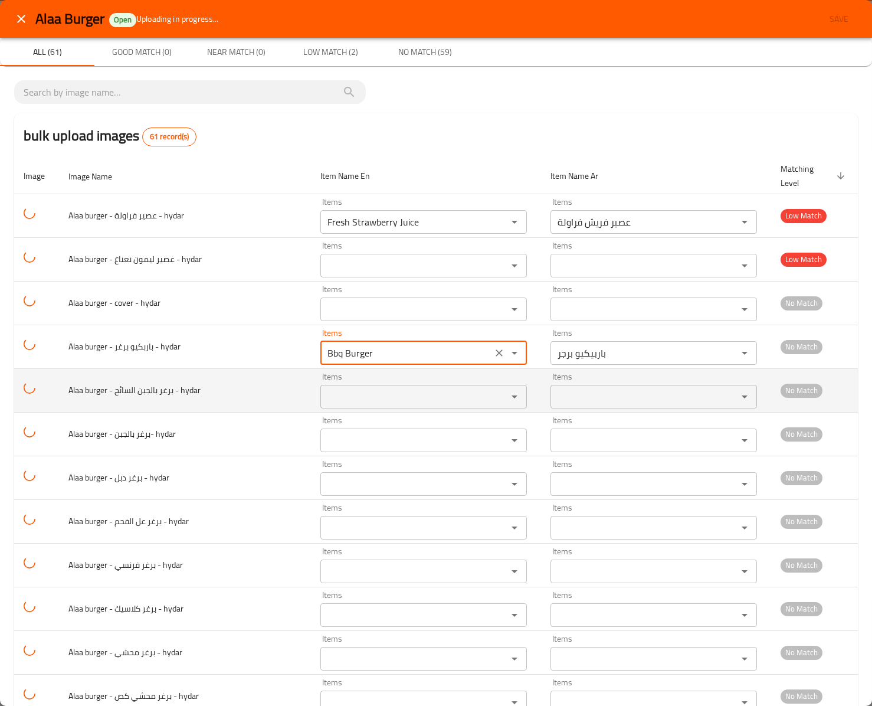
click at [324, 388] on hydar "Items" at bounding box center [406, 396] width 165 height 17
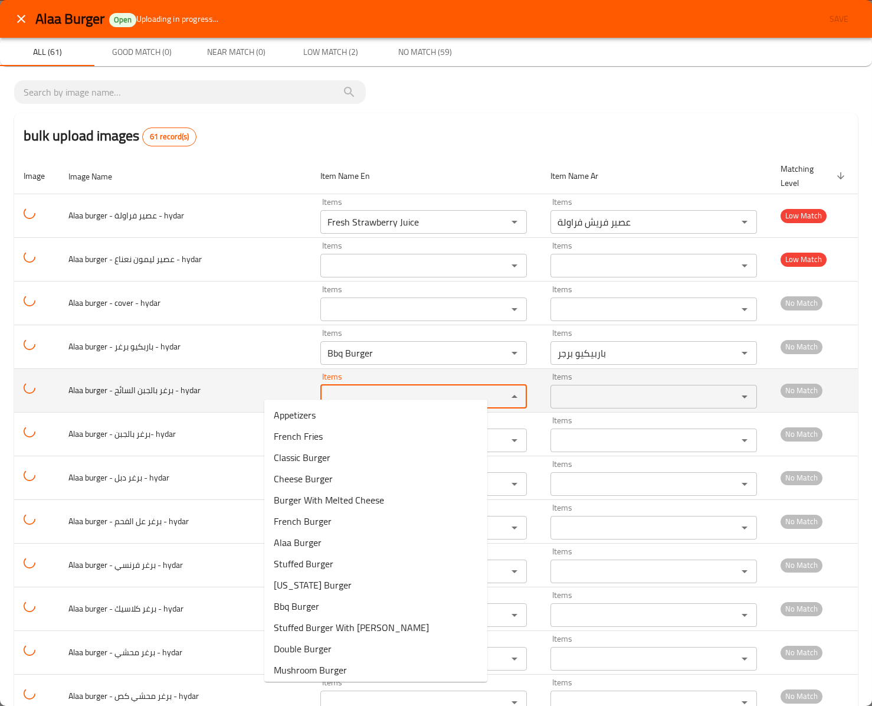
paste hydar "Burger"
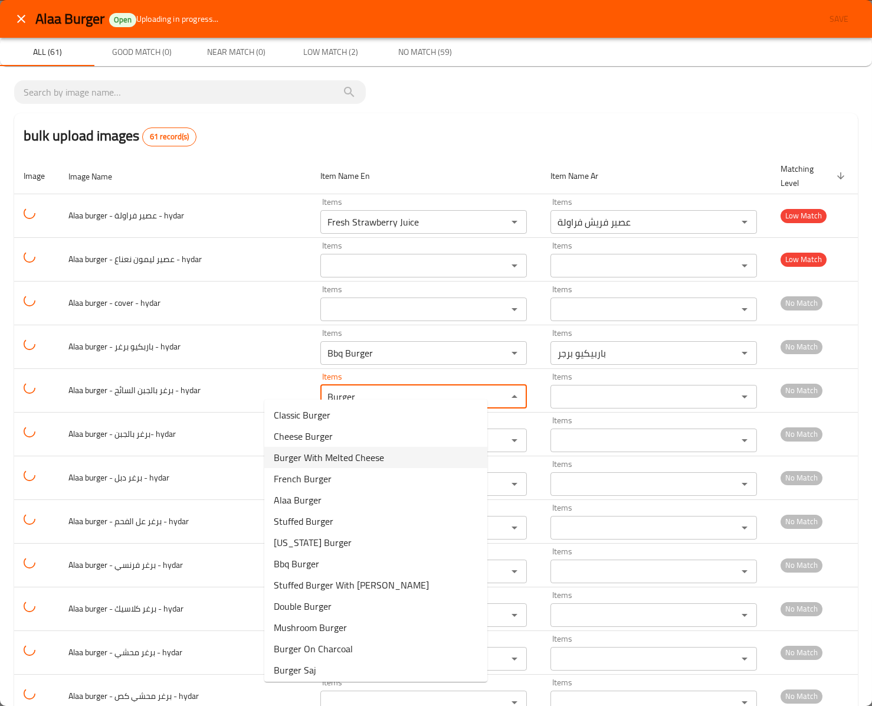
click at [411, 457] on hydar-option-2 "Burger With Melted Cheese" at bounding box center [375, 457] width 223 height 21
type hydar "Burger With Melted Cheese"
type hydar-ar "برجر بالجبن السائح"
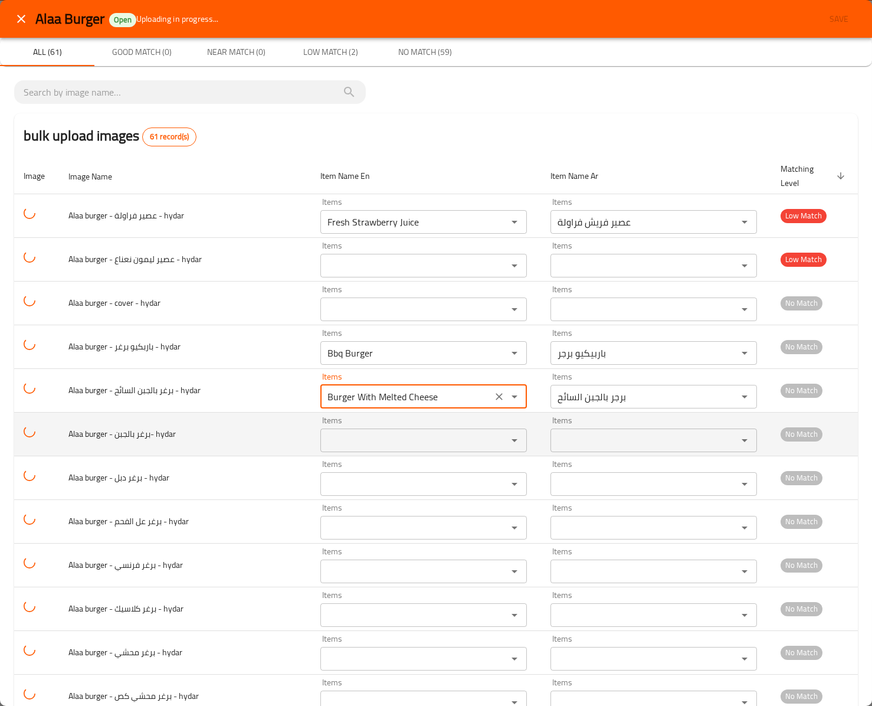
type hydar "Burger With Melted Cheese"
click at [339, 438] on hydar "Items" at bounding box center [406, 440] width 165 height 17
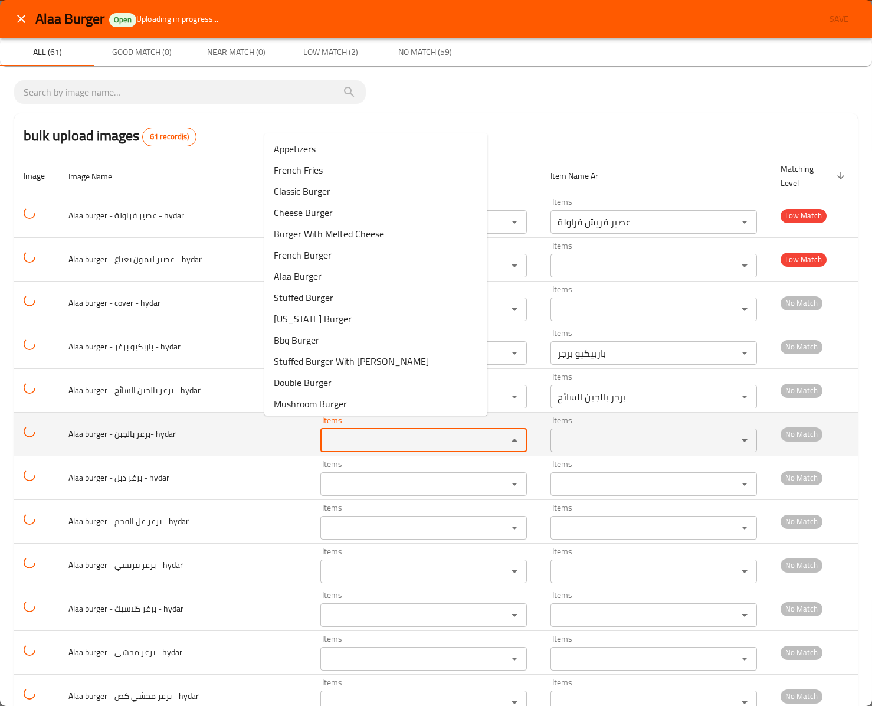
paste hydar "Burger"
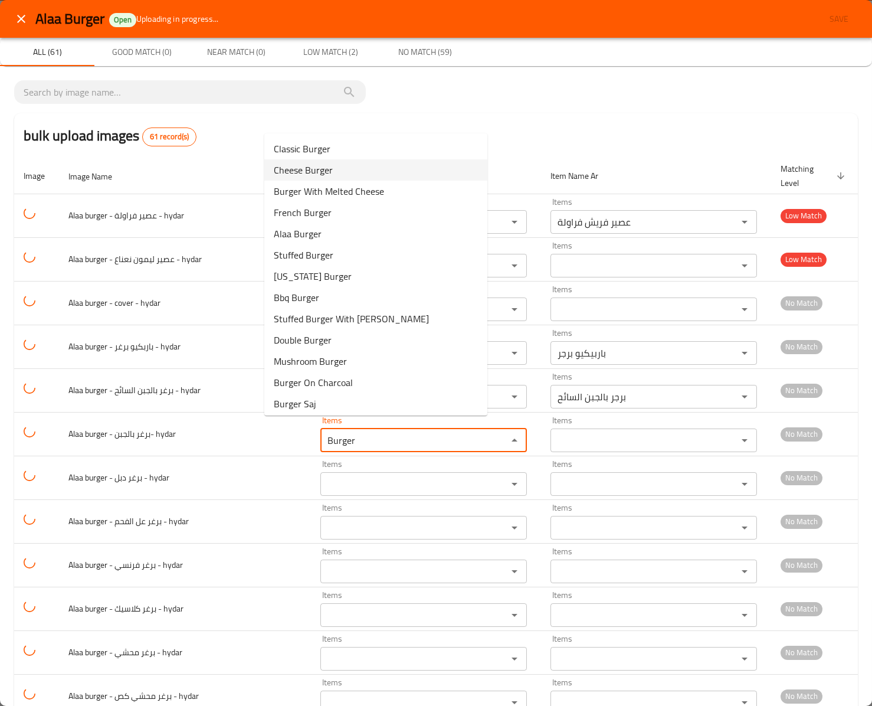
click at [334, 161] on hydar-option-1 "Cheese Burger" at bounding box center [375, 169] width 223 height 21
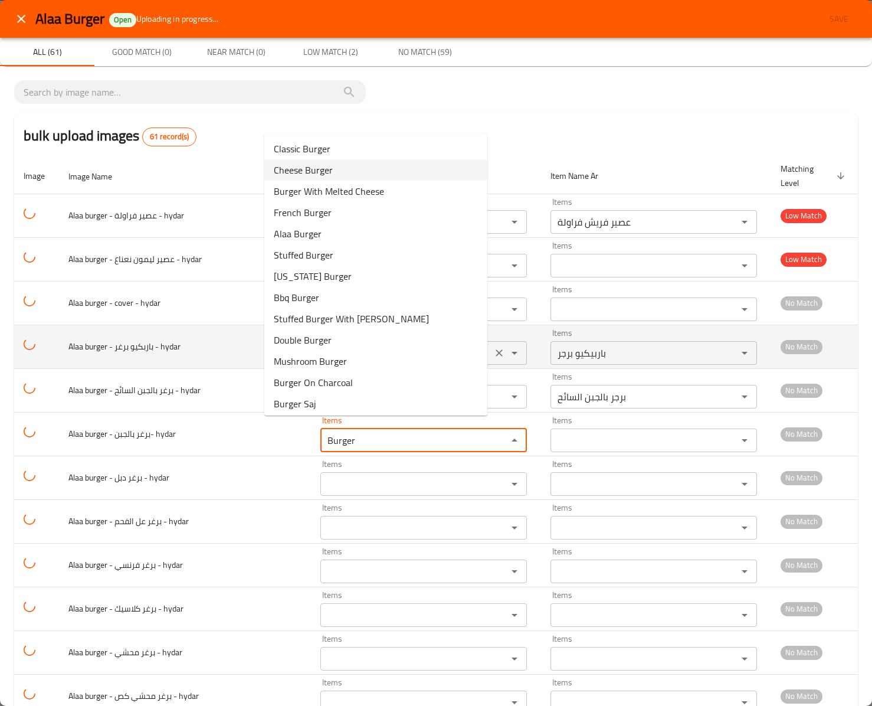
type hydar "Cheese Burger"
type hydar-ar "برجر بالجبنة"
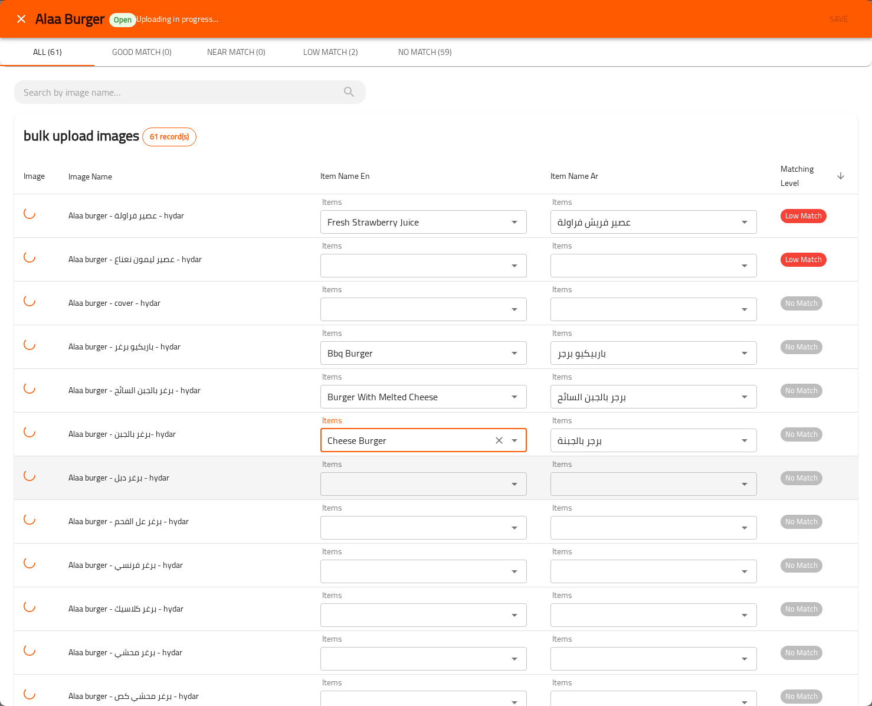
type hydar "Cheese Burger"
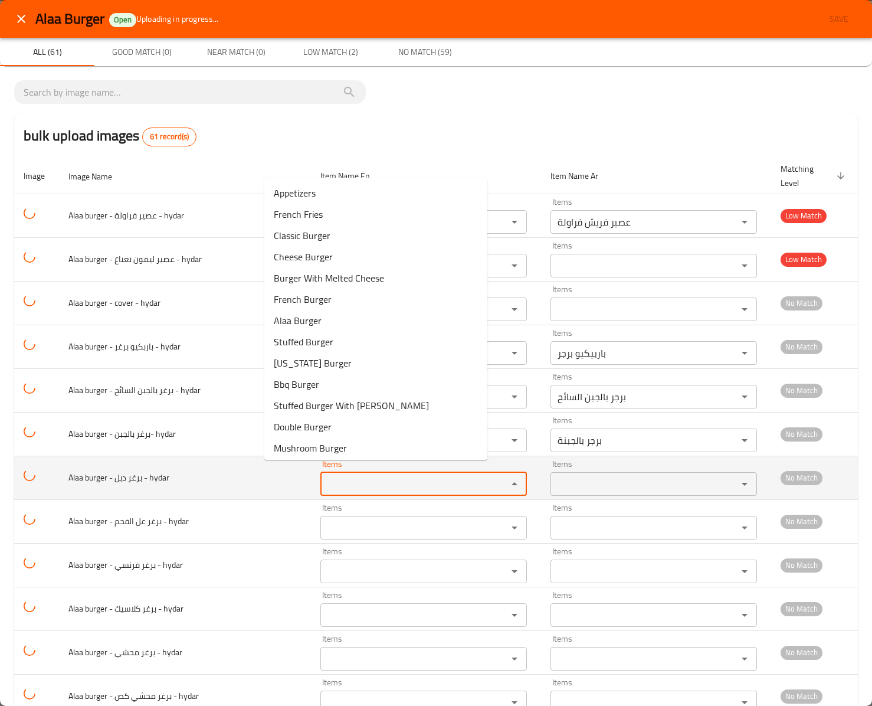
click at [330, 476] on hydar "Items" at bounding box center [406, 484] width 165 height 17
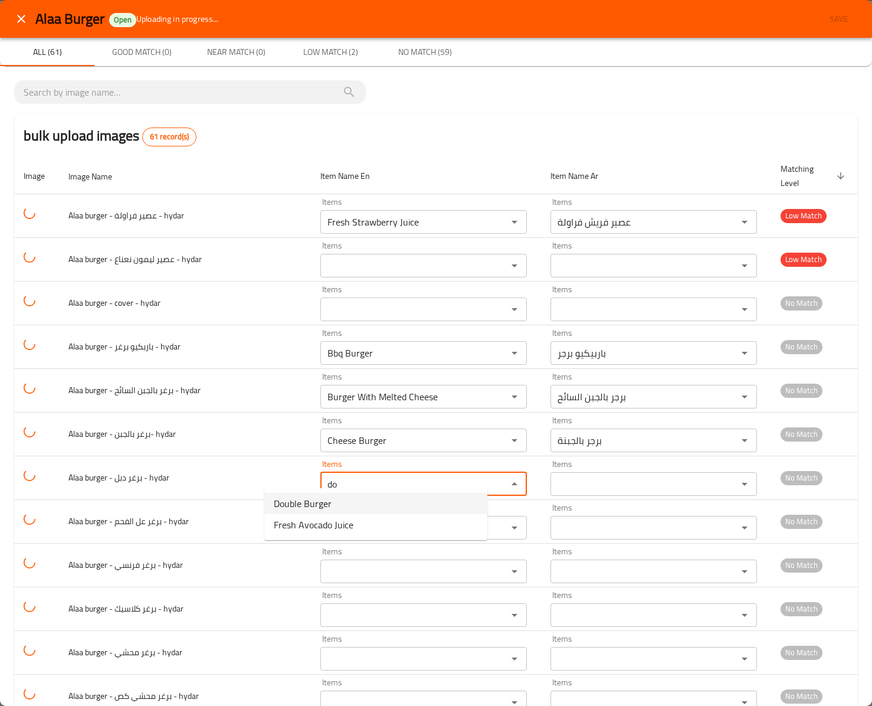
click at [322, 504] on span "Double Burger" at bounding box center [303, 503] width 58 height 14
type hydar "Double Burger"
type hydar-ar "برجر دبل"
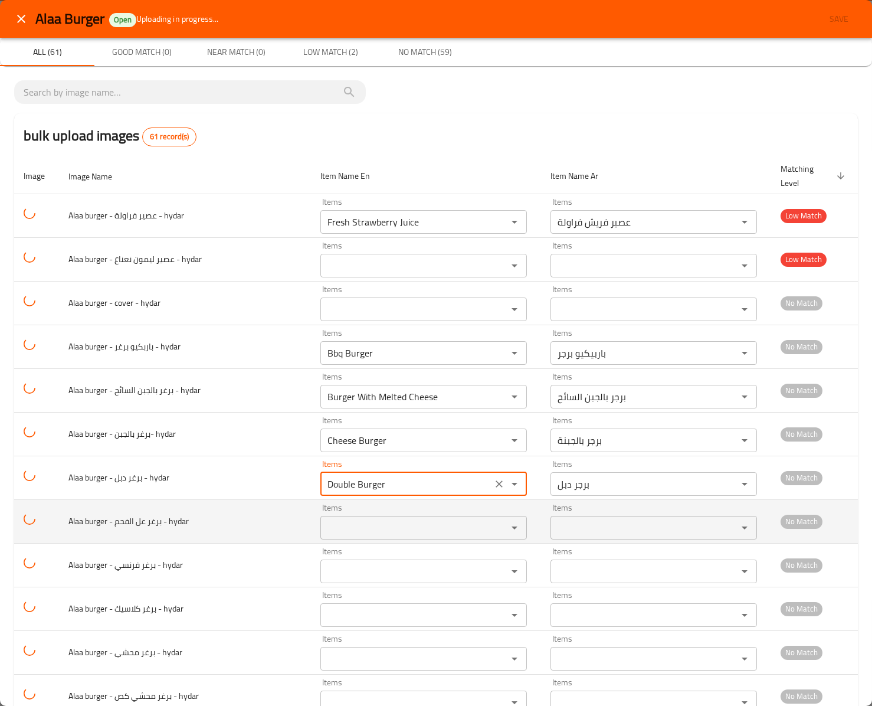
type hydar "Double Burger"
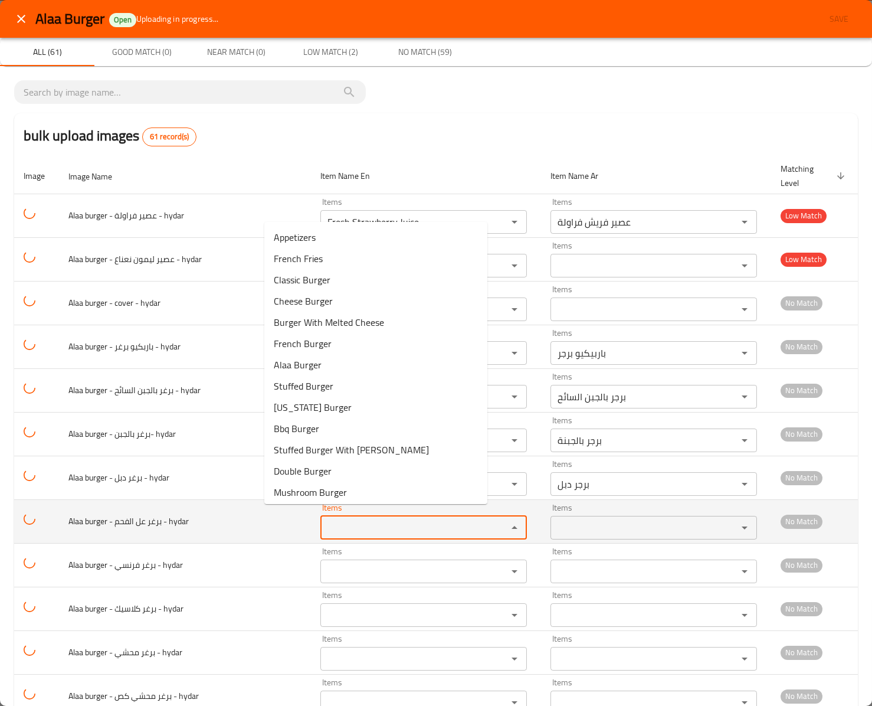
click at [324, 519] on hydar "Items" at bounding box center [406, 527] width 165 height 17
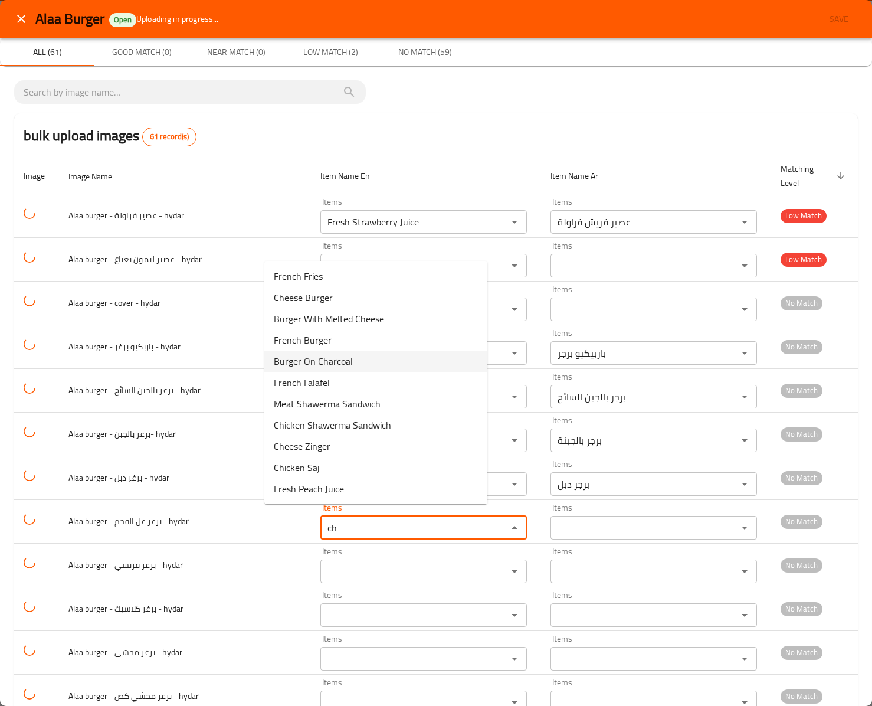
click at [353, 360] on hydar-option-4 "Burger On Charcoal" at bounding box center [375, 361] width 223 height 21
type hydar "Burger On Charcoal"
type hydar-ar "برجر على الفحم"
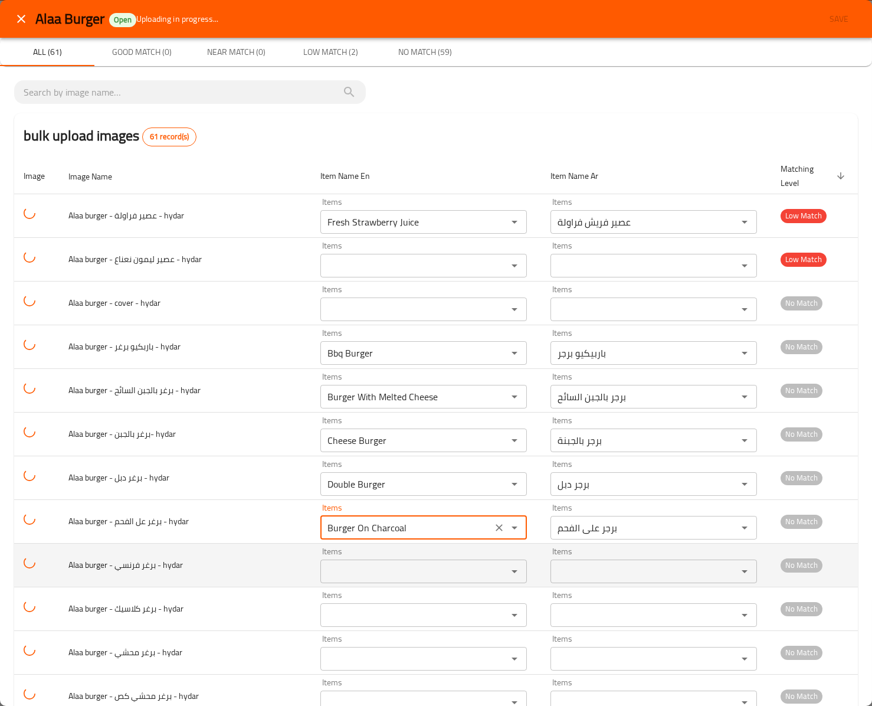
type hydar "Burger On Charcoal"
click at [186, 571] on td "Alaa burger - برغر فرنسي - hydar" at bounding box center [185, 565] width 252 height 44
click at [324, 568] on hydar "Items" at bounding box center [406, 571] width 165 height 17
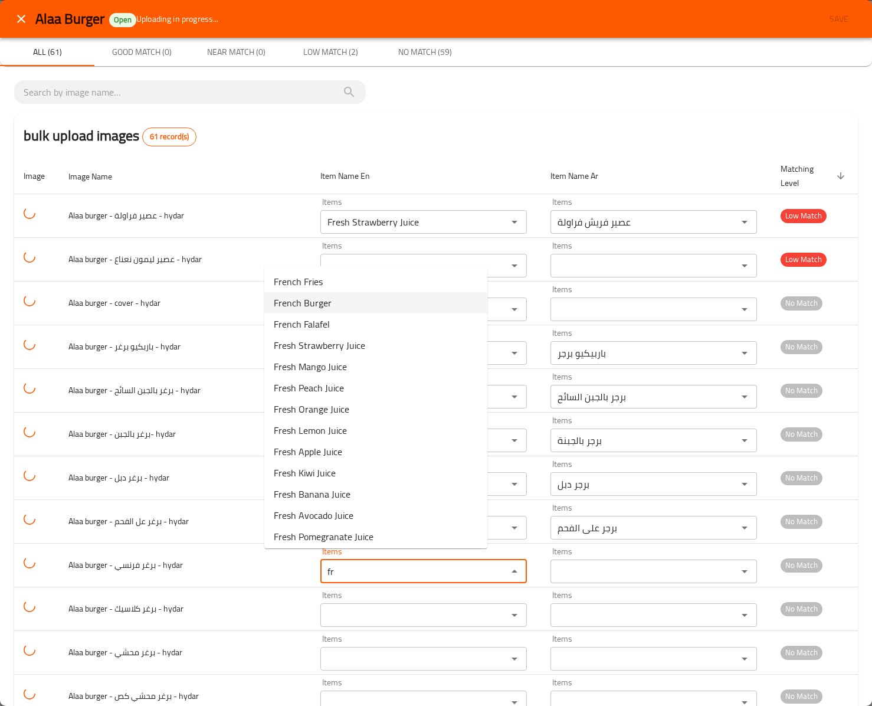
click at [342, 303] on hydar-option-1 "French Burger" at bounding box center [375, 302] width 223 height 21
type hydar "French Burger"
type hydar-ar "برجر فرنسي"
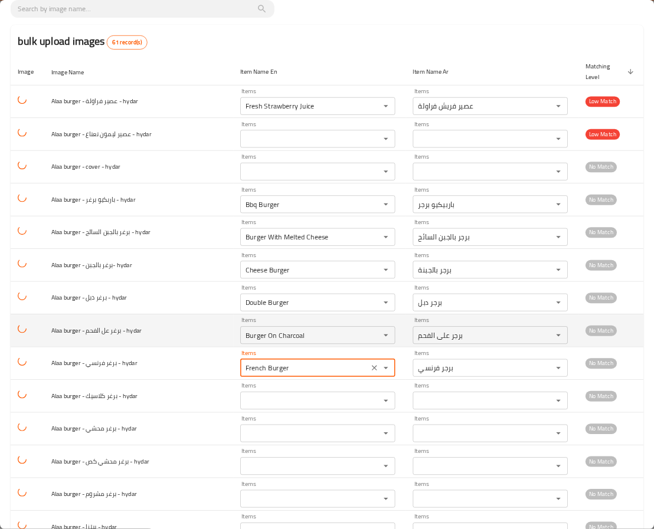
scroll to position [236, 0]
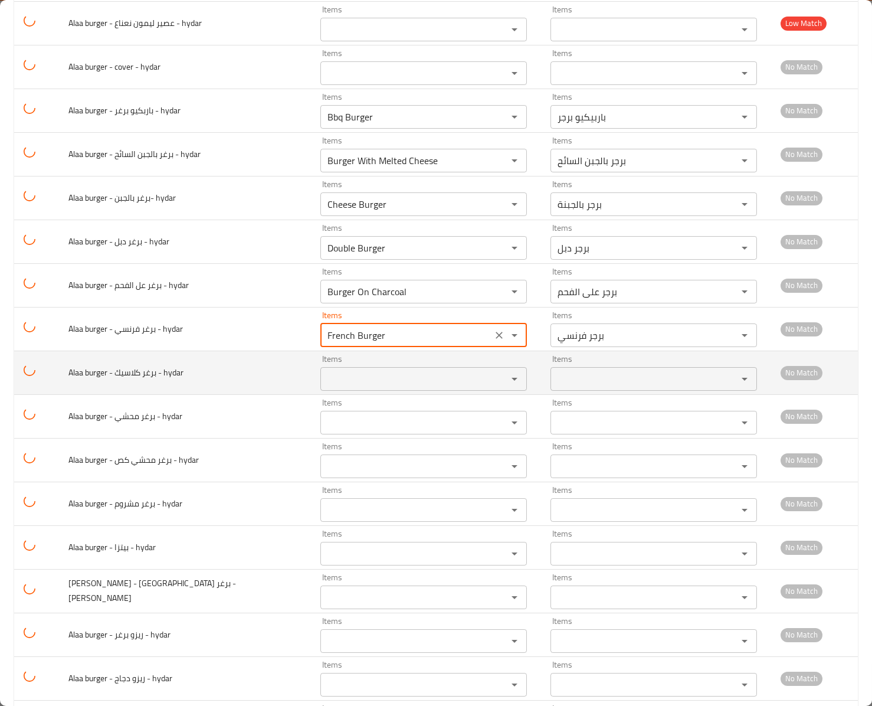
type hydar "French Burger"
click at [324, 371] on hydar "Items" at bounding box center [406, 379] width 165 height 17
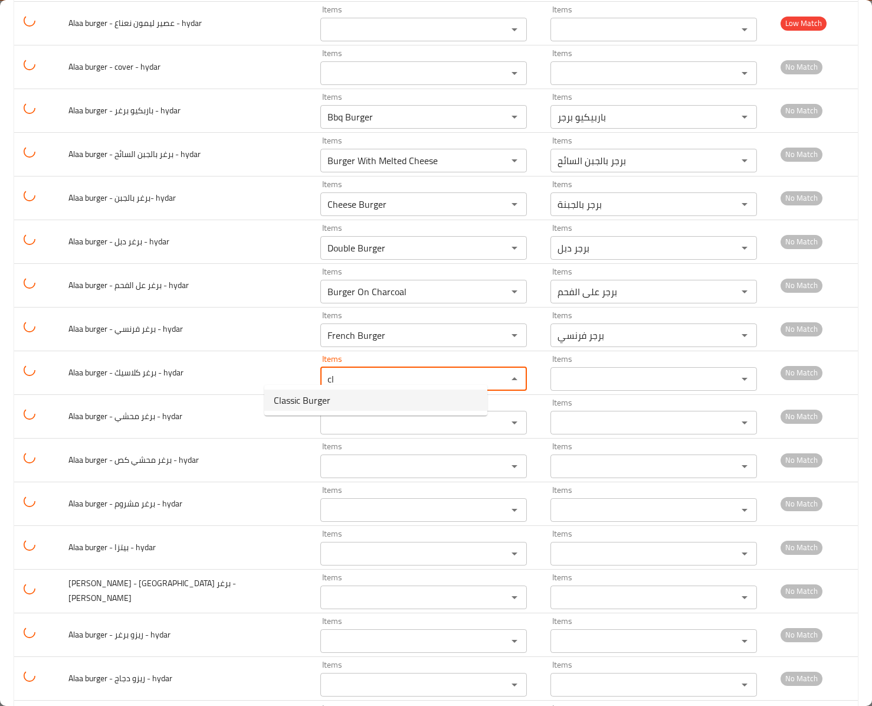
click at [313, 400] on span "Classic Burger" at bounding box center [302, 400] width 57 height 14
type hydar "Classic Burger"
type hydar-ar "برجر كلاسيك"
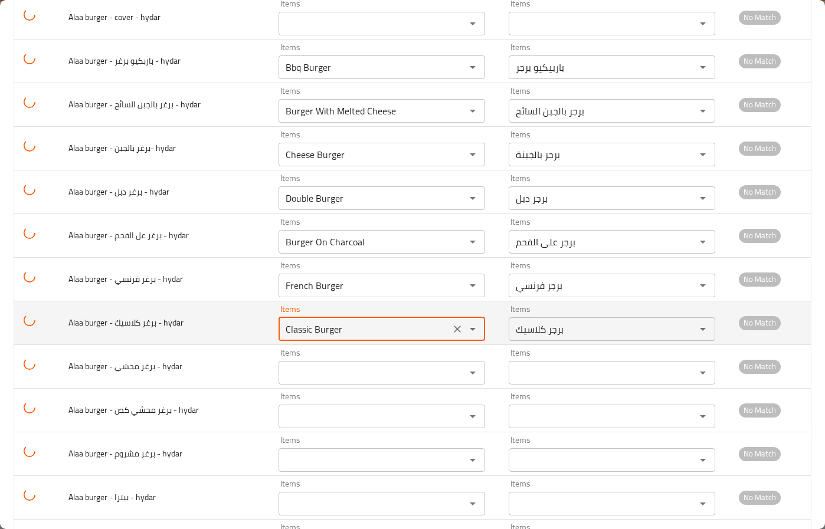
scroll to position [310, 0]
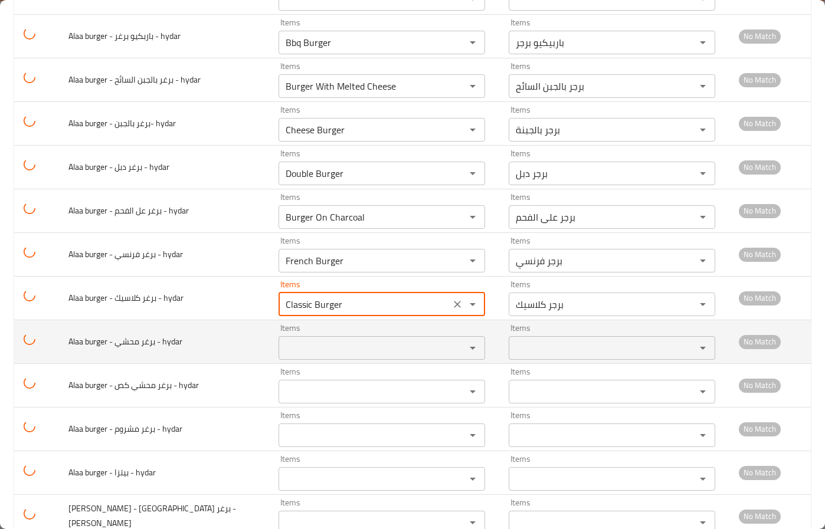
type hydar "Classic Burger"
click at [194, 332] on td "Alaa burger - برغر محشي - hydar" at bounding box center [164, 342] width 210 height 44
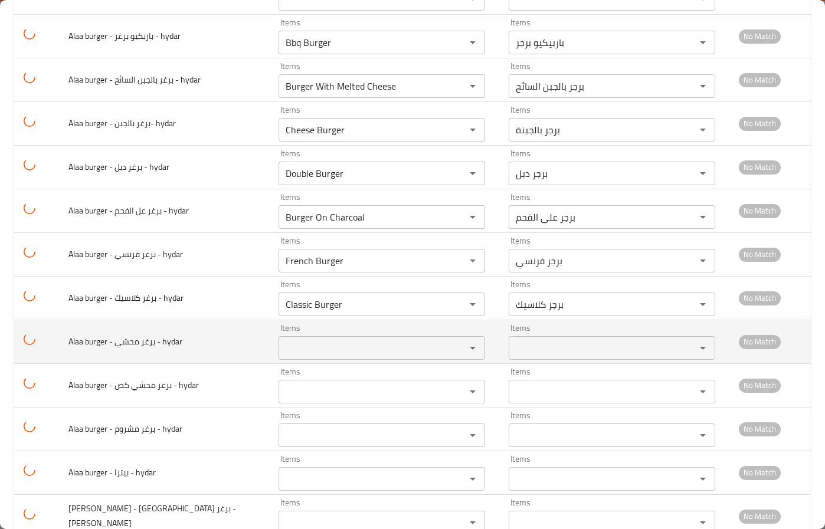
click at [319, 340] on hydar "Items" at bounding box center [364, 348] width 165 height 17
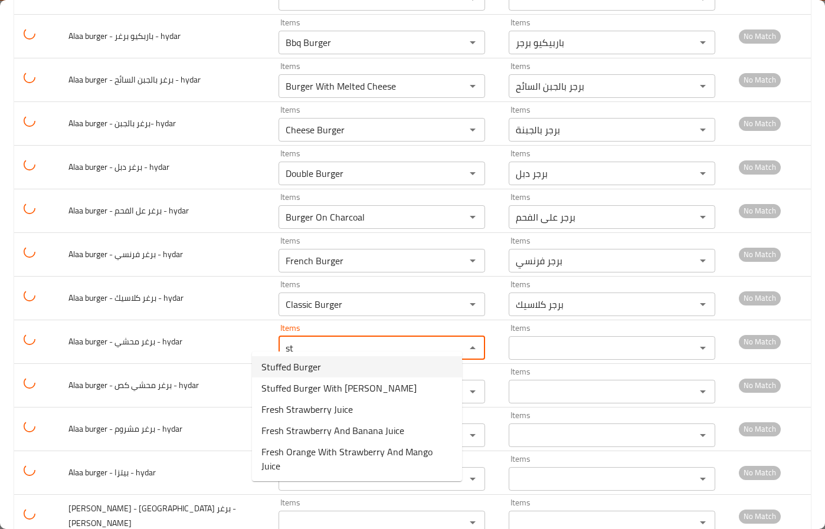
click at [326, 370] on hydar-option-0 "Stuffed Burger" at bounding box center [357, 366] width 210 height 21
type hydar "Stuffed Burger"
type hydar-ar "برجر محشي"
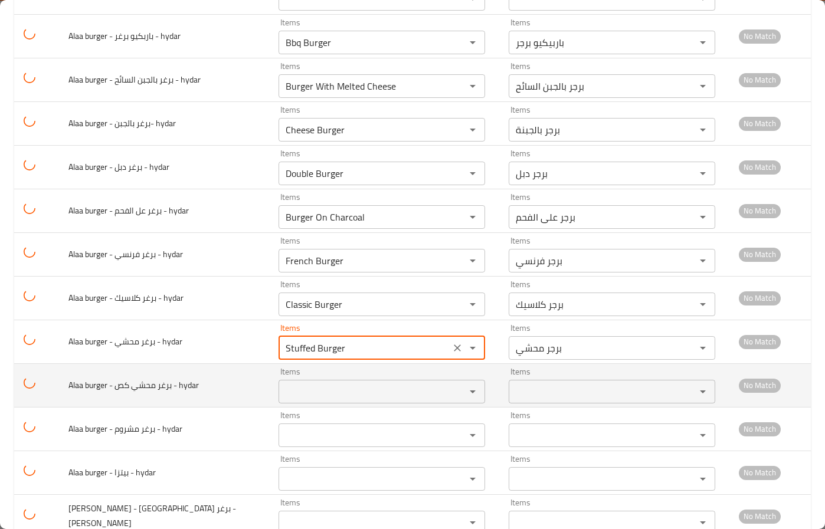
type hydar "Stuffed Burger"
click at [298, 385] on hydar "Items" at bounding box center [364, 392] width 165 height 17
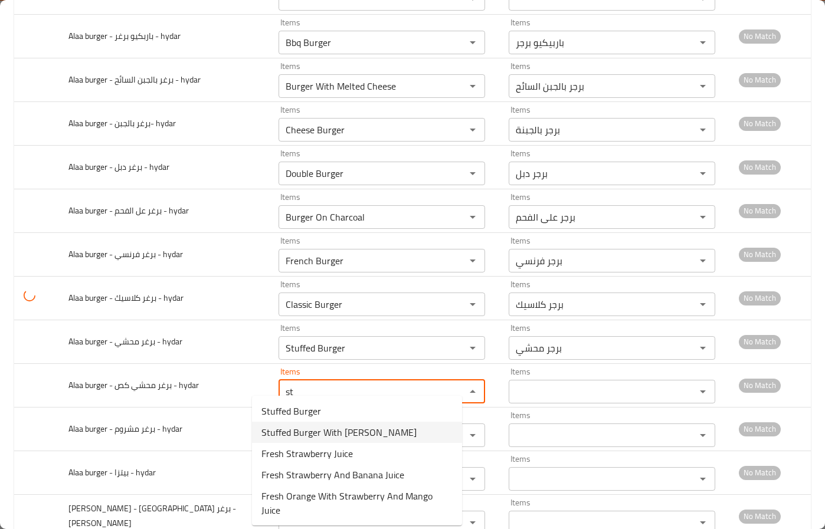
click at [397, 431] on hydar-option-1 "Stuffed Burger With Gus" at bounding box center [357, 432] width 210 height 21
type hydar "Stuffed Burger With Gus"
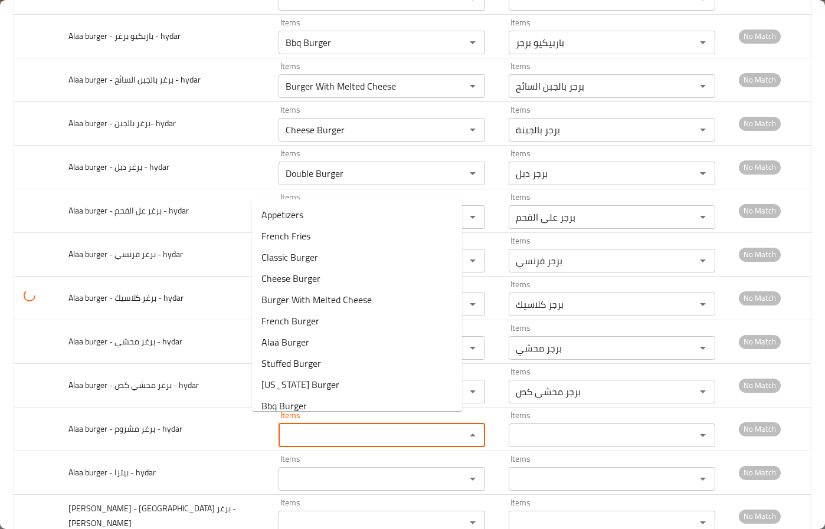
type hydar-ar "برجر محشي كص"
click at [397, 431] on hydar "Items" at bounding box center [364, 435] width 165 height 17
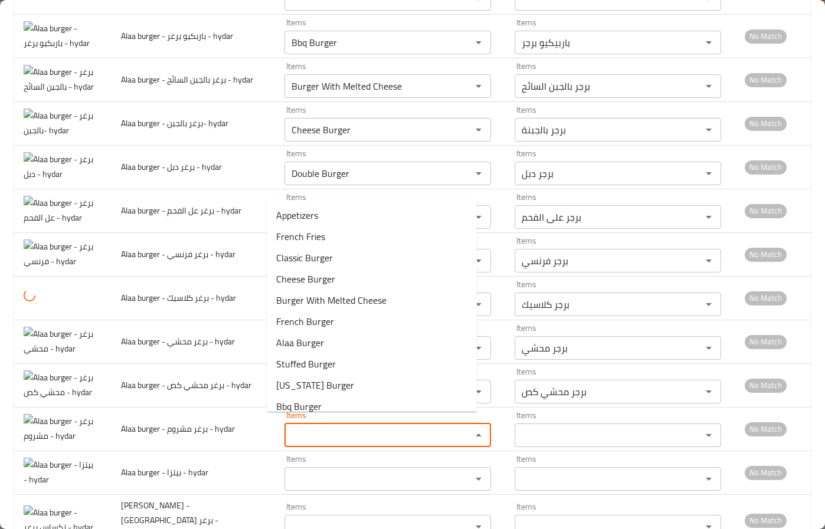
scroll to position [324, 0]
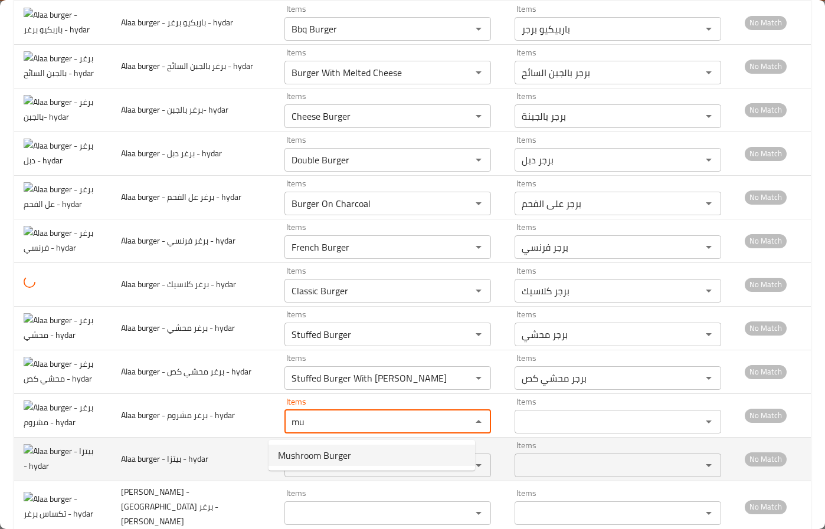
click at [352, 462] on hydar-option-0 "Mushroom Burger" at bounding box center [371, 455] width 207 height 21
type hydar "Mushroom Burger"
type hydar-ar "برجر مشروم"
type hydar "Mushroom Burger"
click at [329, 464] on hydar "Items" at bounding box center [370, 465] width 165 height 17
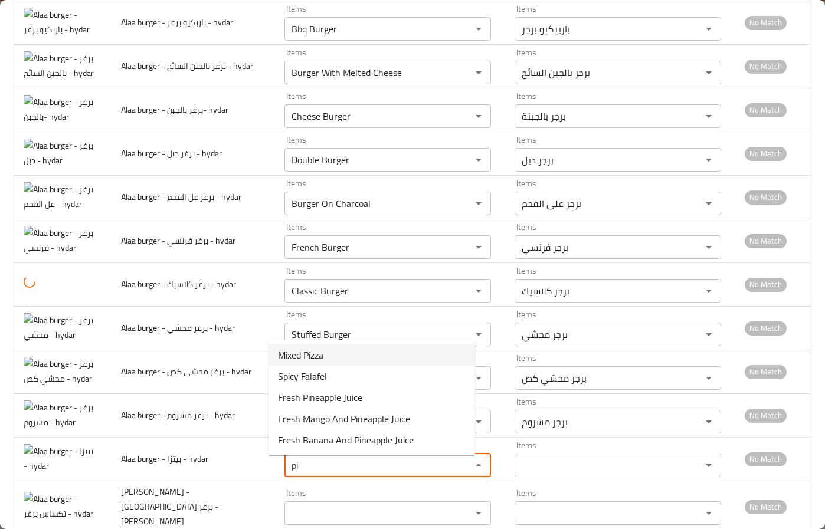
click at [361, 351] on hydar-option-0 "Mixed Pizza" at bounding box center [371, 355] width 207 height 21
type hydar "Mixed Pizza"
type hydar-ar "بيتزا مشكلة"
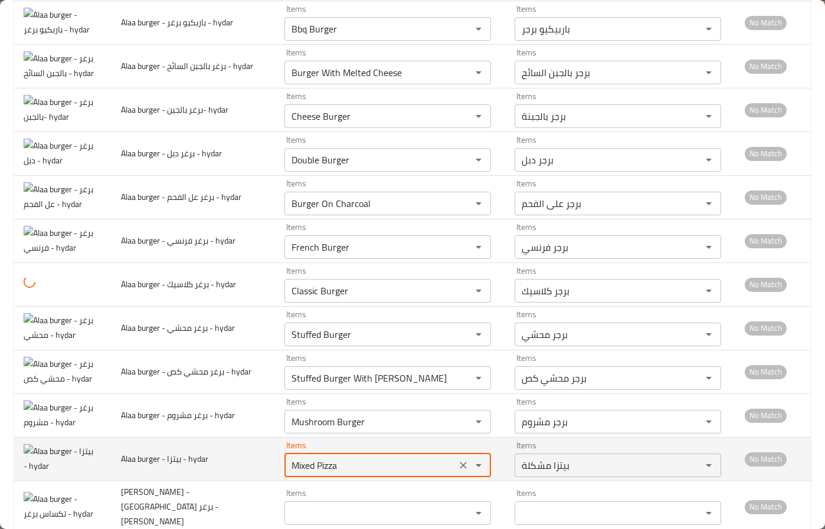
type hydar "Mixed Pizza"
click at [251, 450] on td "Alaa burger - بيتزا - hydar" at bounding box center [193, 459] width 163 height 44
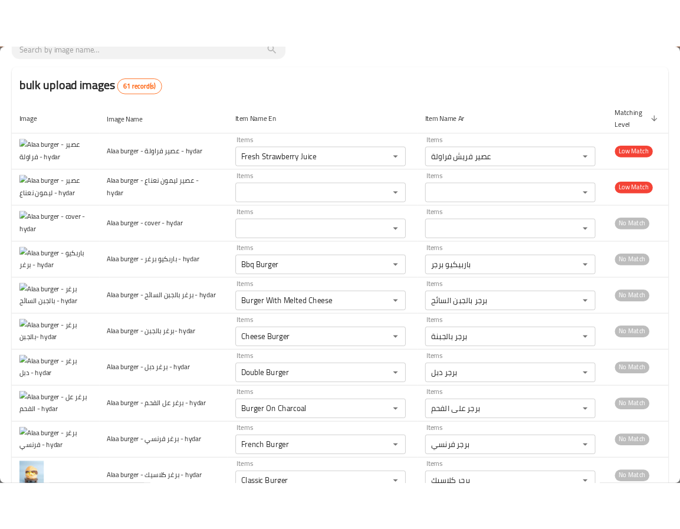
scroll to position [0, 0]
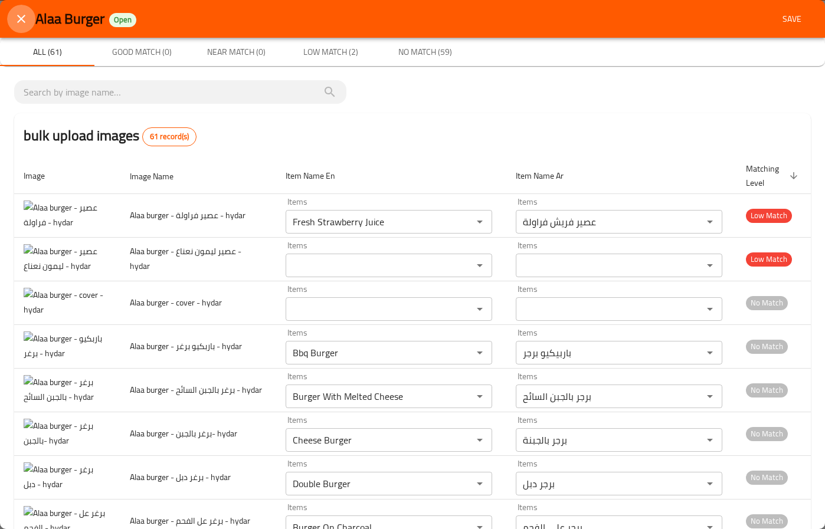
click at [15, 21] on icon "close" at bounding box center [21, 19] width 14 height 14
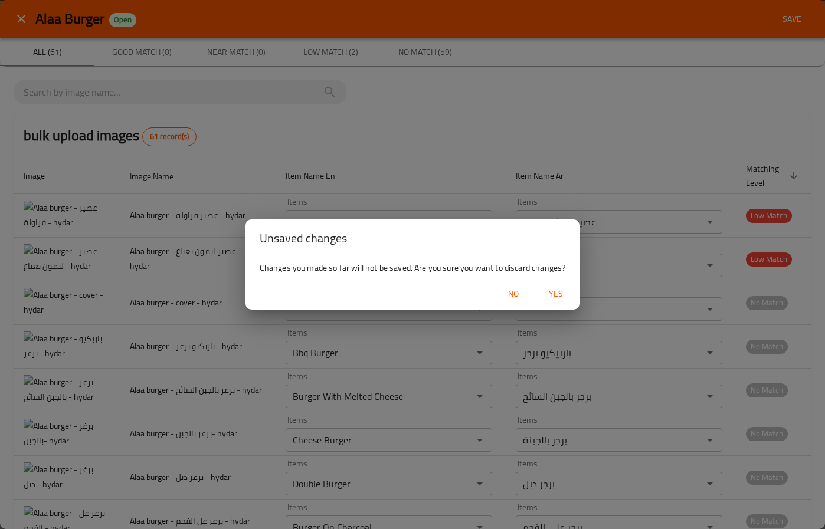
click at [568, 292] on span "Yes" at bounding box center [556, 294] width 28 height 15
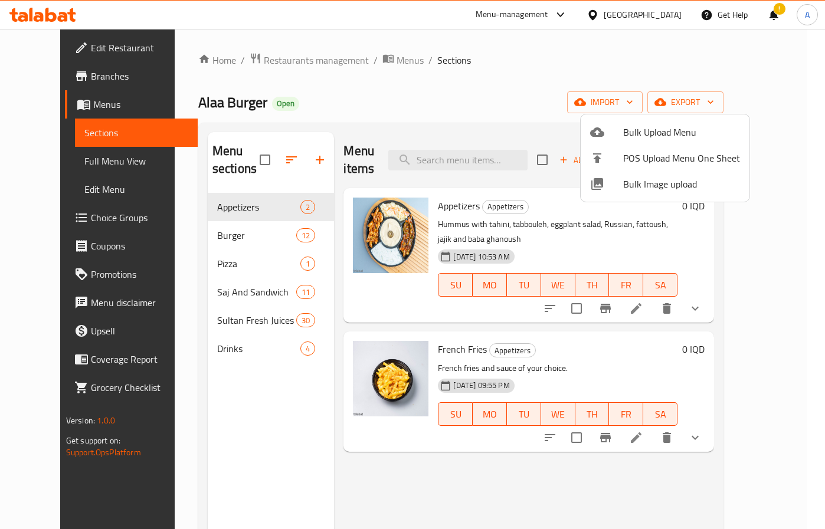
click at [565, 300] on div at bounding box center [412, 264] width 825 height 529
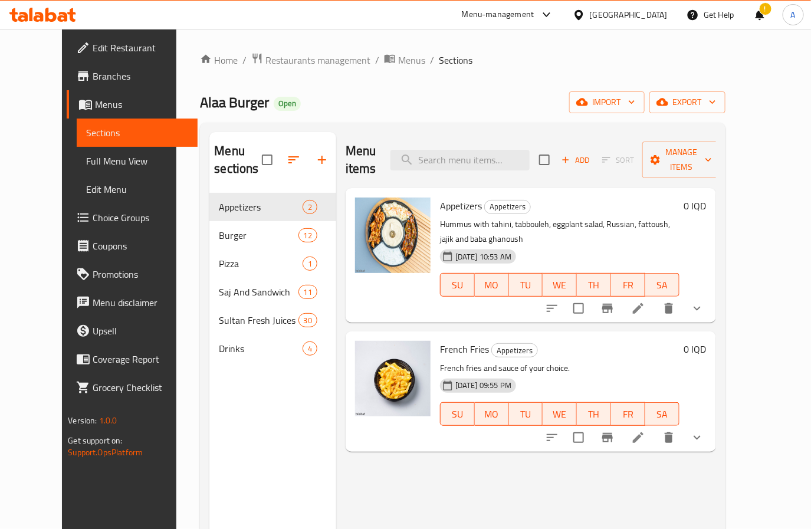
click at [432, 471] on div "Menu items Add Sort Manage items Appetizers Appetizers Hummus with tahini, tabb…" at bounding box center [526, 396] width 380 height 529
click at [486, 156] on input "search" at bounding box center [460, 160] width 139 height 21
paste input "باربكيو"
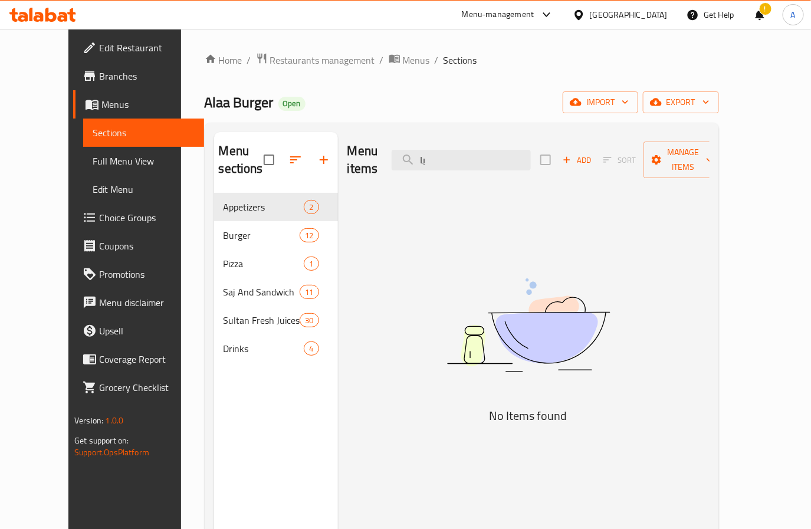
type input "ب"
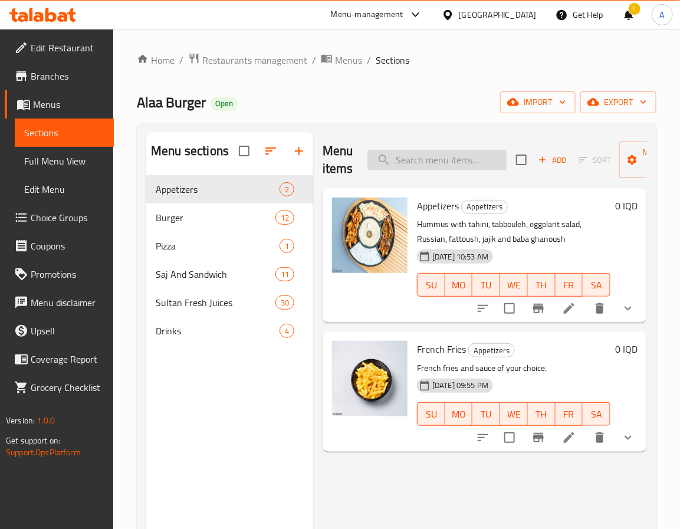
click at [441, 161] on input "search" at bounding box center [437, 160] width 139 height 21
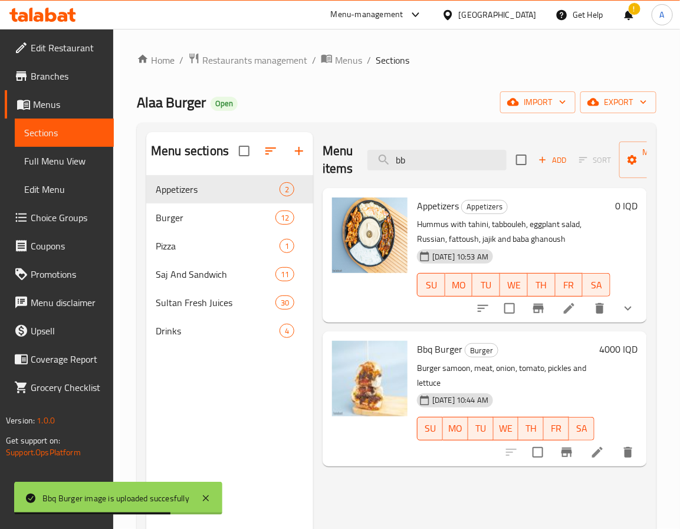
drag, startPoint x: 443, startPoint y: 161, endPoint x: 330, endPoint y: 158, distance: 112.7
click at [330, 158] on div "Menu items bb Add Sort Manage items" at bounding box center [485, 160] width 325 height 56
paste input "جبن"
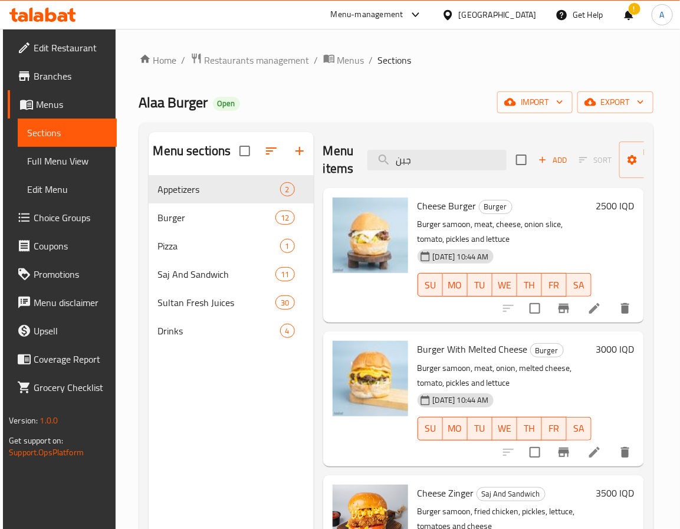
drag, startPoint x: 404, startPoint y: 160, endPoint x: 294, endPoint y: 149, distance: 110.9
click at [294, 149] on div "Menu sections Appetizers 2 Burger 12 Pizza 1 Saj And Sandwich 11 Sultan Fresh J…" at bounding box center [397, 396] width 496 height 529
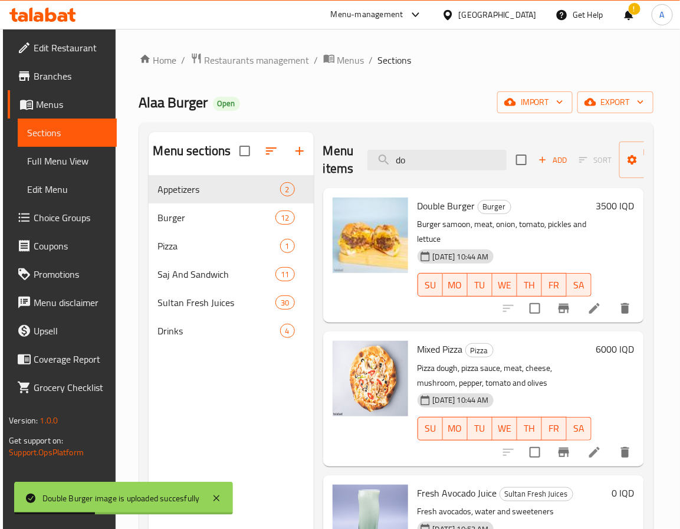
drag, startPoint x: 415, startPoint y: 159, endPoint x: 338, endPoint y: 148, distance: 77.6
click at [339, 148] on div "Menu items do Add Sort Manage items" at bounding box center [483, 160] width 321 height 56
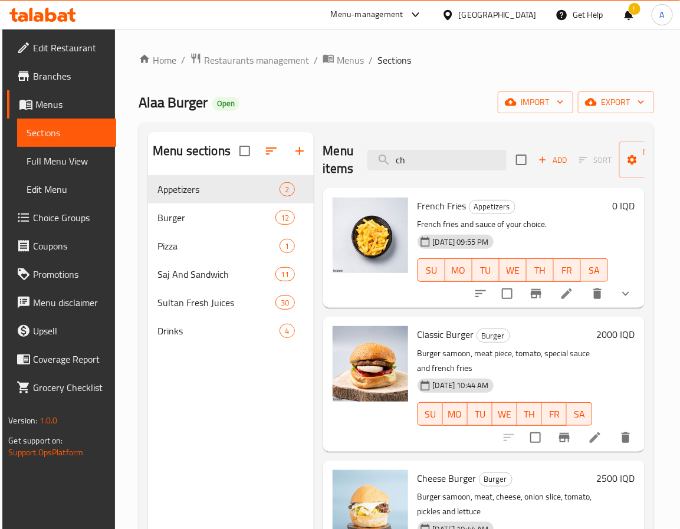
drag, startPoint x: 446, startPoint y: 151, endPoint x: 317, endPoint y: 166, distance: 130.1
click at [317, 166] on div "Menu items ch Add Sort Manage items French Fries Appetizers French fries and sa…" at bounding box center [479, 396] width 331 height 529
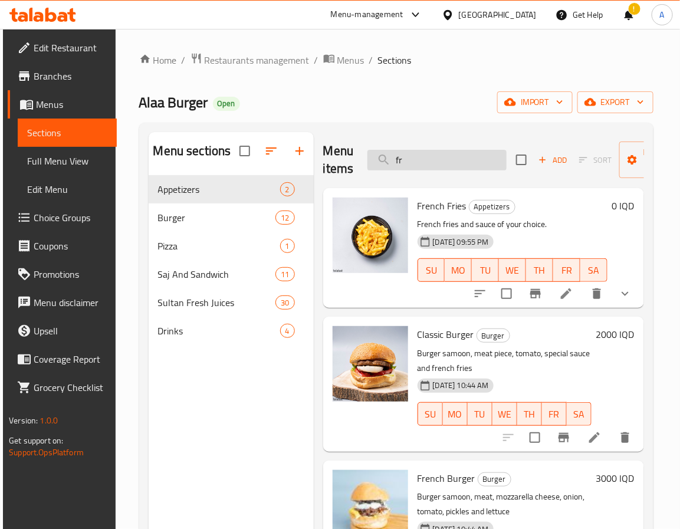
drag, startPoint x: 408, startPoint y: 161, endPoint x: 366, endPoint y: 156, distance: 41.6
click at [368, 156] on input "fr" at bounding box center [437, 160] width 139 height 21
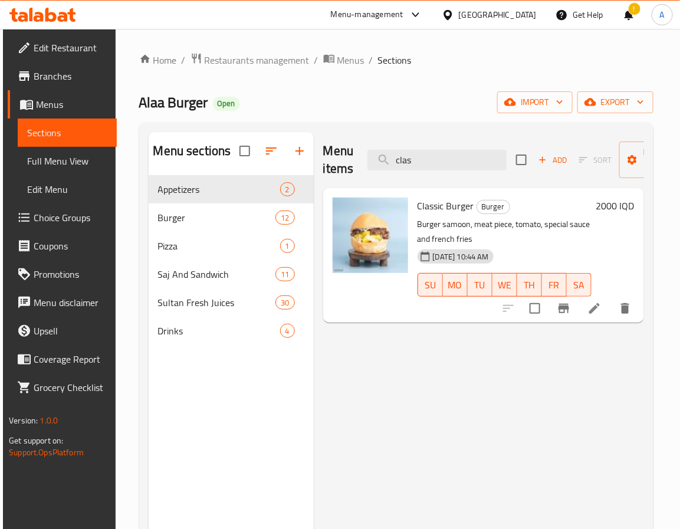
click at [319, 379] on div "Menu items clas Add Sort Manage items Classic Burger Burger Burger samoon, meat…" at bounding box center [479, 396] width 330 height 529
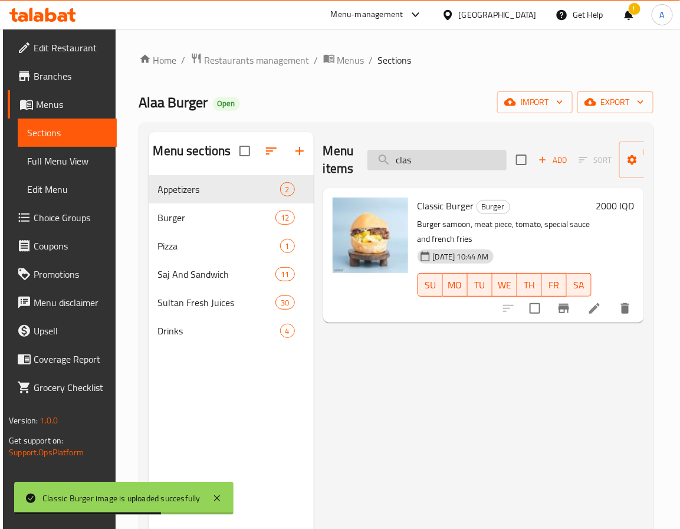
drag, startPoint x: 424, startPoint y: 154, endPoint x: 368, endPoint y: 168, distance: 57.2
click at [368, 168] on input "clas" at bounding box center [437, 160] width 139 height 21
click at [425, 161] on input "clas" at bounding box center [437, 160] width 139 height 21
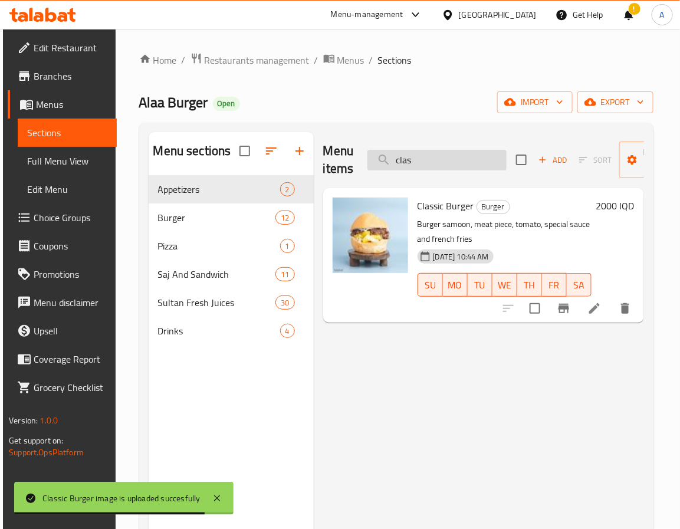
paste input "محشي"
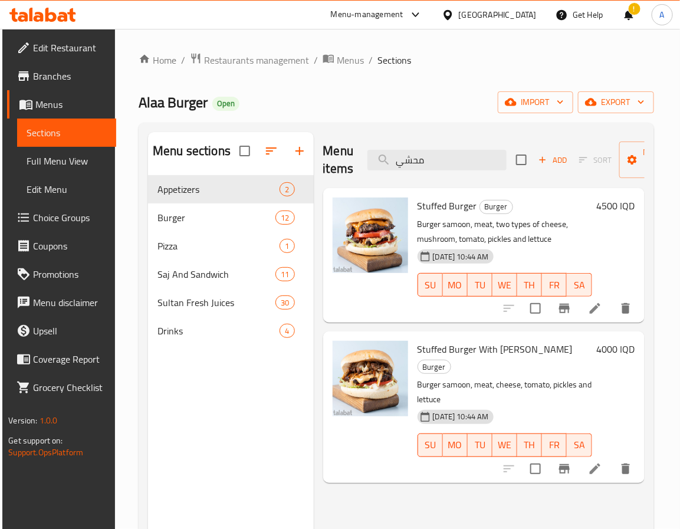
click at [281, 456] on div "Menu sections Appetizers 2 Burger 12 Pizza 1 Saj And Sandwich 11 Sultan Fresh J…" at bounding box center [231, 396] width 166 height 529
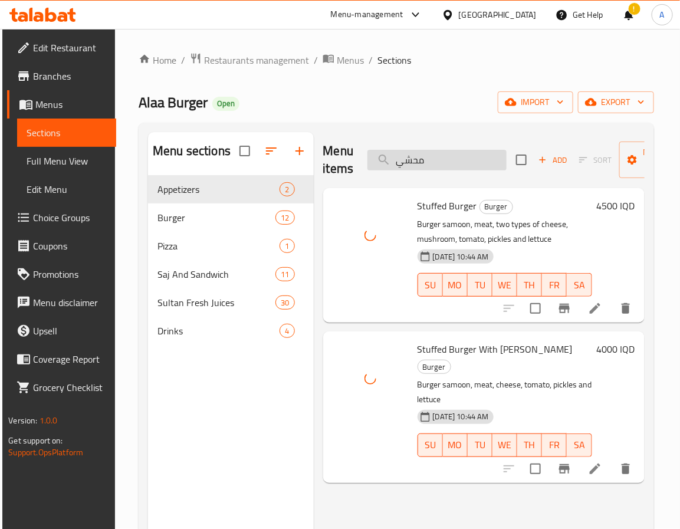
drag, startPoint x: 445, startPoint y: 158, endPoint x: 370, endPoint y: 156, distance: 75.0
click at [371, 158] on input "محشي" at bounding box center [437, 160] width 139 height 21
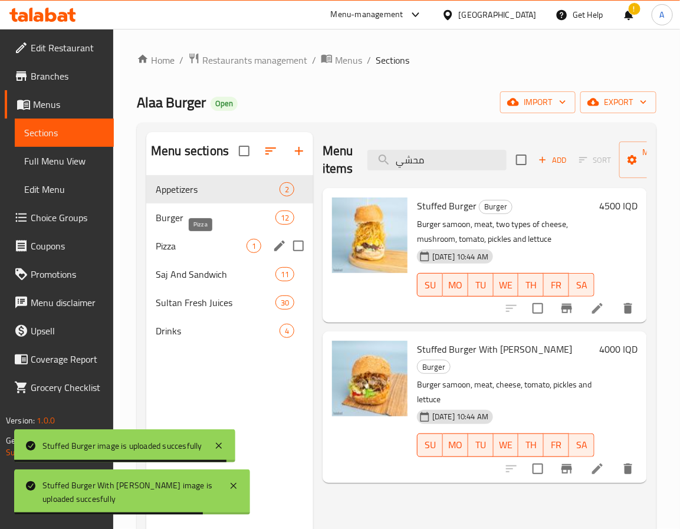
type input "l"
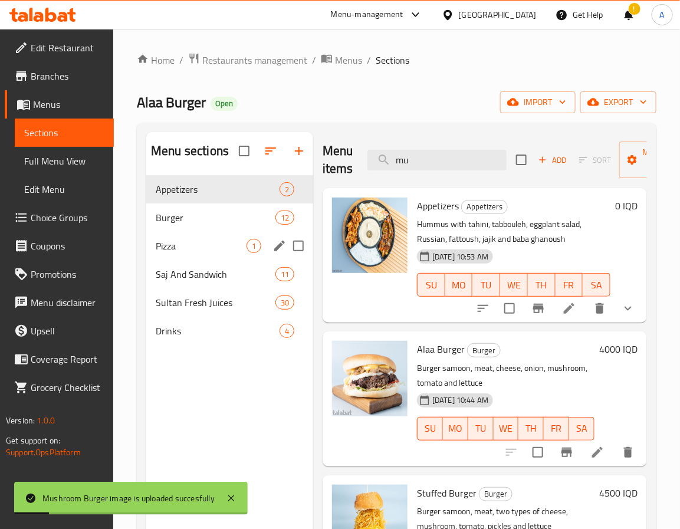
click at [224, 255] on div "Pizza 1" at bounding box center [229, 246] width 167 height 28
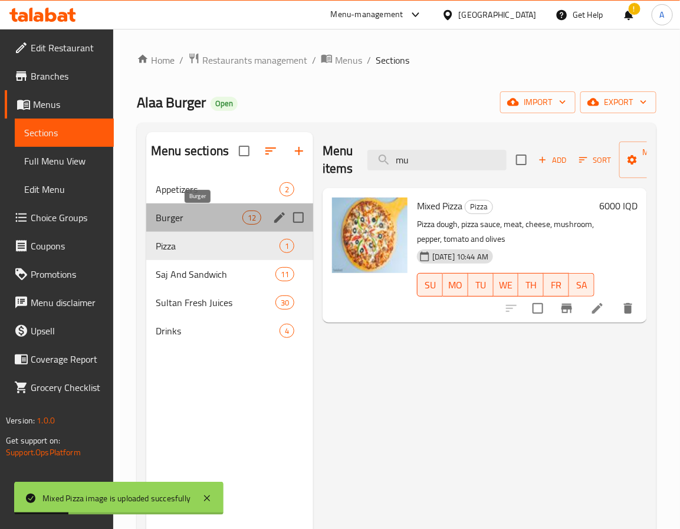
click at [211, 225] on span "Burger" at bounding box center [199, 218] width 87 height 14
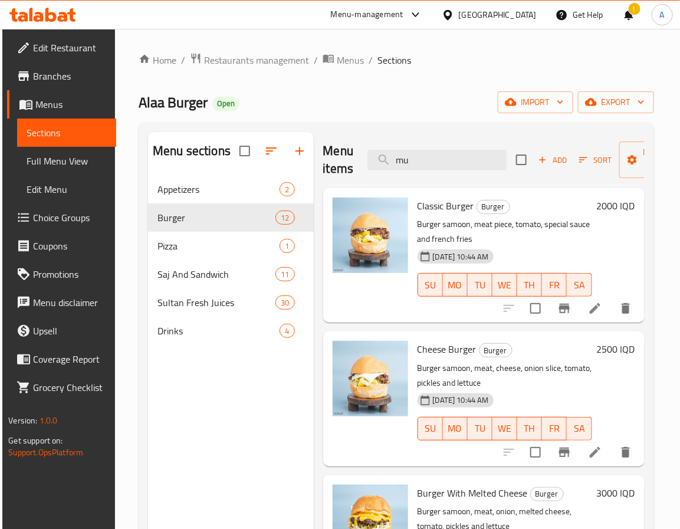
drag, startPoint x: 425, startPoint y: 159, endPoint x: 326, endPoint y: 165, distance: 99.3
click at [326, 165] on div "Menu items mu Add Sort Manage items" at bounding box center [484, 160] width 322 height 56
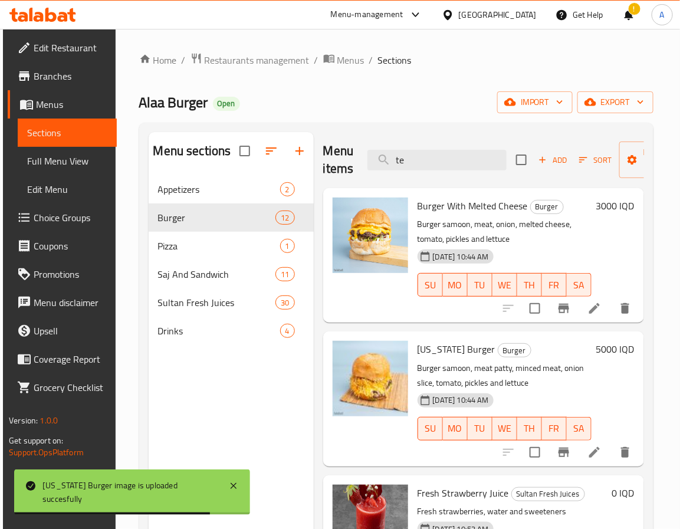
drag, startPoint x: 406, startPoint y: 161, endPoint x: 345, endPoint y: 165, distance: 60.9
click at [345, 165] on div "Menu items te Add Sort Manage items" at bounding box center [483, 160] width 321 height 56
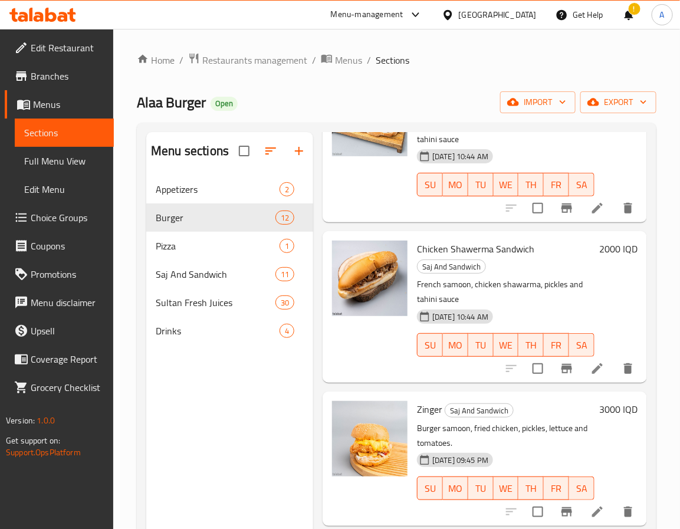
scroll to position [2921, 0]
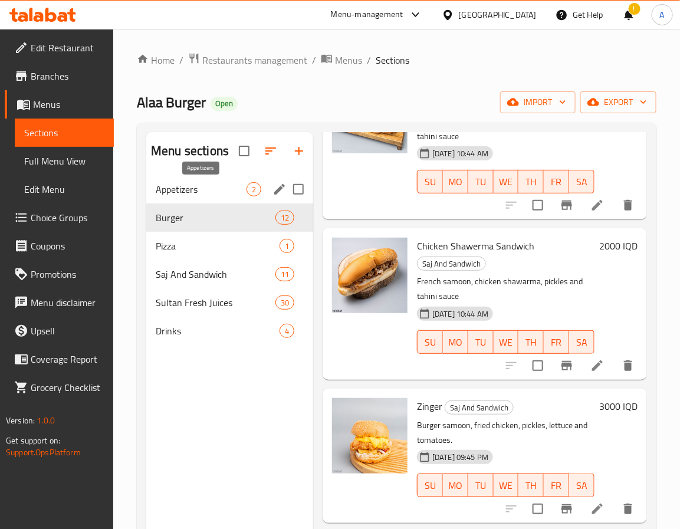
click at [212, 186] on span "Appetizers" at bounding box center [201, 189] width 91 height 14
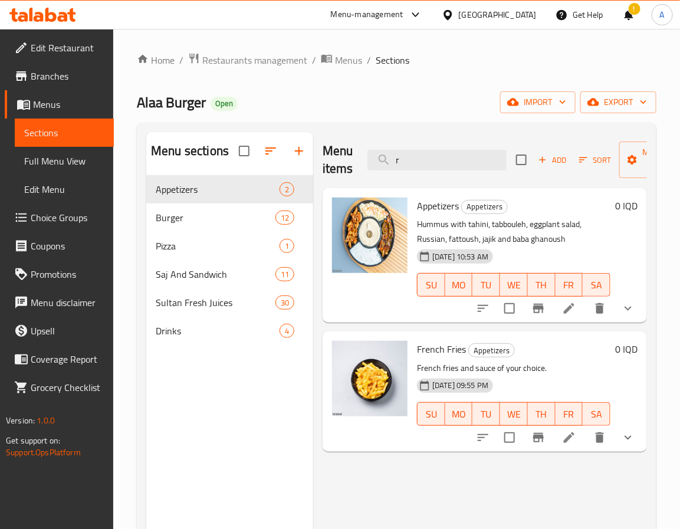
click at [443, 363] on p "French fries and sauce of your choice." at bounding box center [514, 368] width 194 height 15
drag, startPoint x: 479, startPoint y: 158, endPoint x: 365, endPoint y: 156, distance: 113.9
click at [365, 156] on div "Menu items r Add Sort Manage items" at bounding box center [485, 160] width 325 height 56
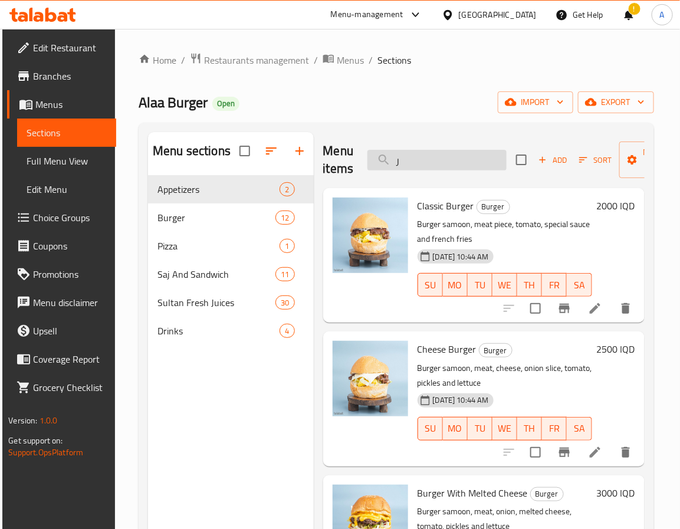
click at [391, 159] on input "ر" at bounding box center [437, 160] width 139 height 21
drag, startPoint x: 391, startPoint y: 159, endPoint x: 411, endPoint y: 163, distance: 20.4
click at [411, 163] on input "ر" at bounding box center [437, 160] width 139 height 21
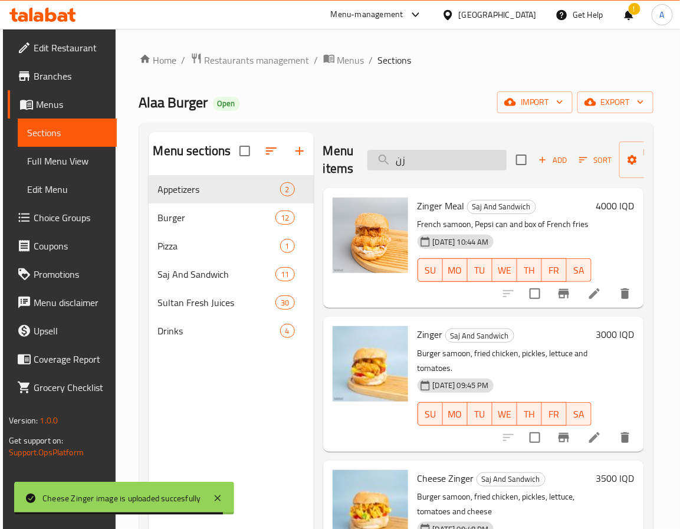
drag, startPoint x: 432, startPoint y: 165, endPoint x: 378, endPoint y: 163, distance: 54.3
click at [378, 163] on input "زن" at bounding box center [437, 160] width 139 height 21
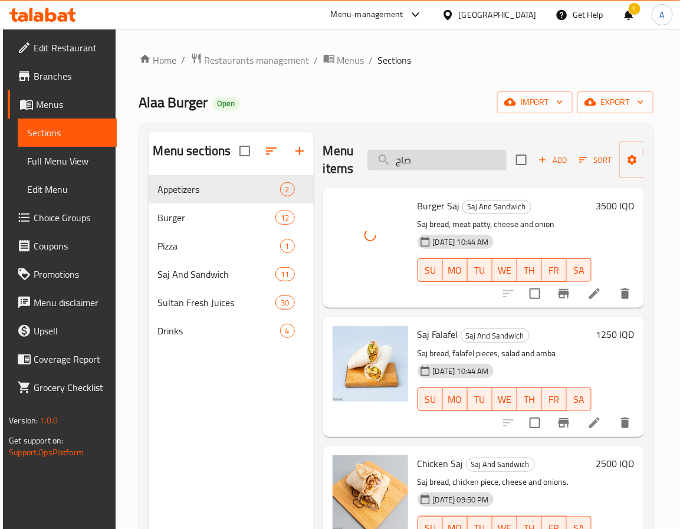
drag, startPoint x: 443, startPoint y: 158, endPoint x: 381, endPoint y: 158, distance: 62.0
click at [381, 158] on input "صاج" at bounding box center [437, 160] width 139 height 21
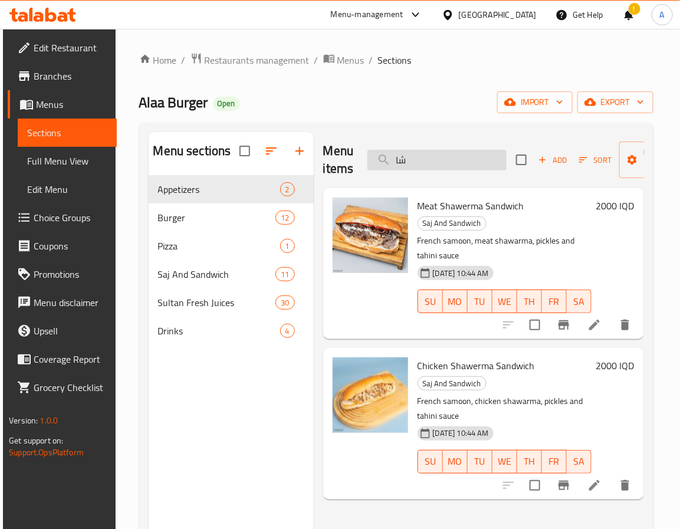
drag, startPoint x: 452, startPoint y: 161, endPoint x: 372, endPoint y: 156, distance: 79.8
click at [372, 156] on input "شا" at bounding box center [437, 160] width 139 height 21
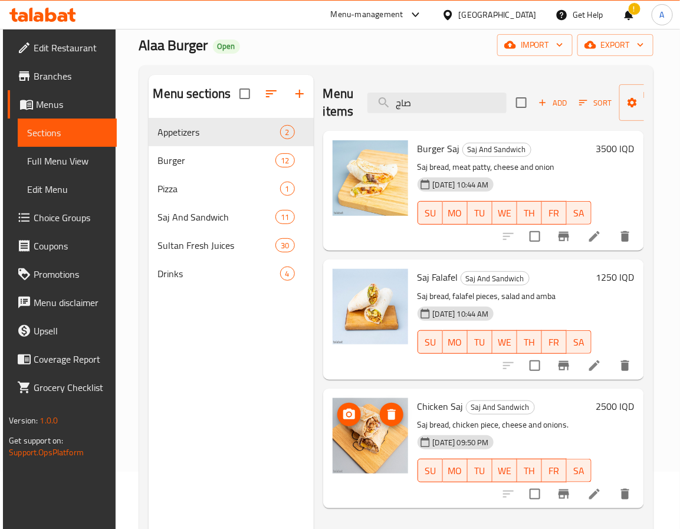
scroll to position [89, 0]
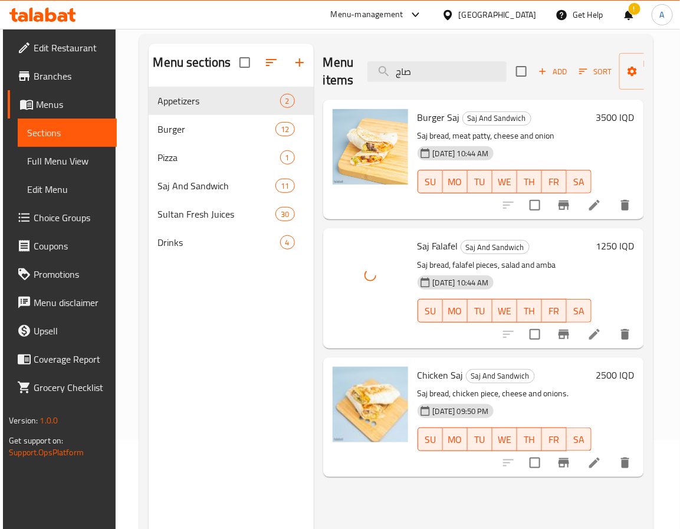
drag, startPoint x: 424, startPoint y: 71, endPoint x: 359, endPoint y: 73, distance: 64.3
click at [359, 73] on div "Menu items صاج Add Sort Manage items" at bounding box center [483, 72] width 321 height 56
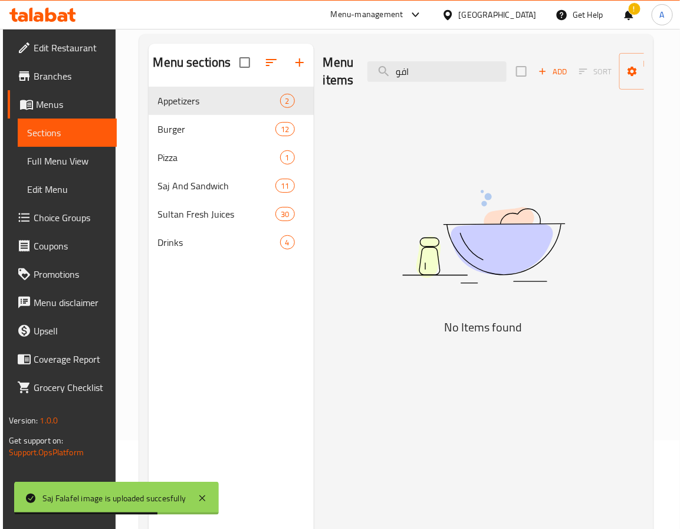
type input "اف"
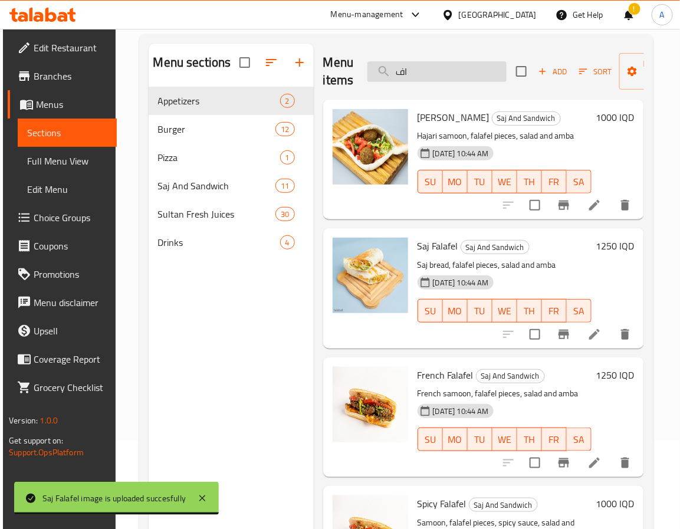
drag, startPoint x: 436, startPoint y: 76, endPoint x: 375, endPoint y: 71, distance: 61.0
click at [379, 73] on input "اف" at bounding box center [437, 71] width 139 height 21
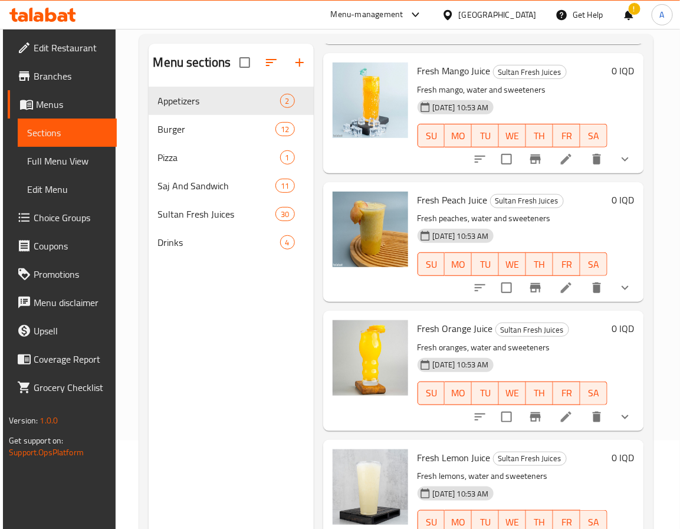
scroll to position [0, 0]
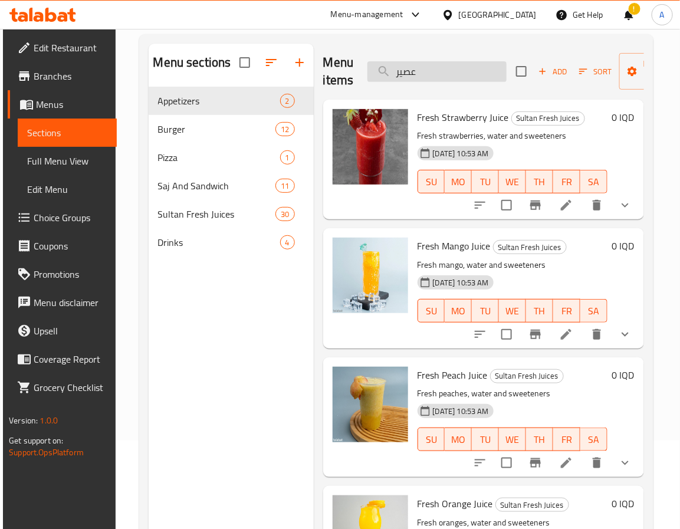
drag, startPoint x: 438, startPoint y: 82, endPoint x: 397, endPoint y: 73, distance: 41.7
click at [397, 73] on div "Menu items عصير Add Sort Manage items" at bounding box center [483, 72] width 321 height 56
click at [397, 73] on input "عصير" at bounding box center [437, 71] width 139 height 21
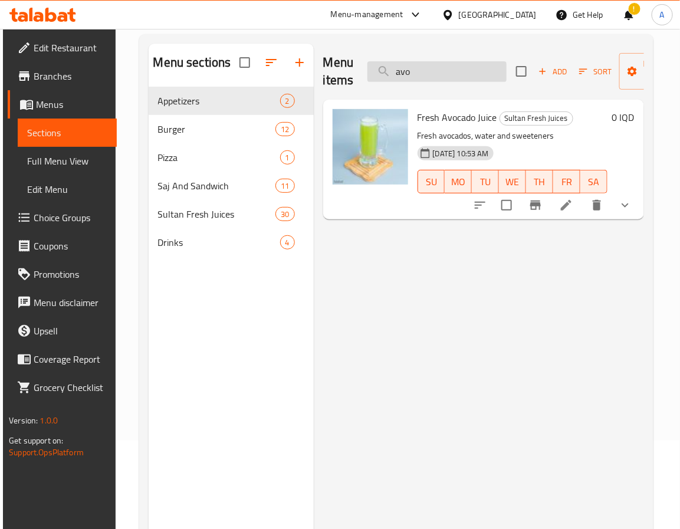
drag, startPoint x: 429, startPoint y: 69, endPoint x: 372, endPoint y: 74, distance: 57.5
click at [372, 74] on input "avo" at bounding box center [437, 71] width 139 height 21
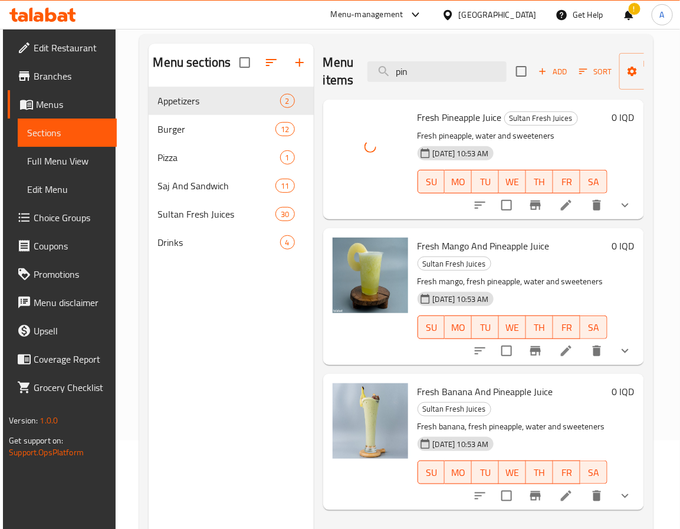
drag, startPoint x: 394, startPoint y: 74, endPoint x: 363, endPoint y: 74, distance: 30.1
click at [363, 74] on div "Menu items pin Add Sort Manage items" at bounding box center [483, 72] width 321 height 56
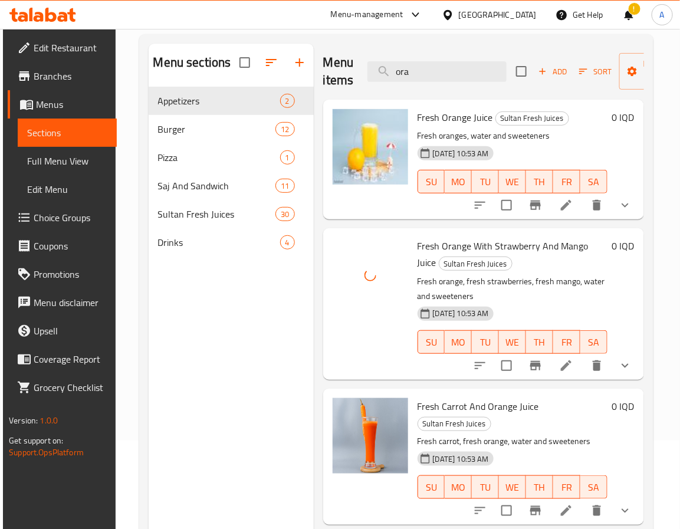
drag, startPoint x: 434, startPoint y: 71, endPoint x: 365, endPoint y: 74, distance: 69.1
click at [365, 74] on div "Menu items ora Add Sort Manage items" at bounding box center [483, 72] width 321 height 56
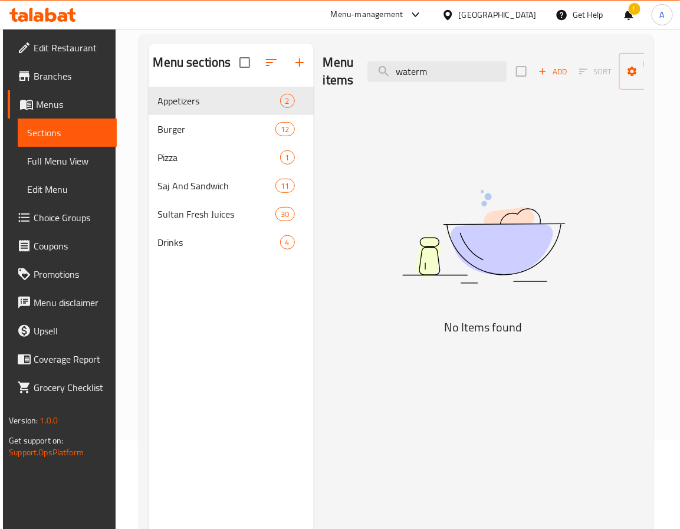
type input "water"
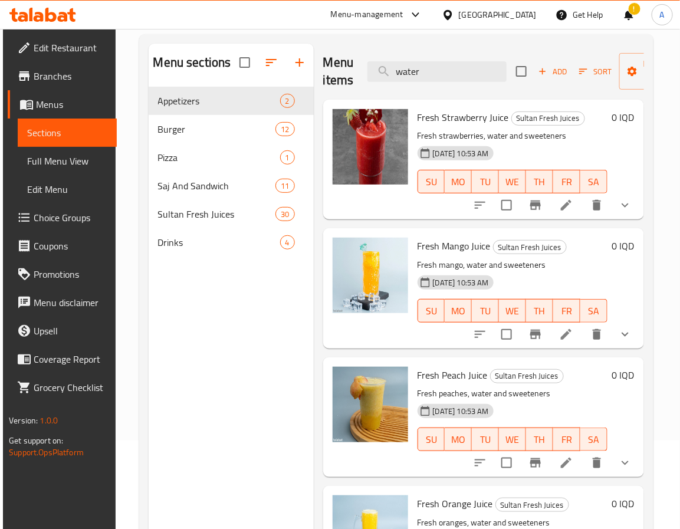
drag, startPoint x: 386, startPoint y: 69, endPoint x: 328, endPoint y: 69, distance: 57.8
click at [328, 69] on div "Menu items water Add Sort Manage items" at bounding box center [483, 72] width 321 height 56
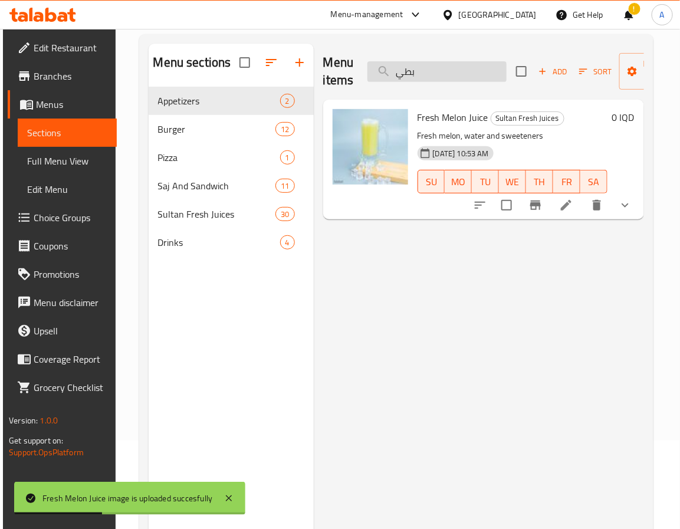
drag, startPoint x: 432, startPoint y: 74, endPoint x: 386, endPoint y: 73, distance: 45.5
click at [386, 73] on input "بطي" at bounding box center [437, 71] width 139 height 21
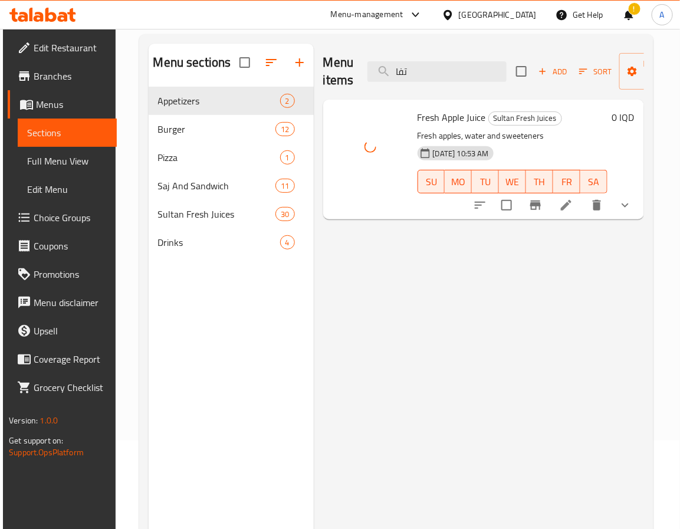
drag, startPoint x: 450, startPoint y: 74, endPoint x: 365, endPoint y: 78, distance: 85.7
click at [365, 78] on div "Menu items تفا Add Sort Manage items" at bounding box center [483, 72] width 321 height 56
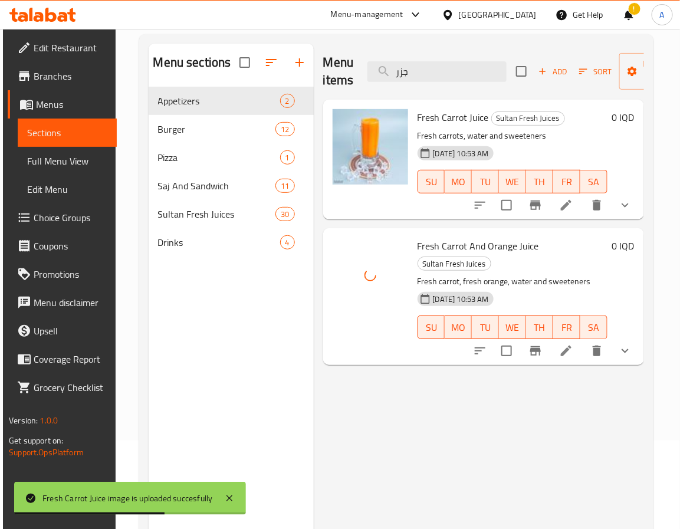
drag, startPoint x: 418, startPoint y: 73, endPoint x: 349, endPoint y: 74, distance: 69.0
click at [349, 74] on div "Menu items جزر Add Sort Manage items" at bounding box center [483, 72] width 321 height 56
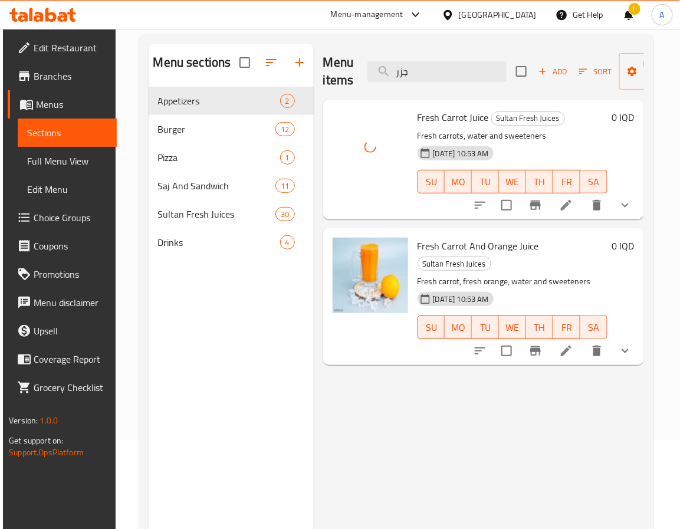
click at [383, 342] on div at bounding box center [370, 296] width 85 height 127
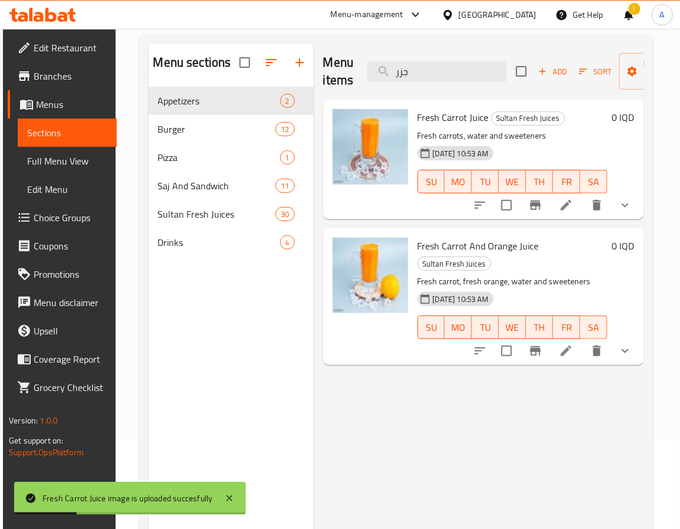
drag, startPoint x: 440, startPoint y: 66, endPoint x: 335, endPoint y: 73, distance: 105.3
click at [335, 73] on div "Menu items جزر Add Sort Manage items" at bounding box center [483, 72] width 321 height 56
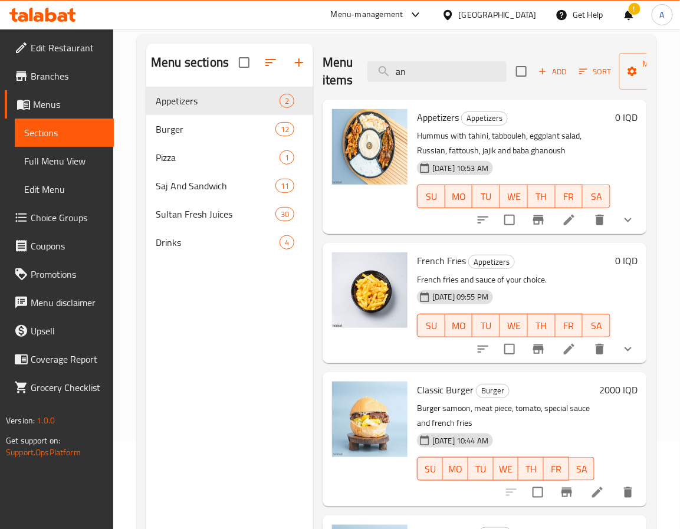
type input "a"
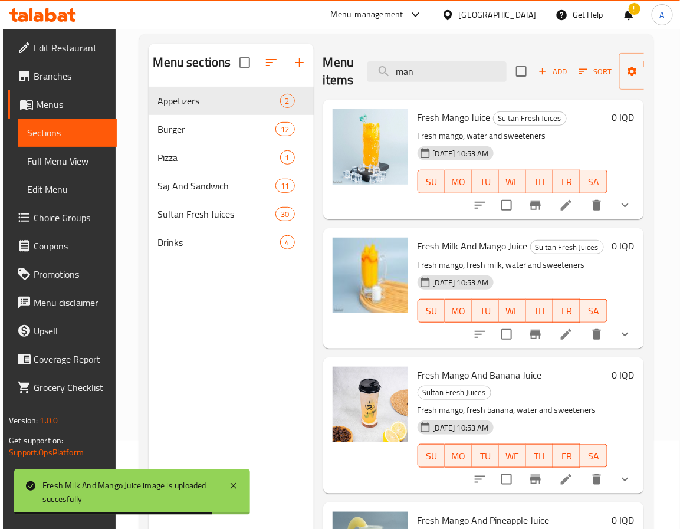
drag, startPoint x: 443, startPoint y: 75, endPoint x: 365, endPoint y: 70, distance: 78.1
click at [365, 70] on div "Menu items man Add Sort Manage items" at bounding box center [483, 72] width 321 height 56
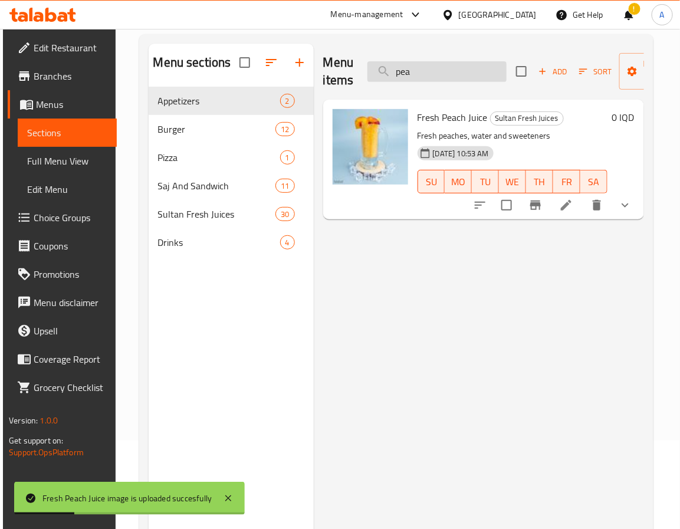
drag, startPoint x: 420, startPoint y: 78, endPoint x: 368, endPoint y: 78, distance: 51.9
click at [368, 78] on input "pea" at bounding box center [437, 71] width 139 height 21
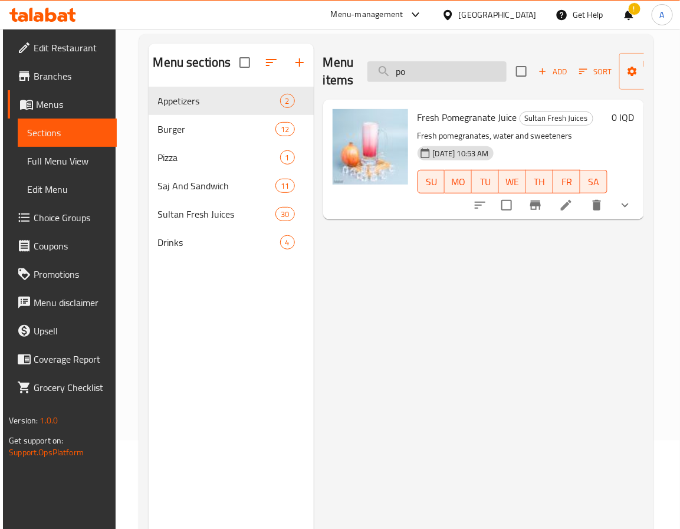
drag, startPoint x: 415, startPoint y: 71, endPoint x: 378, endPoint y: 78, distance: 37.8
click at [378, 78] on input "po" at bounding box center [437, 71] width 139 height 21
type input "."
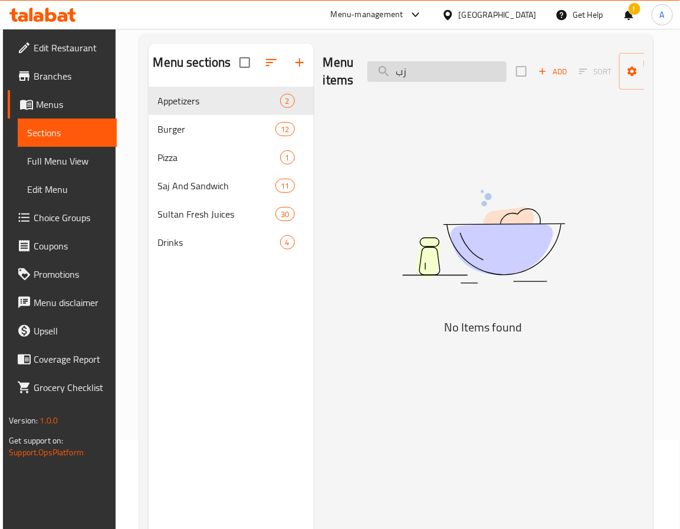
type input "ز"
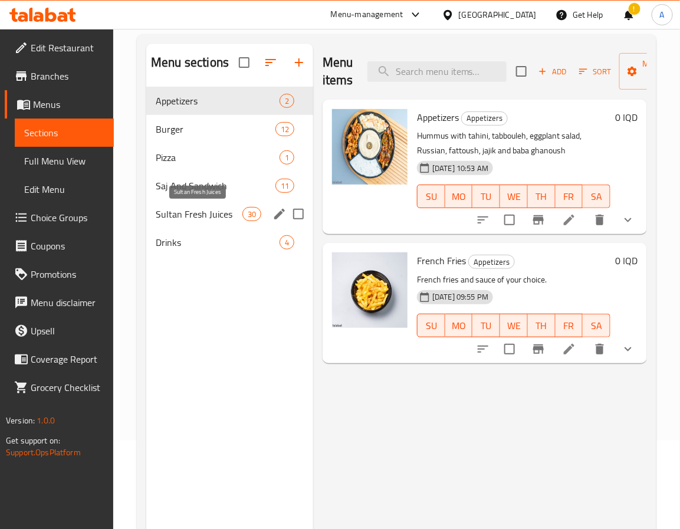
click at [225, 209] on span "Sultan Fresh Juices" at bounding box center [199, 214] width 87 height 14
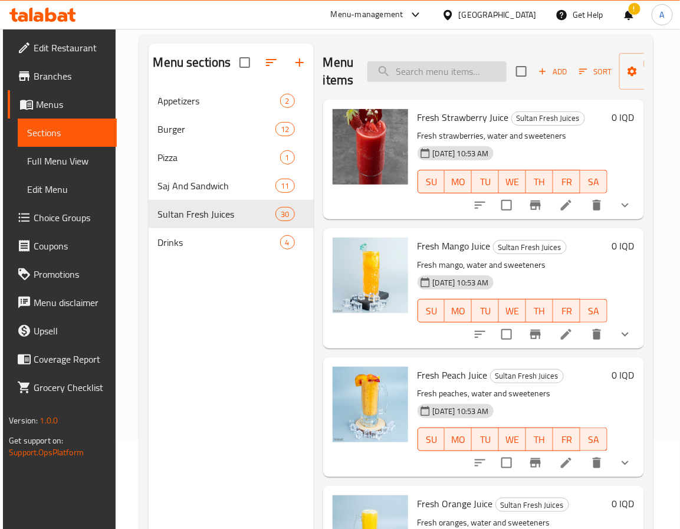
click at [451, 71] on input "search" at bounding box center [437, 71] width 139 height 21
type input "ق"
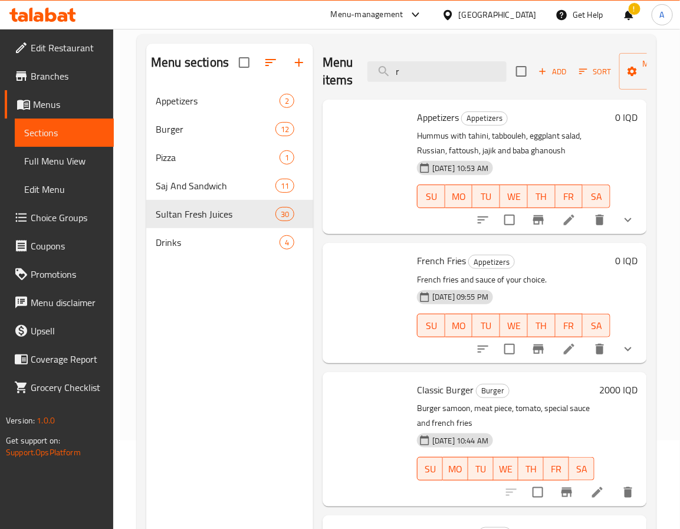
type input "ri"
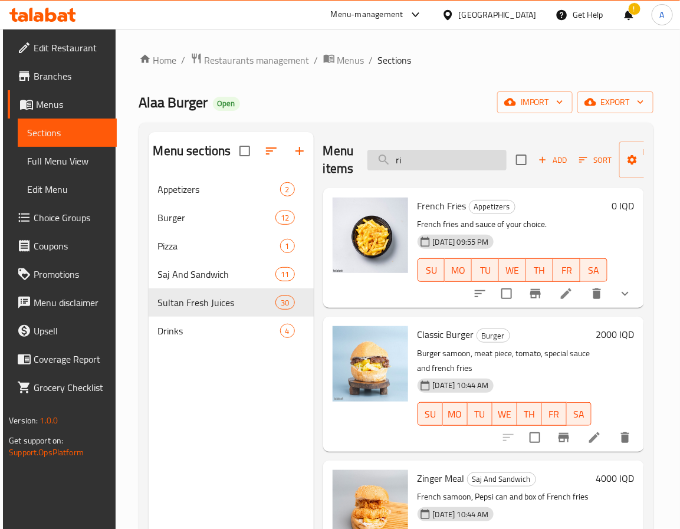
drag, startPoint x: 388, startPoint y: 158, endPoint x: 381, endPoint y: 158, distance: 6.5
click at [381, 158] on input "ri" at bounding box center [437, 160] width 139 height 21
click at [446, 159] on input "ri" at bounding box center [437, 160] width 139 height 21
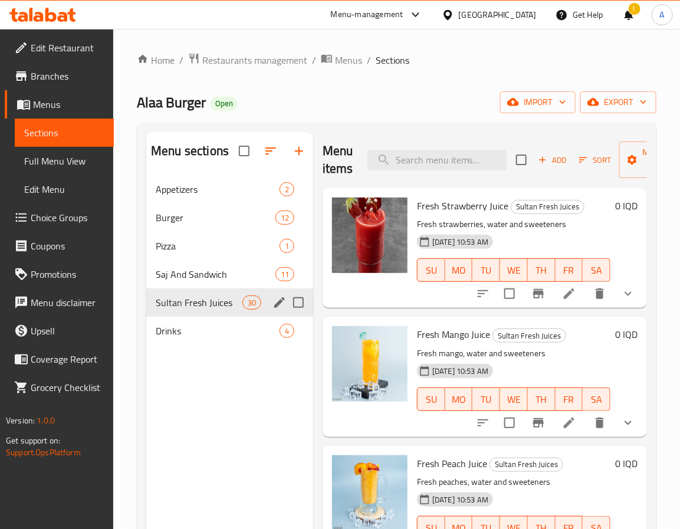
drag, startPoint x: 205, startPoint y: 294, endPoint x: 326, endPoint y: 266, distance: 123.5
click at [205, 294] on div "Sultan Fresh Juices 30" at bounding box center [229, 303] width 167 height 28
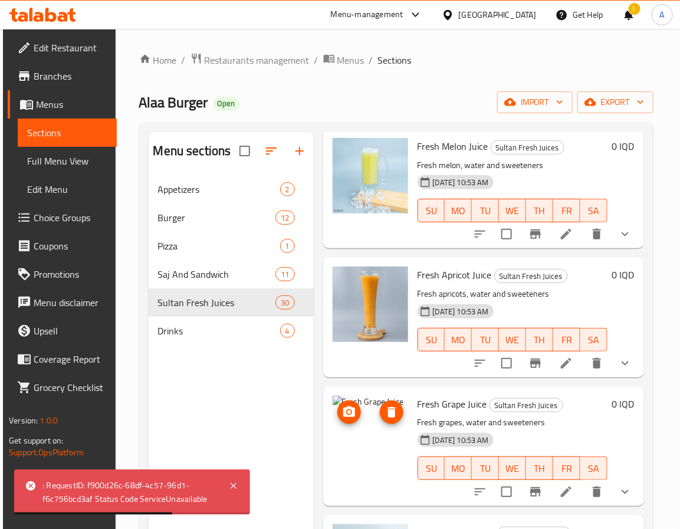
scroll to position [1912, 0]
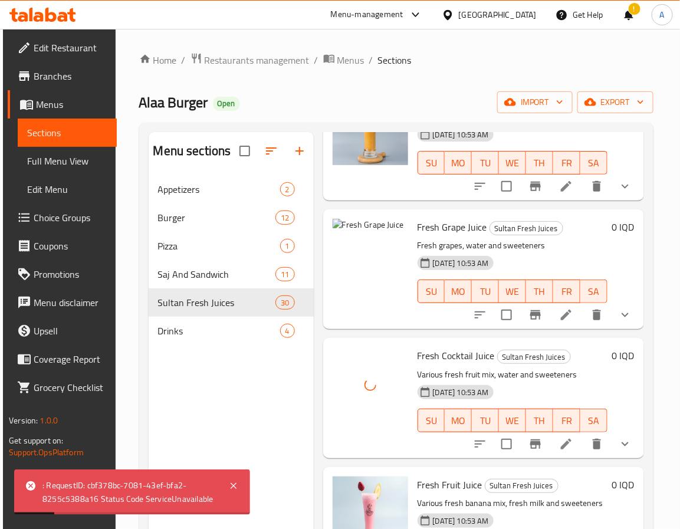
click at [451, 223] on span "Fresh Grape Juice" at bounding box center [453, 227] width 70 height 18
copy h6 "Fresh Grape Juice"
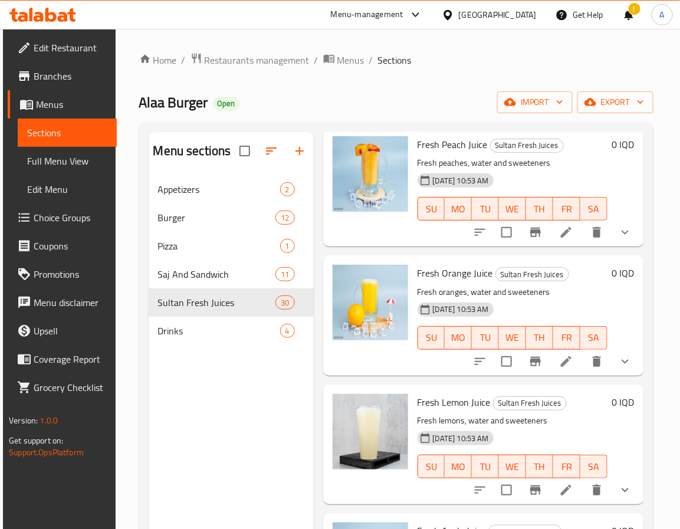
scroll to position [0, 0]
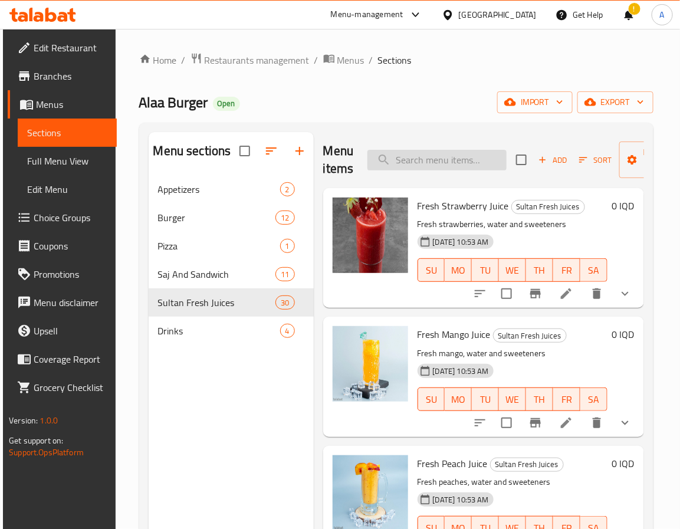
click at [452, 166] on input "search" at bounding box center [437, 160] width 139 height 21
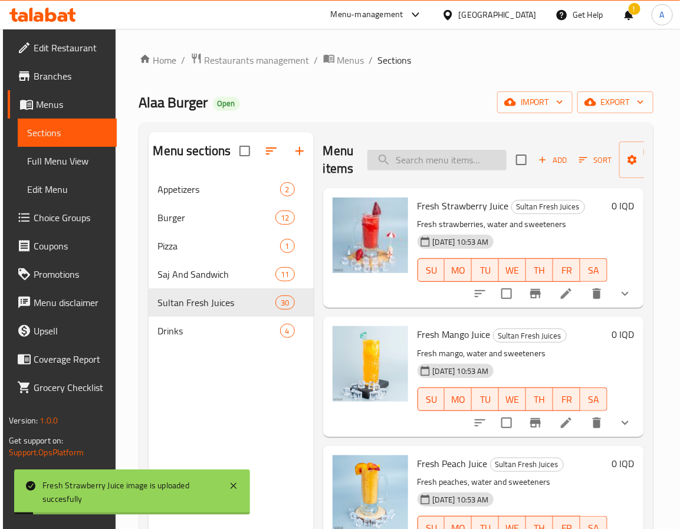
click at [447, 156] on input "search" at bounding box center [437, 160] width 139 height 21
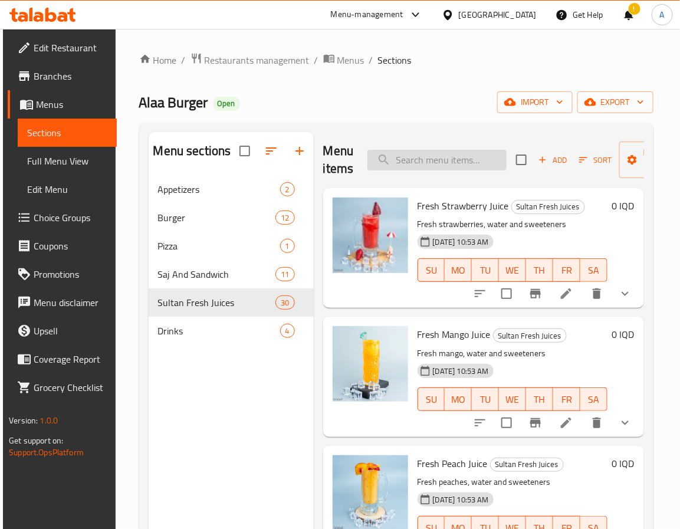
click at [447, 156] on input "search" at bounding box center [437, 160] width 139 height 21
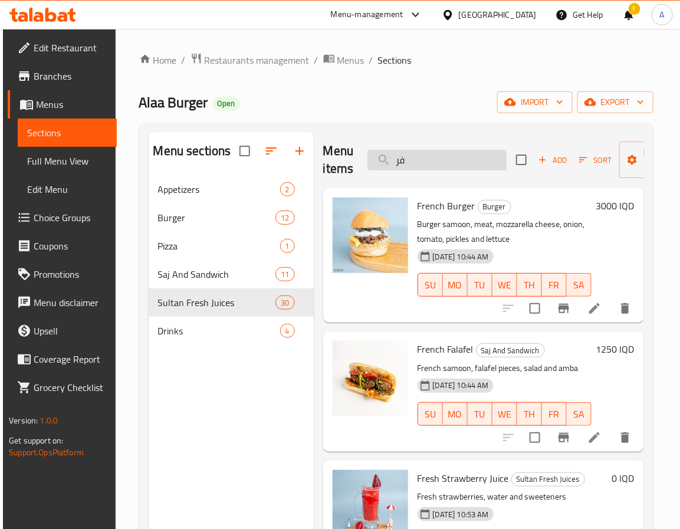
type input "ف"
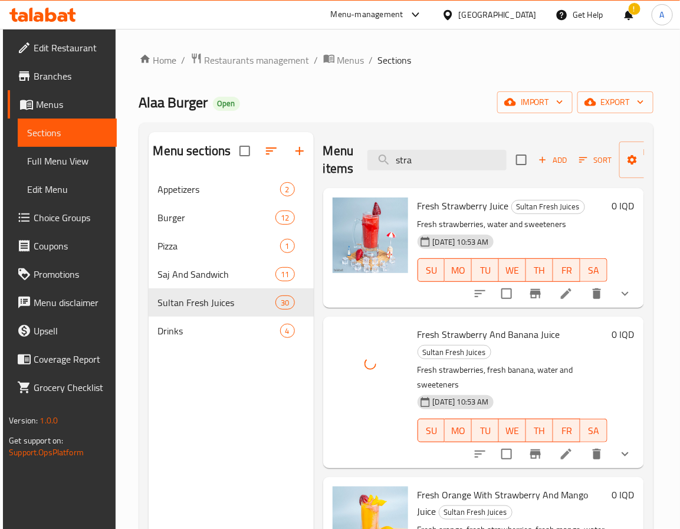
drag, startPoint x: 436, startPoint y: 159, endPoint x: 365, endPoint y: 171, distance: 72.3
click at [365, 171] on div "Menu items stra Add Sort Manage items" at bounding box center [483, 160] width 321 height 56
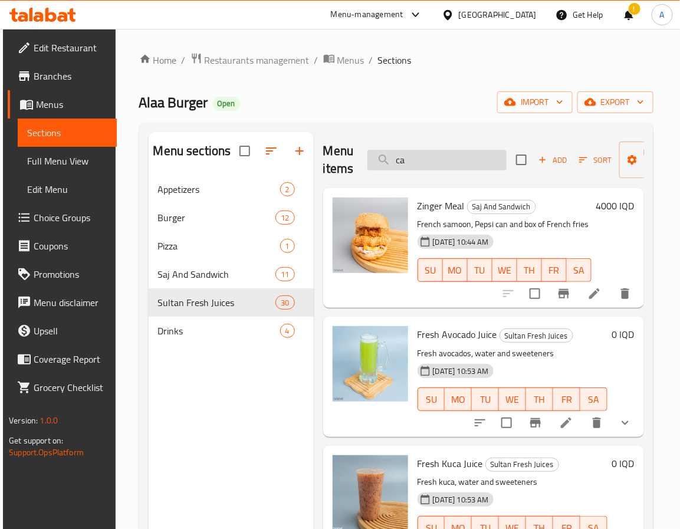
drag, startPoint x: 425, startPoint y: 161, endPoint x: 397, endPoint y: 161, distance: 28.9
click at [397, 161] on input "ca" at bounding box center [437, 160] width 139 height 21
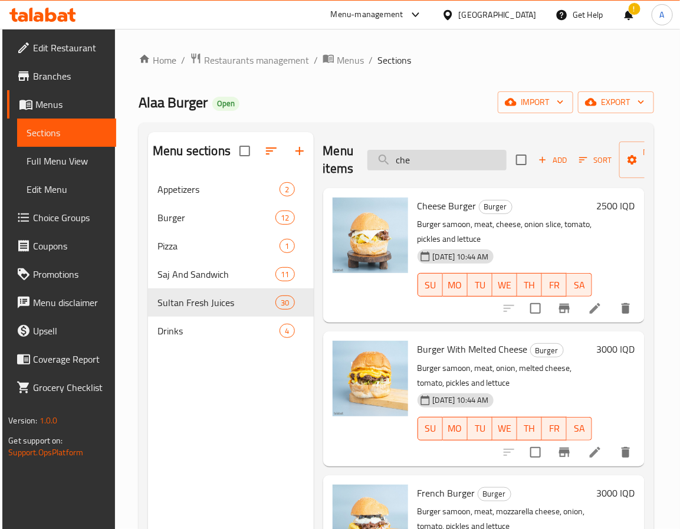
drag, startPoint x: 434, startPoint y: 162, endPoint x: 385, endPoint y: 165, distance: 49.7
click at [385, 165] on input "che" at bounding box center [437, 160] width 139 height 21
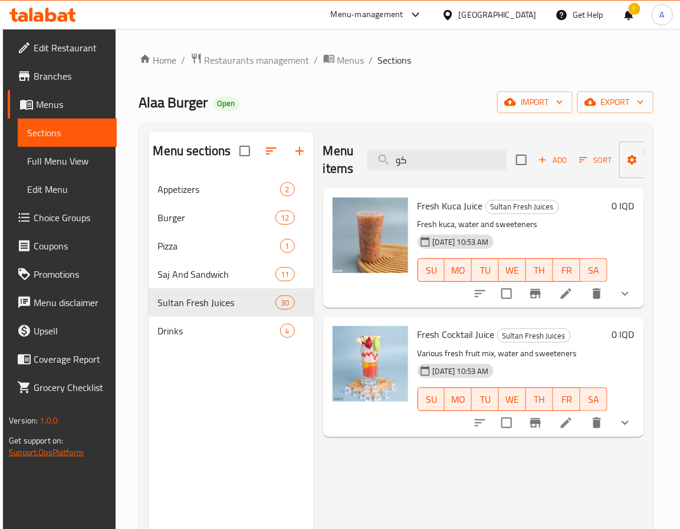
type input "كو"
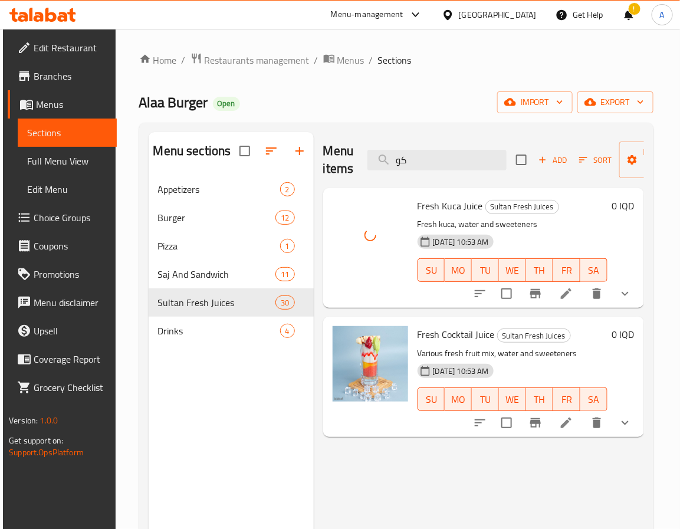
drag, startPoint x: 453, startPoint y: 161, endPoint x: 348, endPoint y: 166, distance: 105.8
click at [348, 166] on div "Menu items كو Add Sort Manage items" at bounding box center [483, 160] width 321 height 56
click at [437, 205] on span "Fresh Kuca Juice" at bounding box center [450, 206] width 65 height 18
click at [453, 205] on span "Fresh Kuca Juice" at bounding box center [450, 206] width 65 height 18
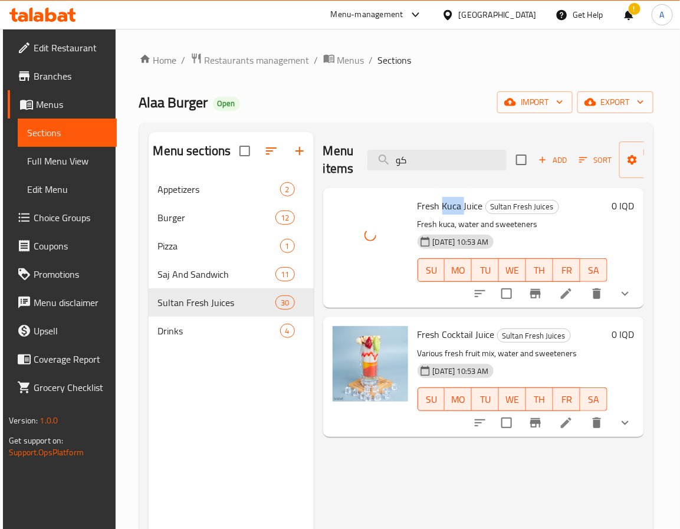
copy span "Kuca"
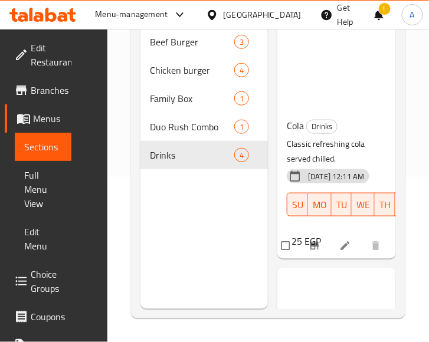
scroll to position [464, 0]
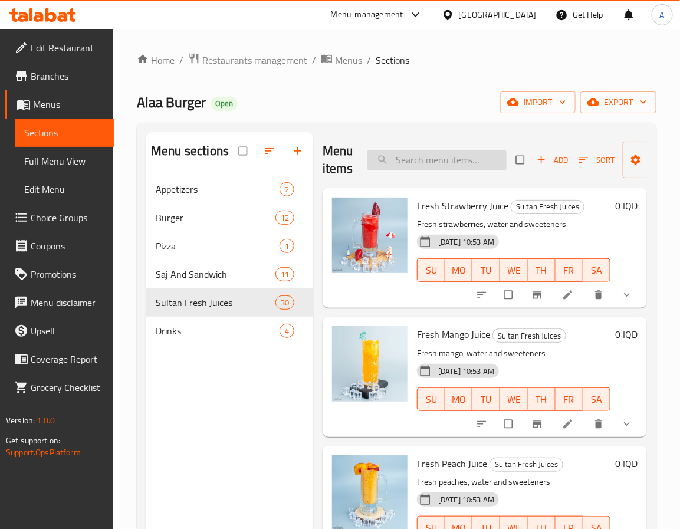
click at [458, 156] on input "search" at bounding box center [437, 160] width 139 height 21
click at [450, 162] on input "search" at bounding box center [437, 160] width 139 height 21
paste input "Kuca"
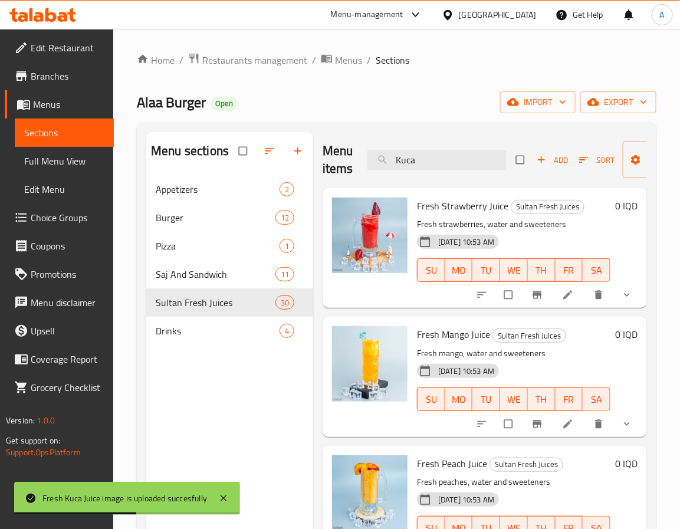
drag, startPoint x: 423, startPoint y: 160, endPoint x: 358, endPoint y: 158, distance: 65.5
click at [358, 158] on div "Menu items Kuca Add Sort Manage items" at bounding box center [485, 160] width 325 height 56
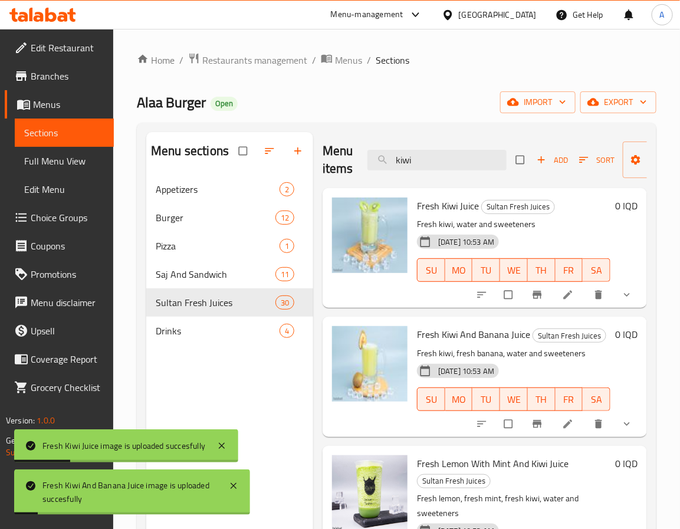
drag, startPoint x: 431, startPoint y: 159, endPoint x: 358, endPoint y: 155, distance: 72.7
click at [358, 155] on div "Menu items kiwi Add Sort Manage items" at bounding box center [485, 160] width 325 height 56
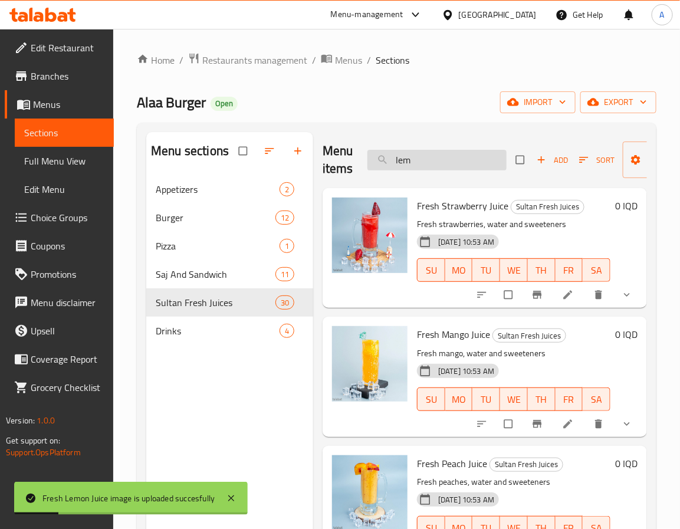
click at [420, 158] on input "lem" at bounding box center [437, 160] width 139 height 21
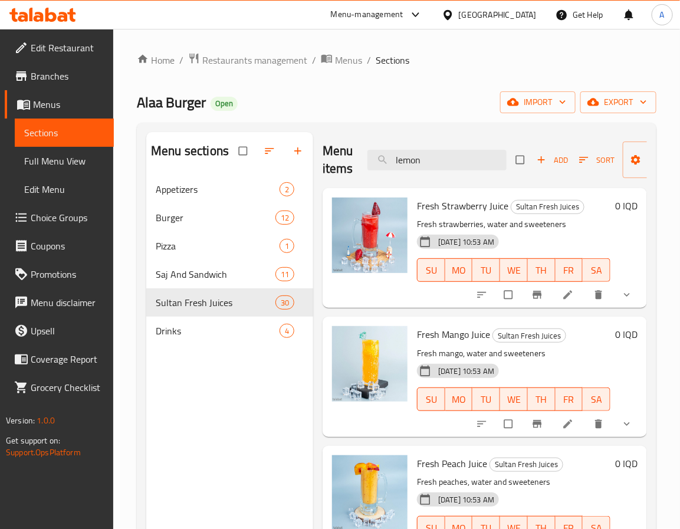
drag, startPoint x: 429, startPoint y: 155, endPoint x: 343, endPoint y: 158, distance: 85.6
click at [343, 158] on div "Menu items lemon Add Sort Manage items" at bounding box center [485, 160] width 325 height 56
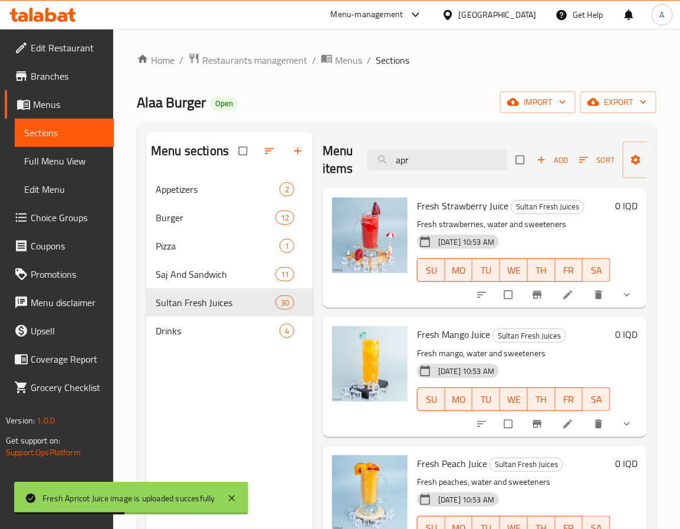
drag, startPoint x: 402, startPoint y: 162, endPoint x: 355, endPoint y: 165, distance: 47.9
click at [355, 165] on div "Menu items apr Add Sort Manage items" at bounding box center [485, 160] width 325 height 56
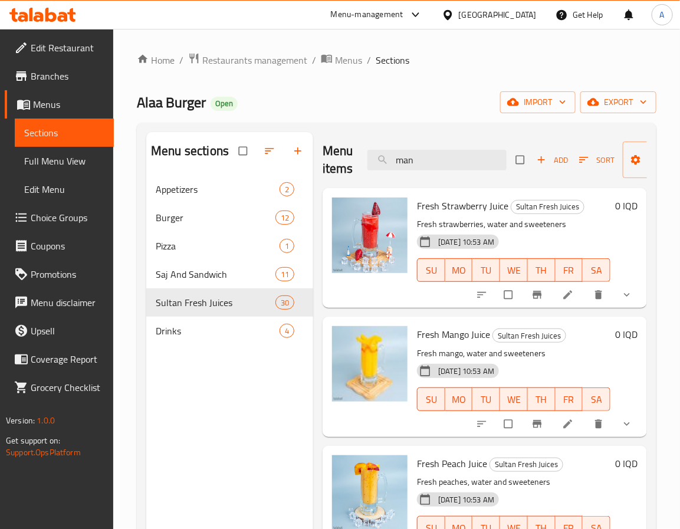
drag, startPoint x: 420, startPoint y: 158, endPoint x: 351, endPoint y: 163, distance: 69.3
click at [351, 163] on div "Menu items man Add Sort Manage items" at bounding box center [485, 160] width 325 height 56
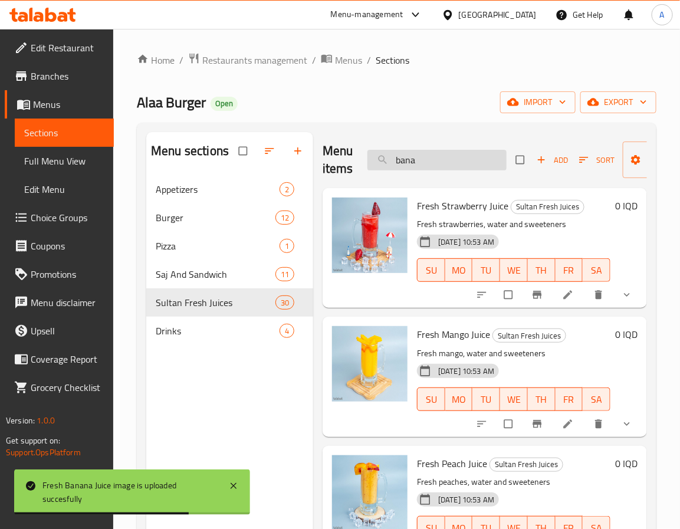
click at [444, 165] on input "bana" at bounding box center [437, 160] width 139 height 21
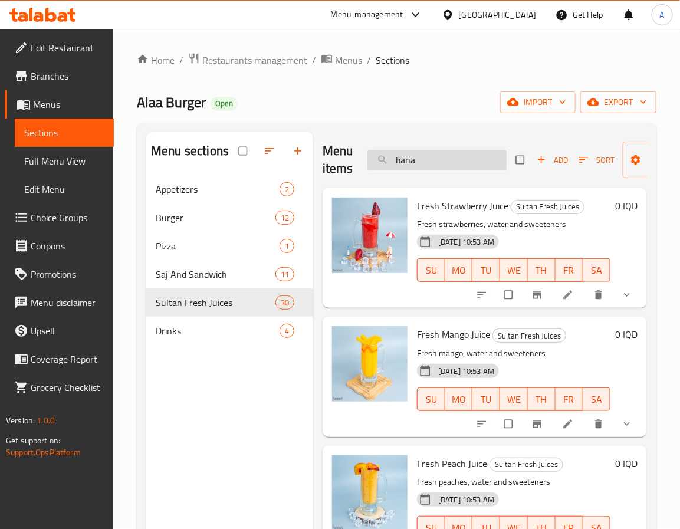
click at [439, 158] on input "bana" at bounding box center [437, 160] width 139 height 21
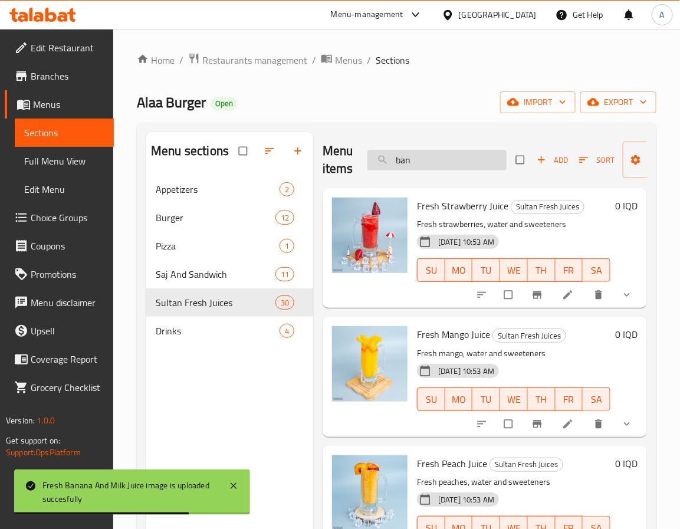
drag, startPoint x: 438, startPoint y: 159, endPoint x: 374, endPoint y: 158, distance: 63.8
click at [374, 158] on input "ban" at bounding box center [437, 160] width 139 height 21
click at [437, 154] on input "ban" at bounding box center [437, 160] width 139 height 21
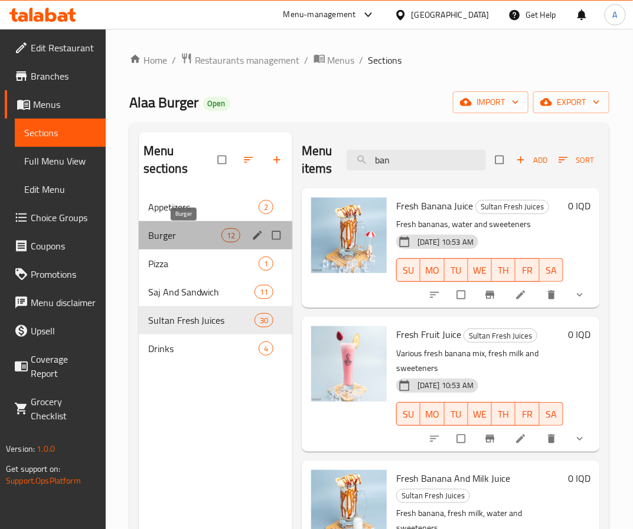
click at [165, 236] on span "Burger" at bounding box center [184, 235] width 73 height 14
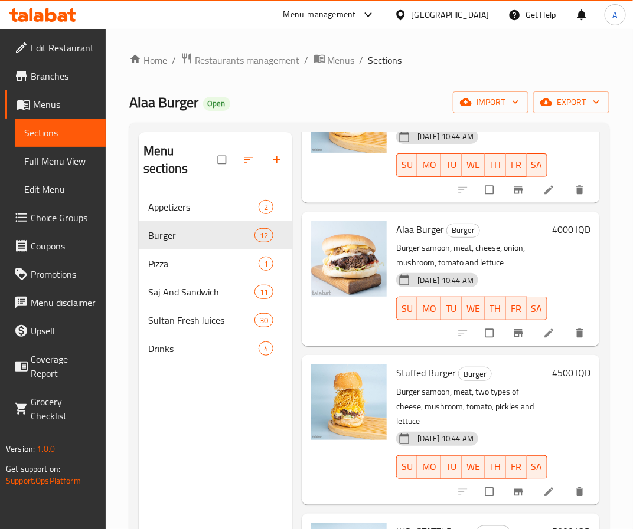
scroll to position [620, 0]
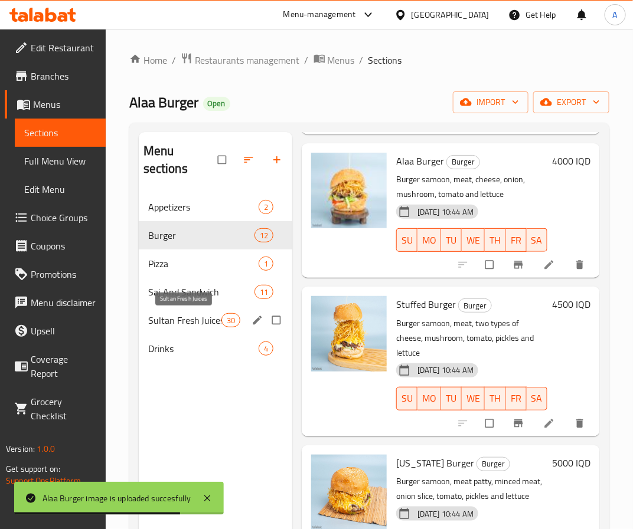
click at [209, 313] on span "Sultan Fresh Juices" at bounding box center [184, 320] width 73 height 14
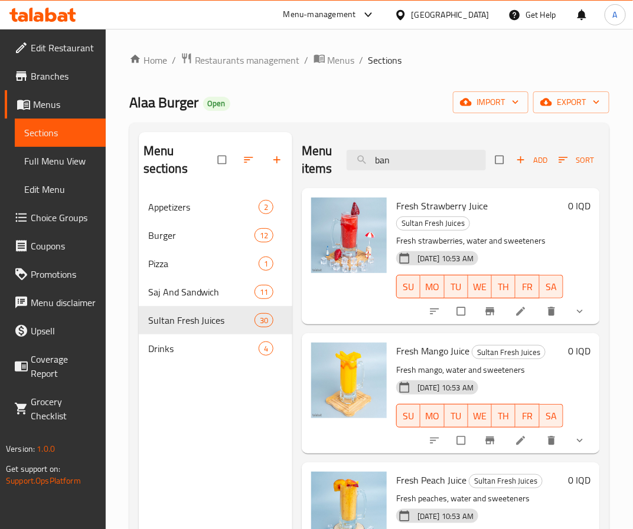
drag, startPoint x: 404, startPoint y: 158, endPoint x: 330, endPoint y: 158, distance: 74.3
click at [330, 158] on div "Menu items ban Add Sort Manage items" at bounding box center [451, 160] width 298 height 56
type input "ب"
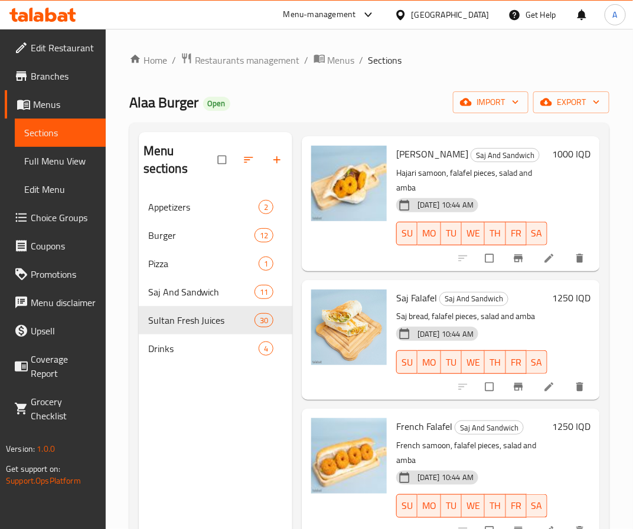
scroll to position [89, 0]
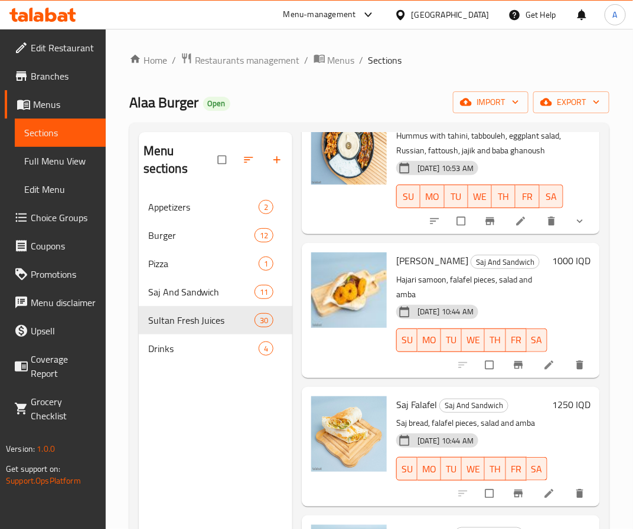
click at [420, 414] on span "Saj Falafel" at bounding box center [416, 405] width 41 height 18
copy h6 "Falafel"
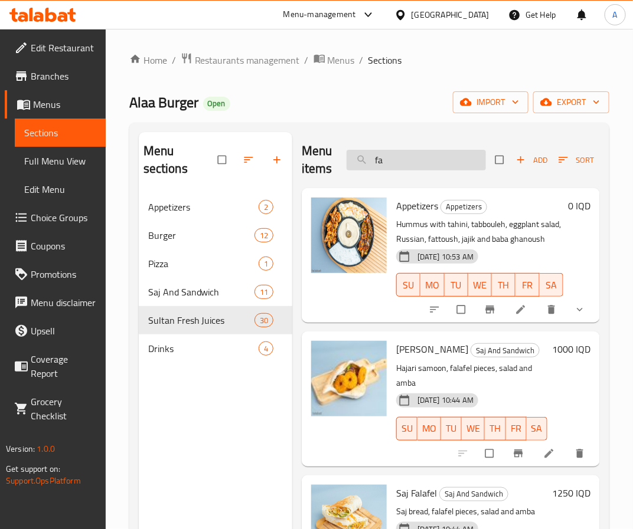
drag, startPoint x: 397, startPoint y: 169, endPoint x: 365, endPoint y: 156, distance: 33.6
click at [365, 156] on input "fa" at bounding box center [415, 160] width 139 height 21
paste input "Falafel"
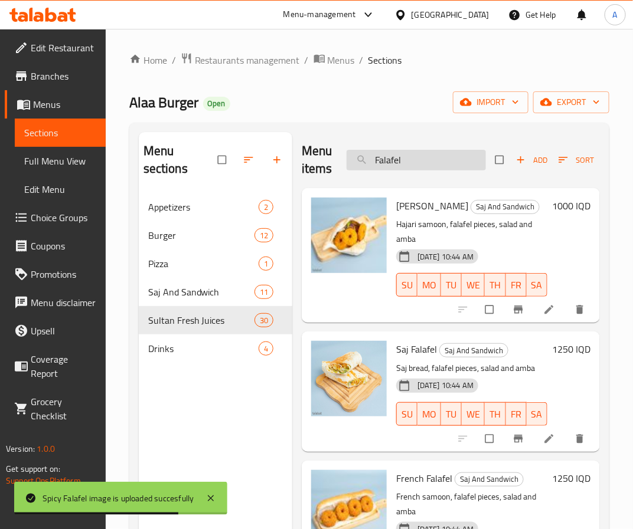
drag, startPoint x: 410, startPoint y: 158, endPoint x: 379, endPoint y: 158, distance: 30.1
click at [379, 158] on input "Falafel" at bounding box center [415, 160] width 139 height 21
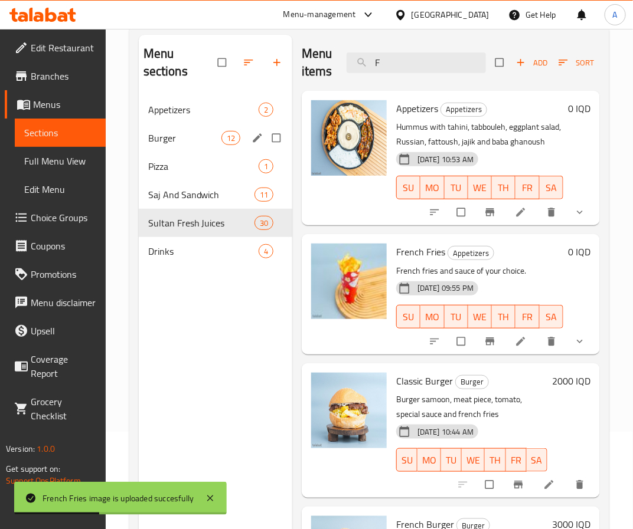
scroll to position [77, 0]
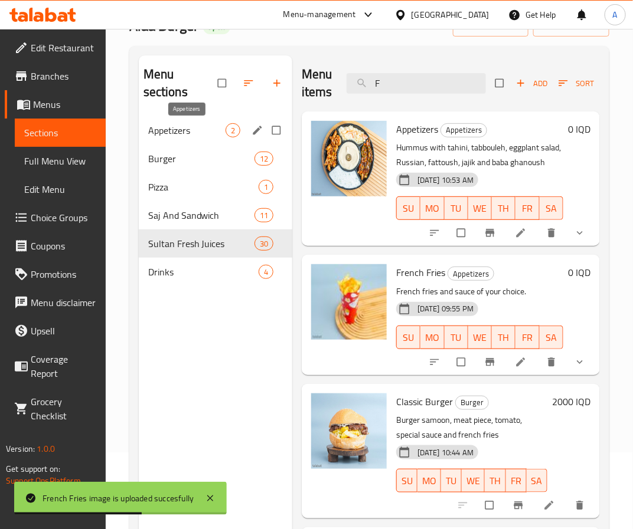
click at [201, 125] on span "Appetizers" at bounding box center [186, 130] width 77 height 14
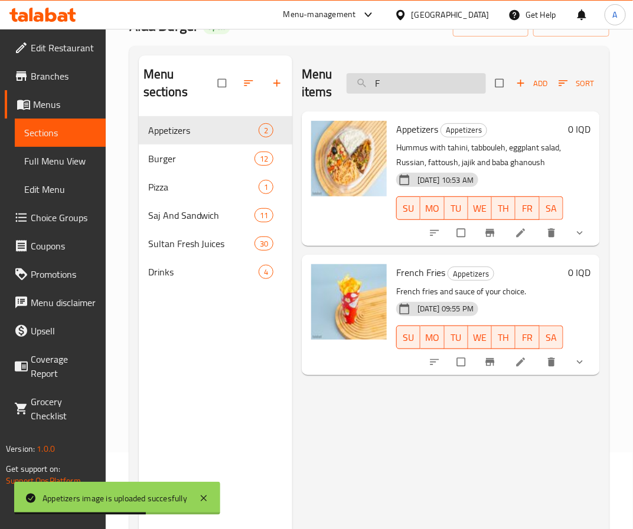
drag, startPoint x: 406, startPoint y: 82, endPoint x: 354, endPoint y: 81, distance: 51.9
click at [354, 81] on input "F" at bounding box center [415, 83] width 139 height 21
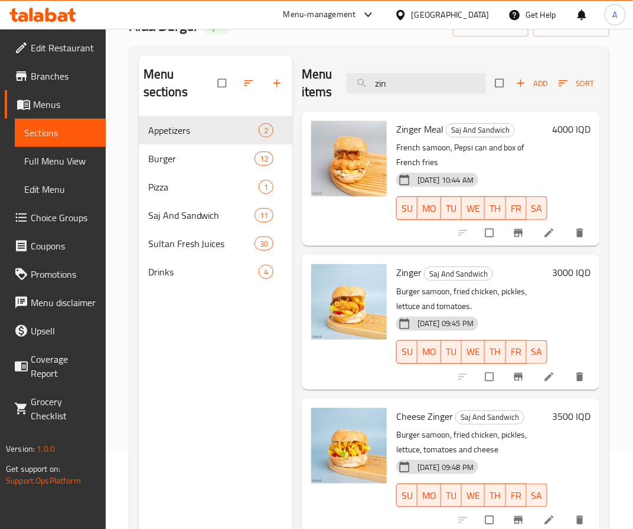
type input "zin"
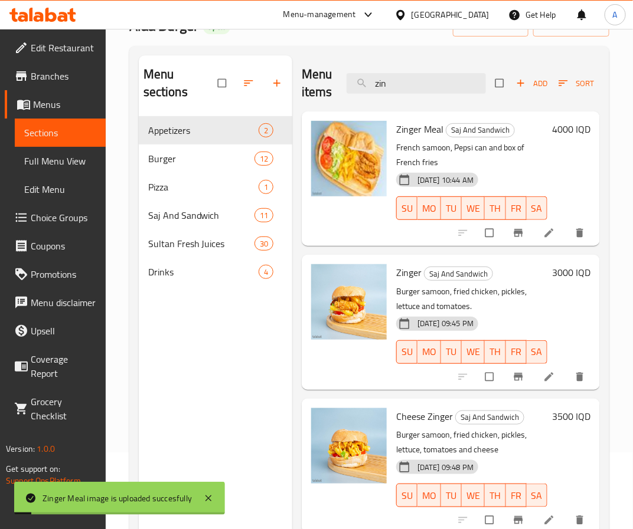
click at [235, 340] on div "Menu sections Appetizers 2 Burger 12 Pizza 1 Saj And Sandwich 11 Sultan Fresh J…" at bounding box center [215, 319] width 153 height 529
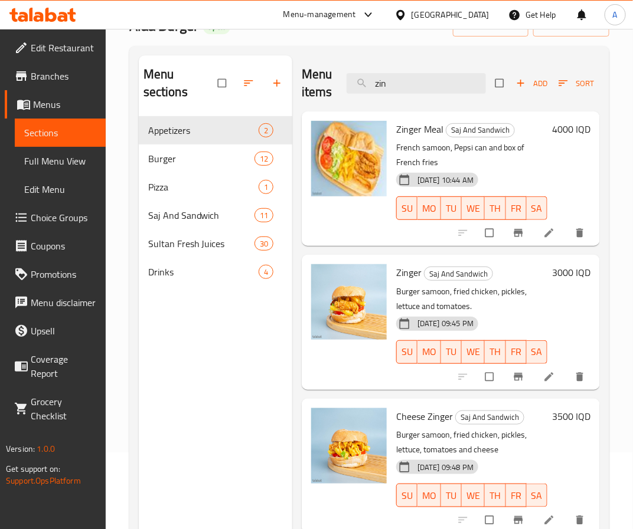
click at [64, 163] on span "Full Menu View" at bounding box center [60, 161] width 72 height 14
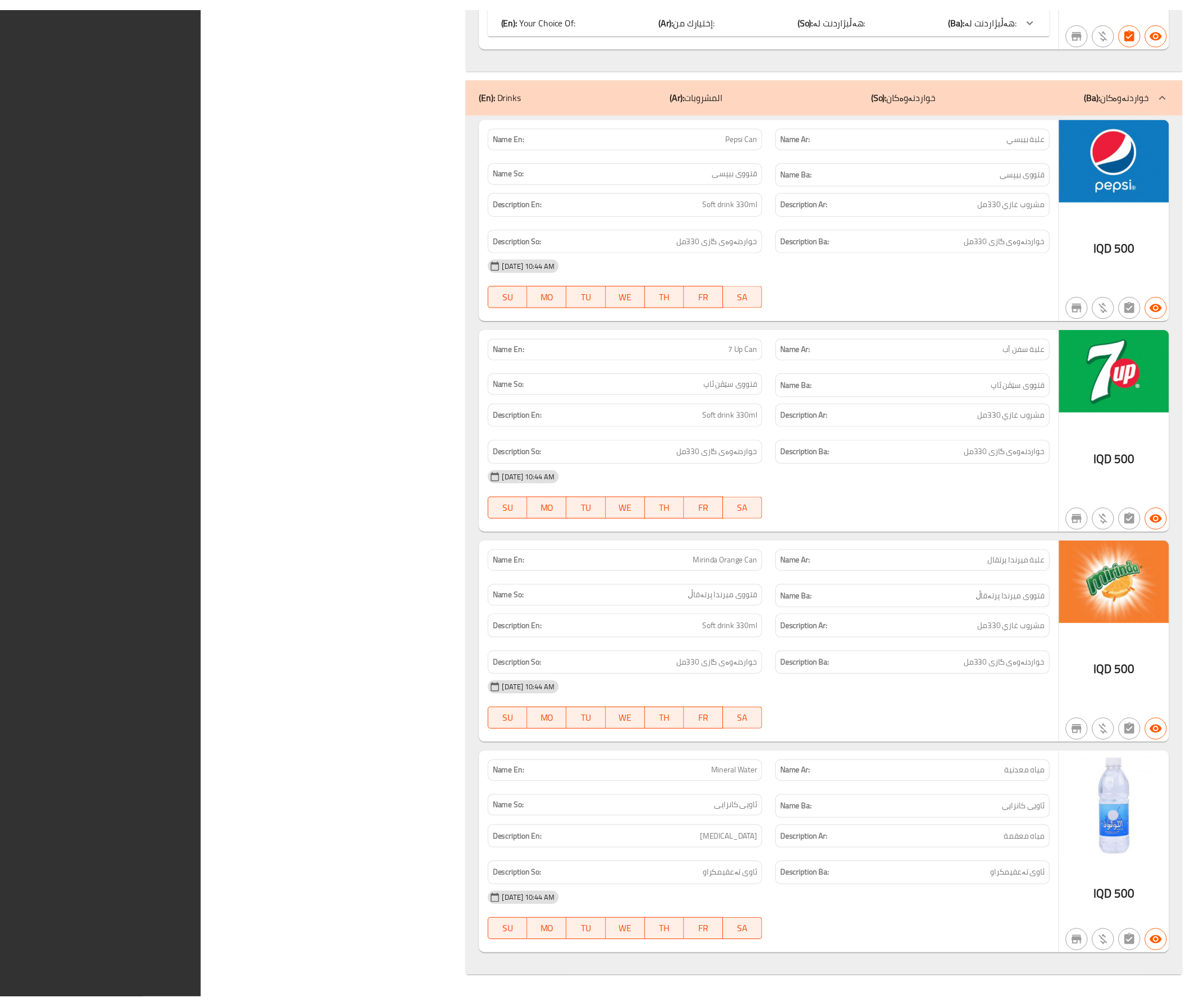
scroll to position [15040, 0]
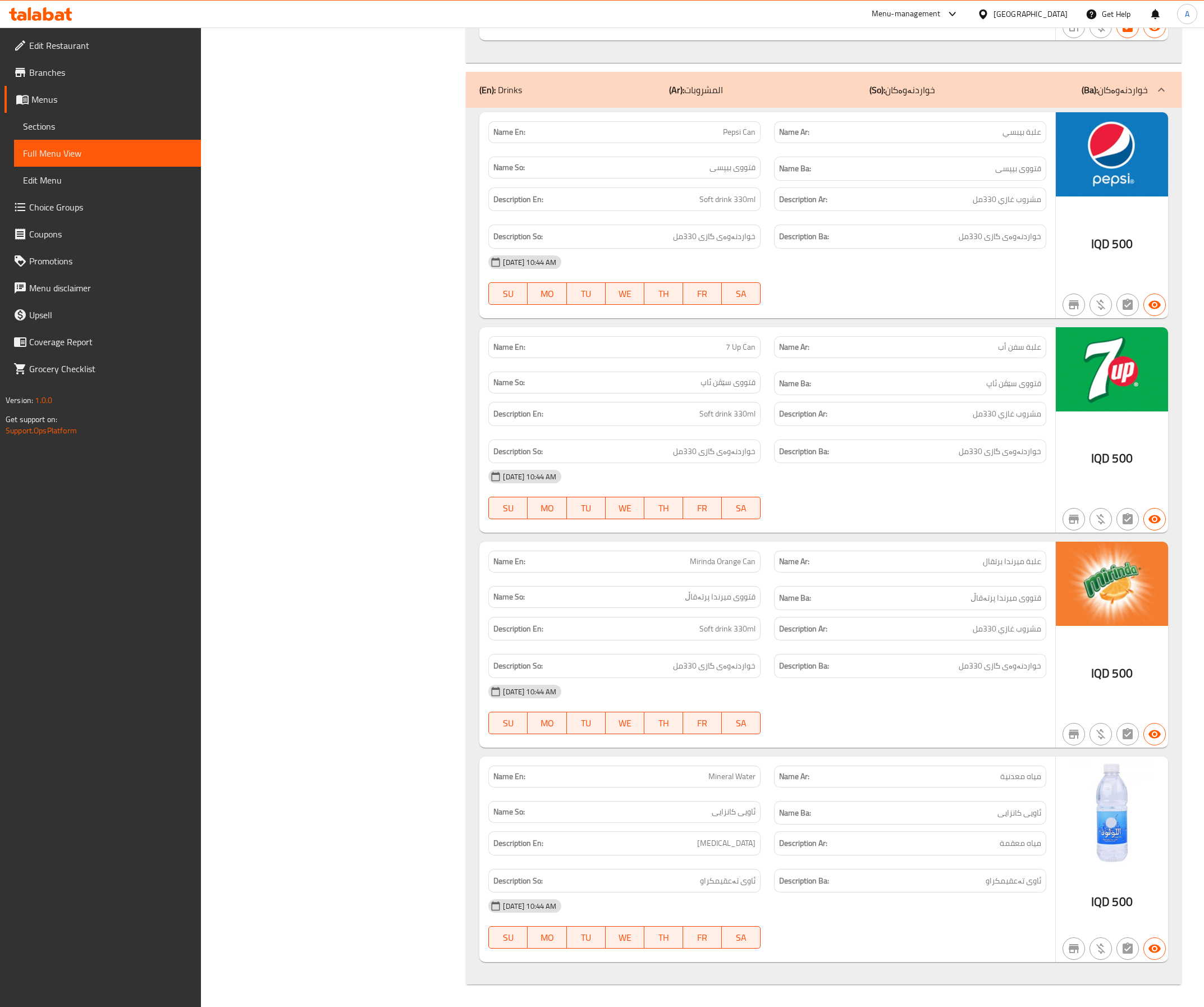
click at [659, 18] on div "[GEOGRAPHIC_DATA]" at bounding box center [1030, 13] width 74 height 12
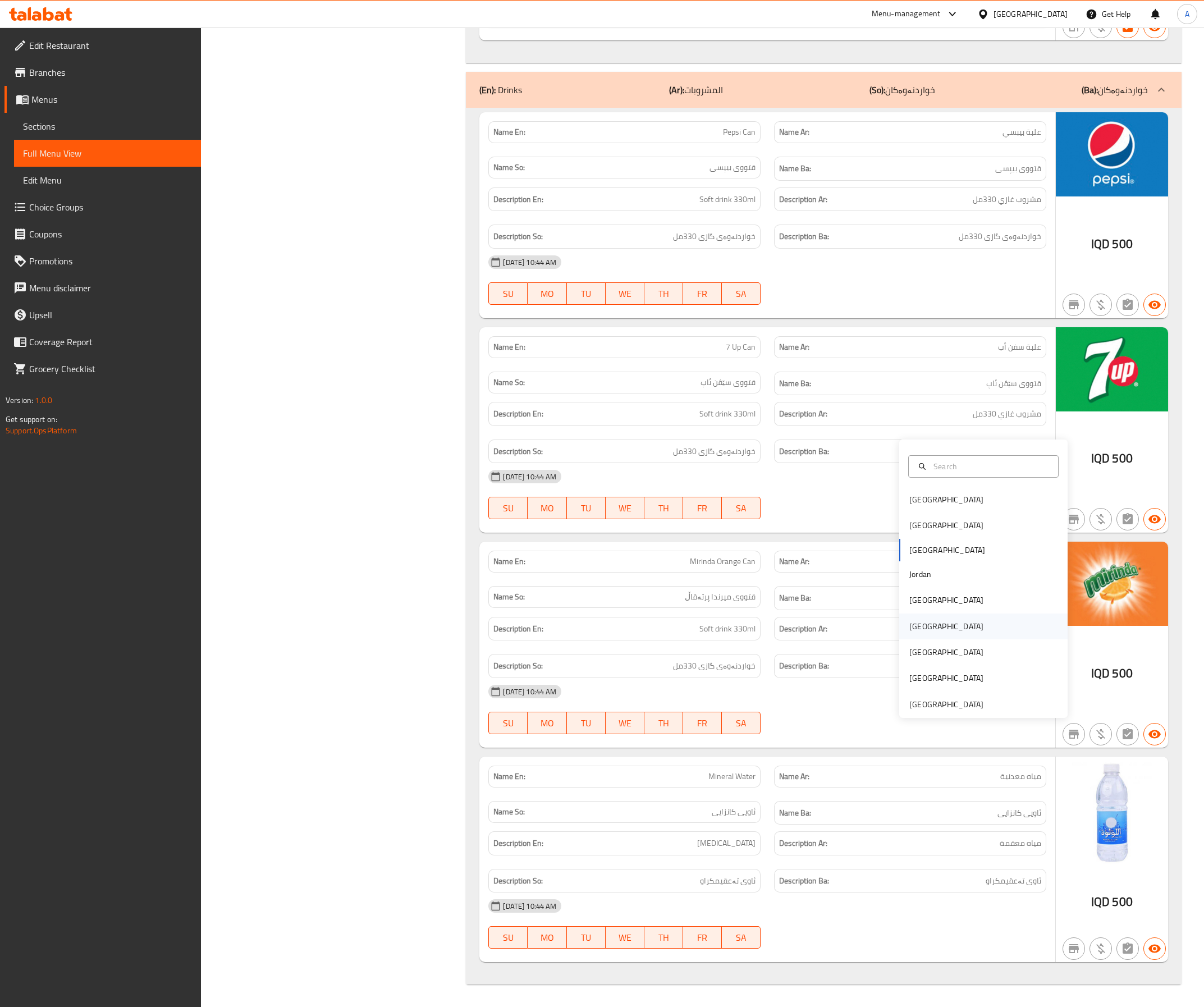
click at [659, 503] on div "[GEOGRAPHIC_DATA]" at bounding box center [982, 626] width 168 height 26
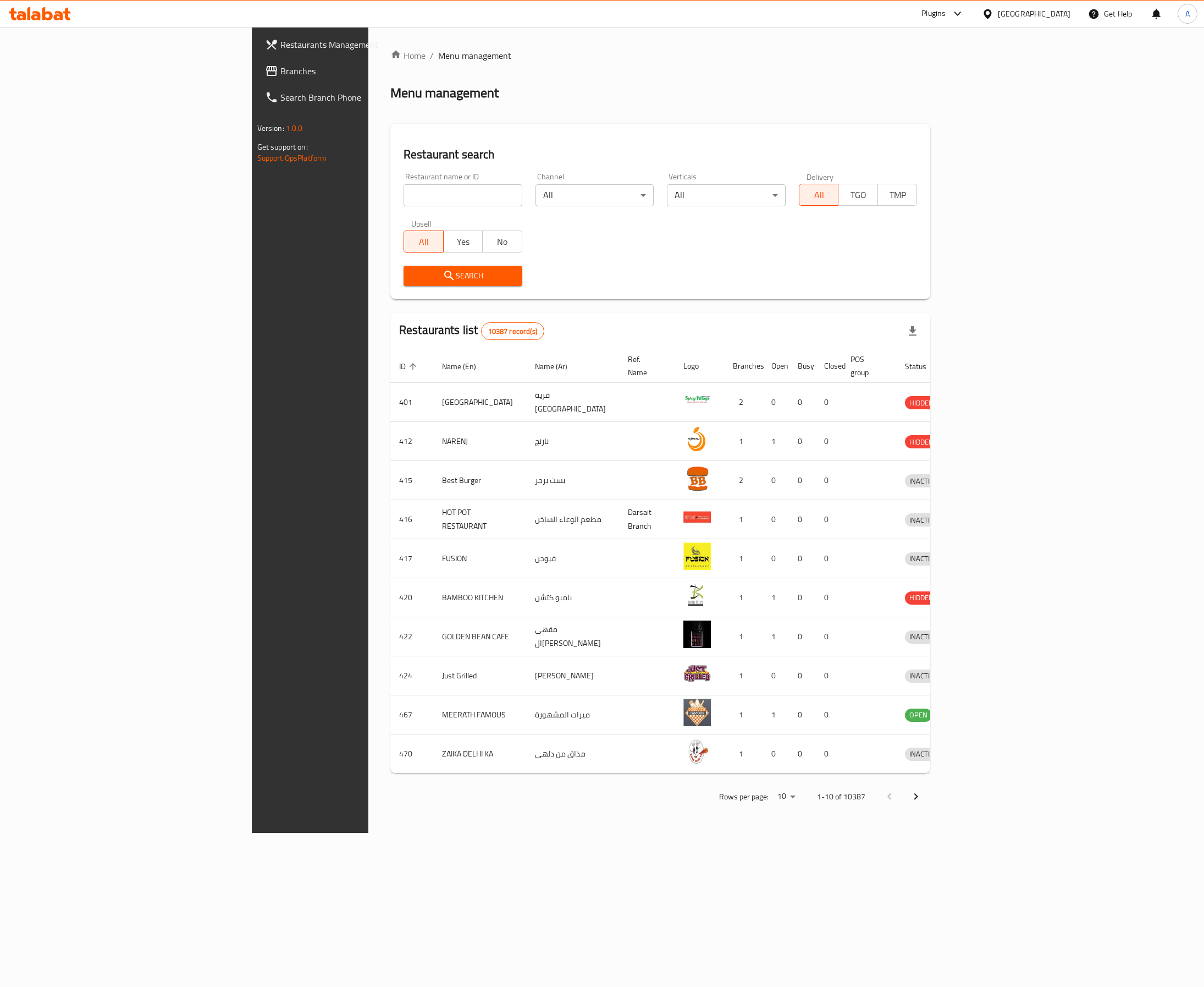
click at [280, 64] on span "Branches" at bounding box center [363, 71] width 164 height 13
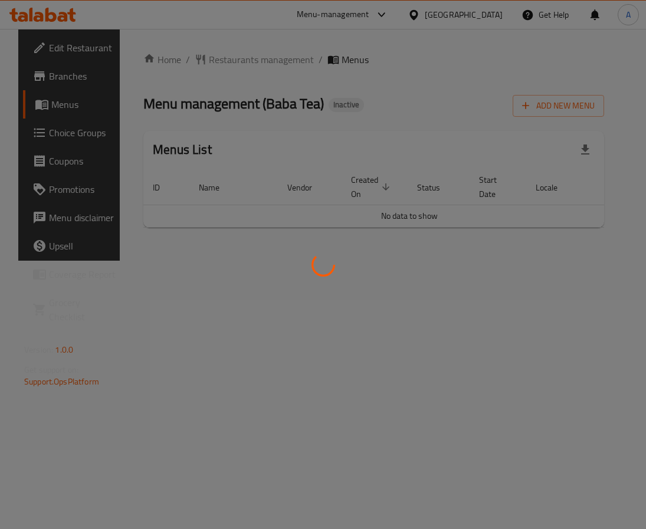
drag, startPoint x: 544, startPoint y: 234, endPoint x: 595, endPoint y: 235, distance: 50.8
click at [595, 235] on div at bounding box center [323, 264] width 646 height 529
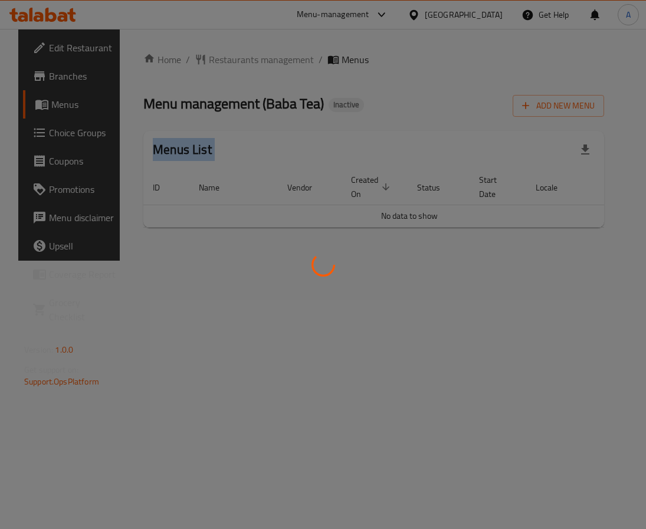
click at [595, 235] on div at bounding box center [323, 264] width 646 height 529
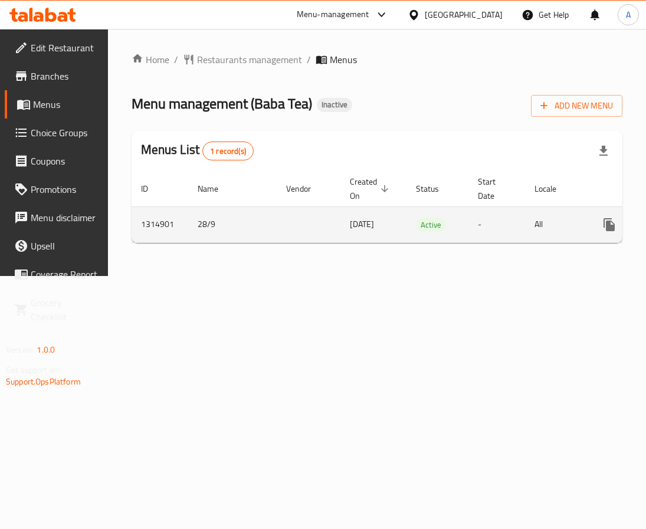
click at [614, 229] on icon "more" at bounding box center [609, 225] width 14 height 14
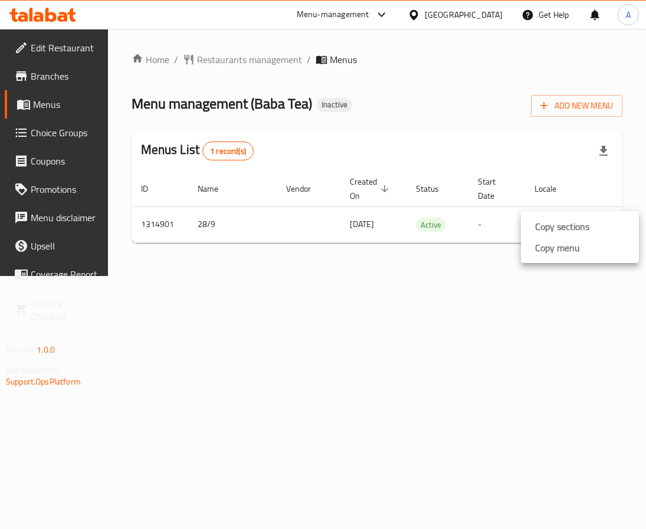
click at [493, 264] on div at bounding box center [323, 264] width 646 height 529
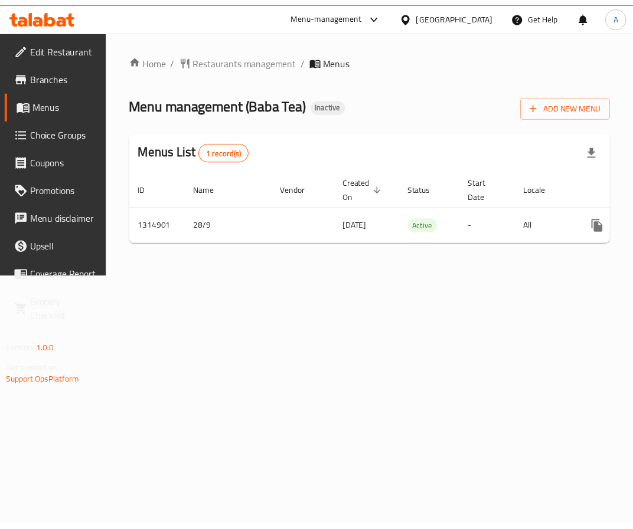
scroll to position [0, 94]
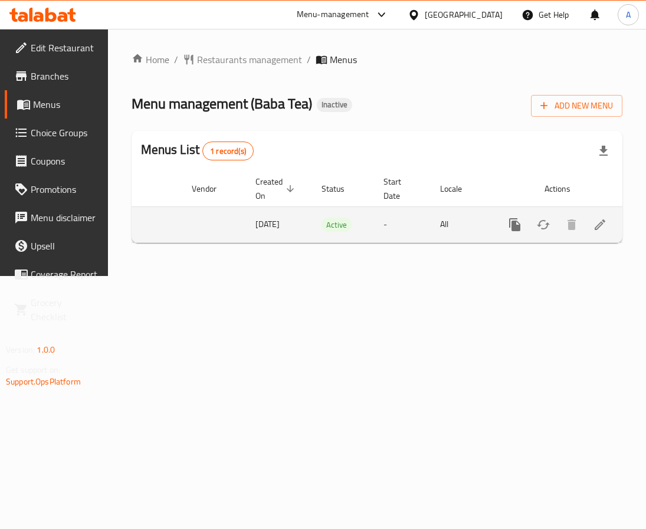
click at [609, 225] on link "enhanced table" at bounding box center [600, 225] width 28 height 28
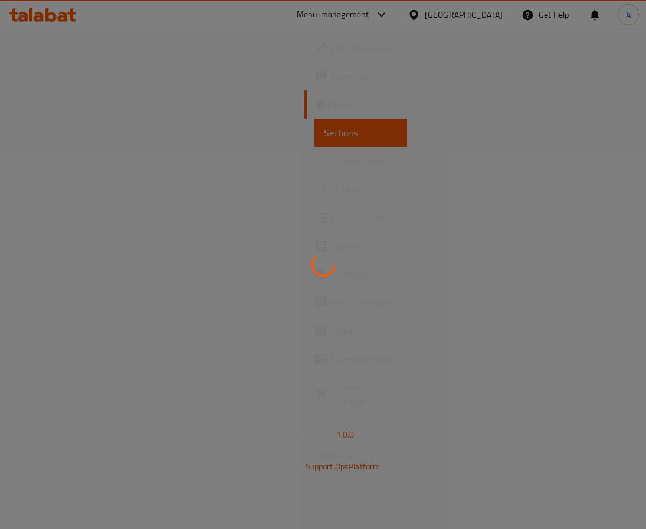
click at [487, 19] on div at bounding box center [323, 264] width 646 height 529
click at [487, 18] on div at bounding box center [323, 264] width 646 height 529
click at [487, 18] on div "[GEOGRAPHIC_DATA]" at bounding box center [464, 14] width 78 height 13
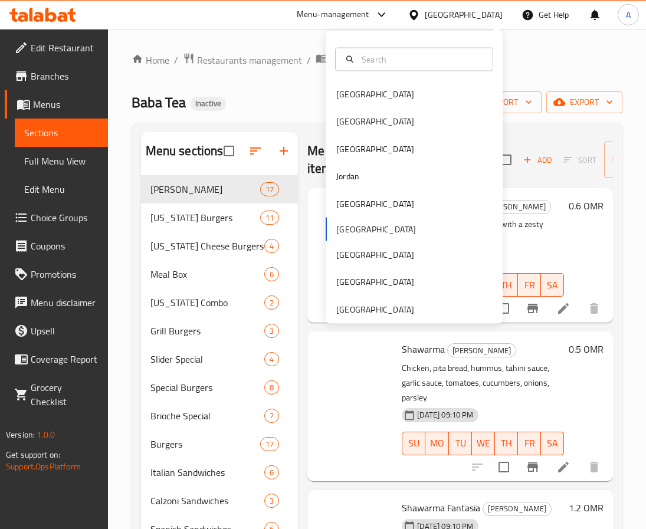
click at [461, 128] on div "[GEOGRAPHIC_DATA]" at bounding box center [414, 121] width 177 height 27
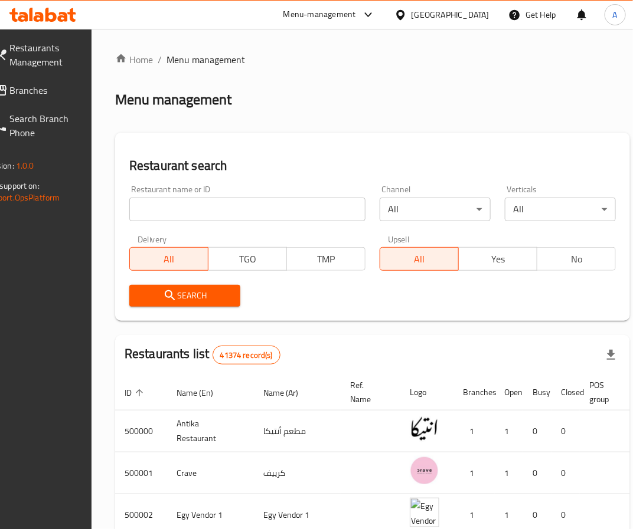
click at [480, 15] on div "Egypt" at bounding box center [450, 14] width 78 height 13
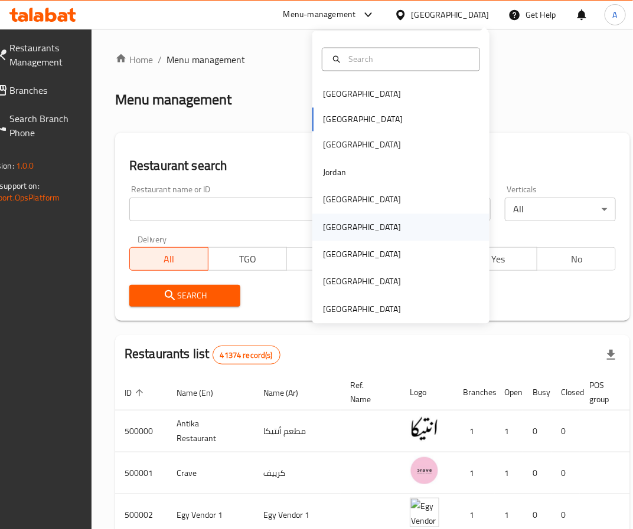
click at [330, 225] on div "[GEOGRAPHIC_DATA]" at bounding box center [362, 227] width 78 height 13
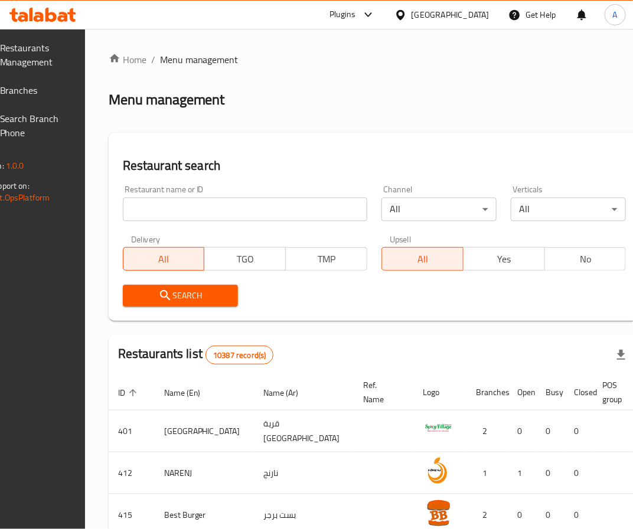
click at [46, 83] on div "Restaurants Management Branches Search Branch Phone Version: 1.0.0 Get support …" at bounding box center [316, 420] width 695 height 783
click at [52, 87] on span "Branches" at bounding box center [32, 90] width 65 height 14
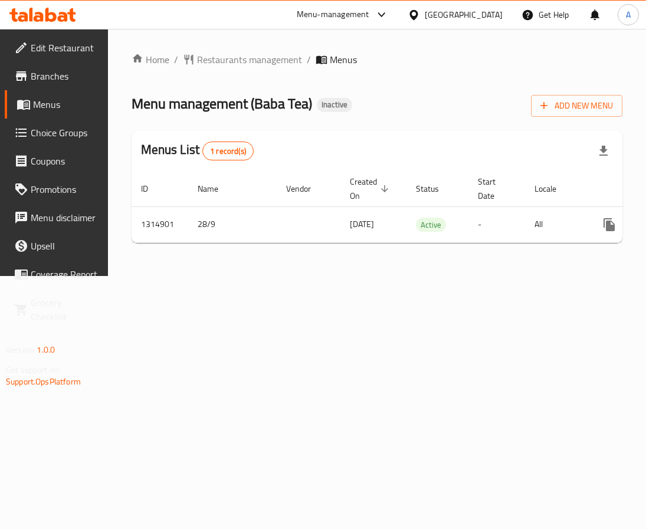
scroll to position [0, 94]
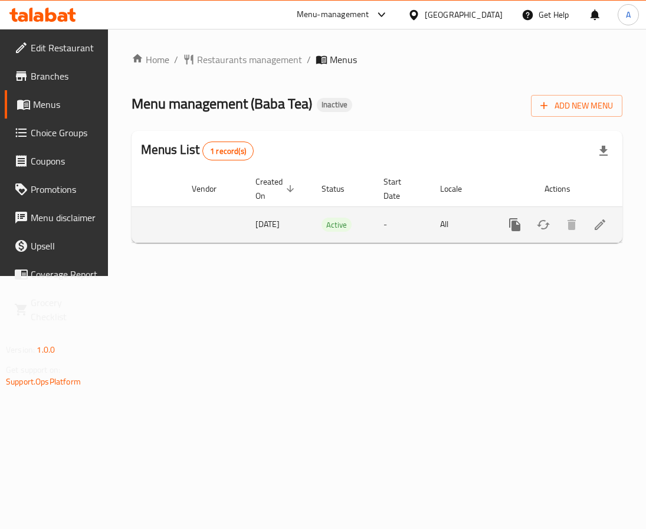
click at [604, 232] on icon "enhanced table" at bounding box center [600, 225] width 14 height 14
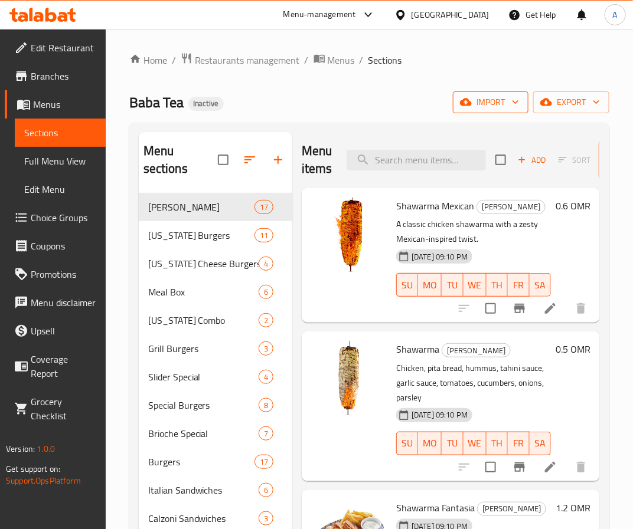
click at [510, 103] on icon "button" at bounding box center [515, 102] width 12 height 12
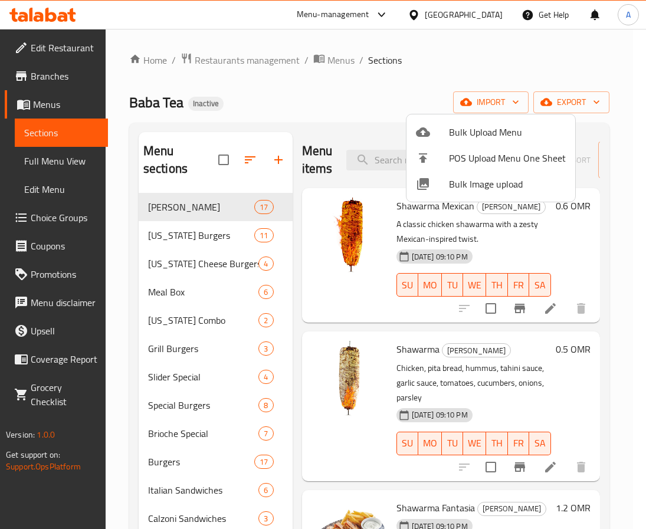
click at [471, 186] on span "Bulk Image upload" at bounding box center [507, 184] width 117 height 14
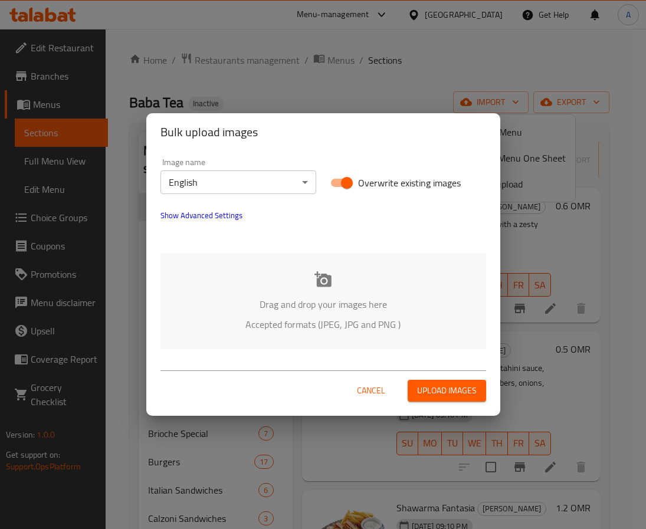
click at [290, 305] on p "Drag and drop your images here" at bounding box center [323, 304] width 290 height 14
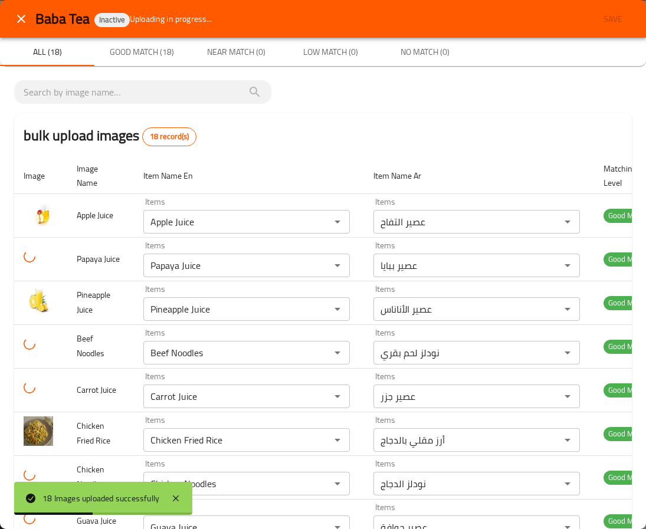
click at [479, 131] on div "bulk upload images 18 record(s)" at bounding box center [323, 135] width 618 height 45
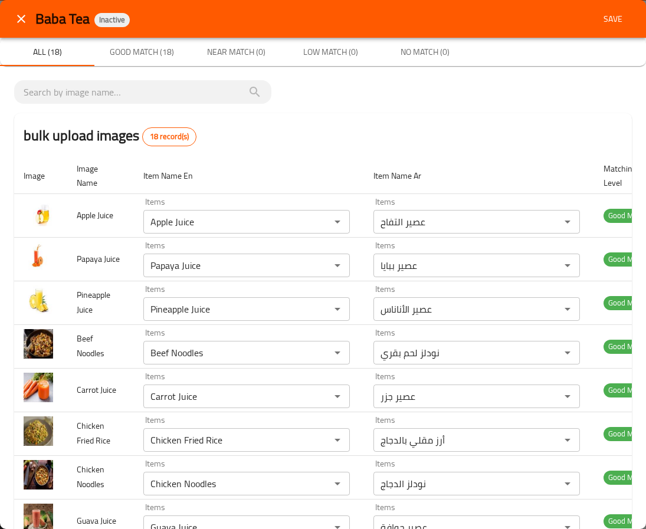
click at [599, 23] on span "Save" at bounding box center [613, 19] width 28 height 15
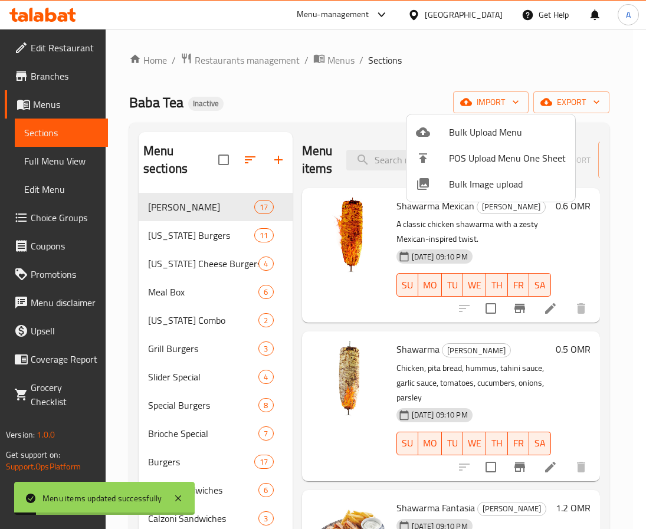
click at [46, 161] on div at bounding box center [323, 264] width 646 height 529
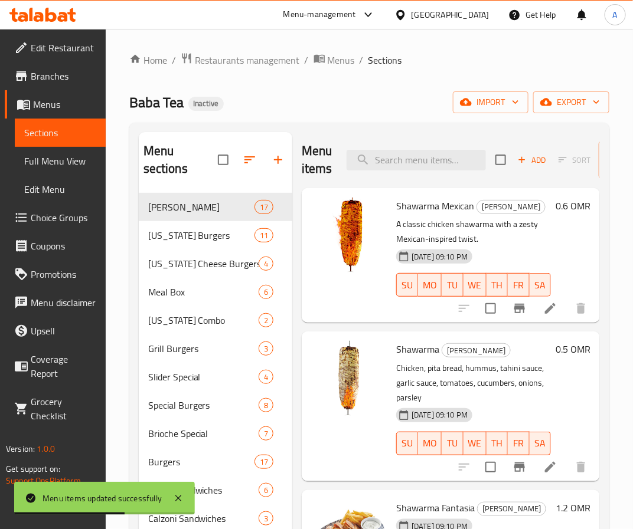
drag, startPoint x: 75, startPoint y: 159, endPoint x: 451, endPoint y: 21, distance: 401.0
click at [75, 159] on span "Full Menu View" at bounding box center [60, 161] width 72 height 14
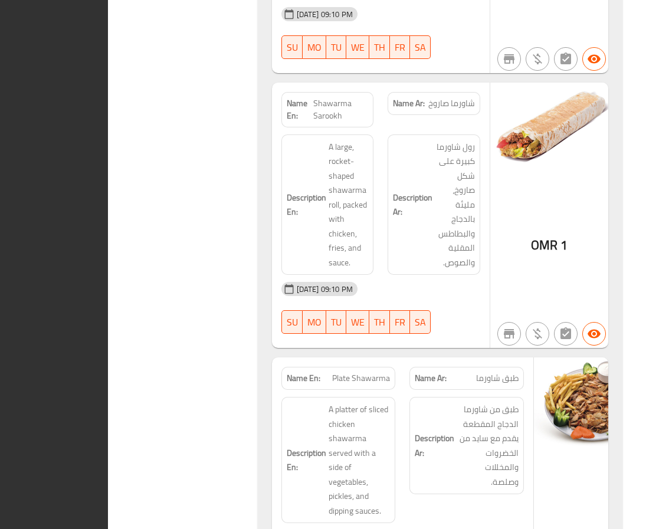
scroll to position [3691, 0]
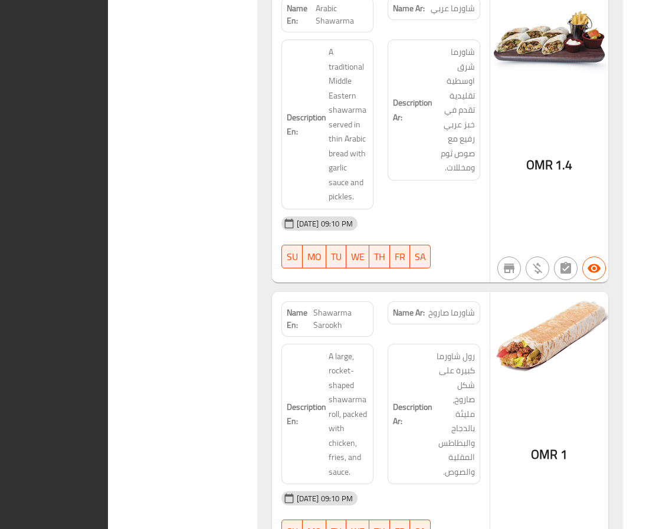
scroll to position [2629, 0]
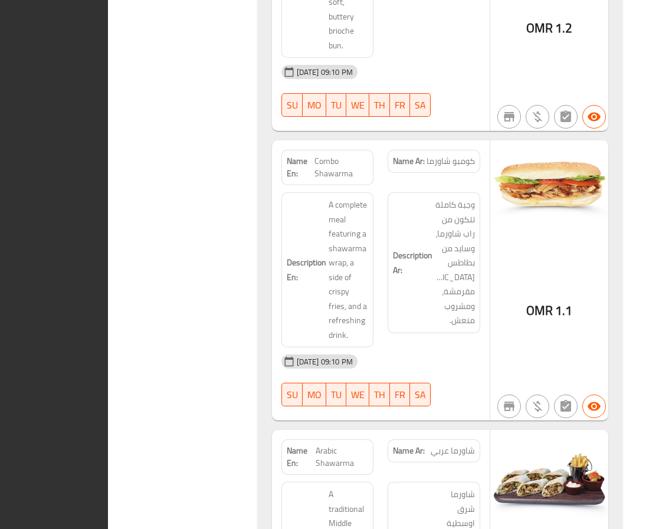
click at [623, 243] on div "Name En: Shawarma Mexican Name Ar: شاورما مكسيكي Description En: A classic chic…" at bounding box center [440, 9] width 365 height 4882
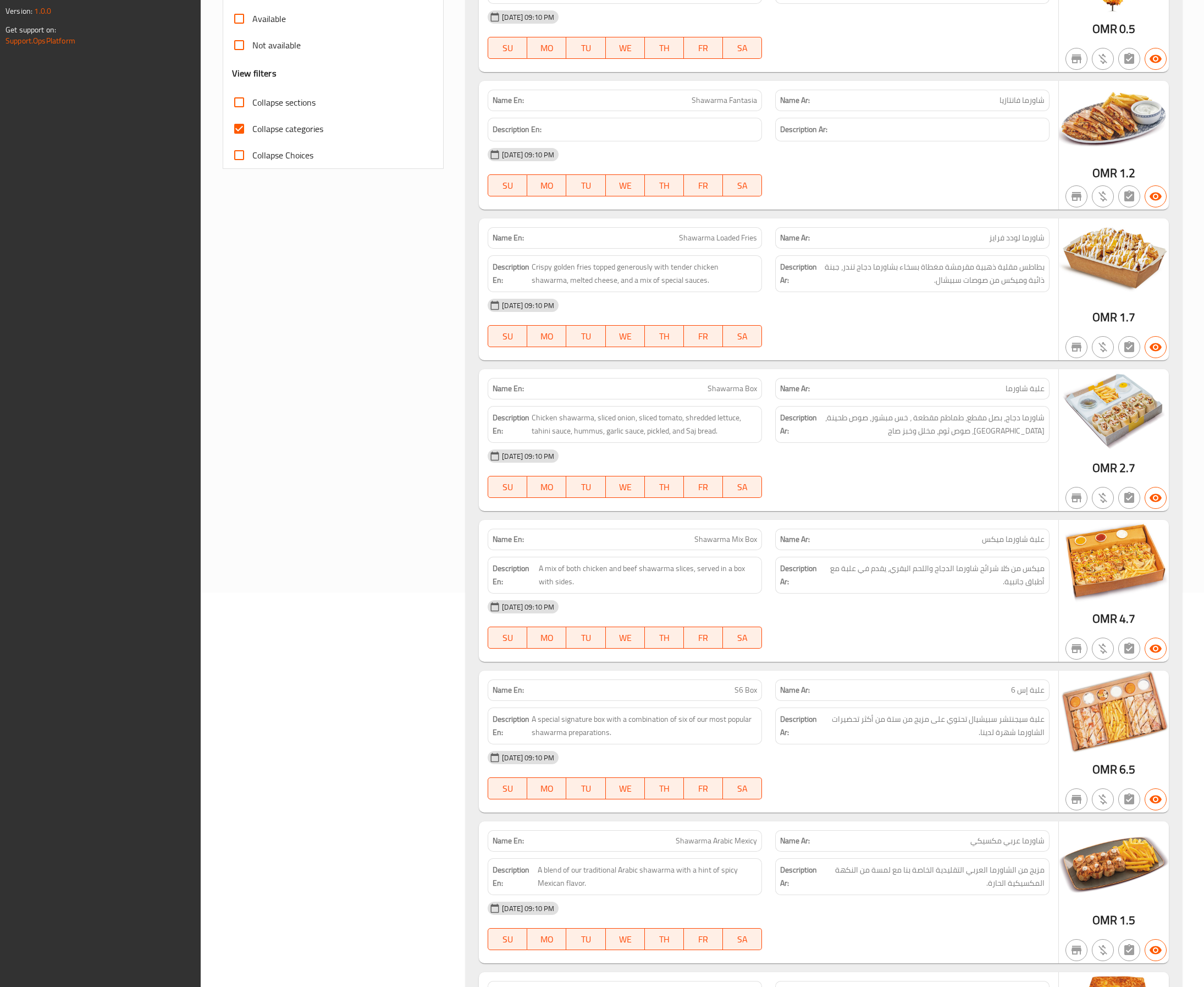
scroll to position [497, 0]
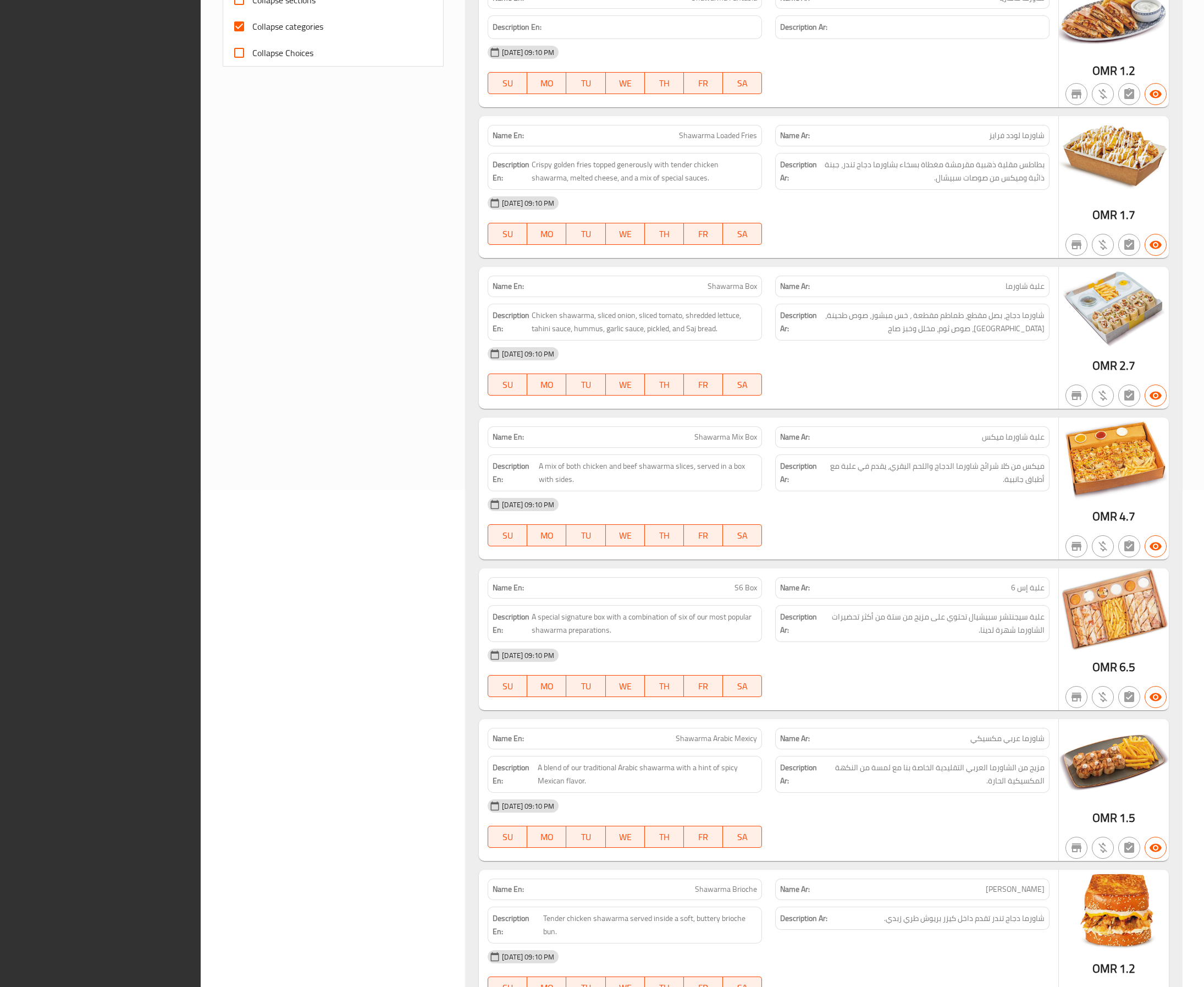
click at [602, 169] on div "Description Ar: بطاطس مقلية ذهبية مقرمشة مغطاة بسخاء بشاورما دجاج تندر، جبنة ذا…" at bounding box center [912, 171] width 288 height 50
click at [496, 62] on div "Name En: Shawarma Mexican Name Ar: شاورما مكسيكي Description En: A classic chic…" at bounding box center [824, 985] width 717 height 2597
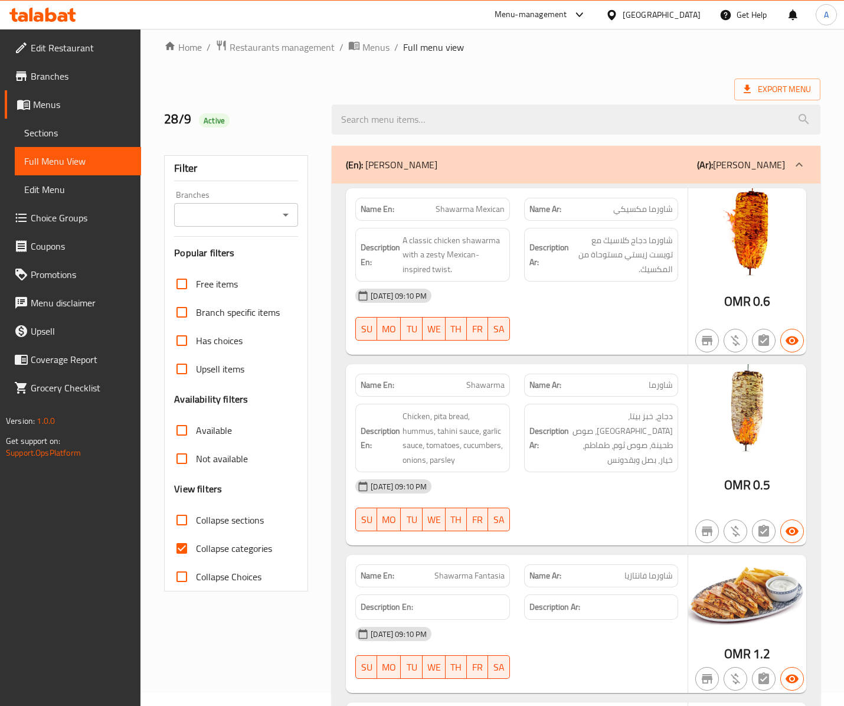
scroll to position [0, 0]
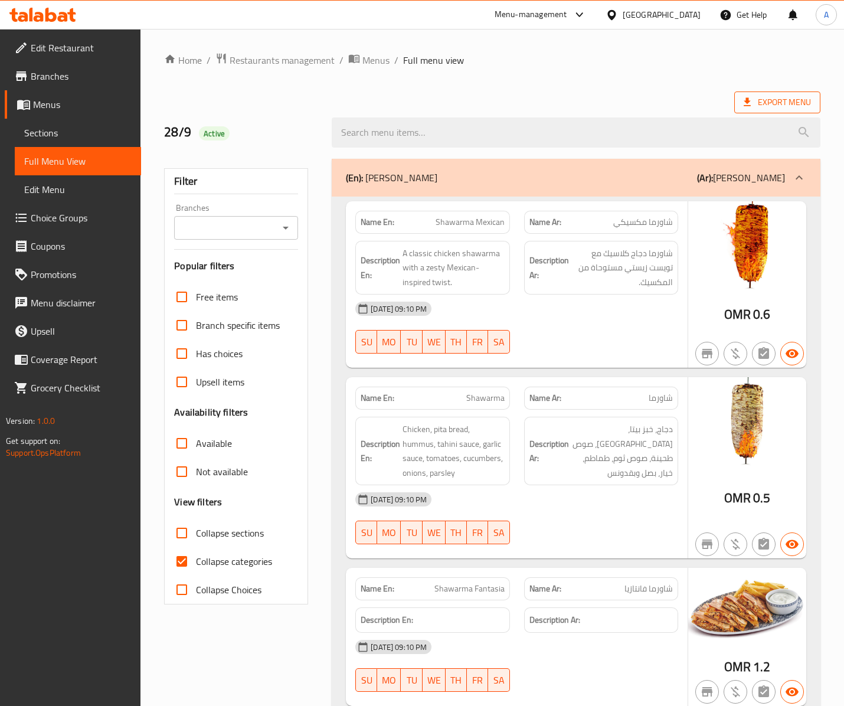
click at [646, 100] on span "Export Menu" at bounding box center [776, 102] width 67 height 15
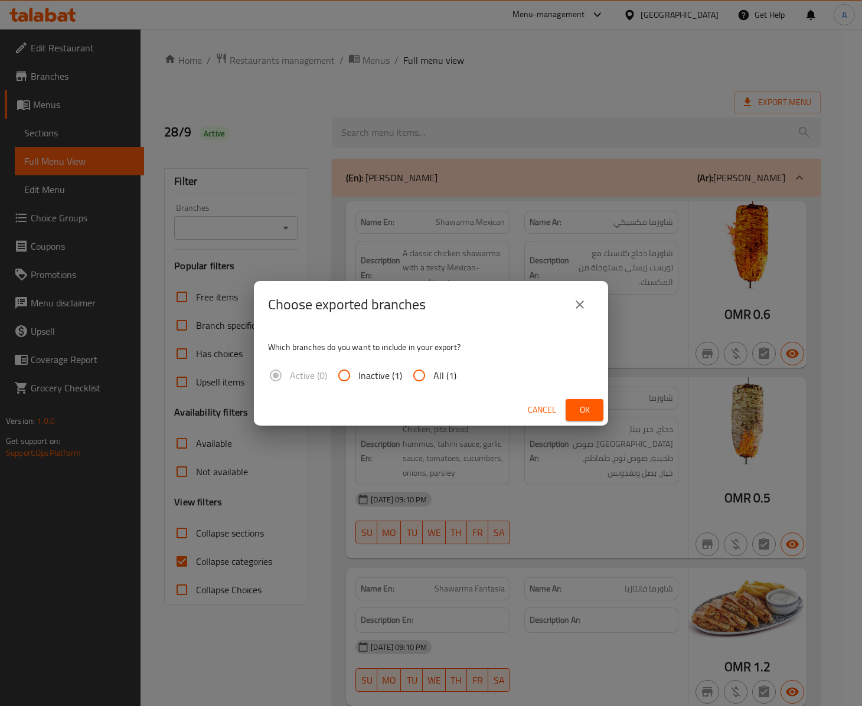
click at [424, 366] on input "All (1)" at bounding box center [419, 375] width 28 height 28
radio input "true"
click at [592, 412] on span "Ok" at bounding box center [584, 409] width 19 height 15
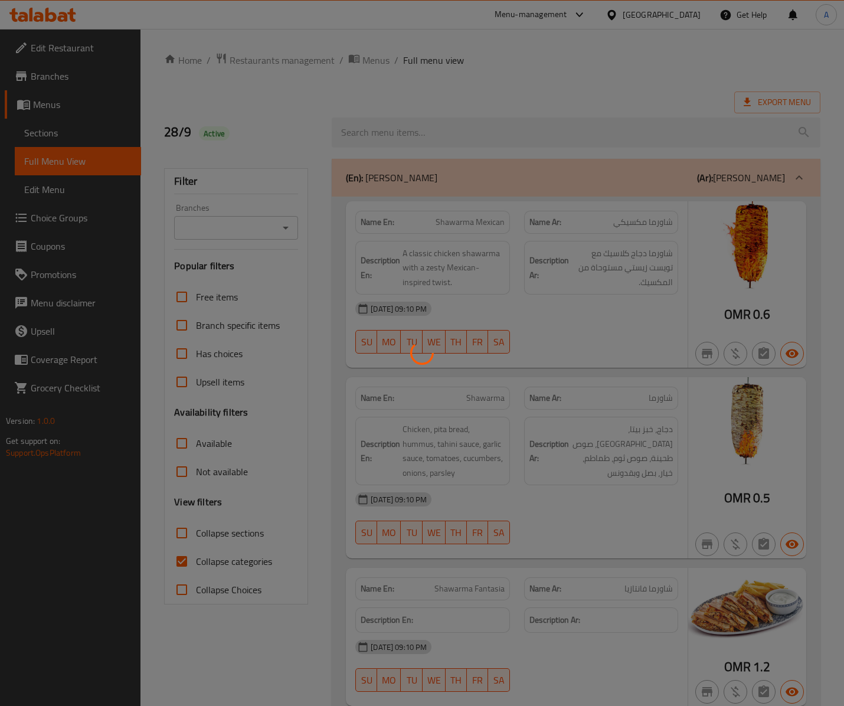
click at [566, 247] on div at bounding box center [422, 353] width 844 height 706
click at [417, 359] on icon at bounding box center [421, 352] width 33 height 33
click at [417, 359] on icon at bounding box center [422, 353] width 24 height 24
click at [417, 359] on icon at bounding box center [421, 352] width 33 height 33
click at [417, 359] on icon at bounding box center [422, 353] width 28 height 28
